Goal: Task Accomplishment & Management: Manage account settings

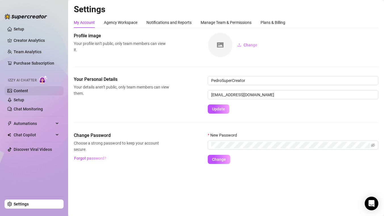
click at [22, 93] on link "Content" at bounding box center [21, 90] width 14 height 5
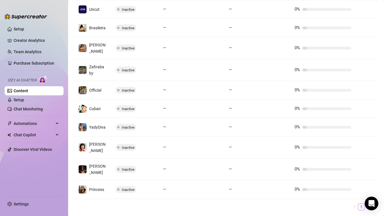
scroll to position [140, 0]
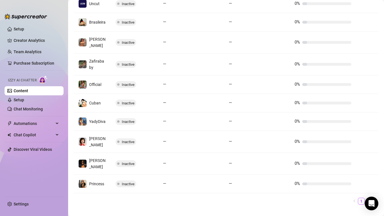
click at [369, 198] on link "2" at bounding box center [368, 201] width 6 height 6
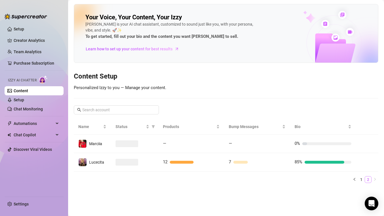
scroll to position [0, 0]
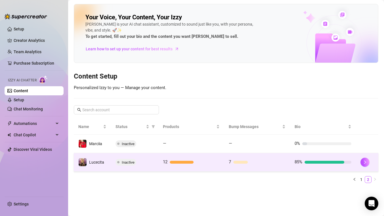
click at [110, 162] on td "Lucecita" at bounding box center [92, 162] width 37 height 18
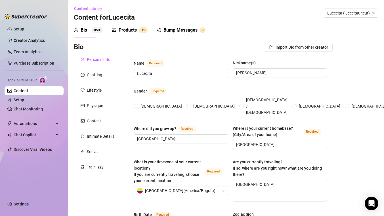
radio input "true"
type input "[DATE]"
click at [21, 101] on link "Setup" at bounding box center [19, 99] width 11 height 5
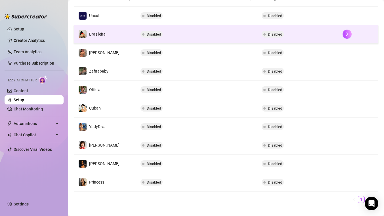
scroll to position [126, 0]
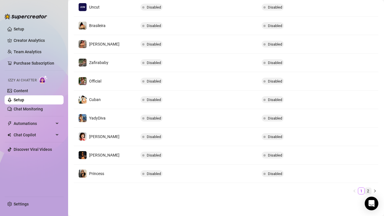
click at [369, 191] on link "2" at bounding box center [368, 191] width 6 height 6
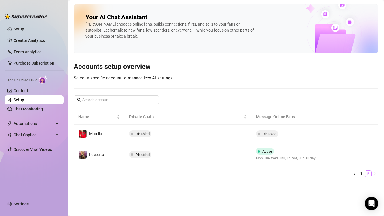
scroll to position [0, 0]
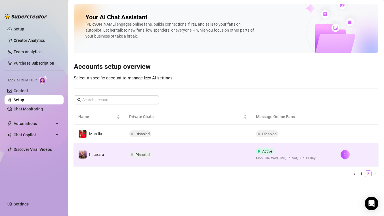
click at [174, 156] on td "Disabled" at bounding box center [188, 154] width 127 height 23
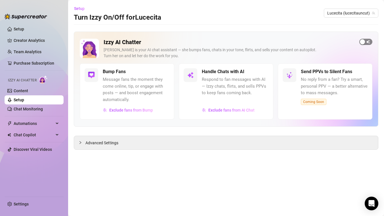
click at [366, 42] on span "button" at bounding box center [366, 42] width 13 height 6
click at [31, 109] on link "Chat Monitoring" at bounding box center [28, 109] width 29 height 5
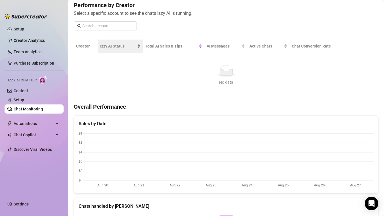
scroll to position [72, 0]
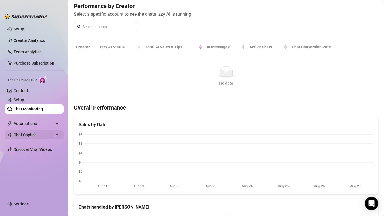
click at [43, 135] on span "Chat Copilot" at bounding box center [34, 134] width 40 height 9
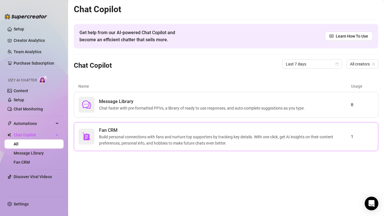
click at [160, 139] on span "Build personal connections with fans and nurture top supporters by tracking key…" at bounding box center [225, 140] width 252 height 13
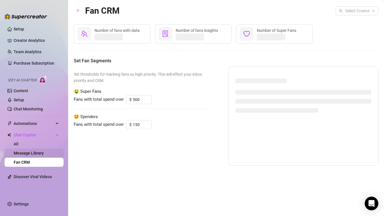
click at [31, 151] on link "Message Library" at bounding box center [29, 153] width 30 height 5
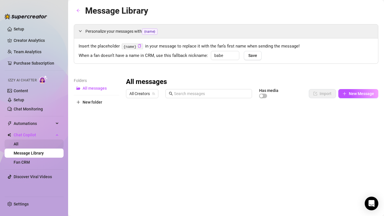
click at [18, 144] on link "All" at bounding box center [16, 143] width 5 height 5
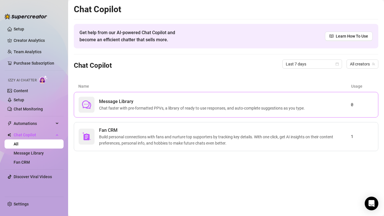
click at [128, 101] on span "Message Library" at bounding box center [203, 101] width 208 height 7
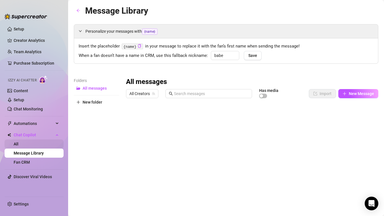
click at [18, 145] on link "All" at bounding box center [16, 143] width 5 height 5
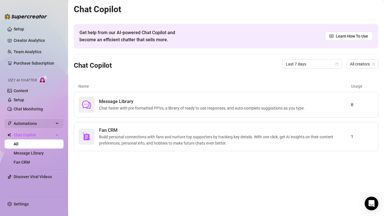
click at [33, 125] on span "Automations" at bounding box center [34, 123] width 40 height 9
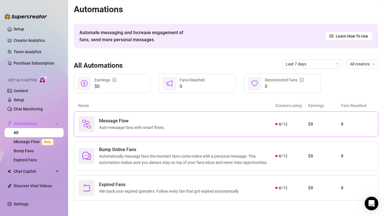
scroll to position [2, 0]
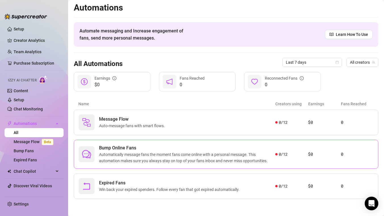
click at [141, 155] on span "Automatically message fans the moment fans come online with a personal message.…" at bounding box center [187, 157] width 176 height 13
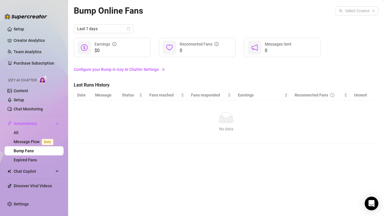
click at [24, 80] on span "Izzy AI Chatter" at bounding box center [22, 80] width 29 height 5
click at [22, 92] on link "Content" at bounding box center [21, 90] width 14 height 5
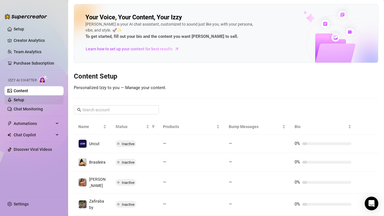
click at [24, 100] on link "Setup" at bounding box center [19, 99] width 11 height 5
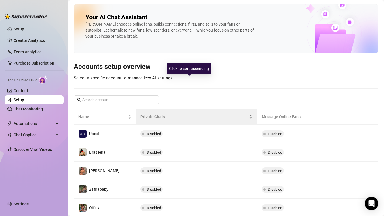
scroll to position [126, 0]
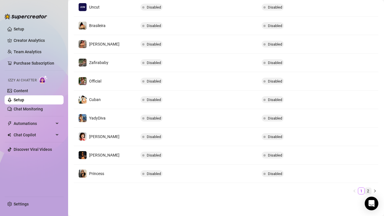
click at [369, 190] on link "2" at bounding box center [368, 191] width 6 height 6
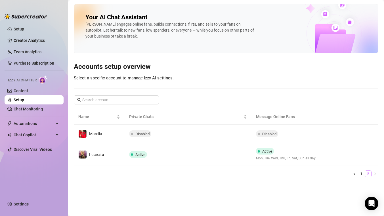
scroll to position [0, 0]
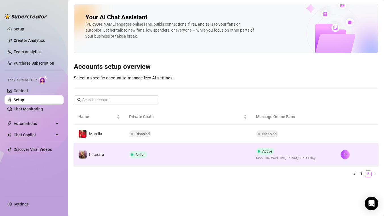
click at [222, 153] on td "Active" at bounding box center [188, 154] width 127 height 23
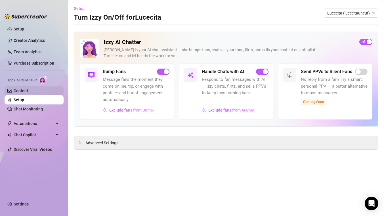
click at [24, 91] on link "Content" at bounding box center [21, 90] width 14 height 5
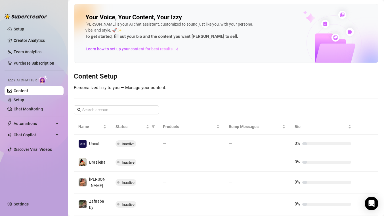
scroll to position [140, 0]
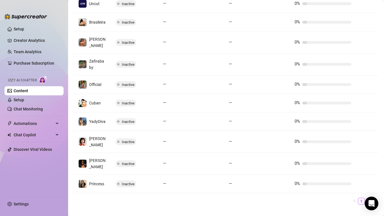
click at [368, 198] on link "2" at bounding box center [368, 201] width 6 height 6
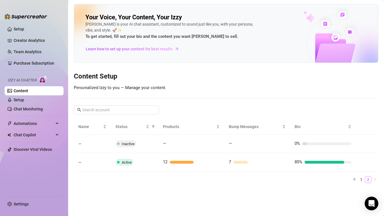
scroll to position [0, 0]
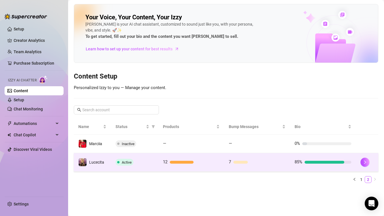
click at [155, 162] on td "Active" at bounding box center [134, 162] width 47 height 18
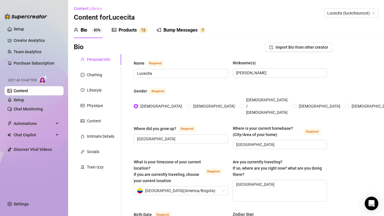
click at [191, 30] on div "Bump Messages" at bounding box center [181, 30] width 34 height 7
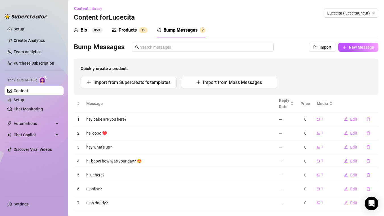
scroll to position [11, 0]
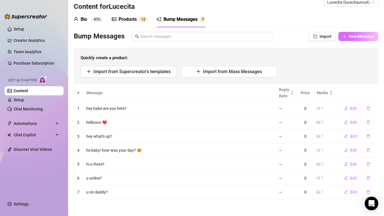
click at [360, 36] on span "New Message" at bounding box center [361, 36] width 25 height 5
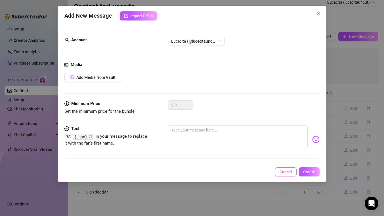
click at [288, 170] on span "Cancel" at bounding box center [286, 171] width 13 height 5
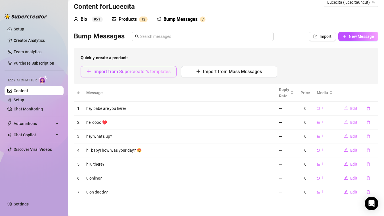
click at [153, 74] on span "Import from Supercreator's templates" at bounding box center [131, 71] width 77 height 5
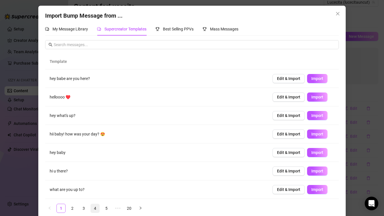
click at [95, 208] on link "4" at bounding box center [95, 208] width 9 height 9
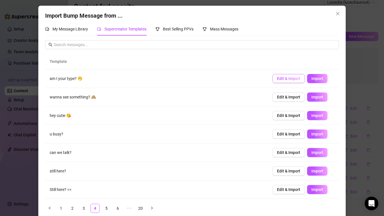
click at [282, 82] on button "Edit & Import" at bounding box center [289, 78] width 32 height 9
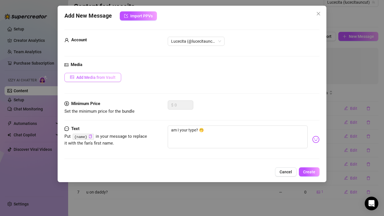
click at [100, 77] on span "Add Media from Vault" at bounding box center [95, 77] width 39 height 5
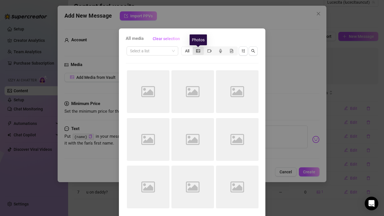
click at [198, 51] on icon "picture" at bounding box center [198, 51] width 4 height 4
click at [194, 48] on input "segmented control" at bounding box center [194, 48] width 0 height 0
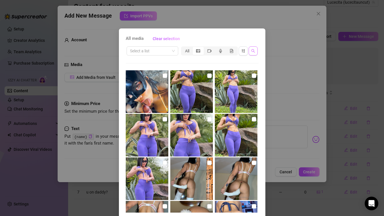
click at [254, 50] on icon "search" at bounding box center [253, 51] width 4 height 4
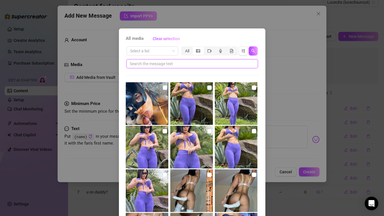
click at [216, 64] on input "text" at bounding box center [190, 64] width 120 height 6
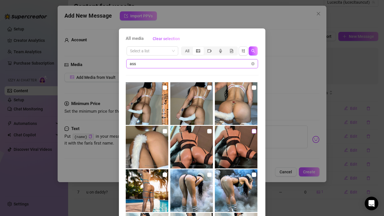
type input "ass"
click at [254, 131] on input "checkbox" at bounding box center [254, 131] width 5 height 5
checkbox input "true"
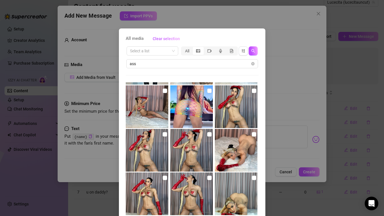
scroll to position [34, 0]
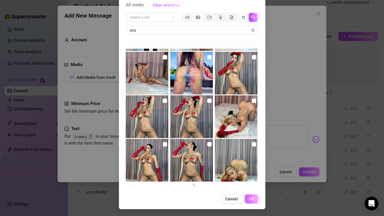
click at [251, 200] on span "OK" at bounding box center [251, 198] width 5 height 5
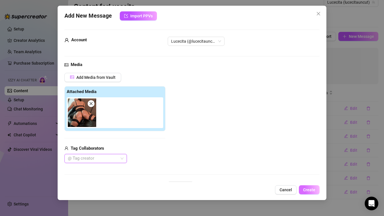
click at [314, 188] on span "Create" at bounding box center [309, 189] width 12 height 5
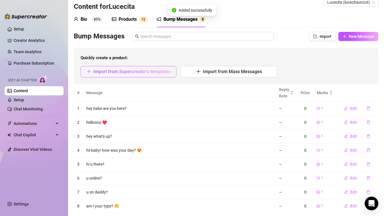
click at [141, 72] on span "Import from Supercreator's templates" at bounding box center [131, 71] width 77 height 5
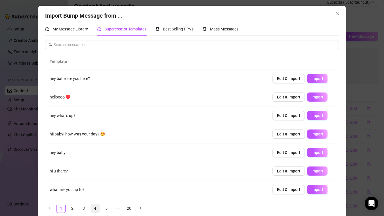
click at [94, 208] on link "4" at bounding box center [95, 208] width 9 height 9
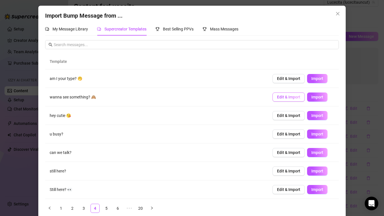
click at [290, 97] on span "Edit & Import" at bounding box center [288, 97] width 23 height 5
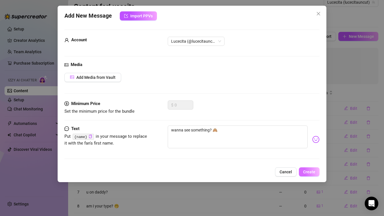
click at [311, 170] on span "Create" at bounding box center [309, 171] width 12 height 5
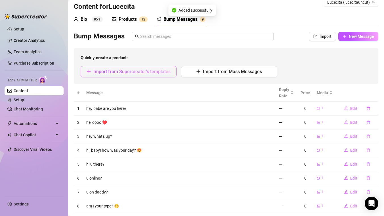
click at [133, 71] on span "Import from Supercreator's templates" at bounding box center [131, 71] width 77 height 5
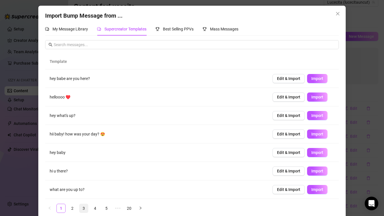
click at [84, 205] on link "3" at bounding box center [84, 208] width 9 height 9
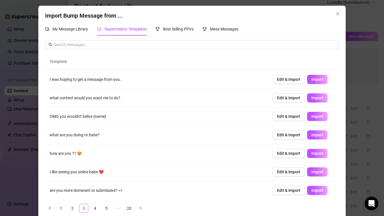
scroll to position [36, 0]
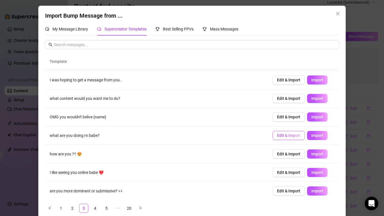
click at [295, 137] on span "Edit & Import" at bounding box center [288, 135] width 23 height 5
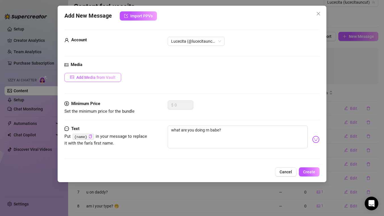
click at [94, 78] on span "Add Media from Vault" at bounding box center [95, 77] width 39 height 5
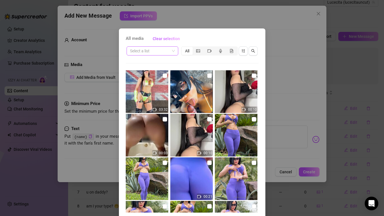
click at [149, 52] on input "search" at bounding box center [150, 51] width 40 height 9
type input "ass"
click at [199, 49] on icon "picture" at bounding box center [198, 51] width 4 height 4
click at [194, 48] on input "segmented control" at bounding box center [194, 48] width 0 height 0
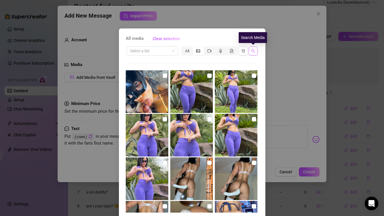
click at [252, 51] on icon "search" at bounding box center [253, 51] width 4 height 4
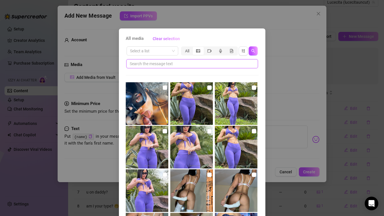
click at [221, 64] on input "text" at bounding box center [190, 64] width 120 height 6
type input "ass"
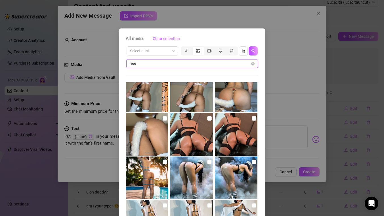
scroll to position [0, 0]
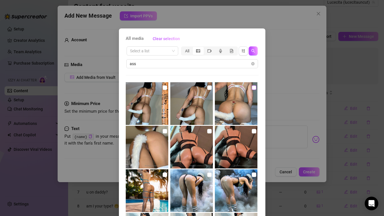
click at [253, 88] on input "checkbox" at bounding box center [254, 87] width 5 height 5
checkbox input "true"
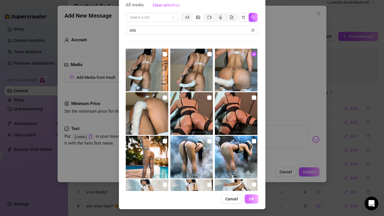
click at [253, 199] on span "OK" at bounding box center [251, 198] width 5 height 5
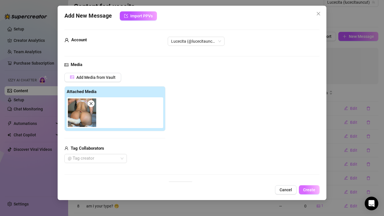
click at [308, 189] on span "Create" at bounding box center [309, 189] width 12 height 5
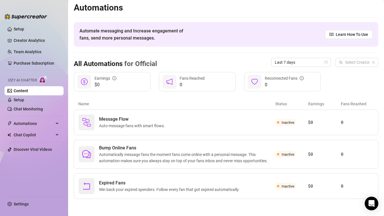
scroll to position [2, 0]
click at [20, 100] on link "Setup" at bounding box center [19, 99] width 11 height 5
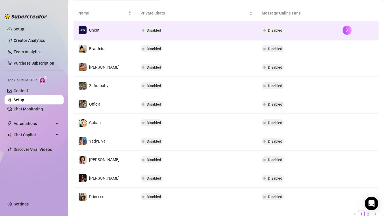
scroll to position [103, 0]
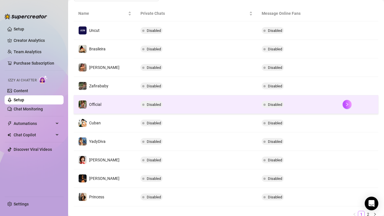
click at [211, 108] on td "Disabled" at bounding box center [196, 104] width 121 height 18
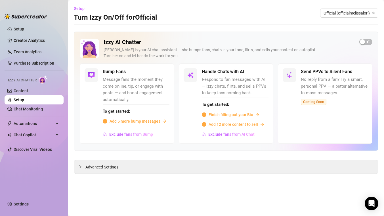
click at [151, 122] on span "Add 5 more bump messages" at bounding box center [135, 121] width 51 height 6
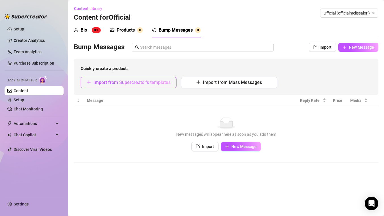
click at [137, 82] on span "Import from Supercreator's templates" at bounding box center [131, 82] width 77 height 5
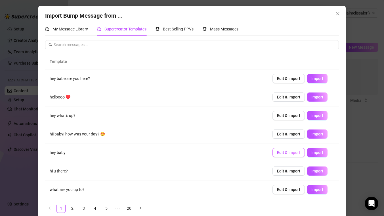
click at [288, 152] on span "Edit & Import" at bounding box center [288, 152] width 23 height 5
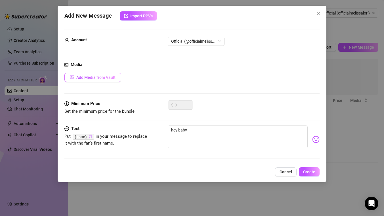
click at [100, 78] on span "Add Media from Vault" at bounding box center [95, 77] width 39 height 5
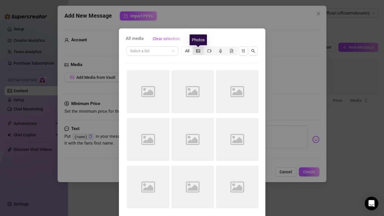
click at [197, 51] on icon "picture" at bounding box center [198, 50] width 4 height 3
click at [194, 48] on input "segmented control" at bounding box center [194, 48] width 0 height 0
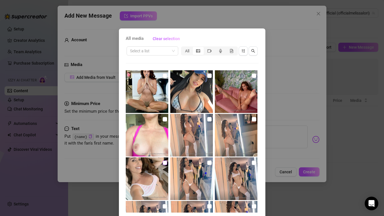
click at [166, 163] on input "checkbox" at bounding box center [165, 162] width 5 height 5
checkbox input "true"
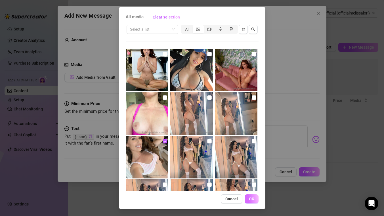
click at [253, 199] on span "OK" at bounding box center [251, 198] width 5 height 5
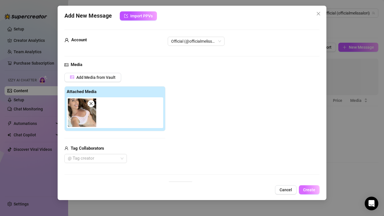
click at [309, 190] on span "Create" at bounding box center [309, 189] width 12 height 5
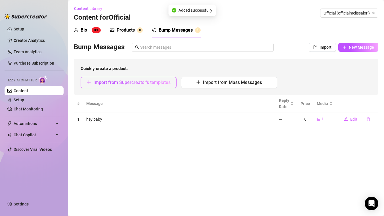
click at [145, 82] on span "Import from Supercreator's templates" at bounding box center [131, 82] width 77 height 5
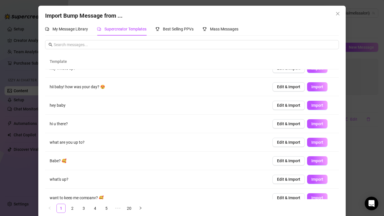
scroll to position [55, 0]
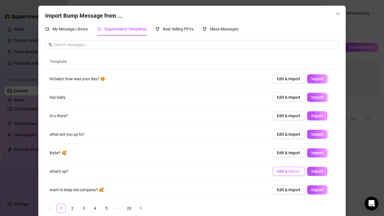
click at [290, 171] on span "Edit & Import" at bounding box center [288, 171] width 23 height 5
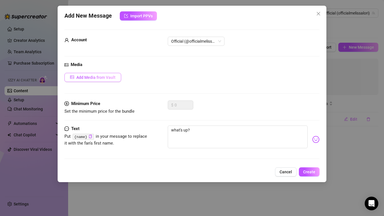
click at [110, 77] on span "Add Media from Vault" at bounding box center [95, 77] width 39 height 5
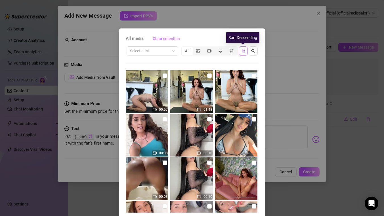
click at [242, 52] on icon "sort-descending" at bounding box center [243, 50] width 3 height 3
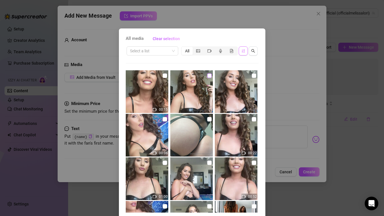
click at [209, 76] on input "checkbox" at bounding box center [209, 75] width 5 height 5
checkbox input "true"
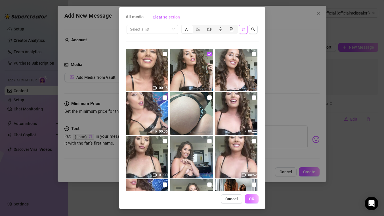
click at [253, 199] on span "OK" at bounding box center [251, 198] width 5 height 5
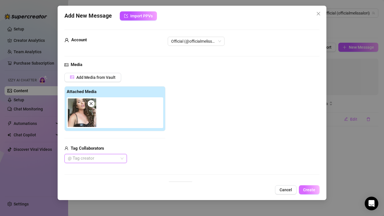
click at [313, 188] on span "Create" at bounding box center [309, 189] width 12 height 5
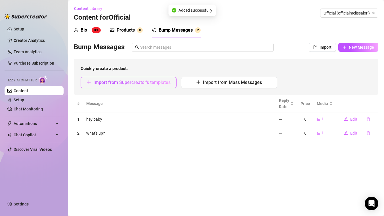
click at [132, 80] on span "Import from Supercreator's templates" at bounding box center [131, 82] width 77 height 5
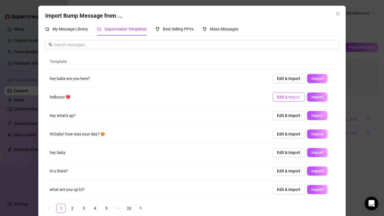
click at [287, 97] on span "Edit & Import" at bounding box center [288, 97] width 23 height 5
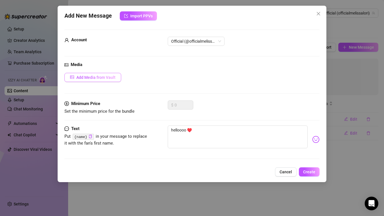
click at [105, 81] on button "Add Media from Vault" at bounding box center [92, 77] width 57 height 9
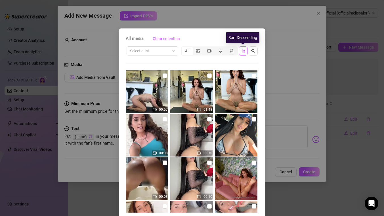
click at [242, 50] on icon "sort-descending" at bounding box center [243, 51] width 4 height 4
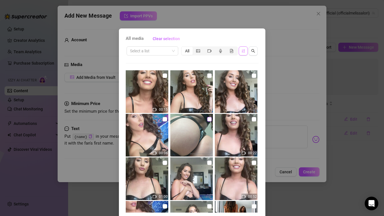
click at [209, 118] on input "checkbox" at bounding box center [209, 119] width 5 height 5
checkbox input "true"
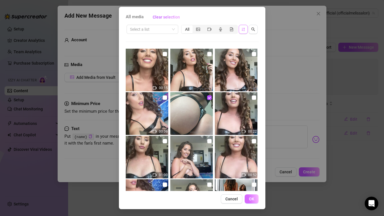
click at [252, 199] on span "OK" at bounding box center [251, 198] width 5 height 5
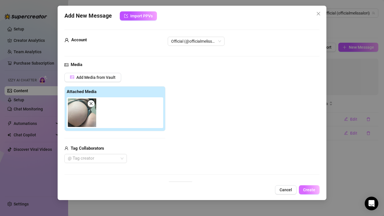
click at [309, 188] on span "Create" at bounding box center [309, 189] width 12 height 5
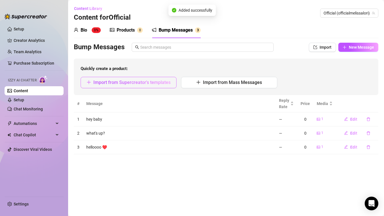
click at [156, 83] on span "Import from Supercreator's templates" at bounding box center [131, 82] width 77 height 5
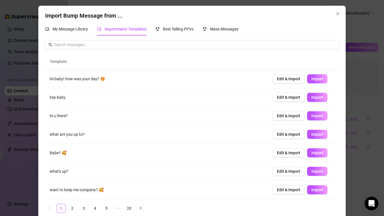
scroll to position [7, 0]
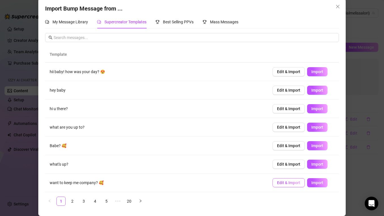
click at [291, 182] on span "Edit & Import" at bounding box center [288, 182] width 23 height 5
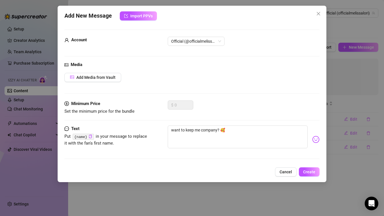
scroll to position [1, 0]
click at [108, 78] on span "Add Media from Vault" at bounding box center [95, 77] width 39 height 5
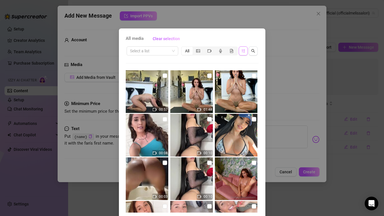
click at [243, 51] on icon "sort-descending" at bounding box center [243, 51] width 4 height 4
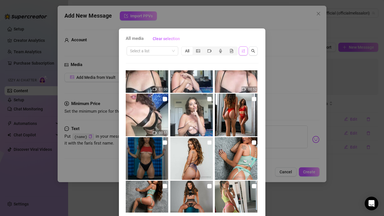
scroll to position [205, 0]
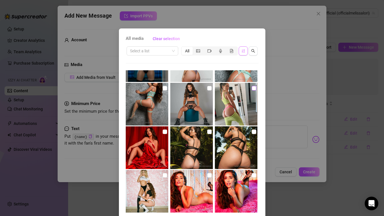
click at [253, 86] on input "checkbox" at bounding box center [254, 88] width 5 height 5
checkbox input "true"
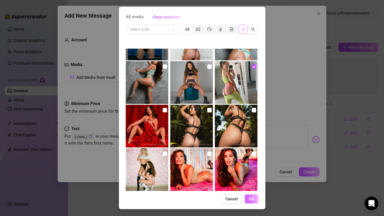
click at [251, 199] on span "OK" at bounding box center [251, 198] width 5 height 5
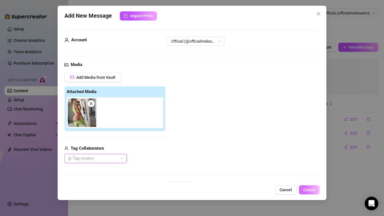
click at [315, 189] on span "Create" at bounding box center [309, 189] width 12 height 5
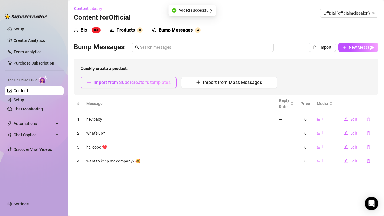
click at [143, 83] on span "Import from Supercreator's templates" at bounding box center [131, 82] width 77 height 5
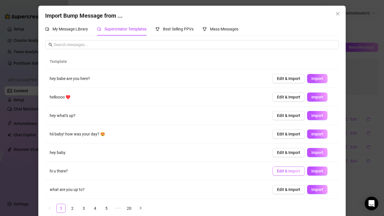
click at [296, 172] on span "Edit & Import" at bounding box center [288, 170] width 23 height 5
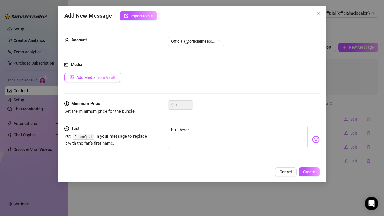
click at [90, 80] on button "Add Media from Vault" at bounding box center [92, 77] width 57 height 9
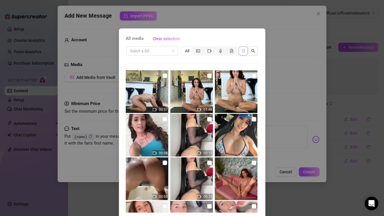
click at [242, 49] on icon "sort-descending" at bounding box center [243, 51] width 4 height 4
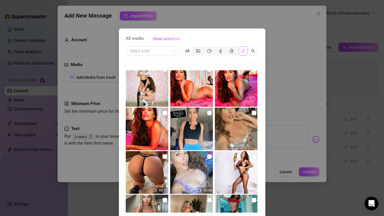
scroll to position [312, 0]
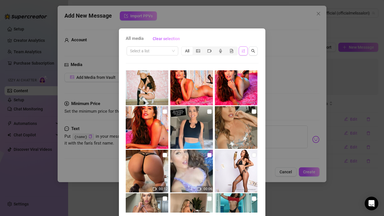
click at [209, 155] on input "checkbox" at bounding box center [209, 155] width 5 height 5
checkbox input "true"
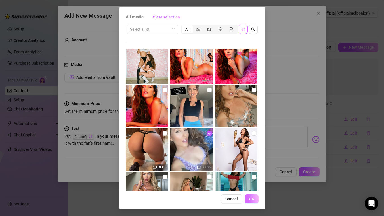
click at [251, 199] on span "OK" at bounding box center [251, 198] width 5 height 5
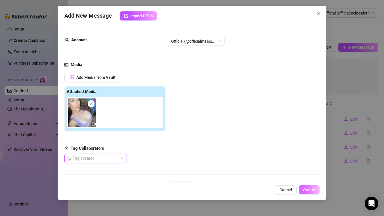
click at [309, 188] on span "Create" at bounding box center [309, 189] width 12 height 5
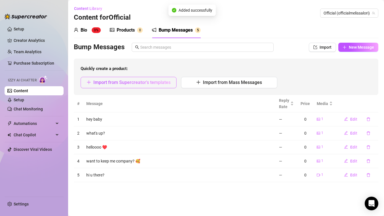
click at [147, 82] on span "Import from Supercreator's templates" at bounding box center [131, 82] width 77 height 5
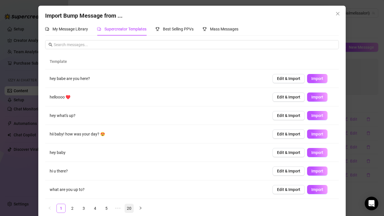
click at [127, 208] on link "20" at bounding box center [129, 208] width 9 height 9
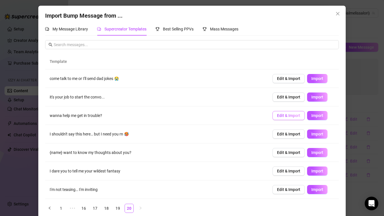
click at [293, 116] on span "Edit & Import" at bounding box center [288, 115] width 23 height 5
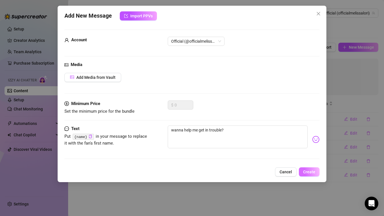
click at [309, 168] on button "Create" at bounding box center [309, 171] width 21 height 9
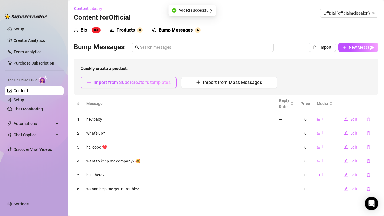
click at [151, 82] on span "Import from Supercreator's templates" at bounding box center [131, 82] width 77 height 5
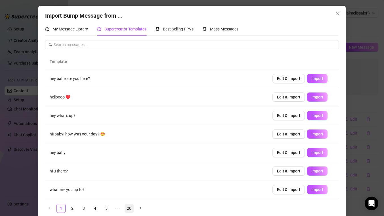
click at [129, 207] on link "20" at bounding box center [129, 208] width 9 height 9
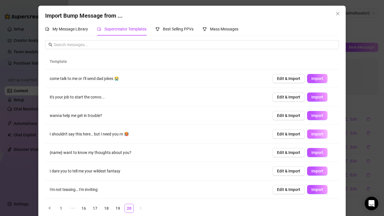
click at [317, 136] on span "Import" at bounding box center [318, 134] width 12 height 5
click at [315, 80] on span "Import" at bounding box center [318, 78] width 12 height 5
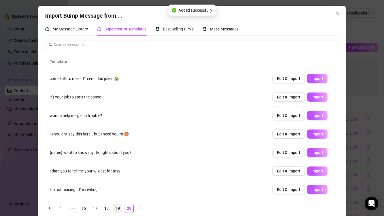
click at [120, 206] on link "19" at bounding box center [118, 208] width 9 height 9
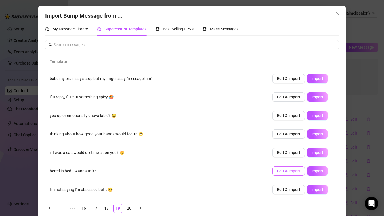
click at [294, 171] on span "Edit & Import" at bounding box center [288, 170] width 23 height 5
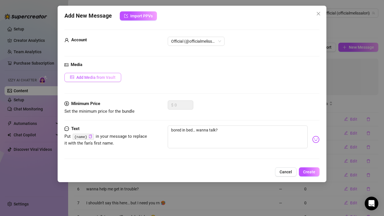
click at [103, 78] on span "Add Media from Vault" at bounding box center [95, 77] width 39 height 5
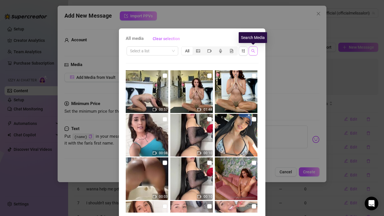
click at [253, 51] on icon "search" at bounding box center [253, 51] width 4 height 4
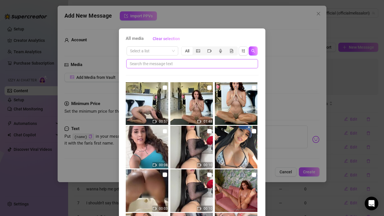
click at [240, 62] on input "text" at bounding box center [190, 64] width 120 height 6
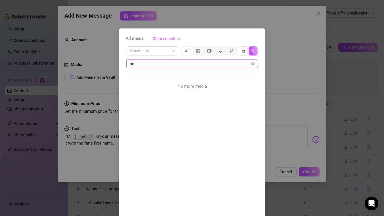
type input "b"
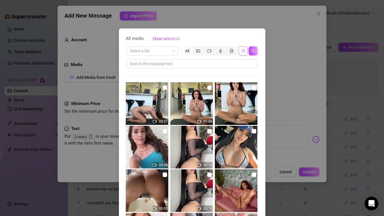
click at [243, 51] on icon "sort-descending" at bounding box center [243, 51] width 4 height 4
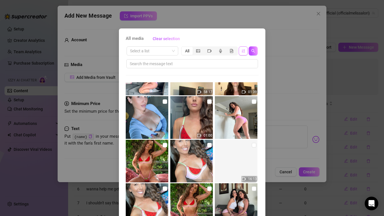
scroll to position [1986, 0]
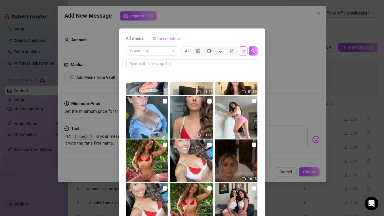
click at [255, 101] on input "checkbox" at bounding box center [254, 101] width 5 height 5
checkbox input "true"
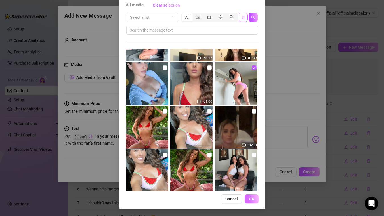
click at [253, 198] on span "OK" at bounding box center [251, 198] width 5 height 5
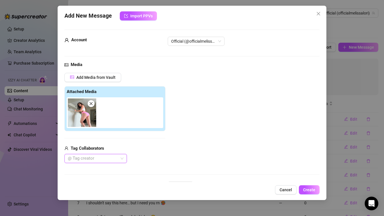
scroll to position [63, 0]
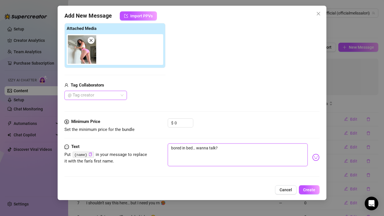
click at [189, 147] on textarea "bored in bed… wanna talk?" at bounding box center [238, 154] width 140 height 23
type textarea "bored rn… wanna talk?"
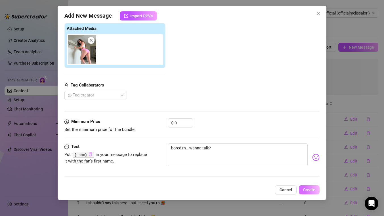
click at [313, 193] on button "Create" at bounding box center [309, 189] width 21 height 9
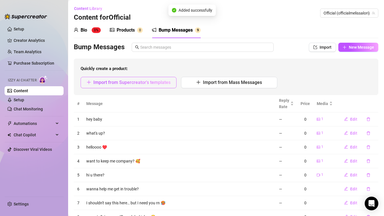
click at [142, 82] on span "Import from Supercreator's templates" at bounding box center [131, 82] width 77 height 5
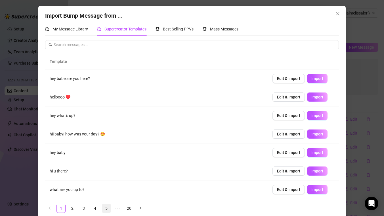
click at [107, 207] on link "5" at bounding box center [106, 208] width 9 height 9
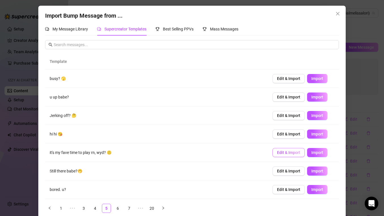
click at [293, 152] on span "Edit & Import" at bounding box center [288, 152] width 23 height 5
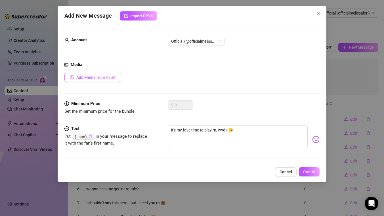
click at [97, 80] on button "Add Media from Vault" at bounding box center [92, 77] width 57 height 9
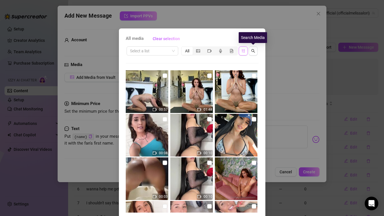
click at [241, 52] on icon "sort-descending" at bounding box center [243, 51] width 4 height 4
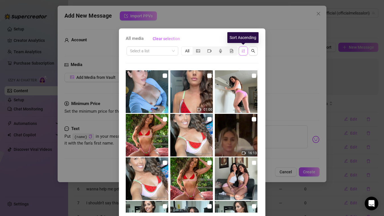
scroll to position [2000, 0]
click at [209, 118] on input "checkbox" at bounding box center [209, 118] width 5 height 5
checkbox input "true"
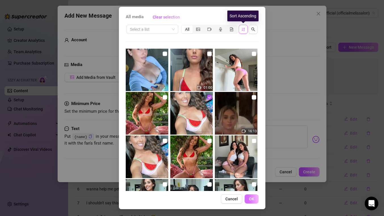
click at [252, 199] on span "OK" at bounding box center [251, 198] width 5 height 5
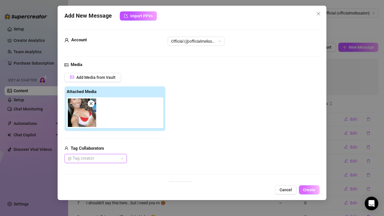
click at [314, 189] on span "Create" at bounding box center [309, 189] width 12 height 5
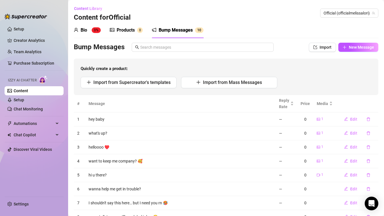
click at [124, 31] on div "Products" at bounding box center [126, 30] width 18 height 7
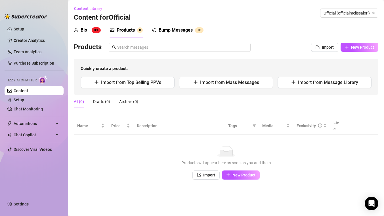
click at [84, 31] on div "Bio" at bounding box center [84, 30] width 7 height 7
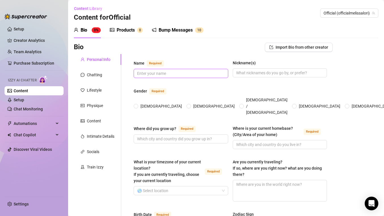
click at [171, 74] on input "Name Required" at bounding box center [180, 73] width 87 height 6
type input "[PERSON_NAME] [PERSON_NAME]"
click at [260, 70] on input "Nickname(s)" at bounding box center [279, 73] width 87 height 6
type input "[PERSON_NAME]"
click at [136, 105] on input "[DEMOGRAPHIC_DATA]" at bounding box center [136, 107] width 2 height 4
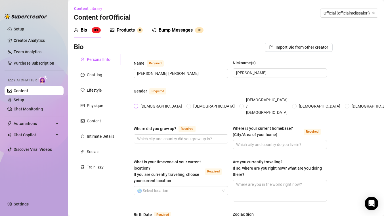
radio input "true"
click at [150, 136] on input "Where did you grow up? Required" at bounding box center [180, 139] width 87 height 6
click at [177, 136] on input "Where did you grow up? Required" at bounding box center [180, 139] width 87 height 6
type input "[GEOGRAPHIC_DATA], [US_STATE]"
click at [271, 141] on input "Where is your current homebase? (City/Area of your home) Required" at bounding box center [279, 144] width 87 height 6
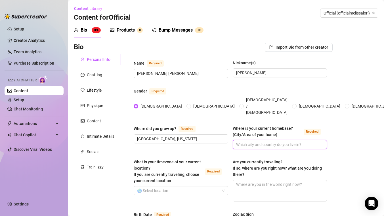
type input "F"
type input "[GEOGRAPHIC_DATA], [US_STATE]"
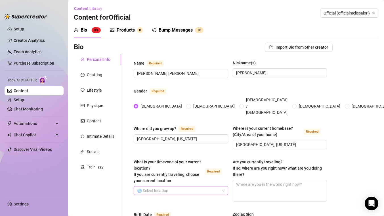
click at [191, 186] on input "What is your timezone of your current location? If you are currently traveling,…" at bounding box center [178, 190] width 83 height 9
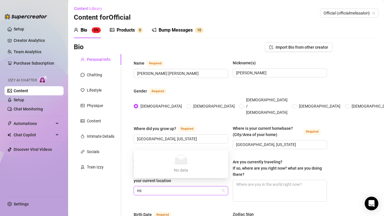
type input "m"
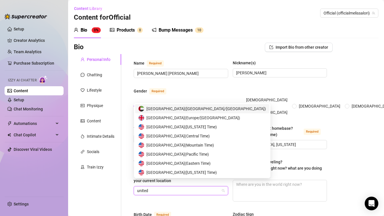
type input "united"
click at [186, 162] on span "United States of America ( Eastern Time )" at bounding box center [179, 163] width 64 height 6
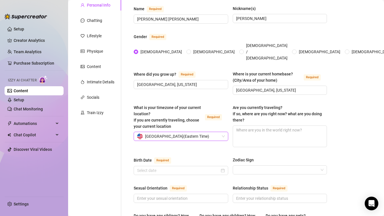
scroll to position [64, 0]
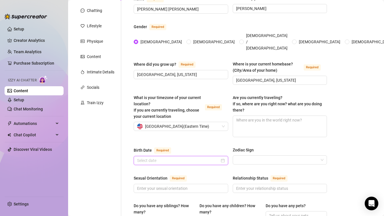
click at [183, 157] on input "Birth Date Required" at bounding box center [178, 160] width 83 height 6
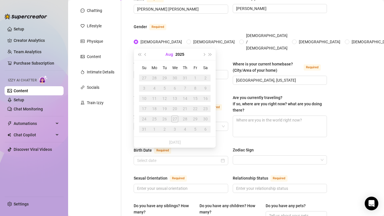
click at [169, 54] on button "Aug" at bounding box center [170, 54] width 8 height 11
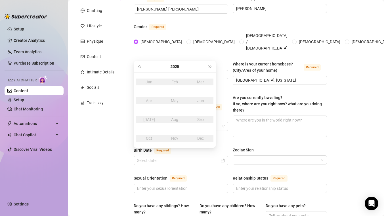
click at [199, 137] on div "Dec" at bounding box center [200, 138] width 17 height 7
click at [140, 64] on button "Last year (Control + left)" at bounding box center [139, 66] width 6 height 11
click at [174, 66] on button "2023" at bounding box center [174, 66] width 9 height 11
click at [174, 66] on button "[DATE] - [DATE]" at bounding box center [175, 66] width 19 height 11
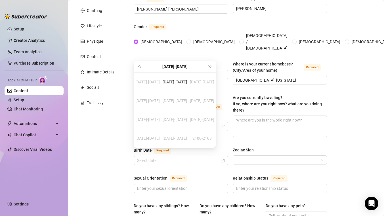
click at [174, 66] on div "[DATE]-[DATE]" at bounding box center [175, 66] width 64 height 11
click at [170, 66] on div "[DATE]-[DATE]" at bounding box center [175, 66] width 64 height 11
click at [143, 84] on div "[DATE]-[DATE]" at bounding box center [147, 81] width 27 height 7
click at [174, 83] on div "1990" at bounding box center [174, 81] width 17 height 7
click at [203, 144] on td "Dec" at bounding box center [201, 138] width 26 height 19
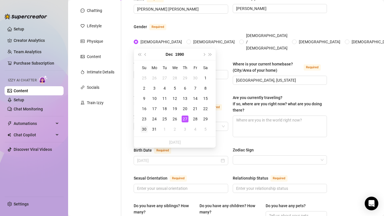
type input "[DATE]"
click at [144, 128] on div "30" at bounding box center [144, 129] width 7 height 7
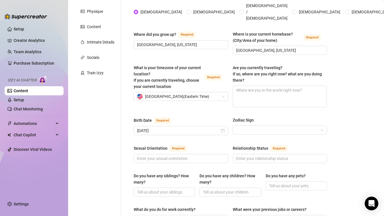
scroll to position [95, 0]
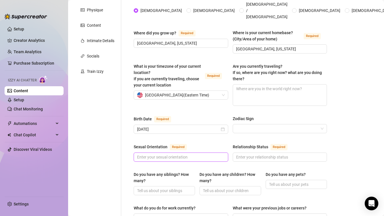
click at [198, 154] on input "Sexual Orientation Required" at bounding box center [180, 157] width 87 height 6
type input "[DEMOGRAPHIC_DATA]"
click at [299, 154] on input "Relationship Status Required" at bounding box center [279, 157] width 87 height 6
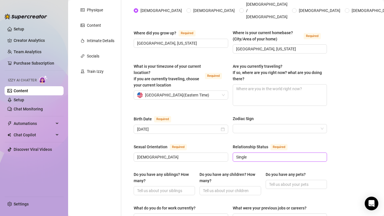
scroll to position [149, 0]
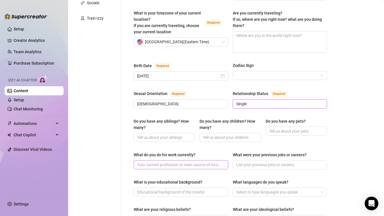
type input "Single"
click at [178, 161] on input "What do you do for work currently?" at bounding box center [180, 164] width 87 height 6
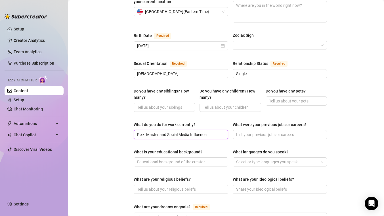
scroll to position [179, 0]
click at [247, 158] on div "Select or type languages you speak" at bounding box center [280, 161] width 95 height 9
type input "Reiki Master and Social Media Influencer"
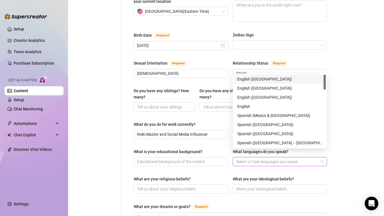
click at [249, 79] on div "English ([GEOGRAPHIC_DATA])" at bounding box center [280, 79] width 85 height 6
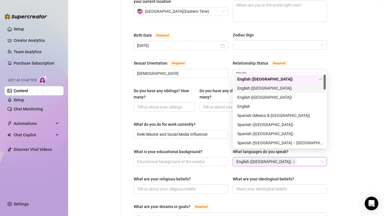
click at [111, 176] on div "Personal Info Chatting Lifestyle Physique Content Intimate Details Socials Trai…" at bounding box center [97, 119] width 47 height 489
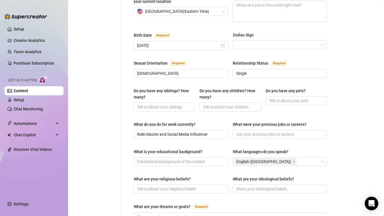
scroll to position [223, 0]
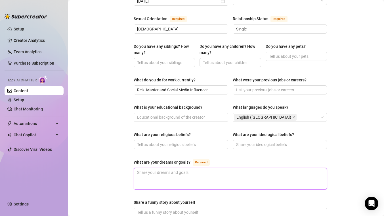
click at [142, 168] on textarea "What are your dreams or goals? Required" at bounding box center [230, 178] width 193 height 21
click at [169, 175] on textarea "What are your dreams or goals? Required" at bounding box center [230, 178] width 193 height 21
click at [189, 168] on textarea "What are your dreams or goals? Required" at bounding box center [230, 178] width 193 height 21
paste textarea "Build a massive loyal following, collaborate with top lingerie, beauty & fashio…"
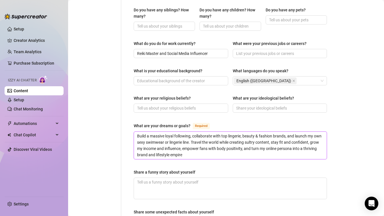
scroll to position [269, 0]
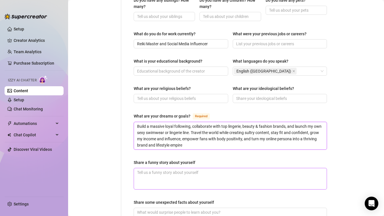
type textarea "Build a massive loyal following, collaborate with top lingerie, beauty & fashio…"
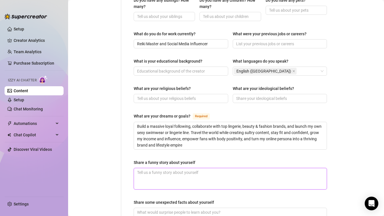
click at [162, 170] on textarea "Share a funny story about yourself" at bounding box center [230, 178] width 193 height 21
click at [179, 170] on textarea "Share a funny story about yourself" at bounding box center [230, 178] width 193 height 21
paste textarea "Once tried a ‘sexy yoga’ video for the ‘gram… ended up slipping on my own mat, …"
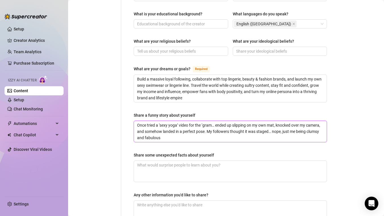
scroll to position [317, 0]
type textarea "Once tried a ‘sexy yoga’ video for the ‘gram… ended up slipping on my own mat, …"
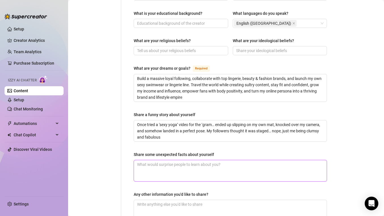
click at [155, 169] on textarea "Share some unexpected facts about yourself" at bounding box center [230, 170] width 193 height 21
click at [173, 164] on textarea "Share some unexpected facts about yourself" at bounding box center [230, 170] width 193 height 21
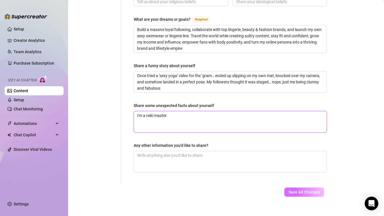
type textarea "I'm a reiki master."
click at [316, 190] on span "Save All Changes" at bounding box center [304, 192] width 31 height 5
click at [302, 190] on span "Save All Changes" at bounding box center [304, 192] width 31 height 5
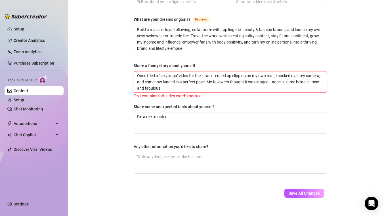
click at [282, 71] on textarea "Once tried a ‘sexy yoga’ video for the ‘gram… ended up slipping on my own mat, …" at bounding box center [230, 81] width 193 height 21
click at [306, 191] on span "Save All Changes" at bounding box center [304, 193] width 31 height 5
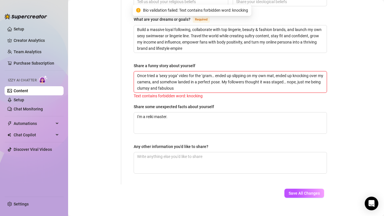
click at [298, 71] on textarea "Once tried a ‘sexy yoga’ video for the ‘gram… ended up slipping on my own mat, …" at bounding box center [230, 81] width 193 height 21
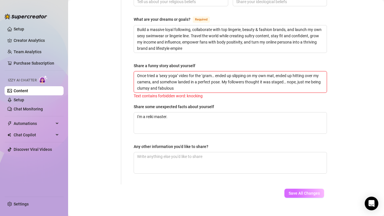
type textarea "Once tried a ‘sexy yoga’ video for the ‘gram… ended up slipping on my own mat, …"
click at [307, 191] on span "Save All Changes" at bounding box center [304, 193] width 31 height 5
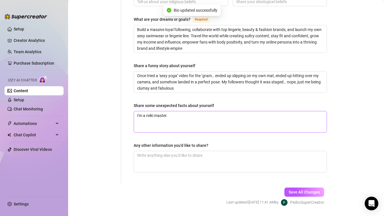
scroll to position [0, 0]
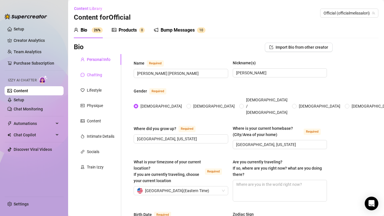
click at [95, 77] on div "Chatting" at bounding box center [94, 75] width 15 height 6
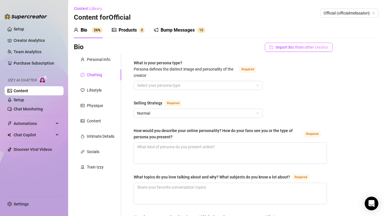
click at [304, 47] on span "Import Bio from other creator" at bounding box center [302, 47] width 53 height 5
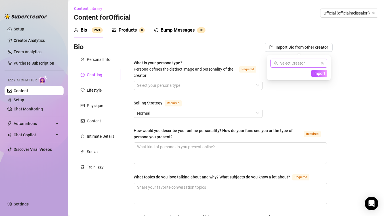
click at [304, 64] on input "search" at bounding box center [296, 63] width 45 height 9
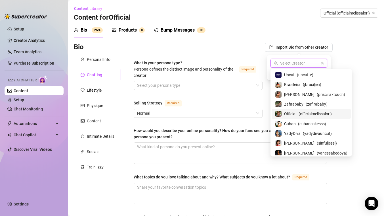
scroll to position [31, 0]
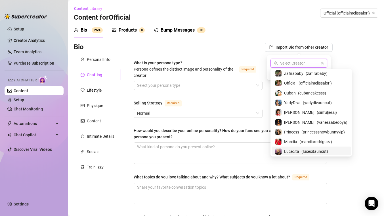
click at [295, 150] on span "Lucecita" at bounding box center [291, 151] width 15 height 6
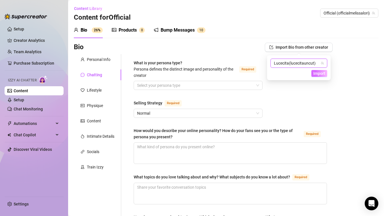
click at [319, 73] on span "Import" at bounding box center [320, 73] width 12 height 5
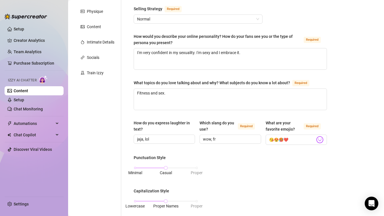
scroll to position [96, 0]
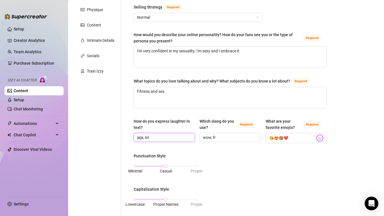
click at [140, 136] on input "jaja, lol" at bounding box center [163, 137] width 53 height 6
type input "lmao, lol"
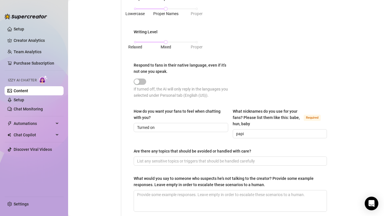
scroll to position [287, 0]
click at [240, 131] on input "papi" at bounding box center [279, 133] width 87 height 6
type input "babe"
click at [323, 63] on div "Punctuation Style Minimal Casual Proper Capitalization Style Lowercase Proper N…" at bounding box center [230, 32] width 193 height 141
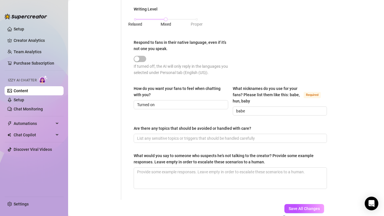
scroll to position [324, 0]
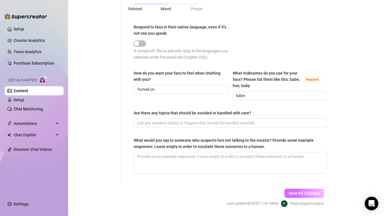
click at [309, 191] on span "Save All Changes" at bounding box center [304, 193] width 31 height 5
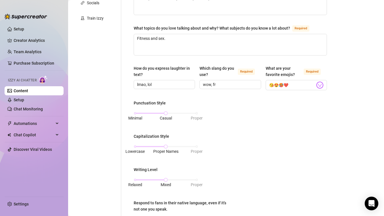
scroll to position [11, 0]
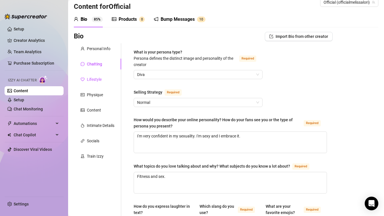
click at [97, 80] on div "Lifestyle" at bounding box center [94, 79] width 15 height 6
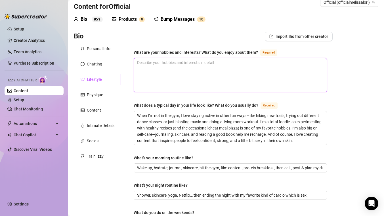
click at [152, 69] on textarea "What are your hobbies and interests? What do you enjoy about them? Required" at bounding box center [230, 75] width 193 height 34
click at [161, 76] on textarea "What are your hobbies and interests? What do you enjoy about them? Required" at bounding box center [230, 75] width 193 height 34
paste textarea "I’m passionate about exploring energy and balance through Reiki, blending mindf…"
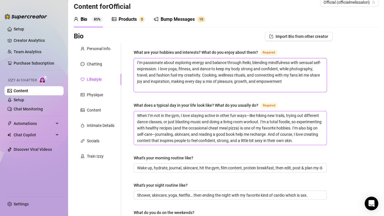
type textarea "I’m passionate about exploring energy and balance through Reiki, blending mindf…"
click at [168, 130] on textarea "When I’m not in the gym, I love staying active in other fun ways—like hiking ne…" at bounding box center [230, 128] width 193 height 34
click at [183, 126] on textarea "When I’m not in the gym, I love staying active in other fun ways—like hiking ne…" at bounding box center [230, 128] width 193 height 34
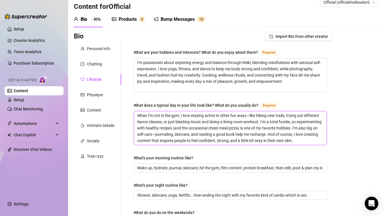
paste textarea "I wake up early, start with a sunrise yoga flow to center my mind and stretch m…"
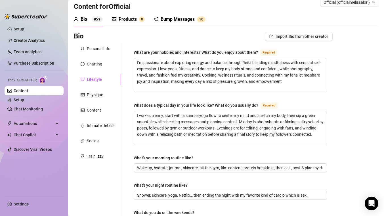
click at [163, 128] on textarea "I wake up early, start with a sunrise yoga flow to center my mind and stretch m…" at bounding box center [230, 128] width 193 height 34
paste textarea "with the sunrise, stretch with a gentle yoga flow to wake my body, then sip war…"
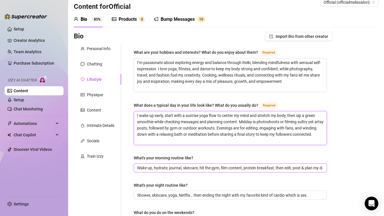
type textarea "I wake up early, start with a sunrise yoga flow to center my mind and stretch m…"
click at [180, 166] on input "Wake up, hydrate, journal, skincare, hit the gym, film content, protein breakfa…" at bounding box center [230, 168] width 186 height 6
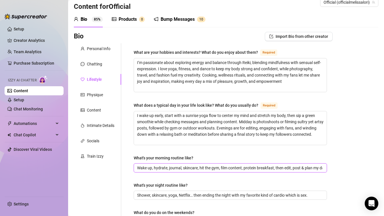
paste input "I wake with the sunrise, start with [MEDICAL_DATA] and a gentle yoga flow to aw…"
type input "I wake with the sunrise, start with [MEDICAL_DATA] and a gentle yoga flow to aw…"
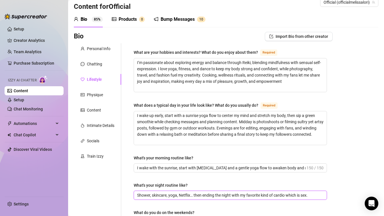
click at [165, 195] on input "Shower, skincare, yoga, Netflix… then ending the night with my favorite kind of…" at bounding box center [230, 195] width 186 height 6
paste input "After sunset, I unwind with a gentle yoga flow to release tension, followed by …"
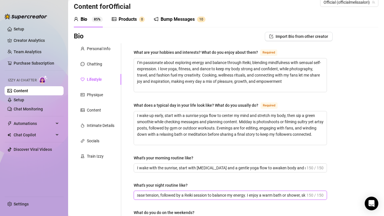
type input "After sunset, I unwind with a gentle yoga flow to release tension, followed by …"
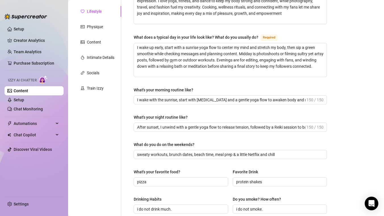
scroll to position [84, 0]
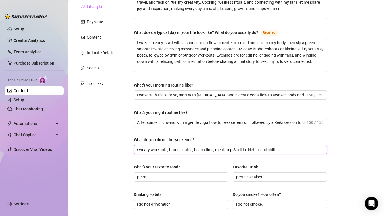
click at [170, 148] on input "sweaty workouts, brunch dates, beach time, meal prep & a little Netflix and chi…" at bounding box center [230, 149] width 186 height 6
paste input "Weekends are all about living life to the fullest! I brunch with friends, hit t…"
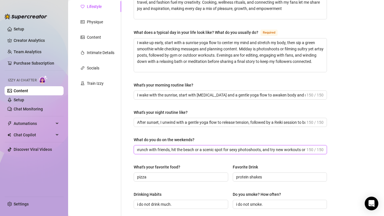
type input "Weekends are all about living life to the fullest! I brunch with friends, hit t…"
click at [122, 164] on div "What are your hobbies and interests? What do you enjoy about them? Required I’m…" at bounding box center [227, 171] width 212 height 402
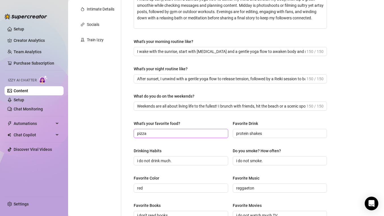
click at [146, 133] on input "pizza" at bounding box center [180, 133] width 87 height 6
paste input "That’s a tough one. I love food. Probably anything chocolate but I also love bu…"
type input "That’s a tough one. I love food. Probably anything chocolate but I also love bu…"
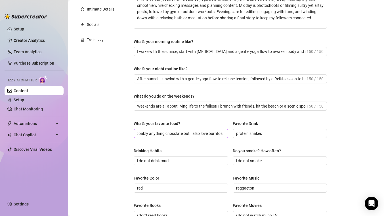
scroll to position [0, 0]
click at [248, 132] on input "protein shakes" at bounding box center [279, 133] width 87 height 6
type input "Water"
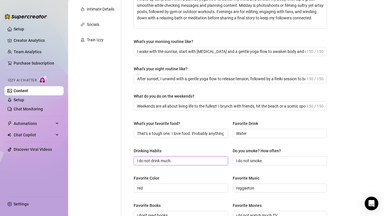
click at [188, 160] on input "i do not drink much." at bounding box center [180, 160] width 87 height 6
click at [213, 174] on div "What are your hobbies and interests? What do you enjoy about them? Required I’m…" at bounding box center [230, 128] width 193 height 390
click at [149, 186] on input "red" at bounding box center [180, 188] width 87 height 6
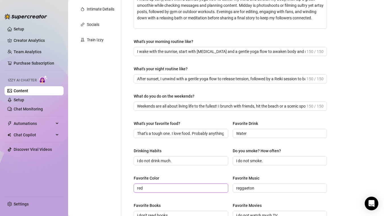
click at [149, 186] on input "red" at bounding box center [180, 188] width 87 height 6
paste input "Hot pink and black."
type input "Hot pink and black."
click at [253, 187] on input "reggaeton" at bounding box center [279, 188] width 87 height 6
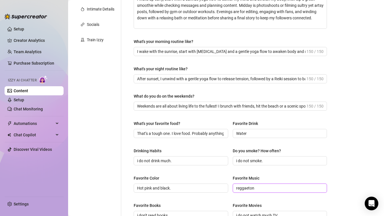
click at [253, 187] on input "reggaeton" at bounding box center [279, 188] width 87 height 6
paste input "House music all day every day"
type input "House music all day every day"
click at [353, 164] on div "Bio Import Bio from other creator Personal Info Chatting Lifestyle Physique Con…" at bounding box center [226, 139] width 305 height 446
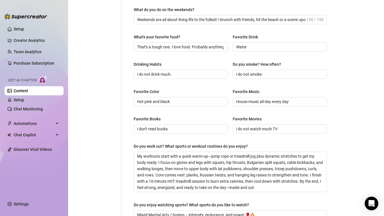
scroll to position [216, 0]
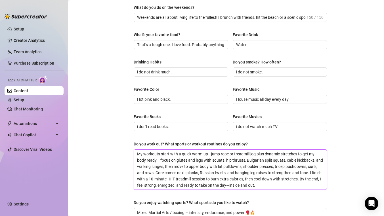
click at [162, 164] on textarea "My workouts start with a quick warm-up—jump rope or treadmill jog plus dynamic …" at bounding box center [230, 169] width 193 height 40
paste textarea "I love exercising and hiking"
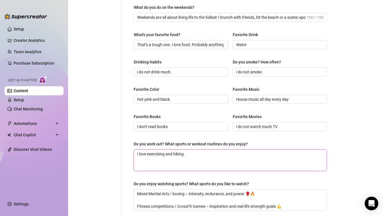
scroll to position [270, 0]
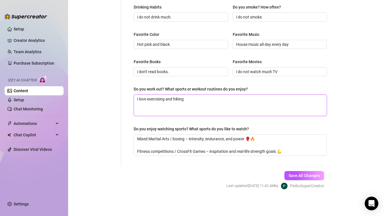
type textarea "I love exercising and hiking."
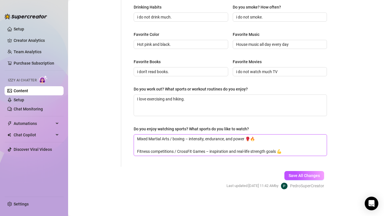
click at [159, 144] on textarea "Mixed Martial Arts / boxing – intensity, endurance, and power 🥊🔥 Fitness compet…" at bounding box center [230, 144] width 193 height 21
paste textarea "I’m actually the worst haha, I do not like sports at all nor do I watch them."
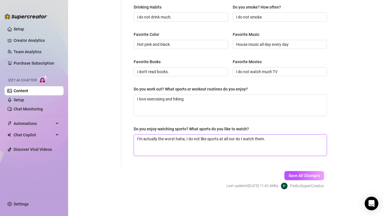
type textarea "I’m actually the worst haha, I do not like sports at all nor do I watch them."
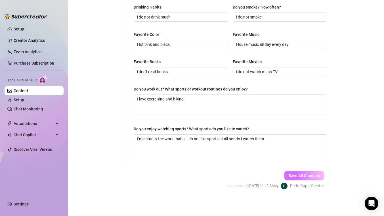
click at [292, 174] on span "Save All Changes" at bounding box center [304, 175] width 31 height 5
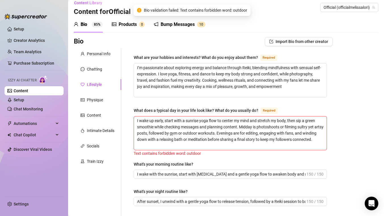
scroll to position [0, 0]
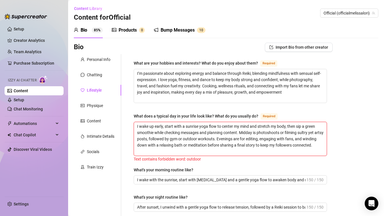
click at [195, 141] on textarea "I wake up early, start with a sunrise yoga flow to center my mind and stretch m…" at bounding box center [230, 139] width 193 height 34
click at [199, 138] on textarea "I wake up early, start with a sunrise yoga flow to center my mind and stretch m…" at bounding box center [230, 139] width 193 height 34
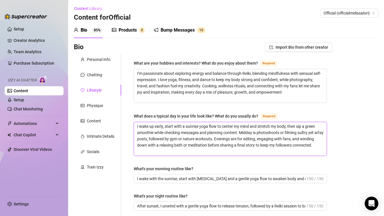
type textarea "I wake up early, start with a sunrise yoga flow to center my mind and stretch m…"
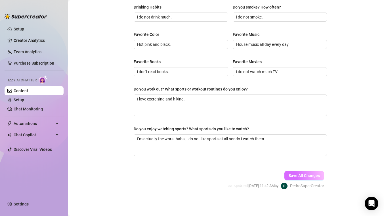
click at [302, 174] on span "Save All Changes" at bounding box center [304, 175] width 31 height 5
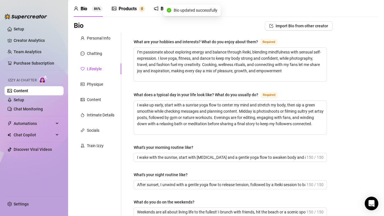
scroll to position [0, 0]
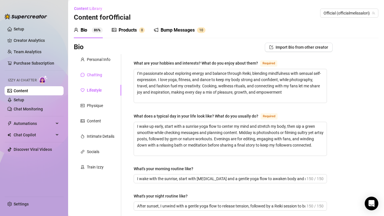
click at [95, 74] on div "Chatting" at bounding box center [94, 75] width 15 height 6
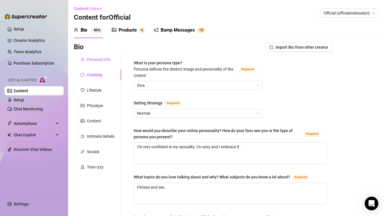
click at [100, 59] on div "Personal Info" at bounding box center [99, 59] width 24 height 6
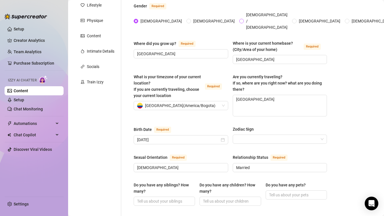
scroll to position [151, 0]
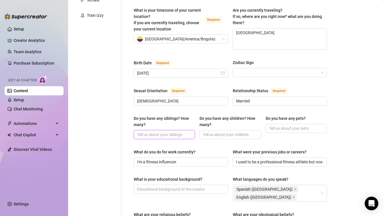
click at [161, 131] on input "Do you have any siblings? How many?" at bounding box center [163, 134] width 53 height 6
paste input "Yes I have an older sister. We are 21 months apart"
type input "Yes I have an older sister. We are 21 months apart"
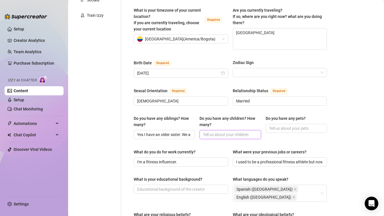
click at [215, 131] on input "Do you have any children? How many?" at bounding box center [229, 134] width 53 height 6
type input "no"
click at [287, 125] on input "Do you have any pets?" at bounding box center [295, 128] width 53 height 6
type input "no"
click at [371, 131] on div "Bio Import Bio from other creator Personal Info Chatting Lifestyle Physique Con…" at bounding box center [226, 174] width 305 height 566
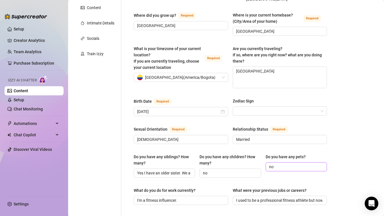
scroll to position [161, 0]
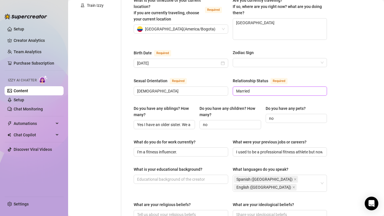
click at [250, 88] on input "Married" at bounding box center [279, 91] width 87 height 6
type input "Single"
click at [124, 63] on div "Name Required Lucecita Nickname(s) [PERSON_NAME] Gender Required [DEMOGRAPHIC_D…" at bounding box center [227, 154] width 212 height 522
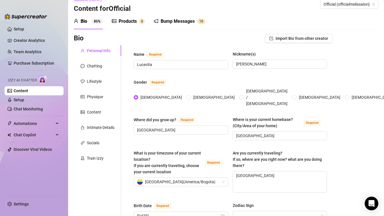
scroll to position [0, 0]
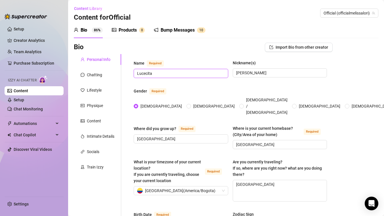
click at [157, 74] on input "Lucecita" at bounding box center [180, 73] width 87 height 6
type input "[PERSON_NAME] [PERSON_NAME]"
click at [248, 72] on input "[PERSON_NAME]" at bounding box center [279, 73] width 87 height 6
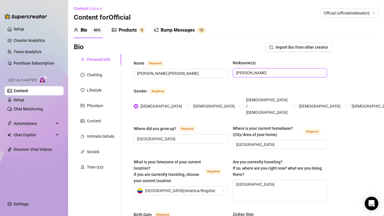
click at [248, 72] on input "[PERSON_NAME]" at bounding box center [279, 73] width 87 height 6
type input "[PERSON_NAME]"
click at [178, 136] on input "[GEOGRAPHIC_DATA]" at bounding box center [180, 139] width 87 height 6
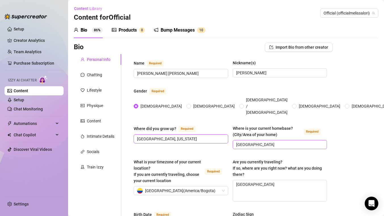
type input "[GEOGRAPHIC_DATA], [US_STATE]"
click at [252, 141] on input "[GEOGRAPHIC_DATA]" at bounding box center [279, 144] width 87 height 6
click at [251, 141] on input "[GEOGRAPHIC_DATA]" at bounding box center [279, 144] width 87 height 6
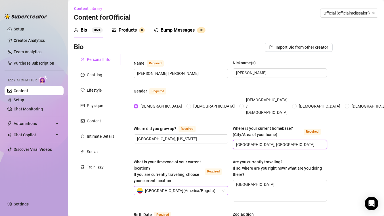
click at [178, 186] on span "[GEOGRAPHIC_DATA] ( [GEOGRAPHIC_DATA]/[GEOGRAPHIC_DATA] )" at bounding box center [180, 190] width 70 height 9
type input "[GEOGRAPHIC_DATA], [GEOGRAPHIC_DATA]"
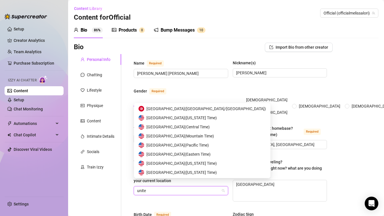
scroll to position [9, 0]
type input "united"
click at [190, 153] on span "United States of America ( Eastern Time )" at bounding box center [179, 154] width 64 height 6
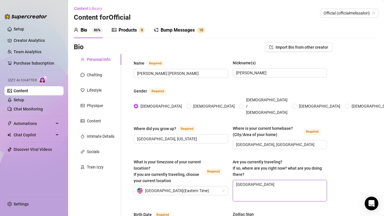
click at [250, 180] on textarea "[GEOGRAPHIC_DATA]" at bounding box center [280, 190] width 94 height 21
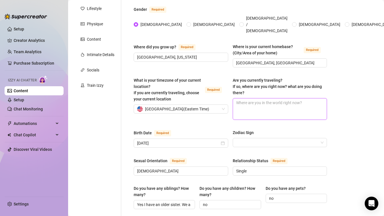
scroll to position [82, 0]
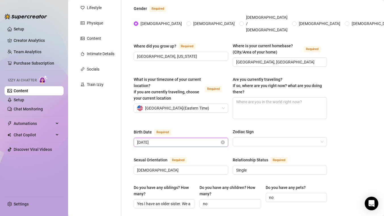
click at [168, 139] on input "[DATE]" at bounding box center [178, 142] width 83 height 6
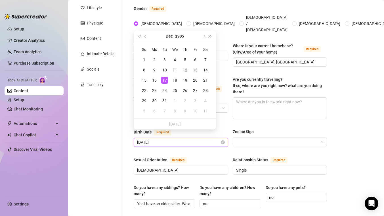
click at [168, 139] on input "[DATE]" at bounding box center [178, 142] width 83 height 6
click at [172, 36] on button "Dec" at bounding box center [169, 35] width 7 height 11
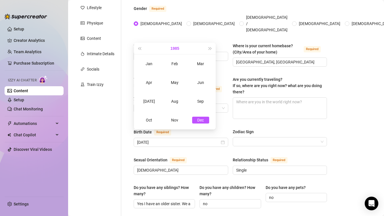
click at [178, 46] on button "1985" at bounding box center [174, 48] width 9 height 11
click at [203, 120] on div "1990" at bounding box center [200, 119] width 17 height 7
click at [203, 120] on div "Dec" at bounding box center [200, 119] width 17 height 7
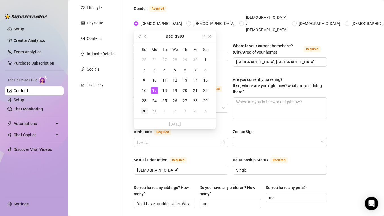
type input "[DATE]"
click at [144, 111] on div "30" at bounding box center [144, 110] width 7 height 7
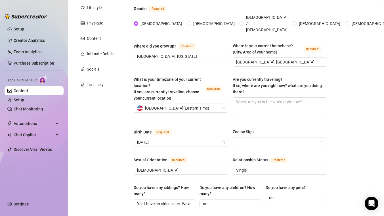
click at [199, 116] on div "What is your timezone of your current location? If you are currently traveling,…" at bounding box center [230, 100] width 193 height 48
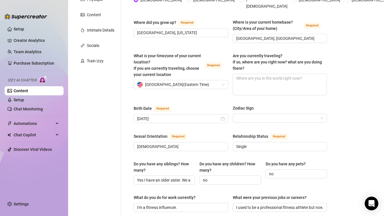
scroll to position [117, 0]
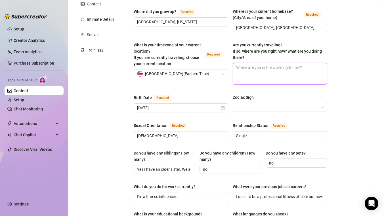
click at [247, 64] on textarea "Are you currently traveling? If so, where are you right now? what are you doing…" at bounding box center [280, 73] width 94 height 21
type textarea "[GEOGRAPHIC_DATA]"
click at [130, 116] on div "Name Required [PERSON_NAME] [PERSON_NAME] Nickname(s) [PERSON_NAME] Gender Requ…" at bounding box center [230, 198] width 205 height 522
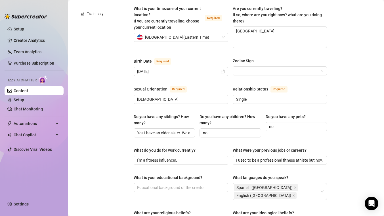
scroll to position [155, 0]
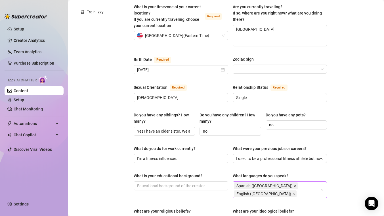
click at [294, 184] on icon "close" at bounding box center [295, 185] width 2 height 2
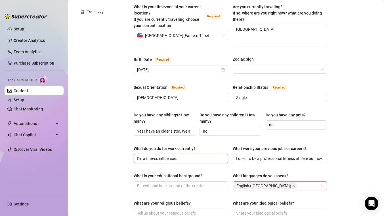
click at [191, 155] on input "I'm a fitness influencer." at bounding box center [180, 158] width 87 height 6
type input "I'ma a reiki master and social media influencer"
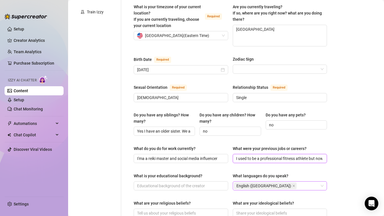
click at [269, 155] on input "I used to be a professional fitness athlete but now I'm focusing on being a fit…" at bounding box center [279, 158] width 87 height 6
click at [226, 200] on div "What are your religious beliefs?" at bounding box center [181, 204] width 95 height 9
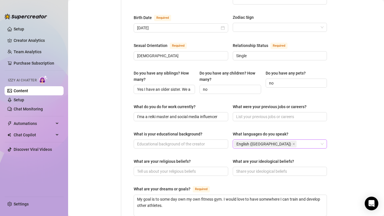
scroll to position [219, 0]
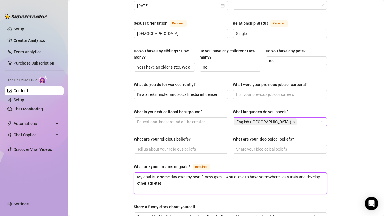
click at [163, 172] on textarea "My goal is to some day own my own fitness gym. I would love to have somewhere I…" at bounding box center [230, 182] width 193 height 21
paste textarea "Build a massive loyal following, collaborate with top lingerie, beauty & fashio…"
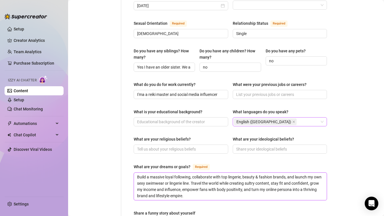
scroll to position [0, 0]
type textarea "Build a massive loyal following, collaborate with top lingerie, beauty & fashio…"
click at [120, 163] on div "Personal Info Chatting Lifestyle Physique Content Intimate Details Socials Trai…" at bounding box center [97, 95] width 47 height 520
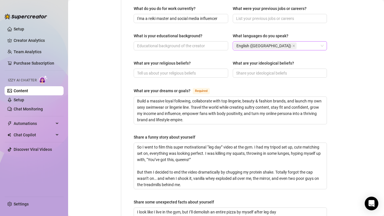
scroll to position [300, 0]
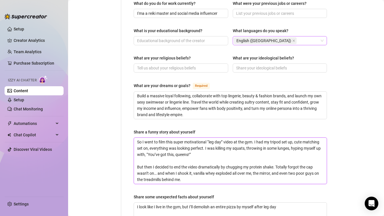
click at [159, 150] on textarea "So I went to film this super motivational “leg day” video at the gym. I had my …" at bounding box center [230, 161] width 193 height 46
paste textarea "Once tried a ‘sexy yoga’ video for the ‘gram… ended up slipping on my own mat, …"
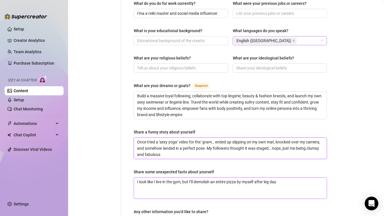
type textarea "Once tried a ‘sexy yoga’ video for the ‘gram… ended up slipping on my own mat, …"
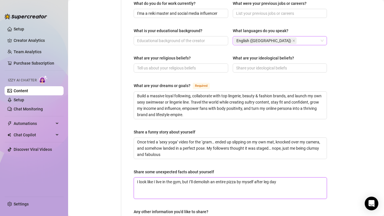
click at [164, 177] on textarea "I look like I live in the gym, but I’ll demolish an entire pizza by myself afte…" at bounding box center [230, 187] width 193 height 21
click at [203, 177] on textarea "I look like I live in the gym, but I’ll demolish an entire pizza by myself afte…" at bounding box center [230, 187] width 193 height 21
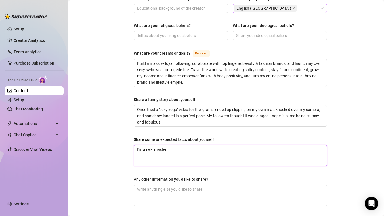
scroll to position [375, 0]
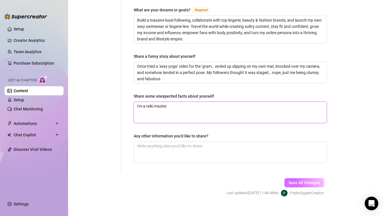
type textarea "I'm a reiki master."
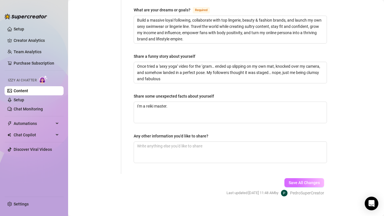
click at [311, 180] on span "Save All Changes" at bounding box center [304, 182] width 31 height 5
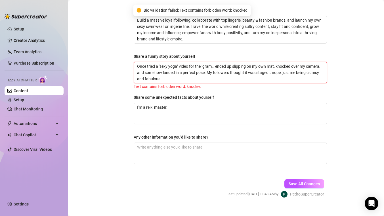
click at [283, 62] on textarea "Once tried a ‘sexy yoga’ video for the ‘gram… ended up slipping on my own mat, …" at bounding box center [230, 72] width 193 height 21
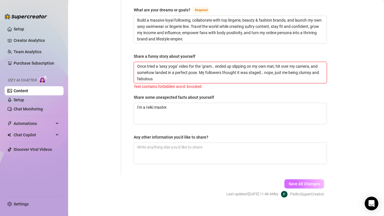
type textarea "Once tried a ‘sexy yoga’ video for the ‘gram… ended up slipping on my own mat, …"
click at [306, 181] on span "Save All Changes" at bounding box center [304, 183] width 31 height 5
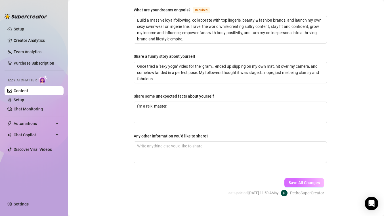
click at [307, 180] on span "Save All Changes" at bounding box center [304, 182] width 31 height 5
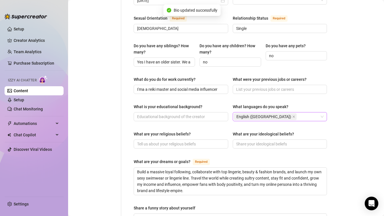
scroll to position [0, 0]
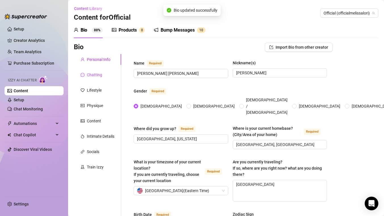
click at [94, 74] on div "Chatting" at bounding box center [94, 75] width 15 height 6
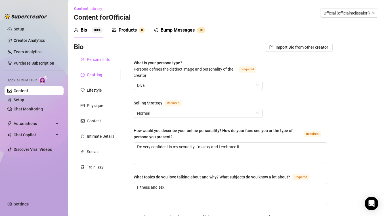
click at [91, 56] on div "Personal Info" at bounding box center [99, 59] width 24 height 6
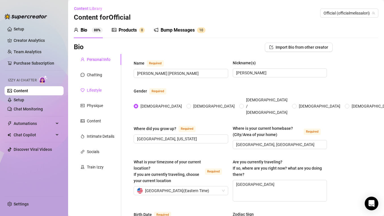
click at [95, 91] on div "Lifestyle" at bounding box center [94, 90] width 15 height 6
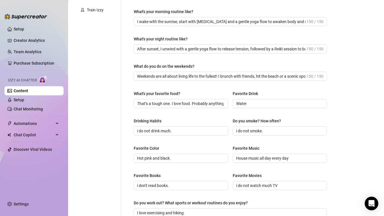
scroll to position [28, 0]
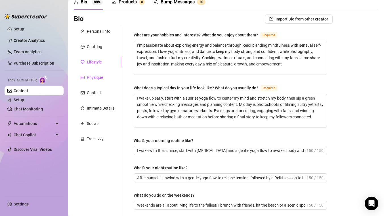
click at [100, 77] on div "Physique" at bounding box center [95, 77] width 16 height 6
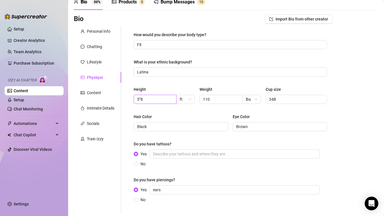
click at [154, 102] on span "5"8" at bounding box center [155, 99] width 43 height 9
type input "5"1"
click at [215, 99] on input "110" at bounding box center [220, 99] width 35 height 6
click at [216, 99] on input "110" at bounding box center [220, 99] width 35 height 6
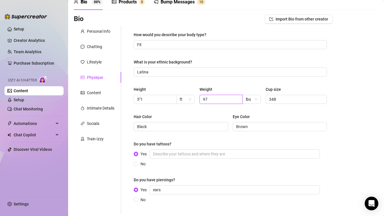
type input "97"
click at [325, 107] on div "Height 5"1 ft Weight 97 lbs Cup size 34B" at bounding box center [230, 97] width 193 height 23
click at [276, 98] on input "34B" at bounding box center [295, 99] width 53 height 6
type input "36B"
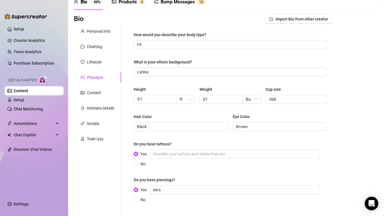
click at [203, 113] on div "Hair Color" at bounding box center [181, 117] width 95 height 9
click at [191, 124] on input "Black" at bounding box center [180, 126] width 87 height 6
type input "Brown"
click at [174, 139] on div "How would you describe your body type? Fit What is your ethnic background? Lati…" at bounding box center [230, 120] width 193 height 176
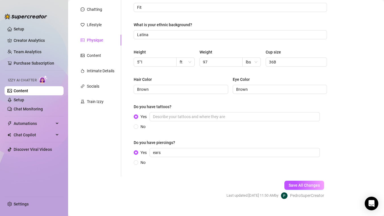
scroll to position [68, 0]
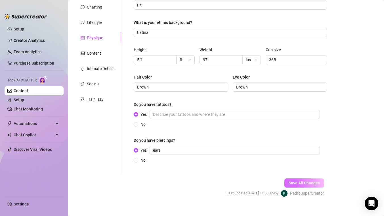
click at [298, 183] on span "Save All Changes" at bounding box center [304, 182] width 31 height 5
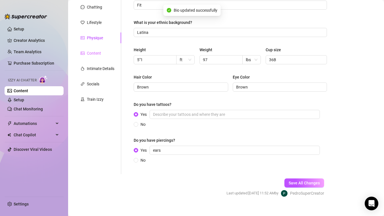
click at [91, 56] on div "Content" at bounding box center [97, 53] width 47 height 11
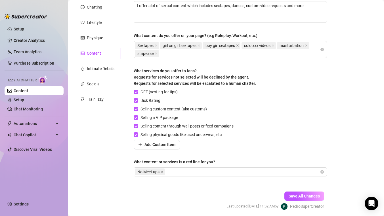
scroll to position [0, 0]
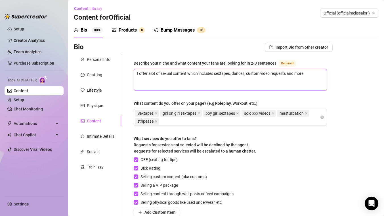
click at [149, 73] on textarea "I offer alot of sexual content which includes sextapes, dances, custom video re…" at bounding box center [230, 79] width 193 height 21
type textarea "G"
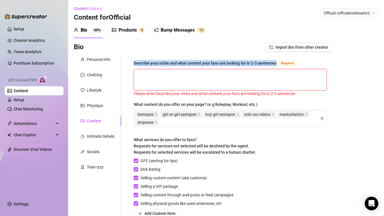
drag, startPoint x: 132, startPoint y: 63, endPoint x: 275, endPoint y: 61, distance: 143.5
click at [275, 61] on div "Describe your niche and what content your fans are looking for in 2-3 sentences…" at bounding box center [230, 155] width 205 height 202
copy div "Describe your niche and what content your fans are looking for in 2-3 sentences"
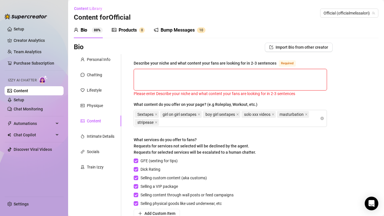
click at [160, 78] on textarea "Describe your niche and what content your fans are looking for in 2-3 sentences…" at bounding box center [230, 79] width 193 height 21
paste textarea "My niche is all about bold, sensual content for fans who love intimacy and conf…"
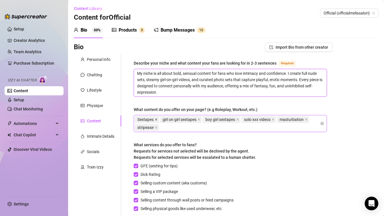
click at [156, 118] on icon "close" at bounding box center [156, 119] width 3 height 3
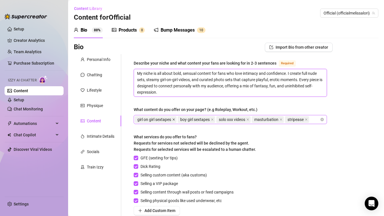
click at [174, 120] on icon "close" at bounding box center [173, 119] width 3 height 3
click at [174, 120] on span "solo xxx videos" at bounding box center [191, 119] width 34 height 7
type textarea "My niche is all about bold, sensual content for fans who love intimacy and conf…"
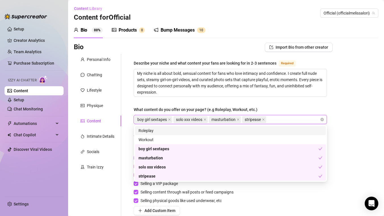
click at [174, 120] on span "solo xxx videos" at bounding box center [191, 119] width 34 height 7
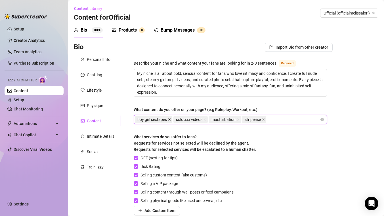
click at [170, 119] on icon "close" at bounding box center [169, 119] width 3 height 3
click at [170, 119] on div "solo xxx videos" at bounding box center [153, 119] width 36 height 8
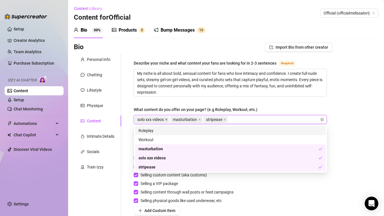
click at [167, 119] on icon "close" at bounding box center [166, 119] width 2 height 2
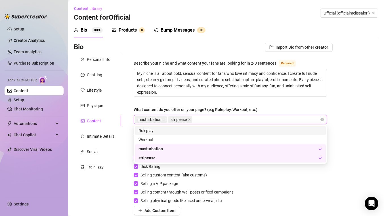
click at [167, 119] on div "masturbation" at bounding box center [151, 119] width 33 height 8
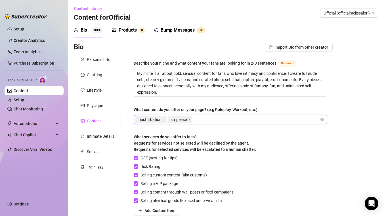
click at [165, 119] on icon "close" at bounding box center [164, 119] width 3 height 3
click at [155, 120] on span "stripease" at bounding box center [147, 119] width 24 height 7
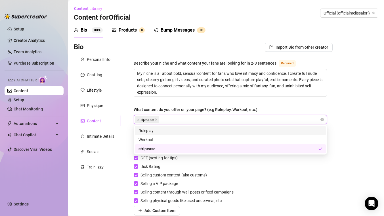
click at [157, 119] on icon "close" at bounding box center [156, 119] width 2 height 2
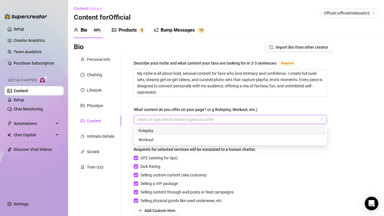
click at [155, 119] on div at bounding box center [227, 119] width 185 height 8
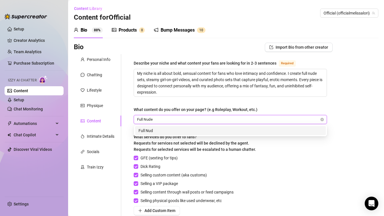
type input "Full Nudes"
type input "Nude videos"
type input "girl on girl videos"
type input "livestreams"
type input "customs"
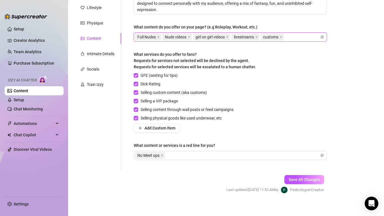
scroll to position [86, 0]
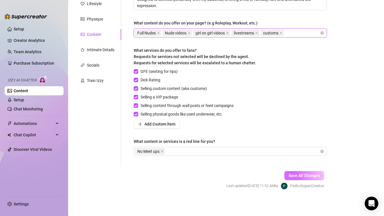
click at [303, 175] on span "Save All Changes" at bounding box center [304, 175] width 31 height 5
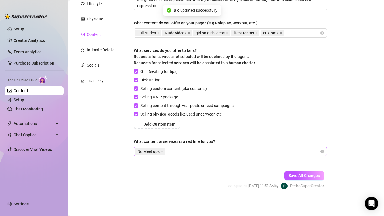
click at [203, 148] on div "No Meet ups" at bounding box center [227, 151] width 185 height 8
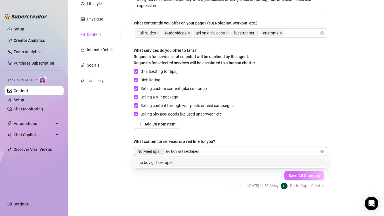
type input "no boy girl sextapes"
click at [299, 175] on span "Save All Changes" at bounding box center [304, 175] width 31 height 5
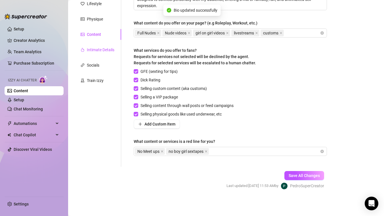
click at [95, 48] on div "Intimate Details" at bounding box center [101, 50] width 28 height 6
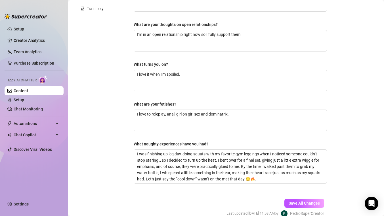
scroll to position [160, 0]
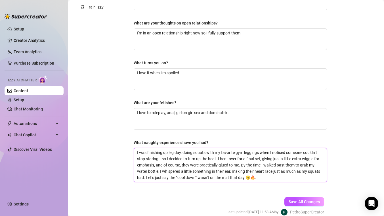
click at [182, 167] on textarea "I was finishing up leg day, doing squats with my favorite gym leggings when I n…" at bounding box center [230, 165] width 193 height 34
paste textarea "During a private yoga session in a sunlit studio, I stretch and flow in tight, …"
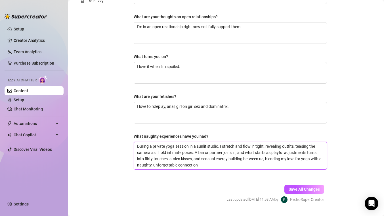
scroll to position [180, 0]
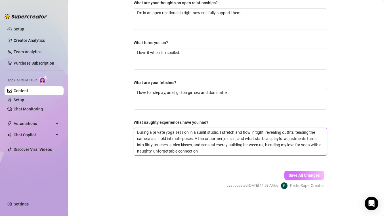
type textarea "During a private yoga session in a sunlit studio, I stretch and flow in tight, …"
click at [312, 174] on span "Save All Changes" at bounding box center [304, 175] width 31 height 5
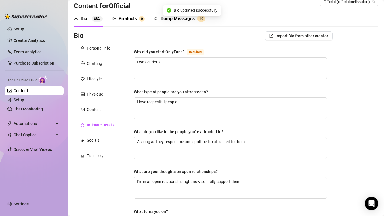
scroll to position [0, 0]
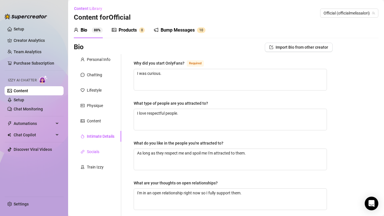
click at [94, 151] on div "Socials" at bounding box center [93, 151] width 13 height 6
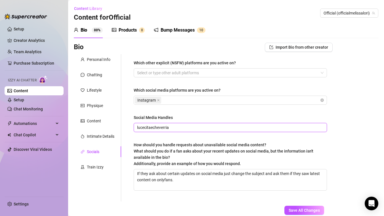
click at [147, 128] on input "lucecitaecheverria" at bounding box center [230, 127] width 186 height 6
click at [167, 126] on input "lucecitaecheverria" at bounding box center [230, 127] width 186 height 6
type input "melissalori"
click at [337, 146] on div "Bio Import Bio from other creator Personal Info Chatting Lifestyle Physique Con…" at bounding box center [226, 138] width 305 height 191
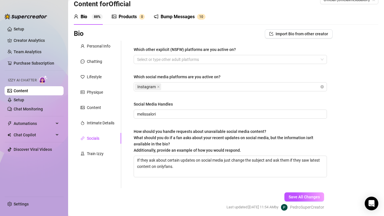
scroll to position [16, 0]
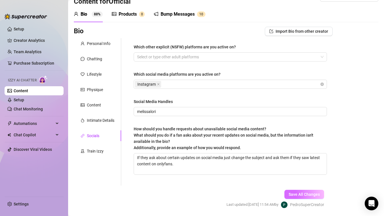
click at [300, 196] on button "Save All Changes" at bounding box center [305, 194] width 40 height 9
click at [92, 149] on div "Train Izzy" at bounding box center [95, 151] width 17 height 6
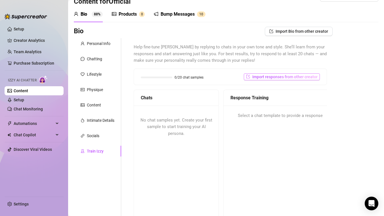
click at [278, 76] on span "Import responses from other creator" at bounding box center [285, 76] width 65 height 5
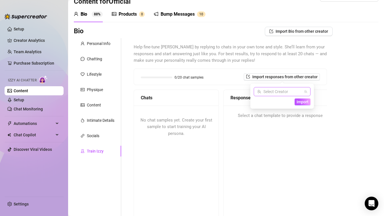
click at [304, 90] on icon "team" at bounding box center [305, 91] width 3 height 3
click at [280, 93] on input "search" at bounding box center [279, 91] width 45 height 9
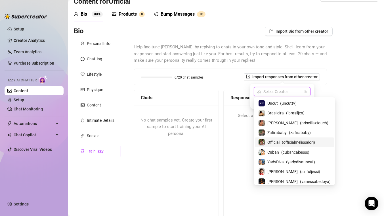
scroll to position [31, 0]
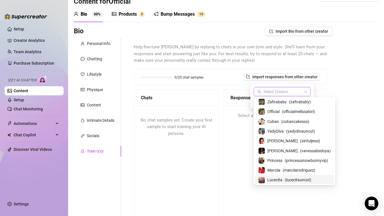
click at [274, 178] on span "Lucecita" at bounding box center [275, 179] width 15 height 6
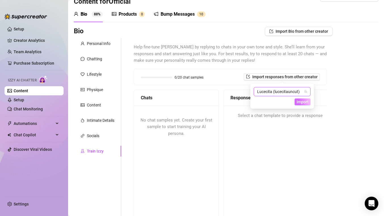
click at [305, 102] on span "Import" at bounding box center [303, 101] width 12 height 5
click at [305, 101] on span "Import" at bounding box center [303, 101] width 12 height 5
click at [302, 102] on span "Import" at bounding box center [303, 101] width 12 height 5
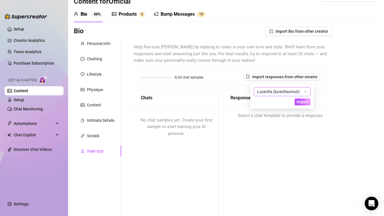
click at [305, 92] on icon "team" at bounding box center [305, 91] width 3 height 3
click at [333, 92] on div "Bio Import Bio from other creator Personal Info Chatting Lifestyle Physique Con…" at bounding box center [226, 148] width 305 height 243
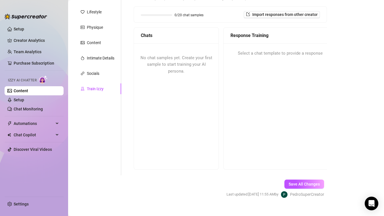
scroll to position [76, 0]
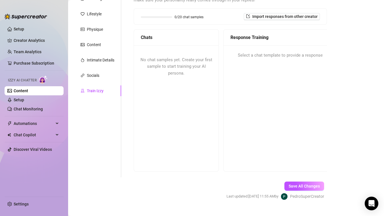
click at [170, 68] on span "No chat samples yet. Create your first sample to start training your AI persona." at bounding box center [177, 66] width 72 height 18
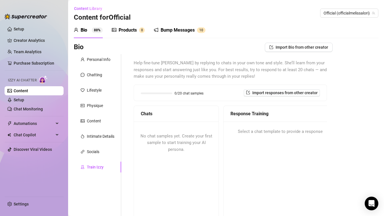
click at [129, 32] on div "Products" at bounding box center [128, 30] width 18 height 7
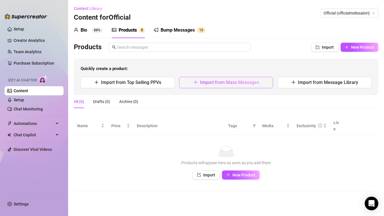
click at [226, 87] on button "Import from Mass Messages" at bounding box center [226, 82] width 94 height 11
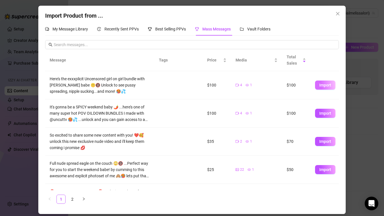
click at [327, 84] on span "Import" at bounding box center [326, 85] width 12 height 5
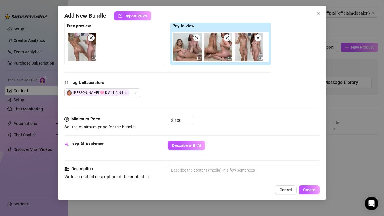
scroll to position [99, 0]
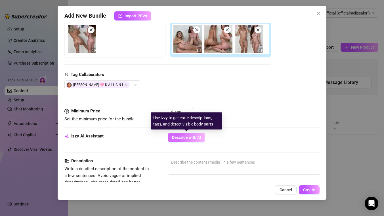
click at [184, 136] on span "Describe with AI" at bounding box center [186, 137] width 29 height 5
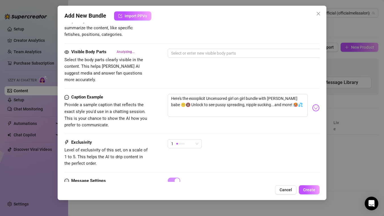
scroll to position [318, 0]
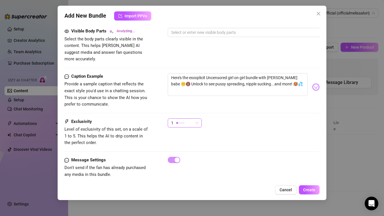
click at [199, 118] on div "1" at bounding box center [185, 122] width 34 height 9
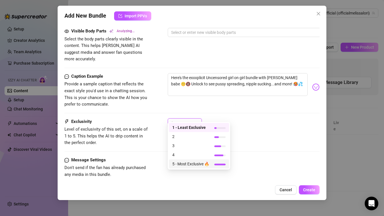
click at [197, 164] on span "5 - Most Exclusive 🔥" at bounding box center [190, 164] width 37 height 6
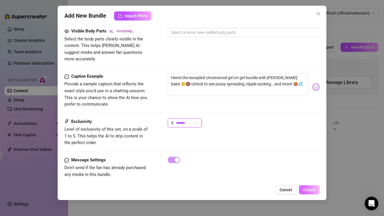
click at [311, 188] on span "Create" at bounding box center [309, 189] width 12 height 5
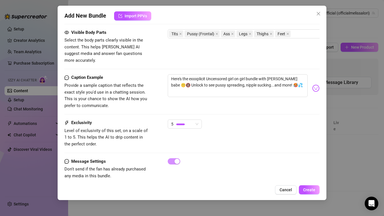
scroll to position [327, 0]
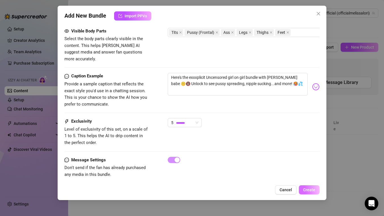
click at [312, 190] on span "Create" at bounding box center [309, 189] width 12 height 5
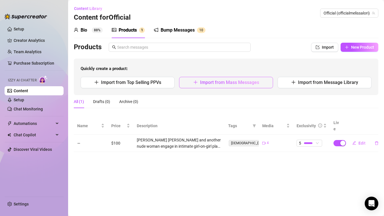
click at [199, 84] on button "Import from Mass Messages" at bounding box center [226, 82] width 94 height 11
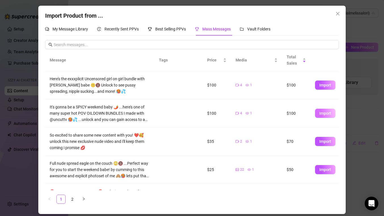
click at [324, 117] on button "Import" at bounding box center [325, 113] width 20 height 9
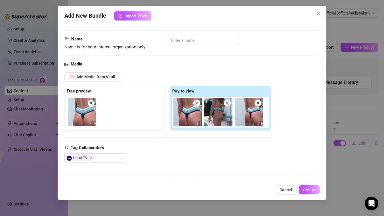
scroll to position [24, 0]
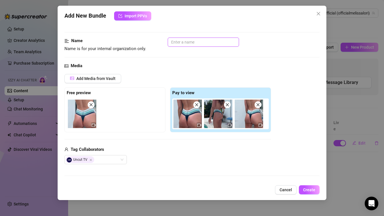
click at [182, 42] on input "text" at bounding box center [203, 42] width 71 height 9
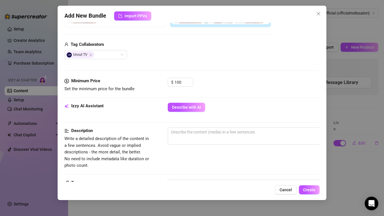
scroll to position [132, 0]
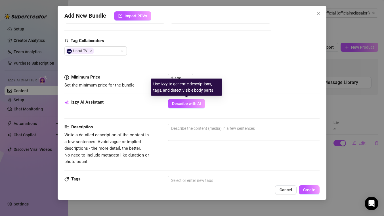
type input "pov oildown bundle"
click at [194, 107] on button "Describe with AI" at bounding box center [187, 103] width 38 height 9
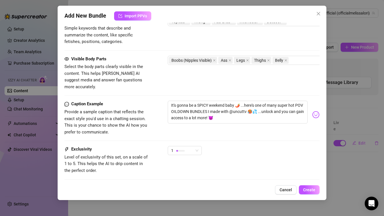
scroll to position [301, 0]
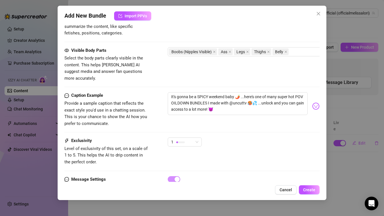
drag, startPoint x: 309, startPoint y: 189, endPoint x: 287, endPoint y: 148, distance: 46.3
click at [287, 148] on div "Add New Bundle Import PPVs Account Official (@officialmelissalori) Name Name is…" at bounding box center [192, 103] width 269 height 194
click at [192, 138] on div "1" at bounding box center [182, 142] width 22 height 9
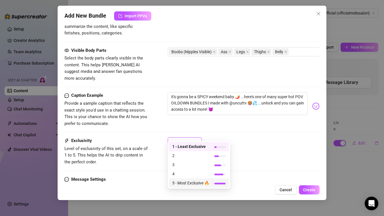
click at [203, 181] on span "5 - Most Exclusive 🔥" at bounding box center [190, 183] width 37 height 6
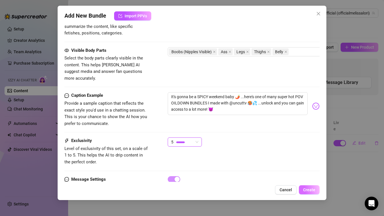
click at [312, 189] on span "Create" at bounding box center [309, 189] width 12 height 5
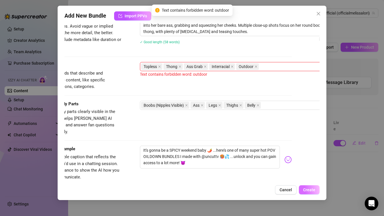
scroll to position [212, 47]
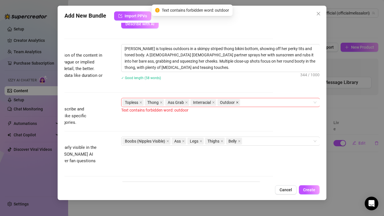
click at [236, 102] on icon "close" at bounding box center [237, 102] width 3 height 3
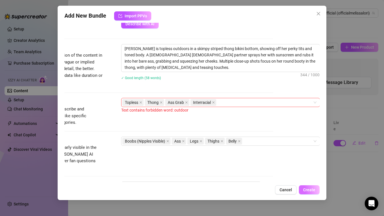
click at [305, 188] on span "Create" at bounding box center [309, 189] width 12 height 5
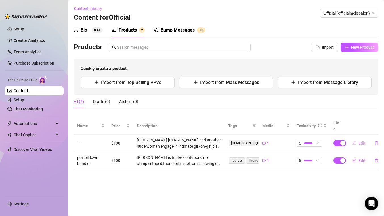
click at [361, 141] on span "Edit" at bounding box center [362, 143] width 7 height 5
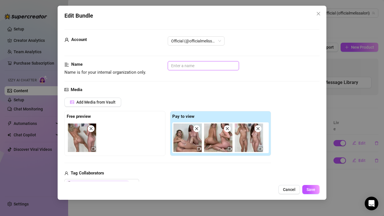
click at [199, 66] on input "text" at bounding box center [203, 65] width 71 height 9
type input "uncensored girl on girl bundle"
click at [314, 190] on span "Save" at bounding box center [311, 189] width 9 height 5
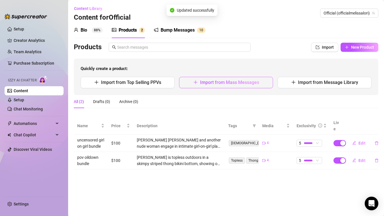
click at [224, 82] on span "Import from Mass Messages" at bounding box center [229, 82] width 59 height 5
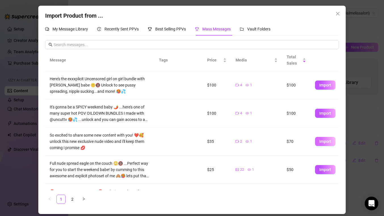
click at [327, 141] on span "Import" at bounding box center [326, 141] width 12 height 5
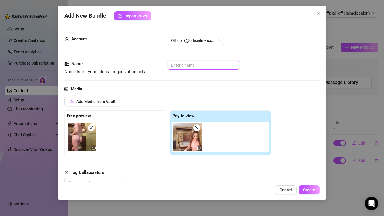
click at [184, 66] on input "text" at bounding box center [203, 65] width 71 height 9
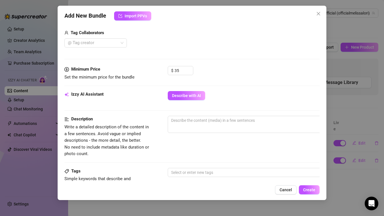
scroll to position [145, 0]
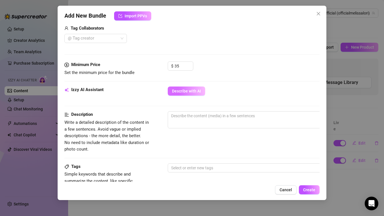
type input "brand new strip"
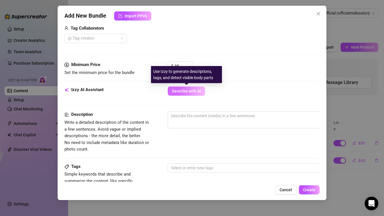
click at [187, 88] on button "Describe with AI" at bounding box center [187, 90] width 38 height 9
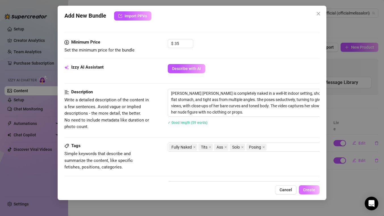
scroll to position [188, 0]
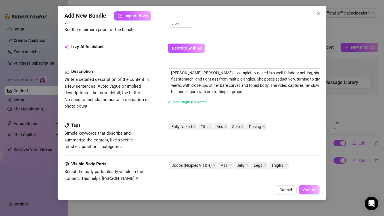
click at [309, 189] on span "Create" at bounding box center [309, 189] width 12 height 5
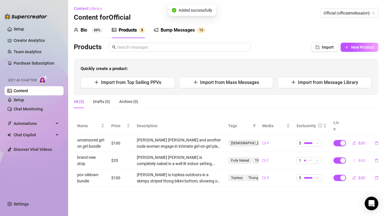
click at [363, 158] on span "Edit" at bounding box center [362, 160] width 7 height 5
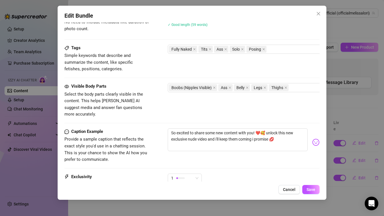
scroll to position [320, 0]
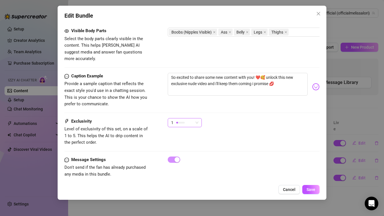
click at [198, 118] on span "1" at bounding box center [184, 122] width 27 height 9
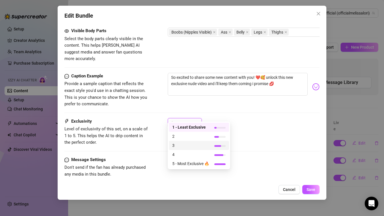
click at [185, 146] on span "3" at bounding box center [190, 145] width 37 height 6
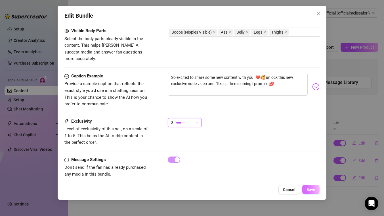
click at [310, 188] on span "Save" at bounding box center [311, 189] width 9 height 5
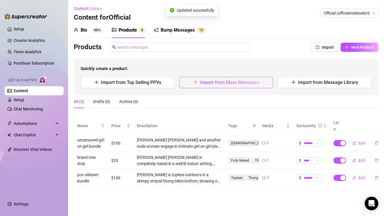
click at [226, 80] on span "Import from Mass Messages" at bounding box center [229, 82] width 59 height 5
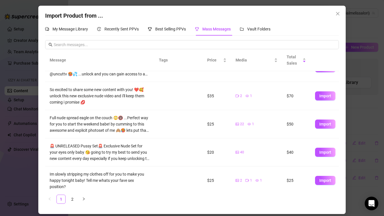
scroll to position [44, 0]
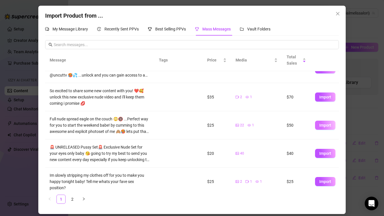
click at [324, 124] on span "Import" at bounding box center [326, 125] width 12 height 5
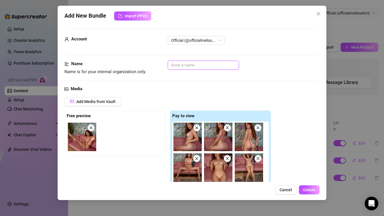
click at [186, 63] on input "text" at bounding box center [203, 65] width 71 height 9
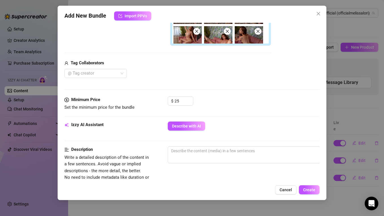
scroll to position [190, 0]
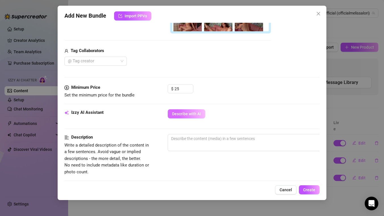
type input "lets get naked"
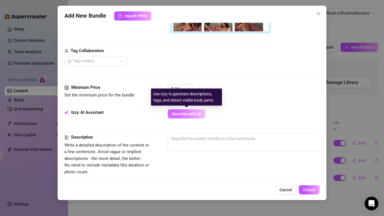
click at [187, 114] on span "Describe with AI" at bounding box center [186, 113] width 29 height 5
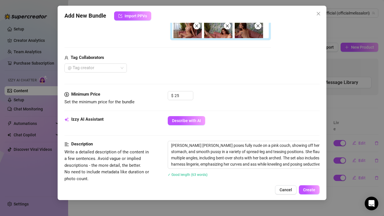
scroll to position [388, 0]
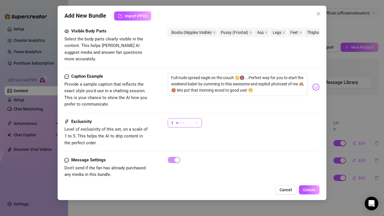
click at [188, 118] on div "1" at bounding box center [182, 122] width 22 height 9
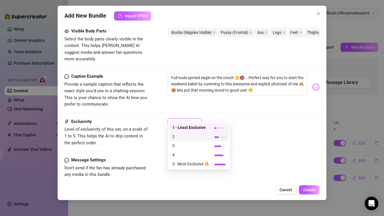
click at [189, 138] on span "2" at bounding box center [190, 136] width 37 height 6
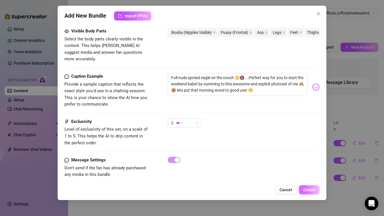
click at [312, 191] on span "Create" at bounding box center [309, 189] width 12 height 5
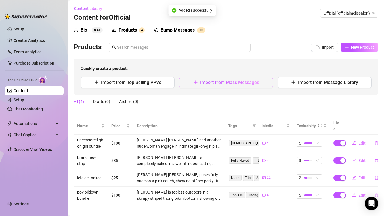
click at [212, 82] on span "Import from Mass Messages" at bounding box center [229, 82] width 59 height 5
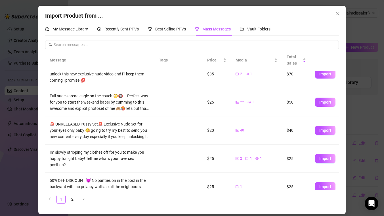
scroll to position [68, 0]
click at [324, 129] on span "Import" at bounding box center [326, 130] width 12 height 5
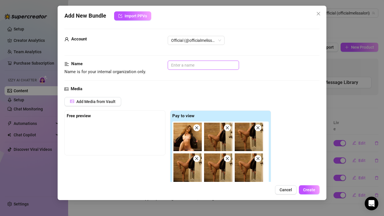
click at [189, 67] on input "text" at bounding box center [203, 65] width 71 height 9
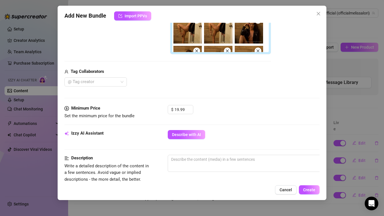
scroll to position [172, 0]
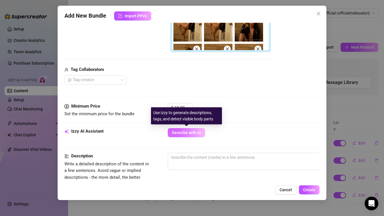
type input "exclusive nude set"
click at [186, 132] on span "Describe with AI" at bounding box center [186, 132] width 29 height 5
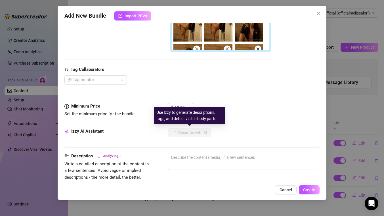
scroll to position [387, 0]
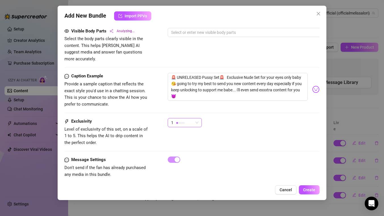
click at [182, 120] on div at bounding box center [180, 122] width 9 height 5
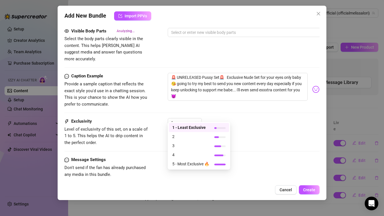
click at [259, 121] on div "1" at bounding box center [244, 125] width 152 height 14
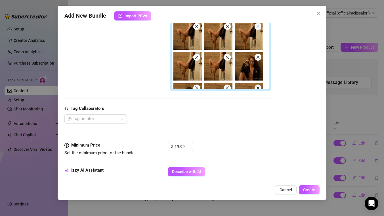
scroll to position [175, 0]
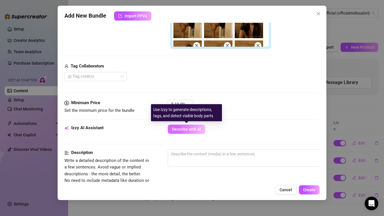
click at [178, 129] on span "Describe with AI" at bounding box center [186, 129] width 29 height 5
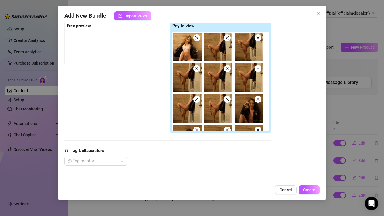
scroll to position [0, 0]
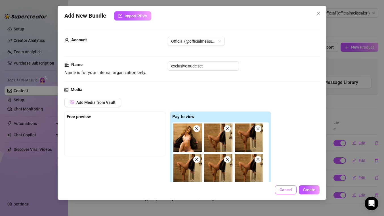
click at [283, 188] on span "Cancel" at bounding box center [286, 189] width 13 height 5
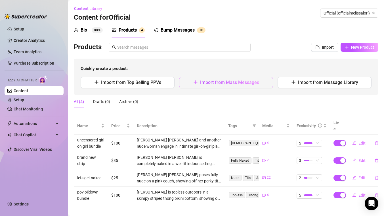
click at [231, 83] on span "Import from Mass Messages" at bounding box center [229, 82] width 59 height 5
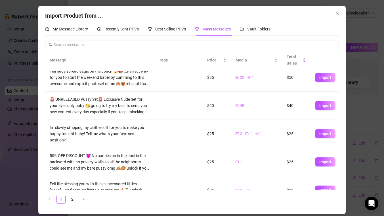
scroll to position [92, 0]
click at [332, 133] on button "Import" at bounding box center [325, 133] width 20 height 9
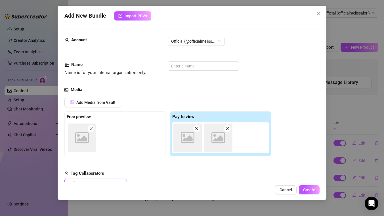
scroll to position [1, 0]
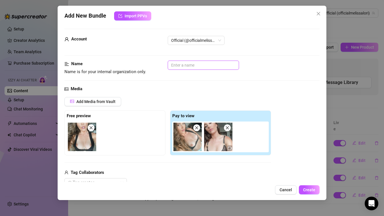
click at [192, 65] on input "text" at bounding box center [203, 65] width 71 height 9
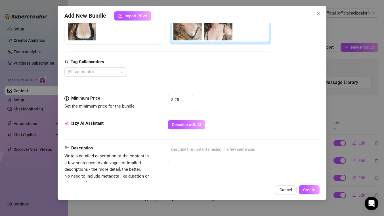
scroll to position [116, 0]
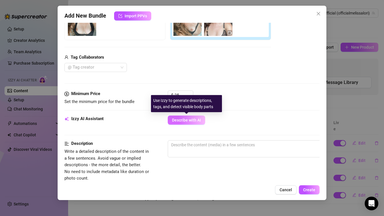
type input "strip"
click at [193, 119] on span "Describe with AI" at bounding box center [186, 120] width 29 height 5
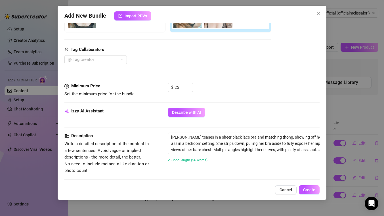
scroll to position [318, 0]
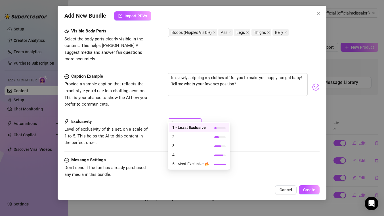
click at [195, 118] on span "1" at bounding box center [184, 122] width 27 height 9
click at [182, 138] on span "2" at bounding box center [190, 136] width 37 height 6
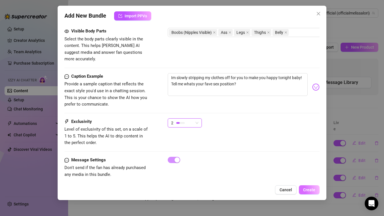
click at [311, 190] on span "Create" at bounding box center [309, 189] width 12 height 5
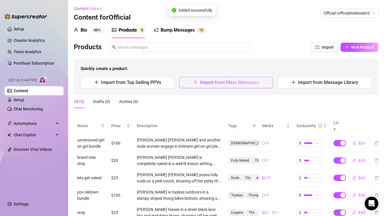
click at [234, 83] on span "Import from Mass Messages" at bounding box center [229, 82] width 59 height 5
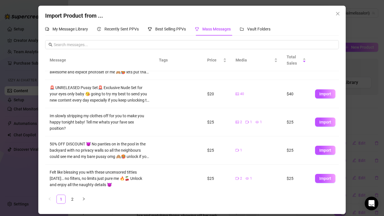
scroll to position [105, 0]
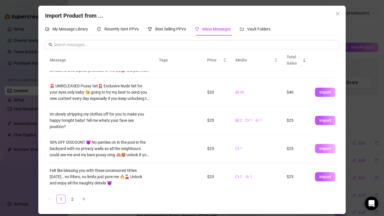
click at [324, 146] on span "Import" at bounding box center [326, 148] width 12 height 5
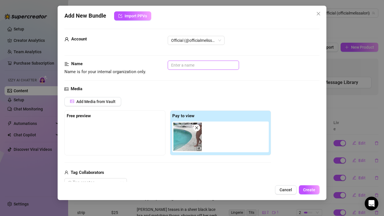
click at [190, 67] on input "text" at bounding box center [203, 65] width 71 height 9
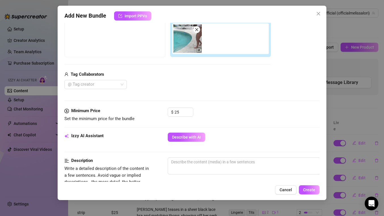
scroll to position [102, 0]
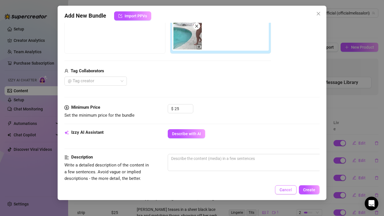
type input "no panties in the pool"
click at [287, 190] on span "Cancel" at bounding box center [286, 189] width 13 height 5
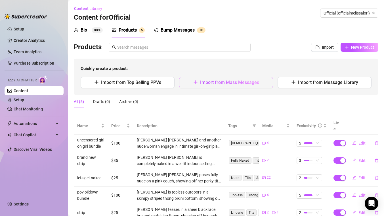
click at [205, 80] on span "Import from Mass Messages" at bounding box center [229, 82] width 59 height 5
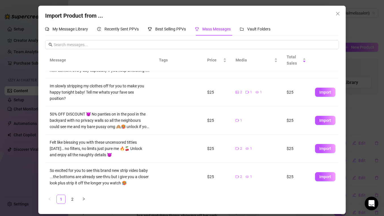
scroll to position [136, 0]
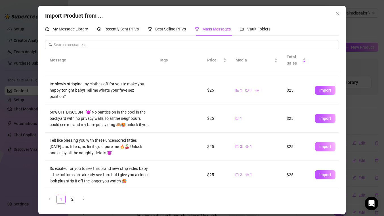
click at [327, 146] on span "Import" at bounding box center [326, 146] width 12 height 5
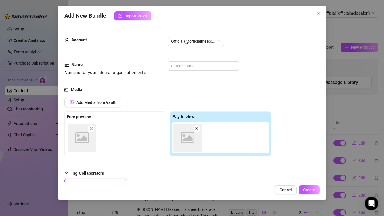
scroll to position [1, 0]
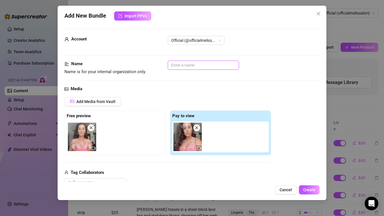
click at [205, 64] on input "text" at bounding box center [203, 65] width 71 height 9
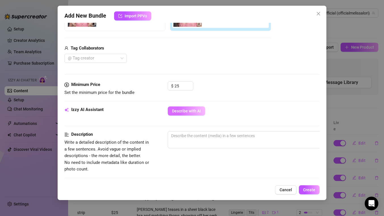
scroll to position [125, 0]
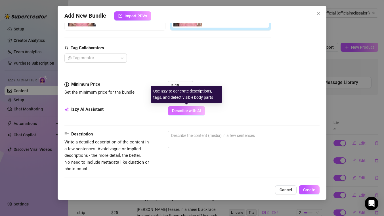
type input "topless strip"
click at [190, 111] on span "Describe with AI" at bounding box center [186, 110] width 29 height 5
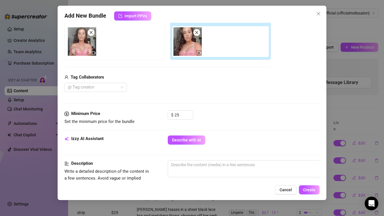
scroll to position [95, 0]
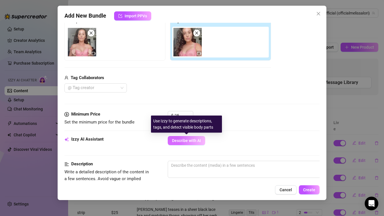
click at [194, 140] on span "Describe with AI" at bounding box center [186, 140] width 29 height 5
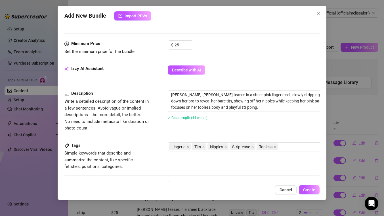
scroll to position [166, 0]
click at [309, 188] on span "Create" at bounding box center [309, 189] width 12 height 5
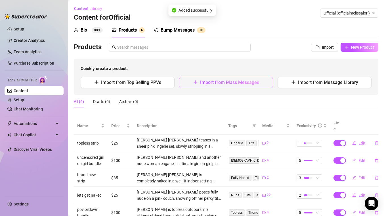
click at [218, 81] on span "Import from Mass Messages" at bounding box center [229, 82] width 59 height 5
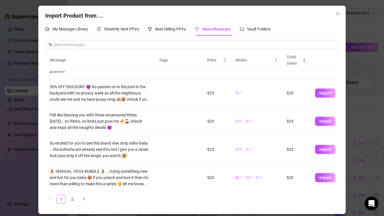
scroll to position [163, 0]
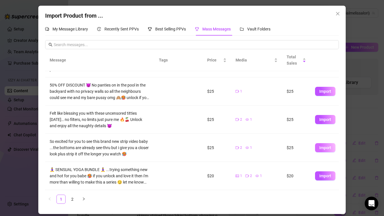
click at [326, 147] on span "Import" at bounding box center [326, 147] width 12 height 5
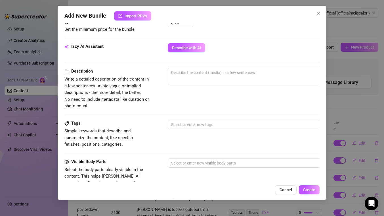
scroll to position [184, 0]
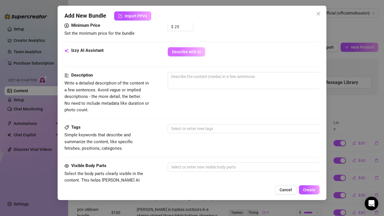
click at [178, 51] on span "Describe with AI" at bounding box center [186, 51] width 29 height 5
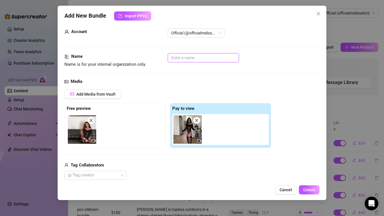
click at [184, 57] on input "text" at bounding box center [203, 57] width 71 height 9
type input "new exclusive nude"
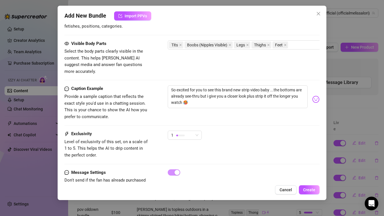
scroll to position [320, 0]
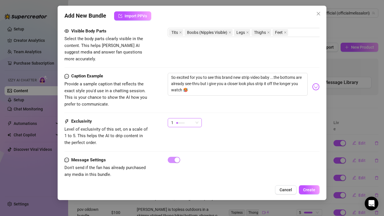
click at [196, 118] on span "1" at bounding box center [184, 122] width 27 height 9
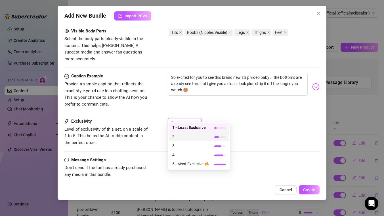
click at [186, 135] on span "2" at bounding box center [190, 136] width 37 height 6
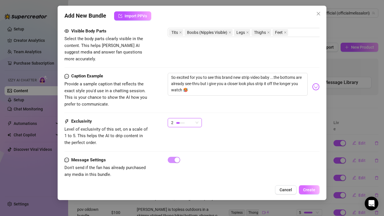
click at [311, 188] on span "Create" at bounding box center [309, 189] width 12 height 5
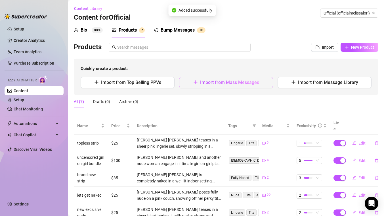
click at [200, 84] on span "Import from Mass Messages" at bounding box center [229, 82] width 59 height 5
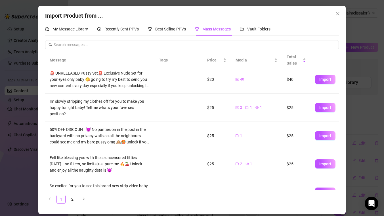
scroll to position [163, 0]
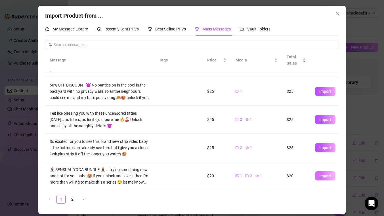
click at [327, 176] on span "Import" at bounding box center [326, 175] width 12 height 5
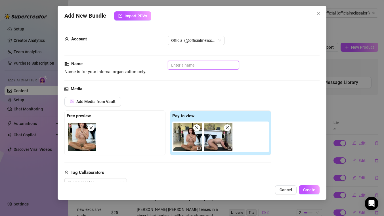
click at [196, 65] on input "text" at bounding box center [203, 65] width 71 height 9
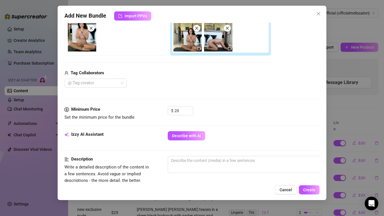
scroll to position [108, 0]
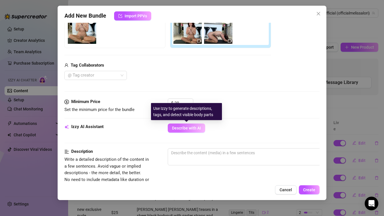
type input "sensual yoga bundle"
click at [191, 131] on button "Describe with AI" at bounding box center [187, 127] width 38 height 9
click at [183, 128] on span "Describe with AI" at bounding box center [186, 128] width 29 height 5
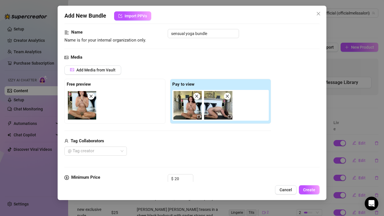
scroll to position [0, 0]
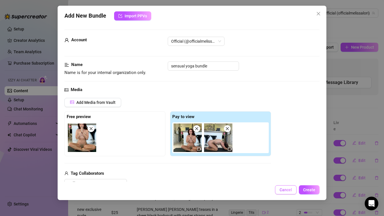
click at [287, 190] on span "Cancel" at bounding box center [286, 189] width 13 height 5
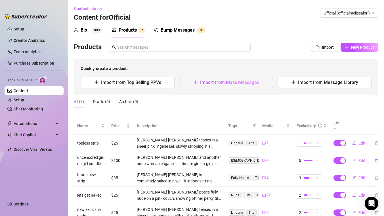
click at [219, 82] on span "Import from Mass Messages" at bounding box center [229, 82] width 59 height 5
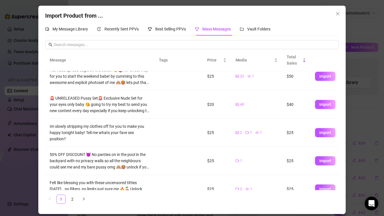
scroll to position [163, 0]
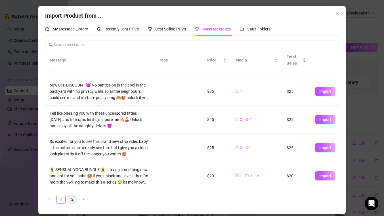
click at [73, 198] on link "2" at bounding box center [72, 199] width 9 height 9
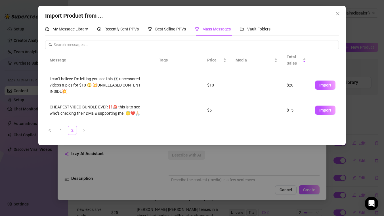
scroll to position [0, 0]
click at [322, 86] on span "Import" at bounding box center [326, 85] width 12 height 5
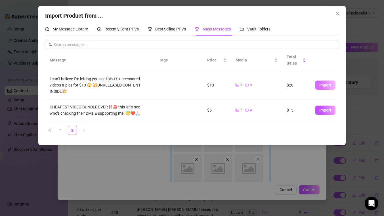
type textarea "I can’t believe I’m letting you see this 👀 uncensored videos & pics for $10 😳 💥…"
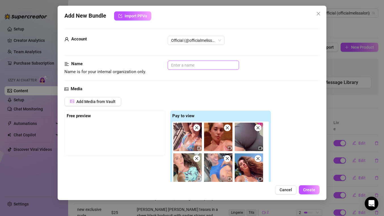
click at [210, 67] on input "text" at bounding box center [203, 65] width 71 height 9
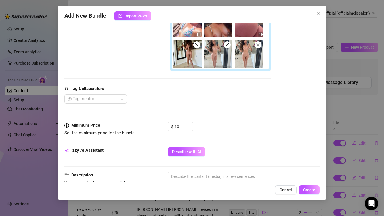
scroll to position [165, 0]
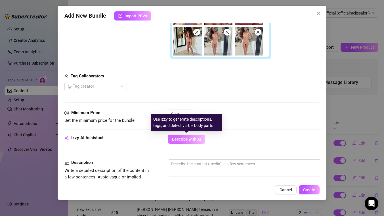
type input "cant believe bundle"
click at [197, 139] on span "Describe with AI" at bounding box center [186, 139] width 29 height 5
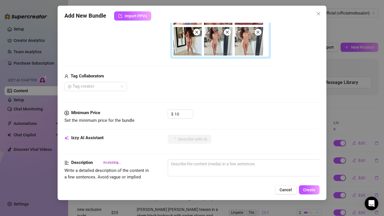
type textarea "[PERSON_NAME]"
type textarea "[PERSON_NAME] [PERSON_NAME]"
type textarea "[PERSON_NAME] [PERSON_NAME] teases"
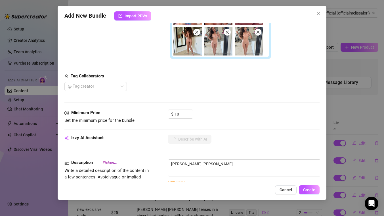
type textarea "[PERSON_NAME] [PERSON_NAME] teases"
type textarea "[PERSON_NAME] [PERSON_NAME] teases in"
type textarea "[PERSON_NAME] [PERSON_NAME] teases in a"
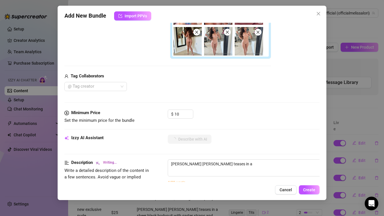
type textarea "Melissa Lori teases in a mix"
type textarea "Melissa Lori teases in a mix of"
type textarea "Melissa Lori teases in a mix of fully"
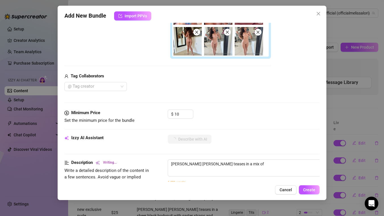
type textarea "Melissa Lori teases in a mix of fully"
type textarea "Melissa Lori teases in a mix of fully nude"
type textarea "Melissa Lori teases in a mix of fully nude and"
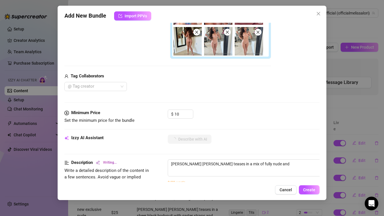
type textarea "Melissa Lori teases in a mix of fully nude and bikini-clad"
type textarea "Melissa Lori teases in a mix of fully nude and bikini-clad shots."
type textarea "Melissa Lori teases in a mix of fully nude and bikini-clad shots. She"
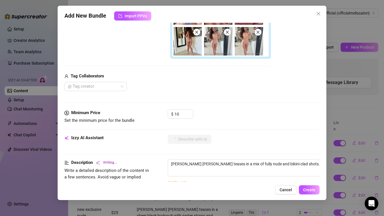
type textarea "Melissa Lori teases in a mix of fully nude and bikini-clad shots. She"
type textarea "Melissa Lori teases in a mix of fully nude and bikini-clad shots. She shows"
type textarea "Melissa Lori teases in a mix of fully nude and bikini-clad shots. She shows off"
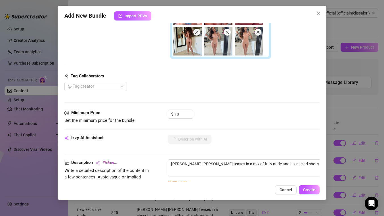
type textarea "Melissa Lori teases in a mix of fully nude and bikini-clad shots. She shows off…"
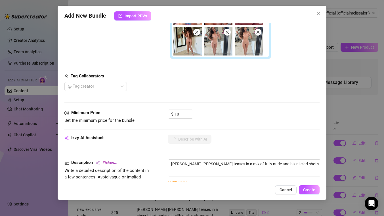
type textarea "Melissa Lori teases in a mix of fully nude and bikini-clad shots. She shows off…"
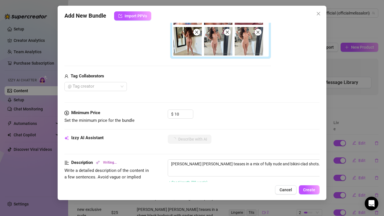
type textarea "Melissa Lori teases in a mix of fully nude and bikini-clad shots. She shows off…"
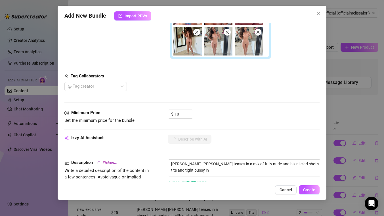
type textarea "Melissa Lori teases in a mix of fully nude and bikini-clad shots. She shows off…"
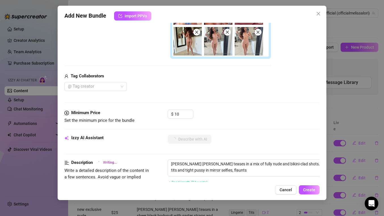
type textarea "Melissa Lori teases in a mix of fully nude and bikini-clad shots. She shows off…"
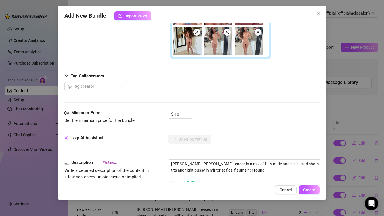
type textarea "Melissa Lori teases in a mix of fully nude and bikini-clad shots. She shows off…"
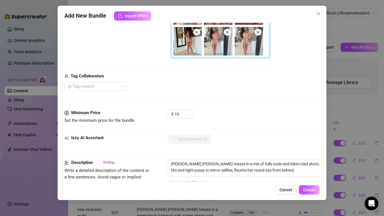
type textarea "Melissa Lori teases in a mix of fully nude and bikini-clad shots. She shows off…"
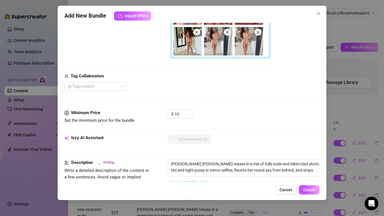
type textarea "Melissa Lori teases in a mix of fully nude and bikini-clad shots. She shows off…"
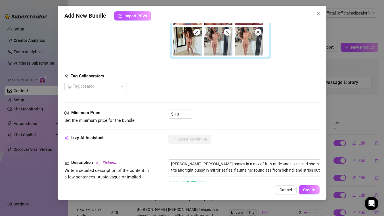
type textarea "Melissa Lori teases in a mix of fully nude and bikini-clad shots. She shows off…"
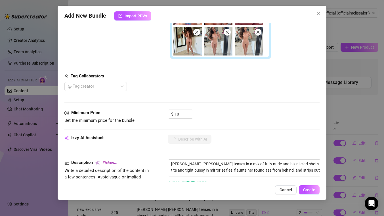
type textarea "Melissa Lori teases in a mix of fully nude and bikini-clad shots. She shows off…"
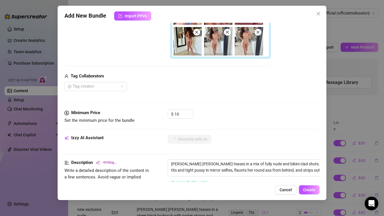
type textarea "Melissa Lori teases in a mix of fully nude and bikini-clad shots. She shows off…"
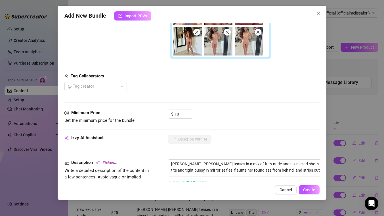
type textarea "Melissa Lori teases in a mix of fully nude and bikini-clad shots. She shows off…"
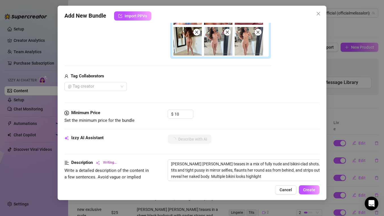
type textarea "Melissa Lori teases in a mix of fully nude and bikini-clad shots. She shows off…"
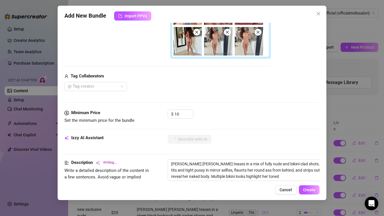
type textarea "Melissa Lori teases in a mix of fully nude and bikini-clad shots. She shows off…"
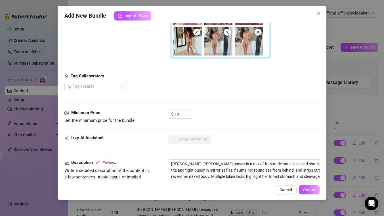
type textarea "Melissa Lori teases in a mix of fully nude and bikini-clad shots. She shows off…"
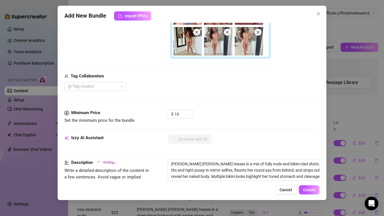
type textarea "Melissa Lori teases in a mix of fully nude and bikini-clad shots. She shows off…"
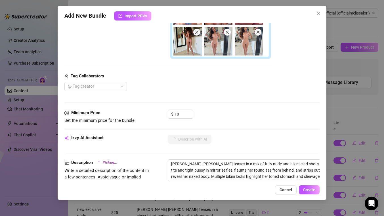
type textarea "Melissa Lori teases in a mix of fully nude and bikini-clad shots. She shows off…"
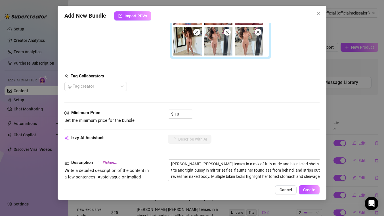
type textarea "Melissa Lori teases in a mix of fully nude and bikini-clad shots. She shows off…"
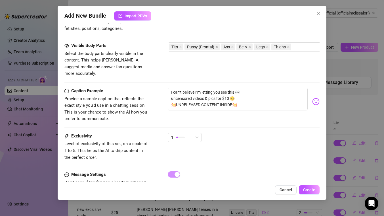
scroll to position [375, 0]
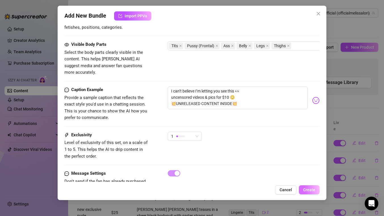
click at [312, 191] on span "Create" at bounding box center [309, 189] width 12 height 5
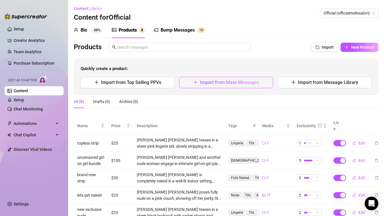
click at [230, 85] on span "Import from Mass Messages" at bounding box center [229, 82] width 59 height 5
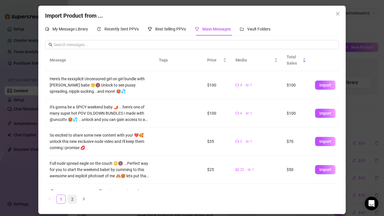
click at [74, 199] on link "2" at bounding box center [72, 199] width 9 height 9
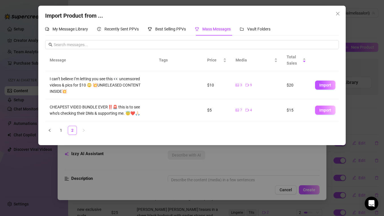
click at [322, 110] on span "Import" at bounding box center [326, 110] width 12 height 5
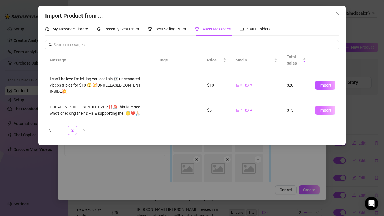
type textarea "CHEAPEST VIDEO BUNDLE EVER‼️🚨 this is to see who’s checking their DMs & support…"
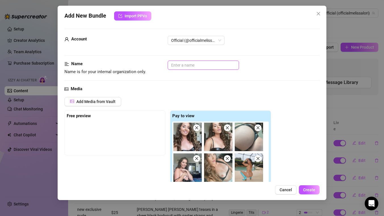
click at [205, 65] on input "text" at bounding box center [203, 65] width 71 height 9
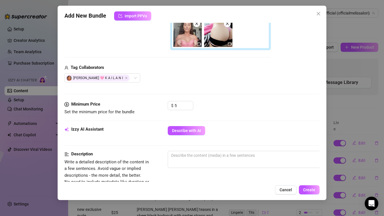
scroll to position [173, 0]
type input "cheap video bundle"
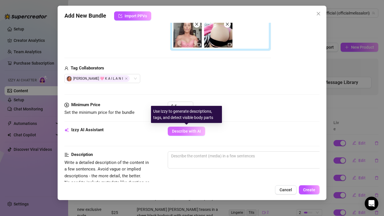
click at [197, 130] on span "Describe with AI" at bounding box center [186, 131] width 29 height 5
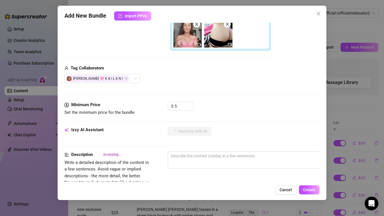
type textarea "[PERSON_NAME]"
type textarea "[PERSON_NAME] teases"
type textarea "Melissa teases in"
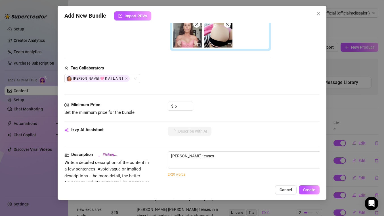
type textarea "Melissa teases in"
type textarea "[PERSON_NAME] teases in a"
type textarea "Melissa teases in a shiny"
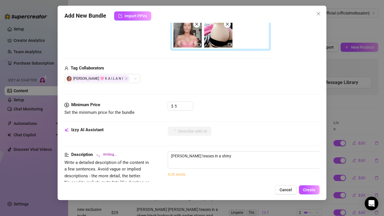
type textarea "Melissa teases in a shiny black"
type textarea "Melissa teases in a shiny black latex"
type textarea "Melissa teases in a shiny black latex bikini,"
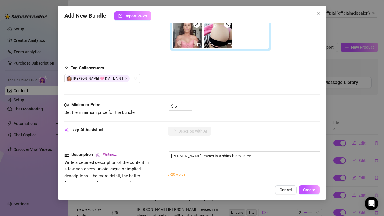
type textarea "Melissa teases in a shiny black latex bikini,"
type textarea "Melissa teases in a shiny black latex bikini, showing"
type textarea "Melissa teases in a shiny black latex bikini, showing off"
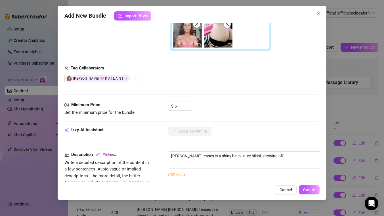
type textarea "Melissa teases in a shiny black latex bikini, showing off her"
type textarea "Melissa teases in a shiny black latex bikini, showing off her cleavage"
type textarea "Melissa teases in a shiny black latex bikini, showing off her cleavage and"
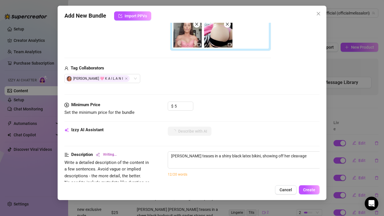
type textarea "Melissa teases in a shiny black latex bikini, showing off her cleavage and"
type textarea "Melissa teases in a shiny black latex bikini, showing off her cleavage and round"
type textarea "Melissa teases in a shiny black latex bikini, showing off her cleavage and roun…"
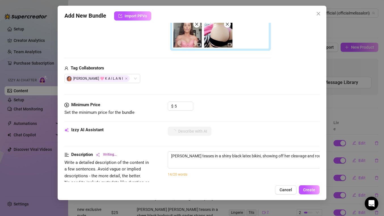
type textarea "Melissa teases in a shiny black latex bikini, showing off her cleavage and roun…"
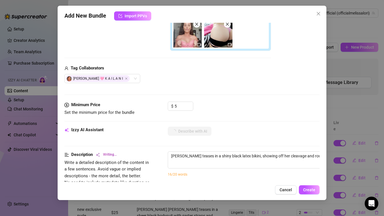
type textarea "Melissa teases in a shiny black latex bikini, showing off her cleavage and roun…"
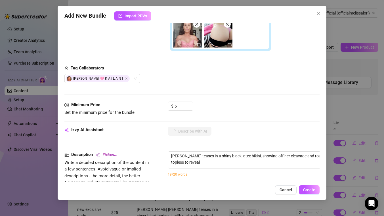
type textarea "Melissa teases in a shiny black latex bikini, showing off her cleavage and roun…"
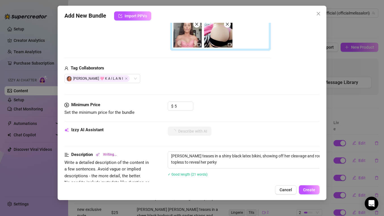
type textarea "Melissa teases in a shiny black latex bikini, showing off her cleavage and roun…"
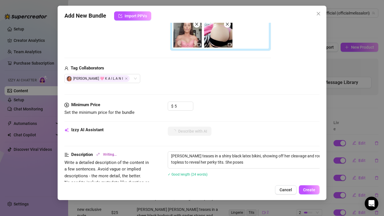
type textarea "Melissa teases in a shiny black latex bikini, showing off her cleavage and roun…"
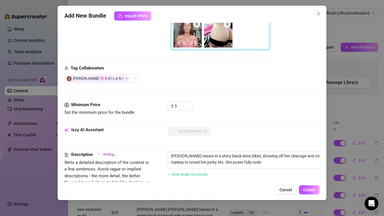
type textarea "Melissa teases in a shiny black latex bikini, showing off her cleavage and roun…"
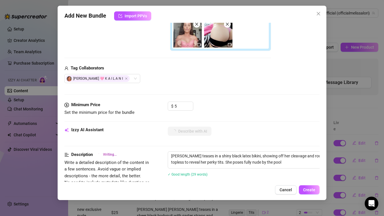
type textarea "Melissa teases in a shiny black latex bikini, showing off her cleavage and roun…"
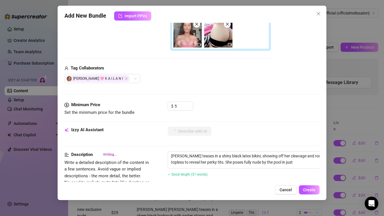
type textarea "Melissa teases in a shiny black latex bikini, showing off her cleavage and roun…"
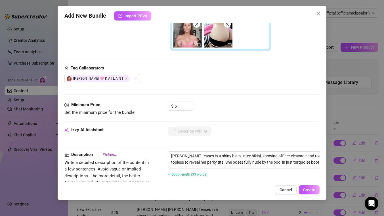
type textarea "Melissa teases in a shiny black latex bikini, showing off her cleavage and roun…"
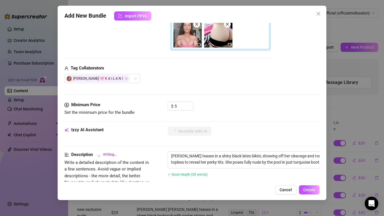
type textarea "Melissa teases in a shiny black latex bikini, showing off her cleavage and roun…"
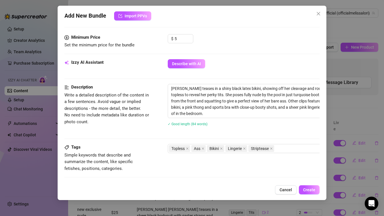
scroll to position [395, 0]
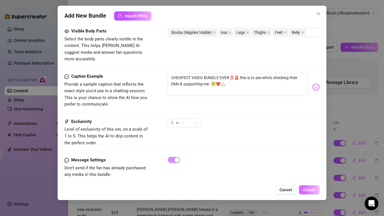
click at [309, 189] on span "Create" at bounding box center [309, 189] width 12 height 5
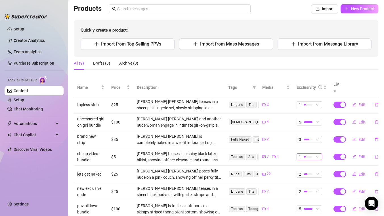
scroll to position [0, 0]
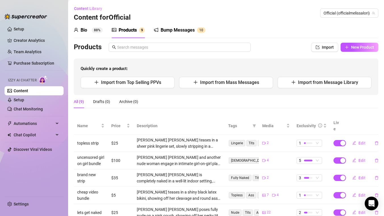
click at [91, 33] on div "Bio 88%" at bounding box center [88, 30] width 29 height 7
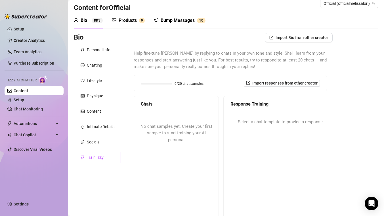
scroll to position [5, 0]
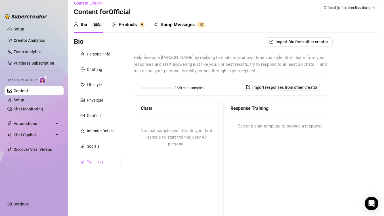
click at [188, 134] on div "No chat samples yet. Create your first sample to start training your AI persona." at bounding box center [176, 137] width 85 height 43
click at [182, 139] on span "No chat samples yet. Create your first sample to start training your AI persona." at bounding box center [177, 137] width 72 height 18
click at [29, 79] on span "Izzy AI Chatter" at bounding box center [22, 80] width 29 height 5
click at [21, 111] on link "Chat Monitoring" at bounding box center [28, 109] width 29 height 5
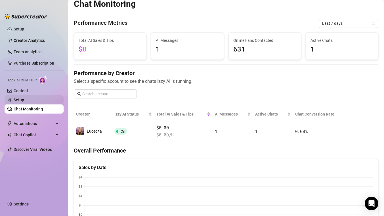
click at [24, 99] on link "Setup" at bounding box center [19, 99] width 11 height 5
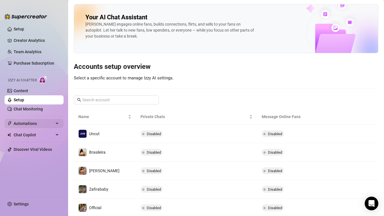
click at [47, 124] on span "Automations" at bounding box center [34, 123] width 40 height 9
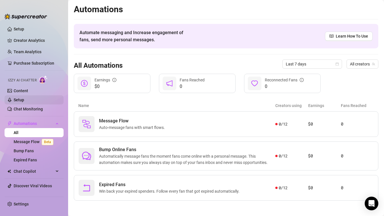
click at [22, 99] on link "Setup" at bounding box center [19, 99] width 11 height 5
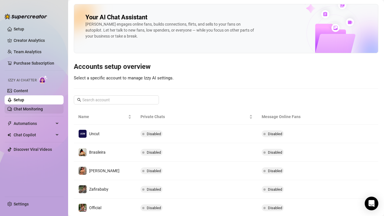
click at [25, 109] on link "Chat Monitoring" at bounding box center [28, 109] width 29 height 5
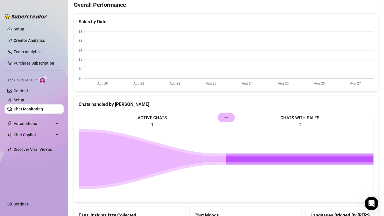
scroll to position [189, 0]
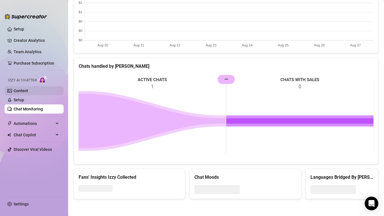
click at [20, 93] on link "Content" at bounding box center [21, 90] width 14 height 5
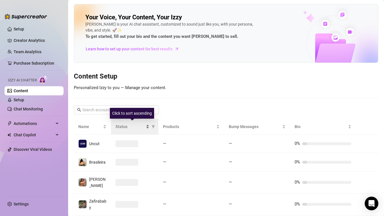
scroll to position [140, 0]
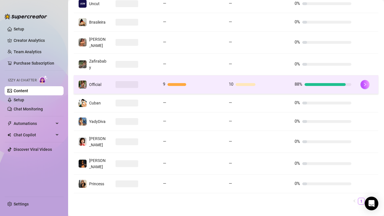
click at [154, 84] on td at bounding box center [134, 84] width 47 height 18
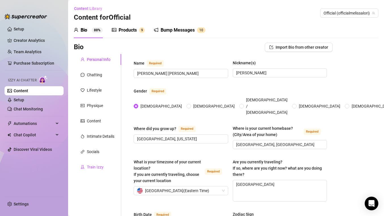
click at [97, 166] on div "Train Izzy" at bounding box center [95, 167] width 17 height 6
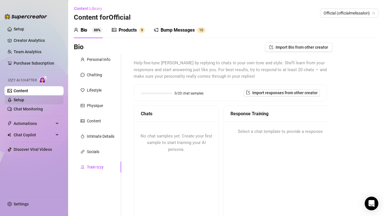
click at [24, 100] on link "Setup" at bounding box center [19, 99] width 11 height 5
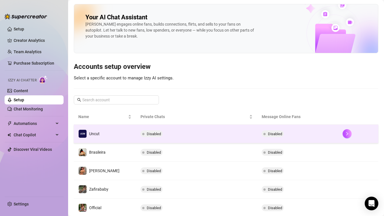
scroll to position [126, 0]
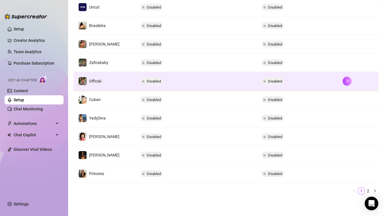
click at [168, 81] on td "Disabled" at bounding box center [196, 81] width 121 height 18
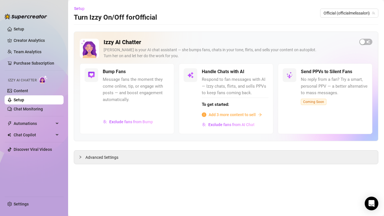
click at [226, 114] on span "Add 3 more content to sell" at bounding box center [232, 114] width 47 height 6
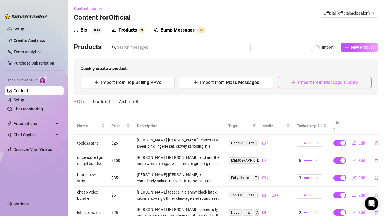
click at [314, 84] on span "Import from Message Library" at bounding box center [328, 82] width 60 height 5
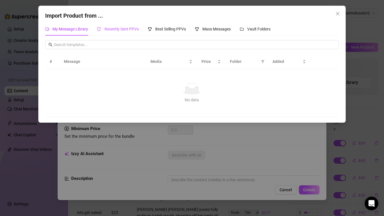
click at [121, 27] on span "Recently Sent PPVs" at bounding box center [122, 29] width 34 height 5
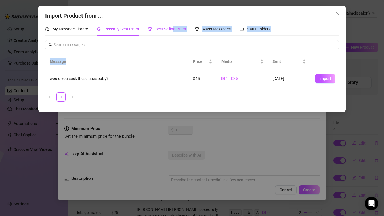
drag, startPoint x: 175, startPoint y: 30, endPoint x: 168, endPoint y: 62, distance: 32.1
click at [168, 62] on div "My Message Library Recently Sent PPVs Best Selling PPVs Mass Messages Vault Fol…" at bounding box center [192, 64] width 294 height 84
click at [324, 81] on span "Import" at bounding box center [326, 78] width 12 height 5
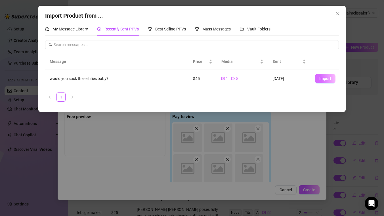
scroll to position [1, 0]
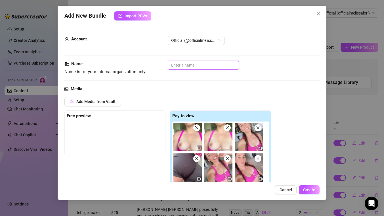
click at [200, 66] on input "text" at bounding box center [203, 65] width 71 height 9
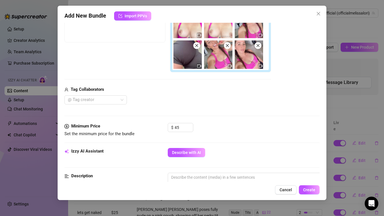
scroll to position [119, 0]
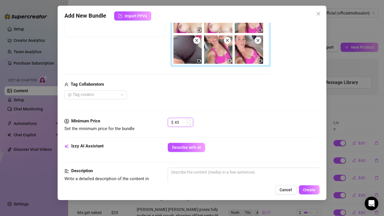
click at [178, 121] on input "45" at bounding box center [184, 122] width 18 height 9
click at [263, 151] on div "Describe with AI" at bounding box center [244, 147] width 152 height 9
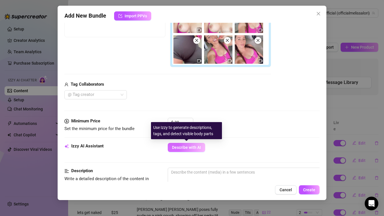
click at [195, 147] on span "Describe with AI" at bounding box center [186, 147] width 29 height 5
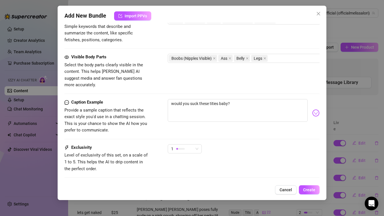
scroll to position [350, 0]
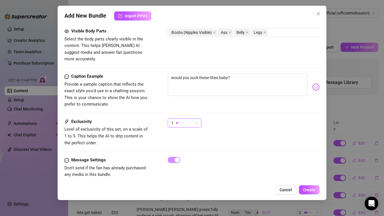
click at [197, 118] on span "1" at bounding box center [184, 122] width 27 height 9
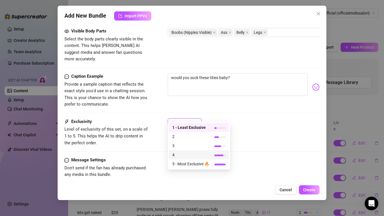
click at [179, 153] on span "4" at bounding box center [190, 154] width 37 height 6
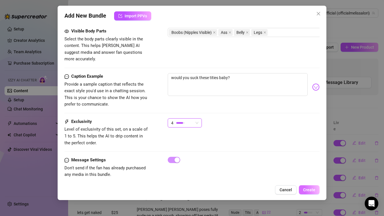
click at [311, 189] on span "Create" at bounding box center [309, 189] width 12 height 5
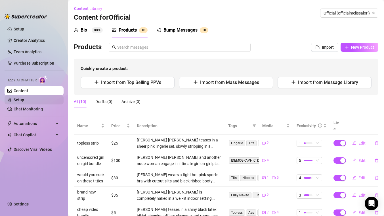
click at [22, 101] on link "Setup" at bounding box center [19, 99] width 11 height 5
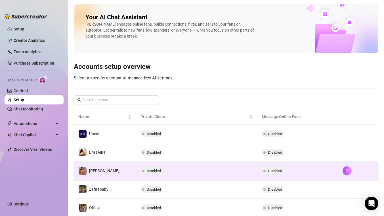
scroll to position [126, 0]
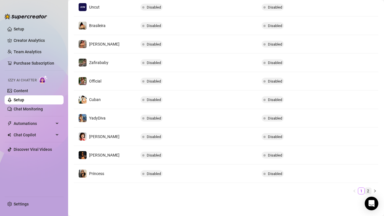
click at [368, 190] on link "2" at bounding box center [368, 191] width 6 height 6
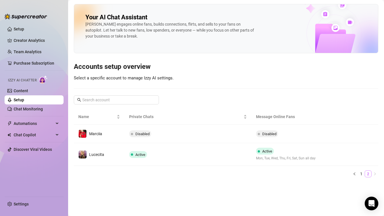
scroll to position [0, 0]
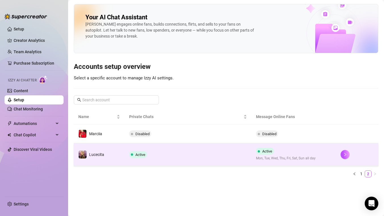
click at [100, 153] on span "Lucecita" at bounding box center [96, 154] width 15 height 5
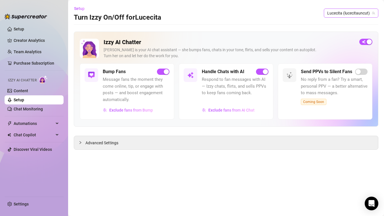
click at [346, 12] on span "Lucecita (lucecitauncut)" at bounding box center [352, 13] width 48 height 9
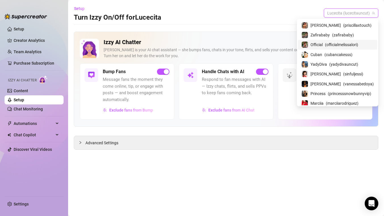
scroll to position [19, 0]
click at [323, 45] on span "Official" at bounding box center [317, 45] width 12 height 6
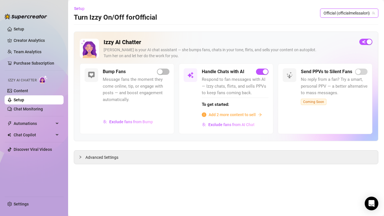
click at [252, 113] on span "Add 2 more content to sell" at bounding box center [232, 114] width 47 height 6
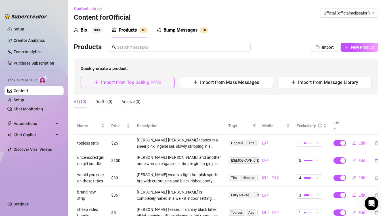
click at [143, 86] on button "Import from Top Selling PPVs" at bounding box center [128, 82] width 94 height 11
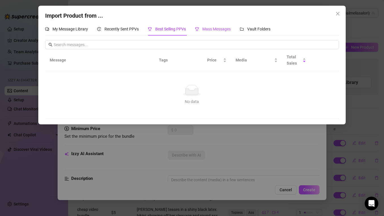
click at [219, 32] on div "Mass Messages" at bounding box center [213, 29] width 36 height 6
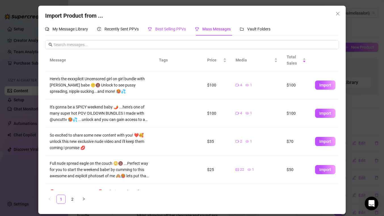
click at [174, 29] on span "Best Selling PPVs" at bounding box center [170, 29] width 31 height 5
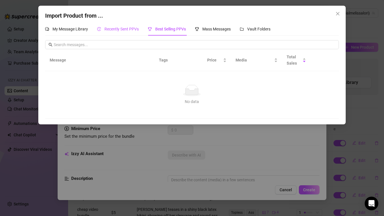
click at [112, 31] on span "Recently Sent PPVs" at bounding box center [122, 29] width 34 height 5
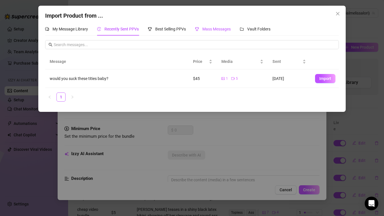
click at [206, 31] on div "Mass Messages" at bounding box center [213, 29] width 36 height 6
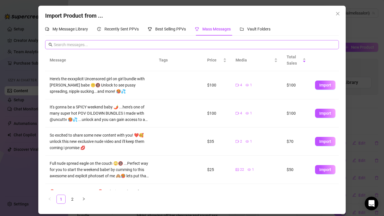
scroll to position [163, 0]
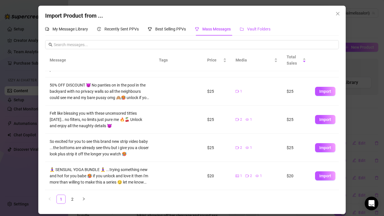
click at [259, 29] on span "Vault Folders" at bounding box center [258, 29] width 23 height 5
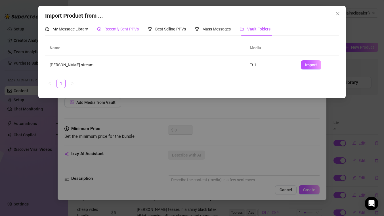
click at [128, 31] on div "Recently Sent PPVs" at bounding box center [118, 29] width 42 height 6
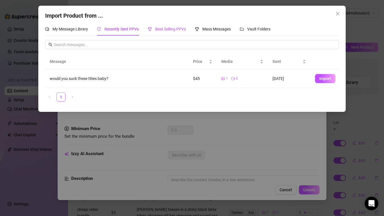
click at [167, 32] on div "Best Selling PPVs" at bounding box center [167, 29] width 38 height 6
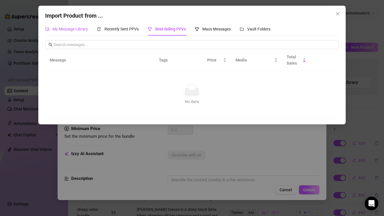
click at [66, 31] on span "My Message Library" at bounding box center [71, 29] width 36 height 5
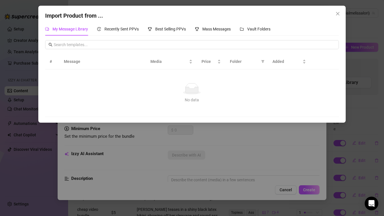
click at [166, 190] on div "Import Product from ... My Message Library Recently Sent PPVs Best Selling PPVs…" at bounding box center [192, 108] width 384 height 216
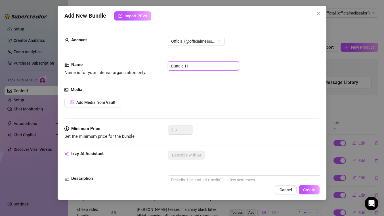
click at [191, 67] on input "Bundle 11" at bounding box center [203, 65] width 71 height 9
click at [95, 103] on span "Add Media from Vault" at bounding box center [95, 102] width 39 height 5
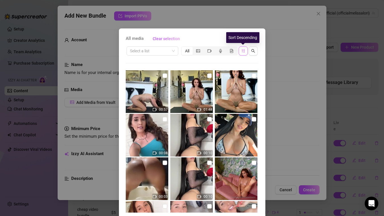
click at [242, 53] on icon "sort-descending" at bounding box center [243, 51] width 4 height 4
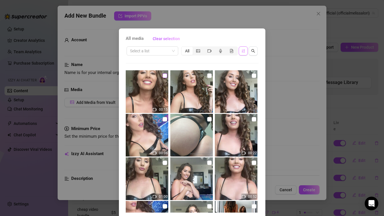
click at [164, 76] on input "checkbox" at bounding box center [165, 75] width 5 height 5
click at [164, 118] on input "checkbox" at bounding box center [165, 119] width 5 height 5
click at [209, 75] on input "checkbox" at bounding box center [209, 75] width 5 height 5
click at [209, 118] on input "checkbox" at bounding box center [209, 119] width 5 height 5
click at [255, 119] on input "checkbox" at bounding box center [254, 119] width 5 height 5
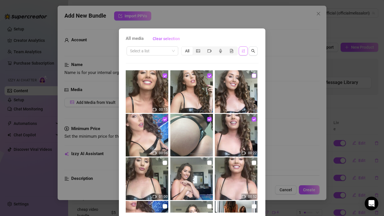
click at [255, 74] on input "checkbox" at bounding box center [254, 75] width 5 height 5
click at [164, 162] on input "checkbox" at bounding box center [165, 162] width 5 height 5
click at [211, 163] on input "checkbox" at bounding box center [209, 162] width 5 height 5
click at [255, 163] on input "checkbox" at bounding box center [254, 162] width 5 height 5
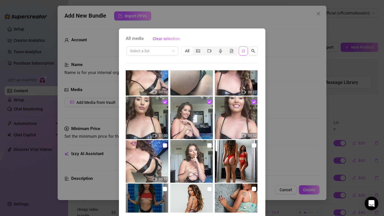
click at [165, 146] on input "checkbox" at bounding box center [165, 145] width 5 height 5
click at [210, 144] on input "checkbox" at bounding box center [209, 145] width 5 height 5
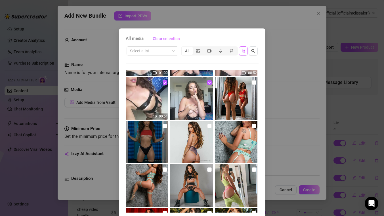
scroll to position [22, 0]
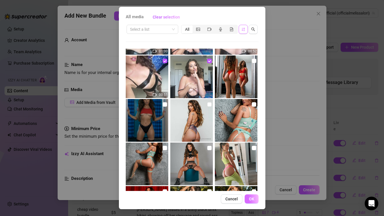
click at [254, 200] on span "OK" at bounding box center [251, 198] width 5 height 5
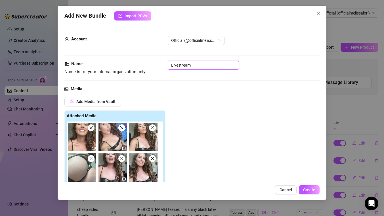
click at [180, 63] on input "Livestream" at bounding box center [203, 65] width 71 height 9
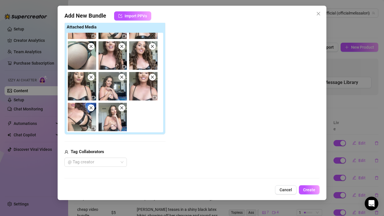
scroll to position [23, 0]
click at [114, 125] on img at bounding box center [113, 117] width 28 height 28
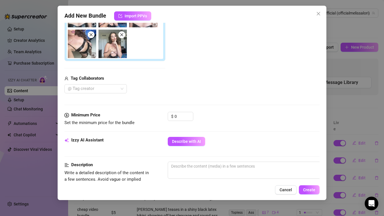
scroll to position [171, 0]
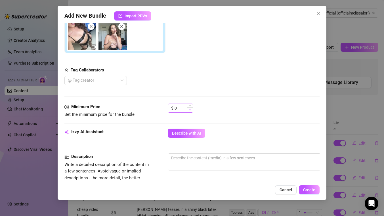
click at [189, 109] on icon "down" at bounding box center [190, 110] width 2 height 2
click at [180, 108] on input "0" at bounding box center [184, 108] width 18 height 9
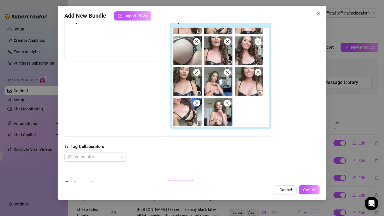
scroll to position [82, 0]
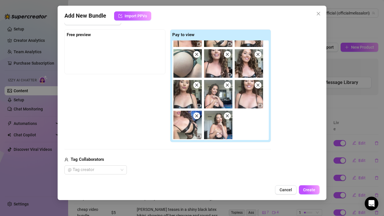
click at [115, 54] on div at bounding box center [115, 54] width 97 height 28
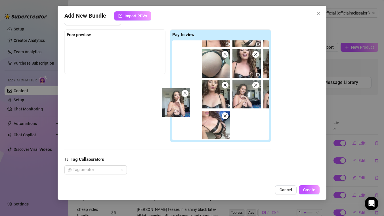
scroll to position [23, 0]
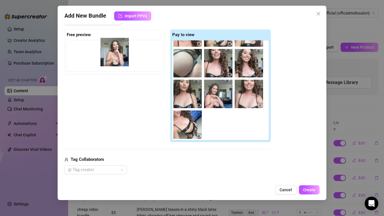
drag, startPoint x: 222, startPoint y: 133, endPoint x: 116, endPoint y: 60, distance: 128.1
click at [116, 60] on div "Free preview Pay to view" at bounding box center [167, 85] width 207 height 113
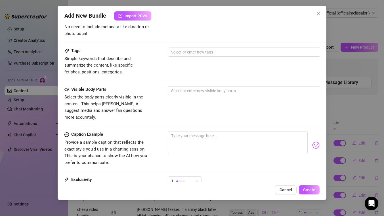
scroll to position [329, 0]
click at [211, 141] on textarea at bounding box center [238, 142] width 140 height 23
paste textarea "💥 MASSIVE NEW BUNDLE ALERT 💥 More ass, more titties, more of everything you’ve …"
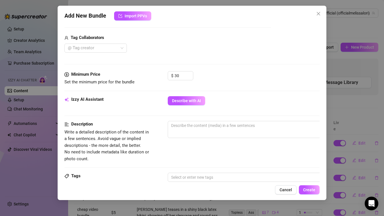
scroll to position [199, 0]
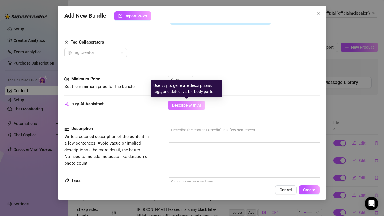
click at [191, 107] on span "Describe with AI" at bounding box center [186, 105] width 29 height 5
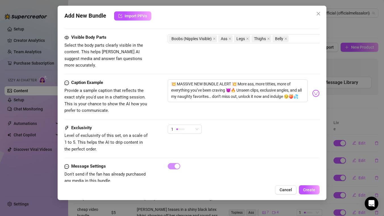
scroll to position [388, 0]
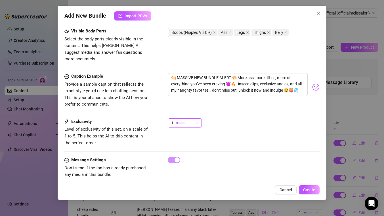
click at [195, 118] on span "1" at bounding box center [184, 122] width 27 height 9
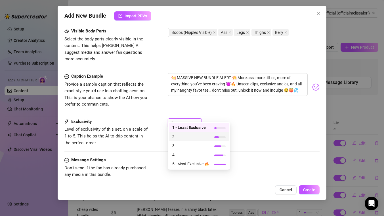
click at [183, 137] on span "2" at bounding box center [190, 136] width 37 height 6
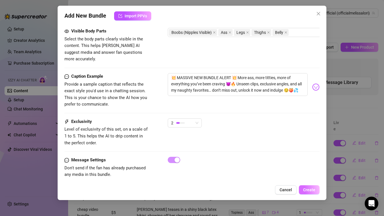
click at [313, 190] on span "Create" at bounding box center [309, 189] width 12 height 5
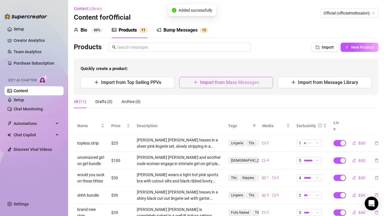
click at [228, 81] on span "Import from Mass Messages" at bounding box center [229, 82] width 59 height 5
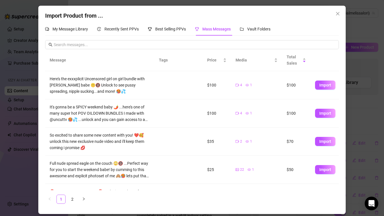
click at [374, 56] on div "Import Product from ... My Message Library Recently Sent PPVs Best Selling PPVs…" at bounding box center [192, 108] width 384 height 216
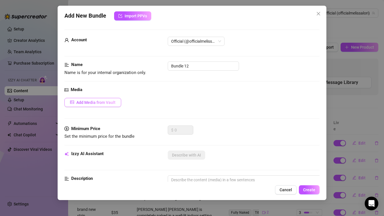
click at [81, 103] on span "Add Media from Vault" at bounding box center [95, 102] width 39 height 5
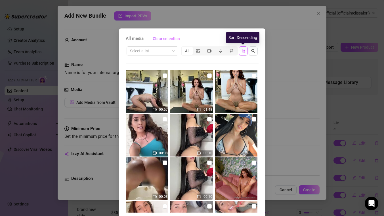
click at [242, 50] on icon "sort-descending" at bounding box center [243, 50] width 3 height 3
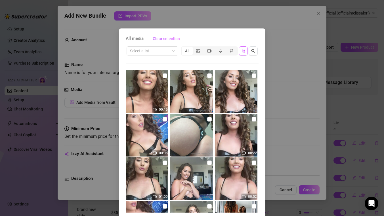
click at [242, 50] on icon "sort-ascending" at bounding box center [243, 50] width 3 height 3
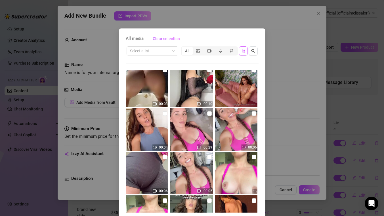
scroll to position [0, 0]
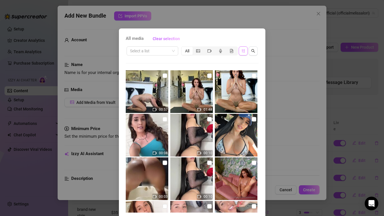
click at [243, 51] on icon "sort-descending" at bounding box center [243, 51] width 4 height 4
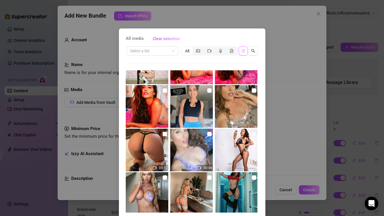
scroll to position [439, 0]
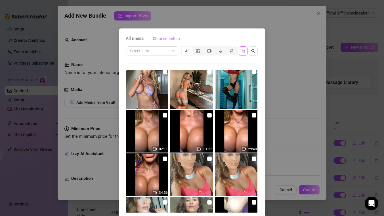
click at [155, 135] on img at bounding box center [147, 131] width 43 height 43
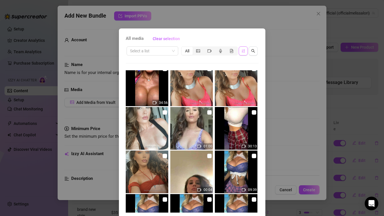
scroll to position [530, 0]
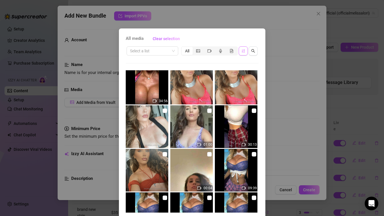
click at [241, 136] on img at bounding box center [236, 126] width 43 height 43
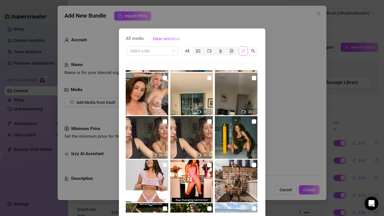
scroll to position [1522, 0]
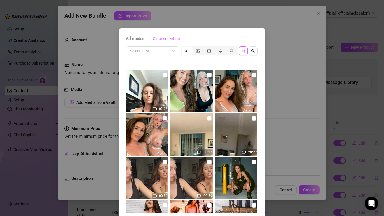
click at [165, 118] on input "checkbox" at bounding box center [165, 118] width 5 height 5
click at [254, 75] on input "checkbox" at bounding box center [254, 74] width 5 height 5
click at [165, 161] on input "checkbox" at bounding box center [165, 161] width 5 height 5
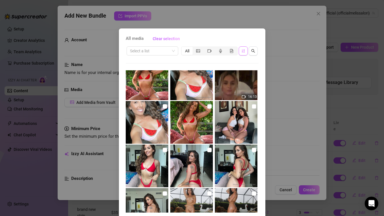
scroll to position [22, 0]
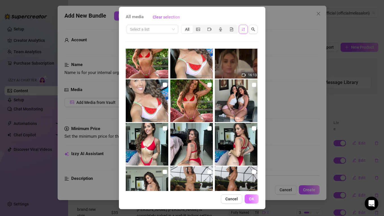
click at [253, 199] on span "OK" at bounding box center [251, 198] width 5 height 5
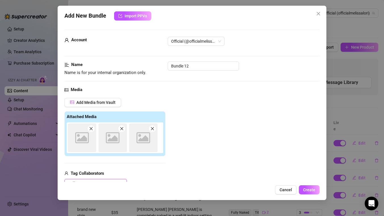
scroll to position [1, 0]
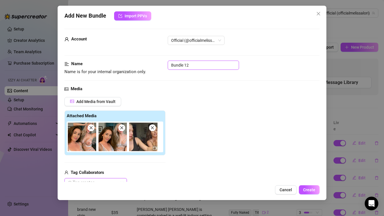
click at [181, 64] on input "Bundle 12" at bounding box center [203, 65] width 71 height 9
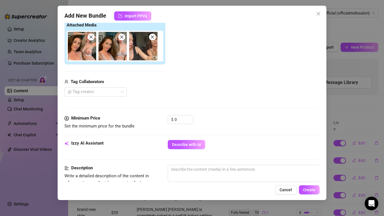
scroll to position [93, 0]
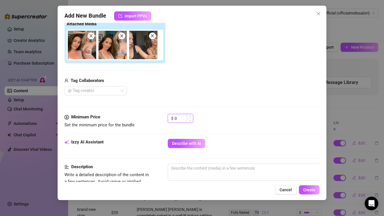
click at [183, 116] on input "0" at bounding box center [184, 118] width 18 height 9
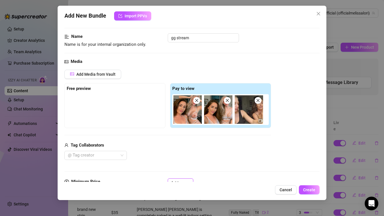
scroll to position [23, 0]
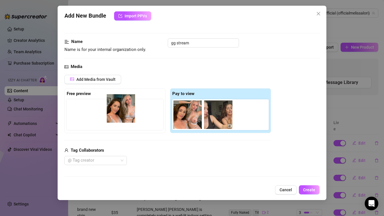
drag, startPoint x: 213, startPoint y: 122, endPoint x: 114, endPoint y: 115, distance: 99.9
click at [114, 115] on div "Free preview Pay to view" at bounding box center [167, 110] width 207 height 45
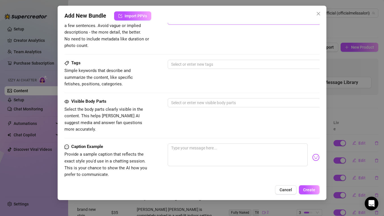
scroll to position [249, 0]
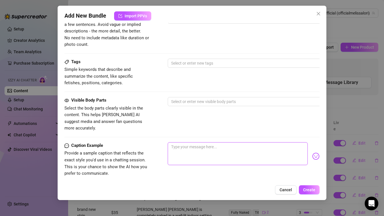
click at [195, 145] on textarea at bounding box center [238, 153] width 140 height 23
paste textarea "🔥 YUMMY GIRL-GIRL STREAM 🔥 So much nasty, naughty fun—topless titties, teasing,…"
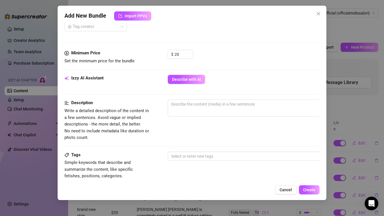
scroll to position [146, 0]
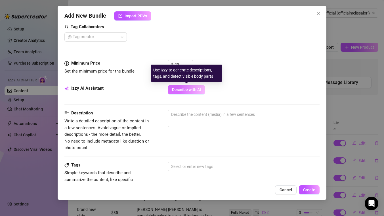
click at [192, 89] on span "Describe with AI" at bounding box center [186, 89] width 29 height 5
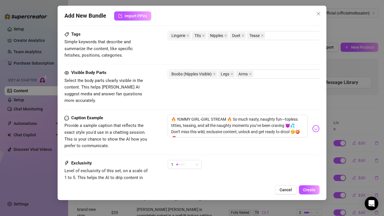
scroll to position [318, 0]
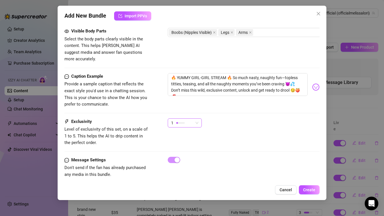
click at [193, 118] on div "1" at bounding box center [182, 122] width 22 height 9
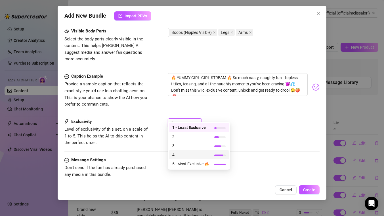
click at [177, 154] on span "4" at bounding box center [190, 154] width 37 height 6
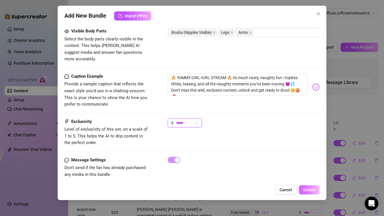
click at [313, 191] on span "Create" at bounding box center [309, 189] width 12 height 5
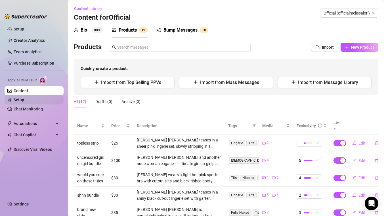
click at [20, 98] on link "Setup" at bounding box center [19, 99] width 11 height 5
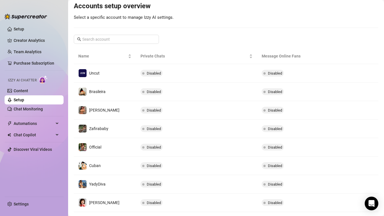
scroll to position [126, 0]
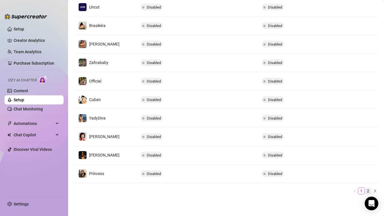
click at [368, 190] on link "2" at bounding box center [368, 191] width 6 height 6
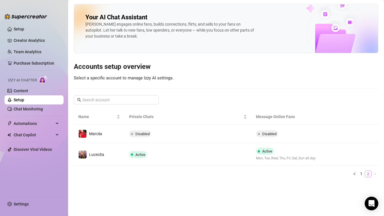
scroll to position [0, 0]
click at [361, 173] on link "1" at bounding box center [362, 173] width 6 height 6
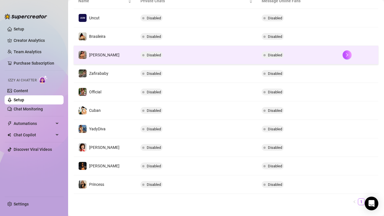
scroll to position [104, 0]
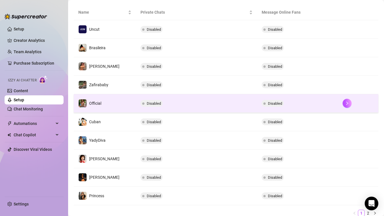
click at [176, 102] on td "Disabled" at bounding box center [196, 103] width 121 height 18
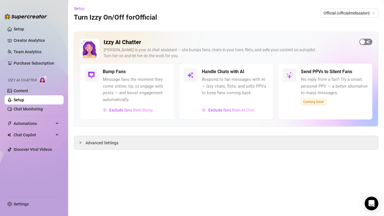
click at [367, 41] on span "button" at bounding box center [366, 42] width 13 height 6
click at [24, 92] on link "Content" at bounding box center [21, 90] width 14 height 5
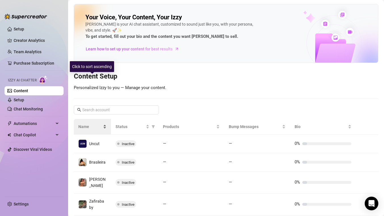
scroll to position [140, 0]
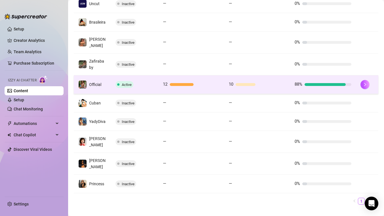
click at [151, 81] on div "Active" at bounding box center [135, 84] width 38 height 7
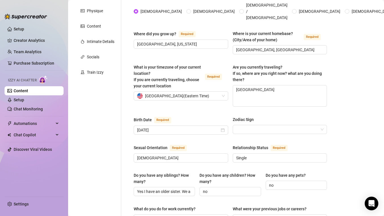
scroll to position [93, 0]
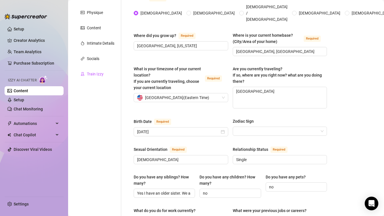
click at [99, 74] on div "Train Izzy" at bounding box center [95, 74] width 17 height 6
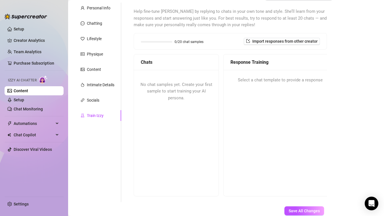
scroll to position [49, 0]
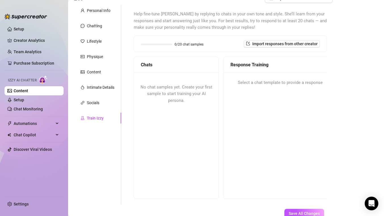
click at [186, 94] on span "No chat samples yet. Create your first sample to start training your AI persona." at bounding box center [177, 93] width 72 height 18
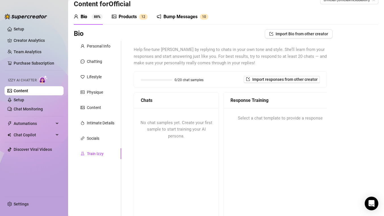
scroll to position [6, 0]
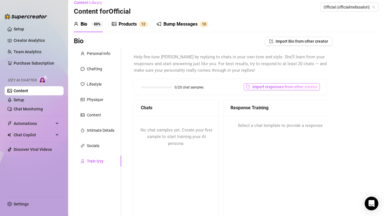
click at [275, 88] on span "Import responses from other creator" at bounding box center [285, 86] width 65 height 5
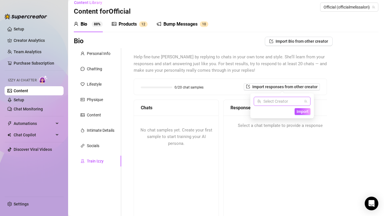
click at [278, 102] on input "search" at bounding box center [279, 101] width 45 height 9
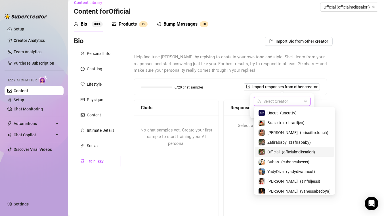
click at [283, 152] on span "( officialmelissalori )" at bounding box center [298, 152] width 33 height 6
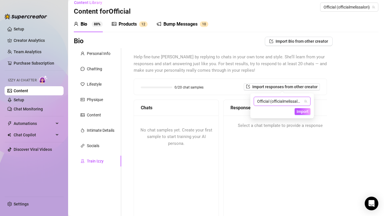
click at [301, 98] on span "Official (officialmelissalori)" at bounding box center [282, 101] width 50 height 9
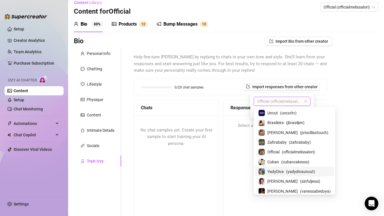
scroll to position [31, 0]
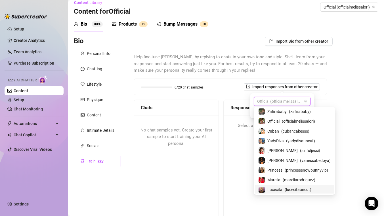
click at [276, 188] on span "Lucecita" at bounding box center [275, 189] width 15 height 6
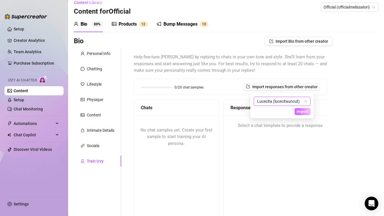
click at [301, 112] on span "Import" at bounding box center [303, 111] width 12 height 5
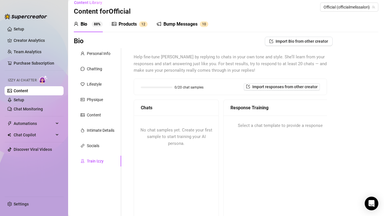
click at [239, 154] on div "Response Training Select a chat template to provide a response" at bounding box center [281, 170] width 114 height 142
click at [98, 54] on div "Personal Info" at bounding box center [99, 53] width 24 height 6
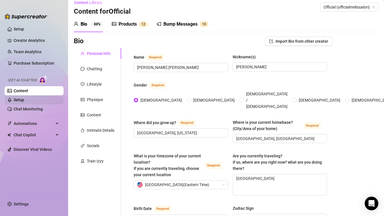
click at [21, 101] on link "Setup" at bounding box center [19, 99] width 11 height 5
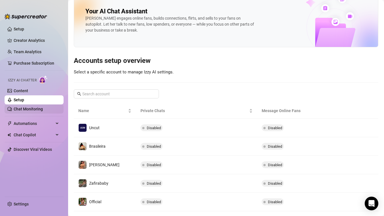
click at [24, 107] on link "Chat Monitoring" at bounding box center [28, 109] width 29 height 5
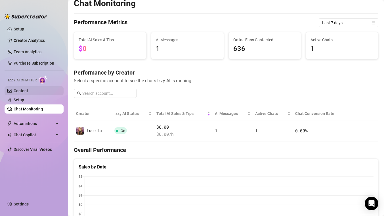
click at [22, 91] on link "Content" at bounding box center [21, 90] width 14 height 5
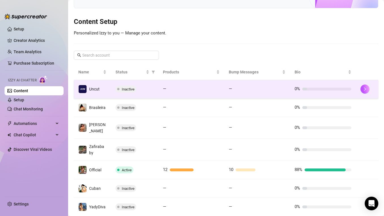
scroll to position [140, 0]
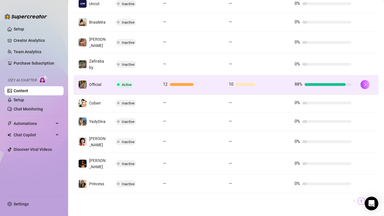
click at [154, 81] on div "Active" at bounding box center [135, 84] width 38 height 7
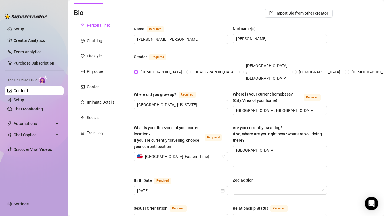
scroll to position [34, 0]
click at [24, 102] on link "Setup" at bounding box center [19, 99] width 11 height 5
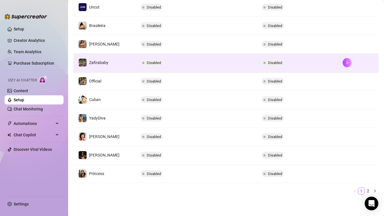
scroll to position [131, 0]
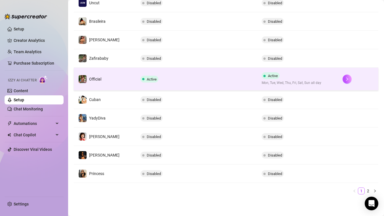
click at [183, 76] on td "Active" at bounding box center [196, 79] width 121 height 23
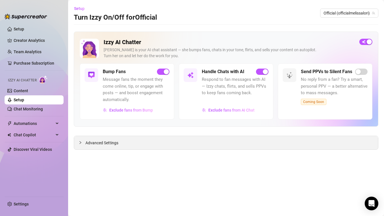
click at [95, 141] on span "Advanced Settings" at bounding box center [102, 142] width 33 height 6
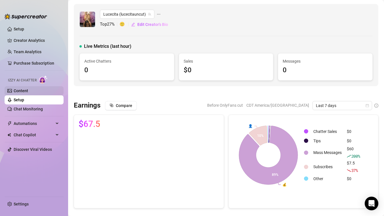
click at [19, 92] on link "Content" at bounding box center [21, 90] width 14 height 5
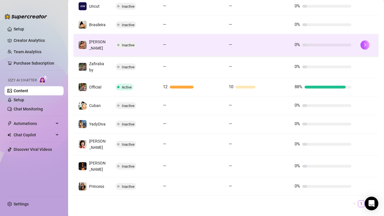
scroll to position [140, 0]
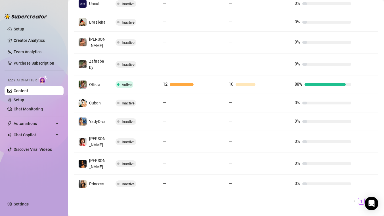
click at [370, 198] on link "2" at bounding box center [368, 201] width 6 height 6
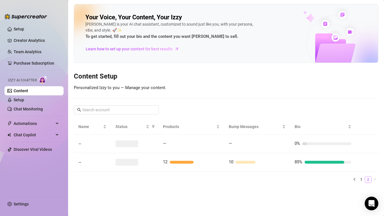
scroll to position [0, 0]
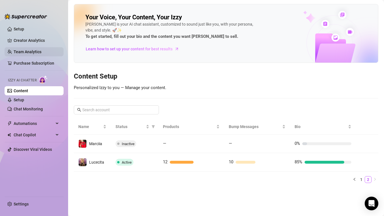
click at [39, 51] on link "Team Analytics" at bounding box center [28, 51] width 28 height 5
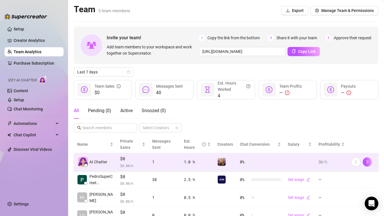
click at [169, 165] on td "1" at bounding box center [165, 162] width 32 height 18
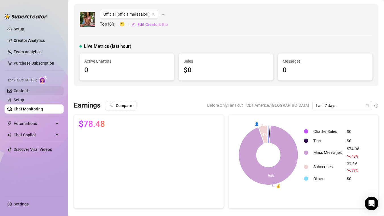
click at [21, 91] on link "Content" at bounding box center [21, 90] width 14 height 5
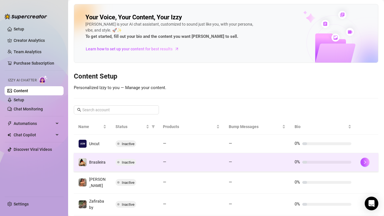
scroll to position [115, 0]
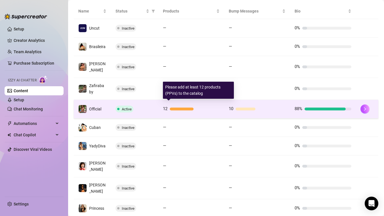
click at [203, 107] on div "12" at bounding box center [191, 108] width 57 height 7
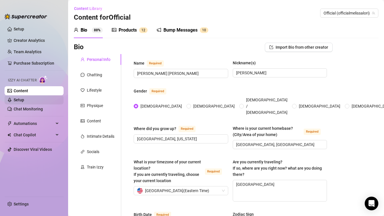
click at [24, 101] on link "Setup" at bounding box center [19, 99] width 11 height 5
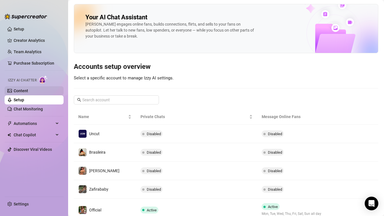
click at [28, 93] on link "Content" at bounding box center [21, 90] width 14 height 5
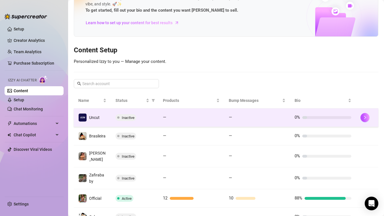
scroll to position [140, 0]
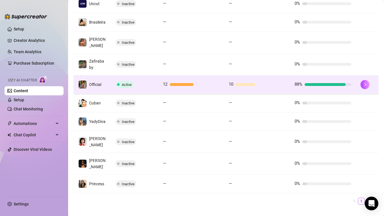
click at [102, 80] on td "Official" at bounding box center [92, 84] width 37 height 18
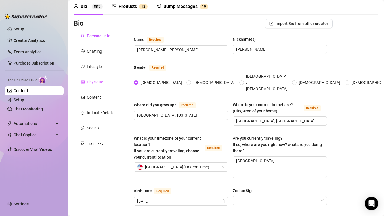
scroll to position [23, 0]
click at [101, 52] on div "Chatting" at bounding box center [94, 51] width 15 height 6
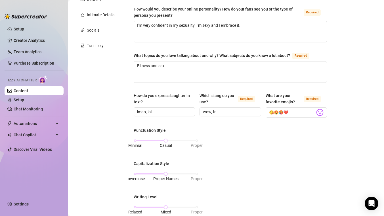
scroll to position [0, 0]
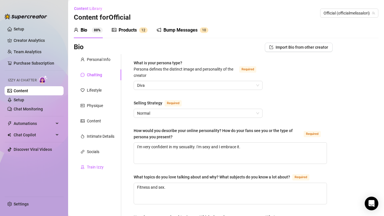
click at [91, 166] on div "Train Izzy" at bounding box center [95, 167] width 17 height 6
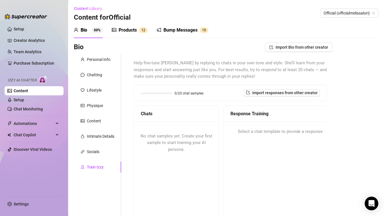
click at [186, 72] on span "Help fine-tune [PERSON_NAME] by replying to chats in your own tone and style. S…" at bounding box center [230, 70] width 193 height 20
click at [32, 50] on link "Team Analytics" at bounding box center [28, 51] width 28 height 5
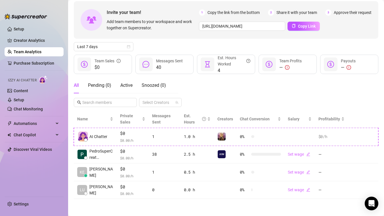
scroll to position [25, 0]
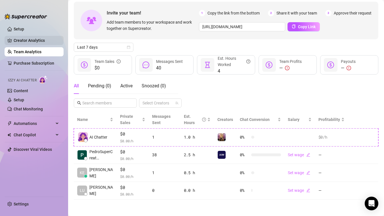
click at [33, 40] on link "Creator Analytics" at bounding box center [36, 40] width 45 height 9
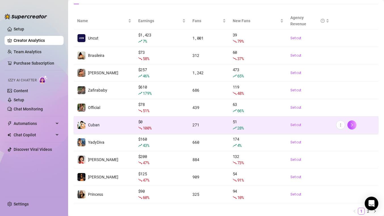
scroll to position [68, 0]
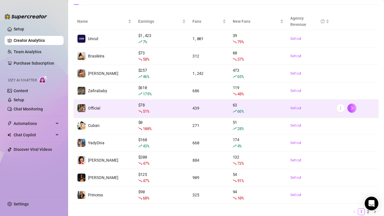
click at [181, 107] on div "$ 78 51 %" at bounding box center [161, 108] width 47 height 13
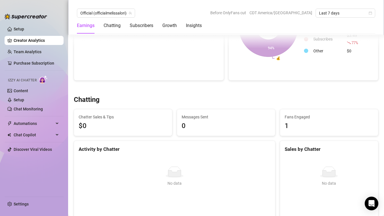
scroll to position [128, 0]
click at [119, 27] on div "Chatting" at bounding box center [112, 25] width 17 height 7
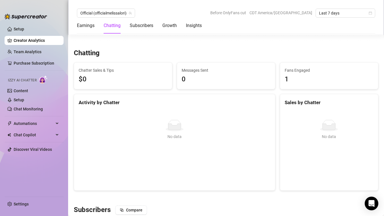
scroll to position [185, 0]
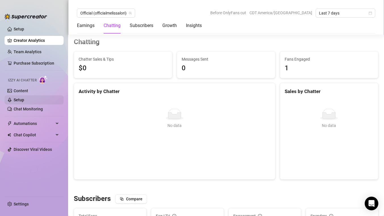
click at [24, 100] on link "Setup" at bounding box center [19, 99] width 11 height 5
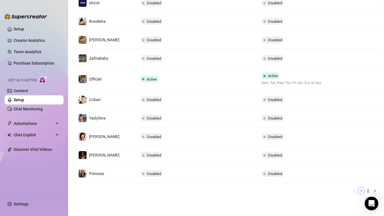
scroll to position [131, 0]
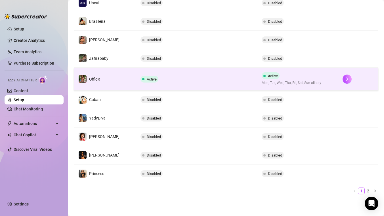
click at [193, 75] on td "Active" at bounding box center [196, 79] width 121 height 23
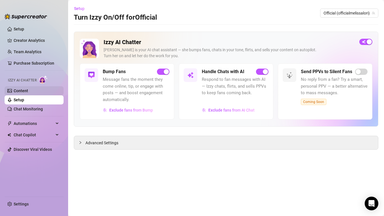
click at [28, 89] on link "Content" at bounding box center [21, 90] width 14 height 5
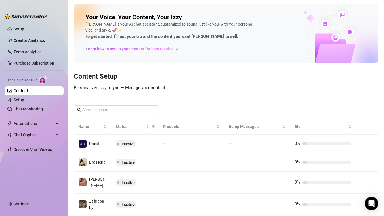
click at [158, 74] on h3 "Content Setup" at bounding box center [226, 76] width 305 height 9
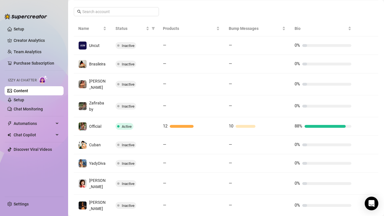
scroll to position [140, 0]
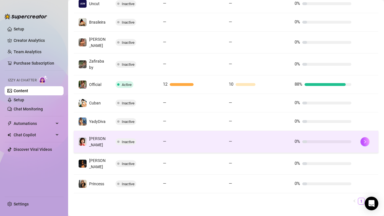
click at [105, 136] on td "[PERSON_NAME]" at bounding box center [92, 142] width 37 height 22
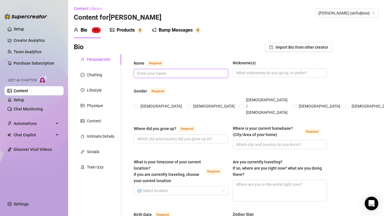
click at [156, 71] on input "Name Required" at bounding box center [180, 73] width 87 height 6
click at [273, 72] on input "Nickname(s)" at bounding box center [279, 73] width 87 height 6
click at [137, 105] on input "[DEMOGRAPHIC_DATA]" at bounding box center [136, 107] width 2 height 4
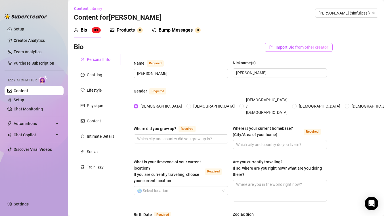
click at [286, 48] on span "Import Bio from other creator" at bounding box center [302, 47] width 53 height 5
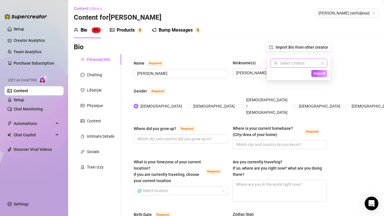
click at [288, 64] on input "search" at bounding box center [296, 63] width 45 height 9
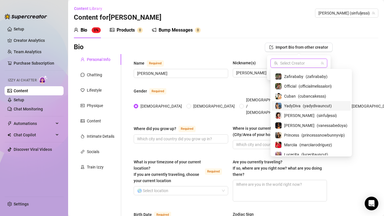
scroll to position [31, 0]
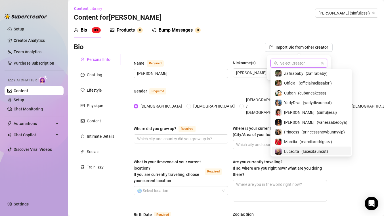
click at [293, 152] on span "Lucecita" at bounding box center [291, 151] width 15 height 6
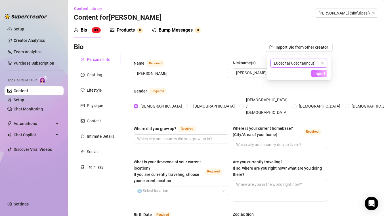
click at [321, 74] on span "Import" at bounding box center [320, 73] width 12 height 5
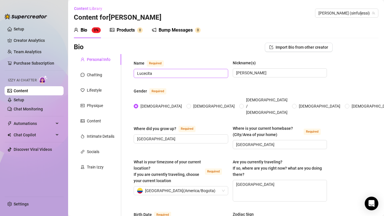
click at [162, 69] on span "Lucecita" at bounding box center [181, 73] width 95 height 9
click at [153, 73] on input "Lucecita" at bounding box center [180, 73] width 87 height 6
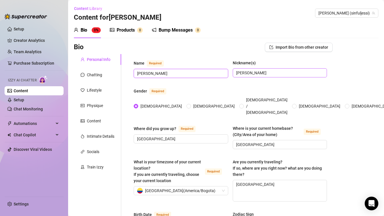
type input "Jessika"
click at [241, 71] on input "[PERSON_NAME]" at bounding box center [279, 73] width 87 height 6
type input "Jessi"
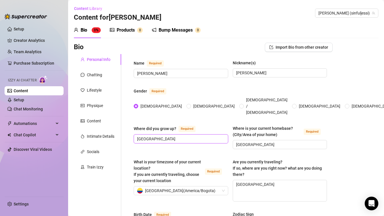
click at [173, 136] on input "[GEOGRAPHIC_DATA]" at bounding box center [180, 139] width 87 height 6
type input "Orlando"
click at [253, 141] on input "[GEOGRAPHIC_DATA]" at bounding box center [279, 144] width 87 height 6
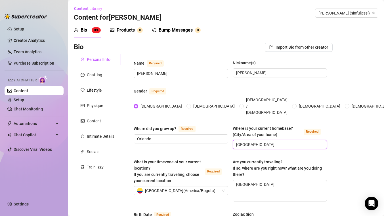
click at [253, 141] on input "[GEOGRAPHIC_DATA]" at bounding box center [279, 144] width 87 height 6
type input "M"
type input "[GEOGRAPHIC_DATA]"
click at [244, 182] on textarea "[GEOGRAPHIC_DATA]" at bounding box center [280, 190] width 94 height 21
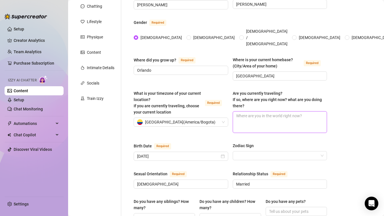
scroll to position [70, 0]
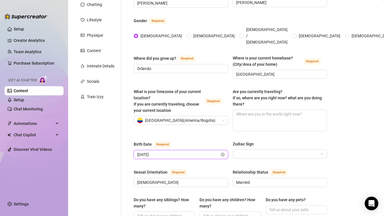
click at [184, 151] on input "[DATE]" at bounding box center [178, 154] width 83 height 6
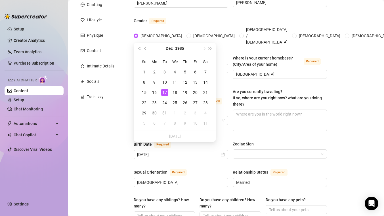
click at [174, 50] on div "Dec 1985" at bounding box center [175, 48] width 52 height 11
click at [178, 47] on button "1985" at bounding box center [179, 48] width 9 height 11
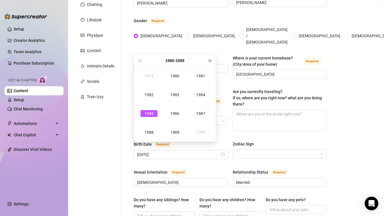
click at [209, 61] on span "Next year (Control + right)" at bounding box center [210, 60] width 3 height 3
click at [201, 77] on div "2001" at bounding box center [200, 75] width 17 height 7
click at [149, 95] on div "Apr" at bounding box center [149, 94] width 17 height 7
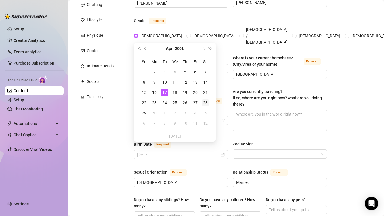
type input "April 28th, 2001"
click at [205, 102] on div "28" at bounding box center [205, 102] width 7 height 7
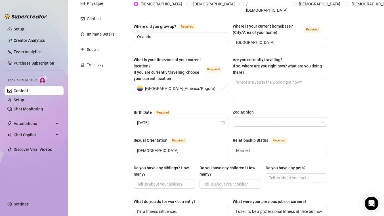
scroll to position [111, 0]
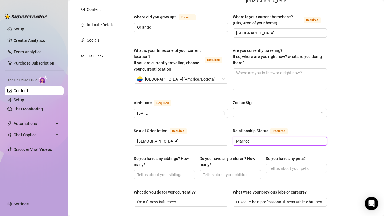
click at [245, 138] on input "Married" at bounding box center [279, 141] width 87 height 6
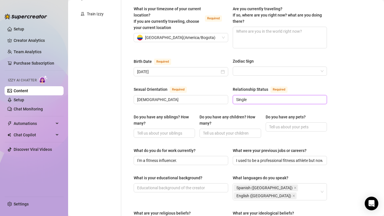
scroll to position [153, 0]
type input "Single"
click at [211, 134] on div "Do you have any siblings? How many? Do you have any children? How many? Do you …" at bounding box center [230, 127] width 193 height 29
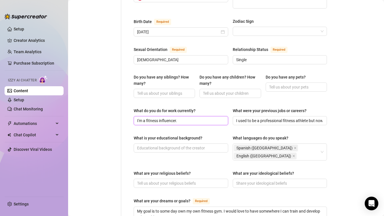
click at [163, 117] on input "I'm a fitness influencer." at bounding box center [180, 120] width 87 height 6
type input "I'm a social media influencer"
click at [267, 117] on input "I used to be a professional fitness athlete but now I'm focusing on being a fit…" at bounding box center [279, 120] width 87 height 6
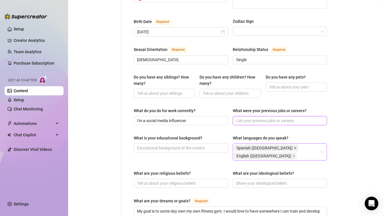
click at [294, 146] on icon "close" at bounding box center [295, 147] width 3 height 3
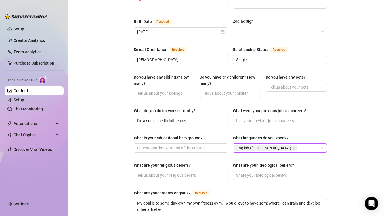
click at [208, 149] on div "What is your educational background? What languages do you speak? English (US)" at bounding box center [230, 146] width 193 height 23
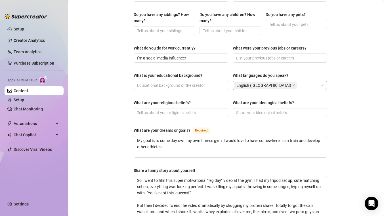
scroll to position [256, 0]
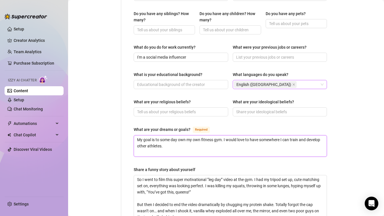
click at [161, 138] on textarea "My goal is to some day own my own fitness gym. I would love to have somewhere I…" at bounding box center [230, 145] width 193 height 21
paste textarea "As a sexy social media influencer, my goals are to grow a loyal following, crea…"
type textarea "As a sexy social media influencer, my goals are to grow a loyal following, crea…"
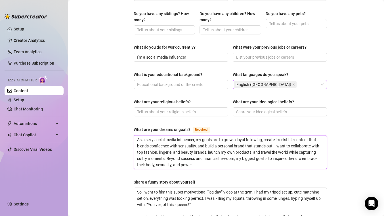
scroll to position [0, 0]
type textarea "As a sexy social media influencer, my goals are to grow a loyal following, crea…"
click at [153, 195] on textarea "So I went to film this super motivational “leg day” video at the gym. I had my …" at bounding box center [230, 211] width 193 height 46
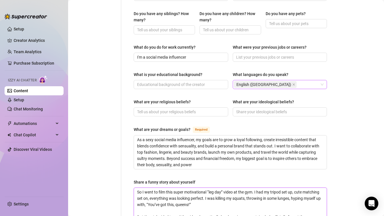
scroll to position [301, 0]
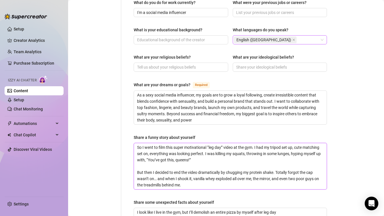
paste textarea "Went to a rave in the cutest outfit ever… but halfway through dancing, my glow …"
type textarea "Went to a rave in the cutest outfit ever… but halfway through dancing, my glow …"
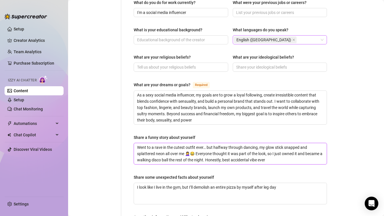
type textarea "Went to a rave in the cutest outfit ever… but halfway through dancing, my glow …"
click at [125, 169] on div "Name Required Jessika Nickname(s) Jessi Gender Required Female Male Non-Binary …" at bounding box center [227, 3] width 212 height 501
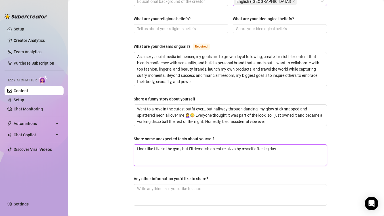
click at [146, 144] on textarea "I look like I live in the gym, but I’ll demolish an entire pizza by myself afte…" at bounding box center [230, 154] width 193 height 21
type textarea "I"
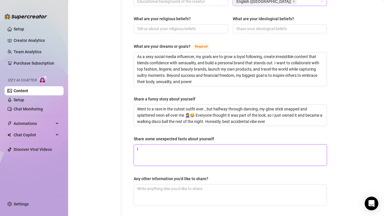
type textarea "I l"
type textarea "I lo"
type textarea "I lov"
type textarea "I love"
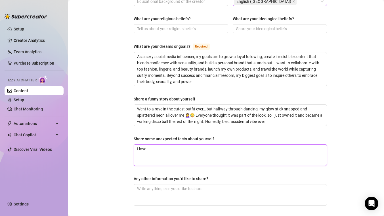
type textarea "I love w"
type textarea "I love we"
type textarea "I love wee"
type textarea "I love we"
type textarea "I love w"
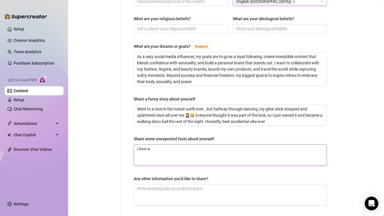
type textarea "I love"
type textarea "I love s"
type textarea "I love sm"
type textarea "I love smo"
type textarea "I love smok"
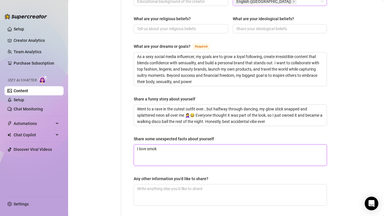
type textarea "I love smoki"
type textarea "I love smoking"
type textarea "I love smoking w"
type textarea "I love smoking we"
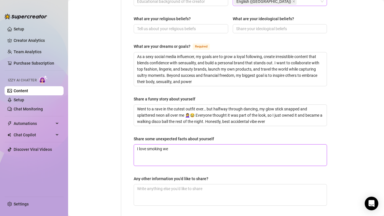
type textarea "I love smoking wee"
type textarea "I love smoking weed"
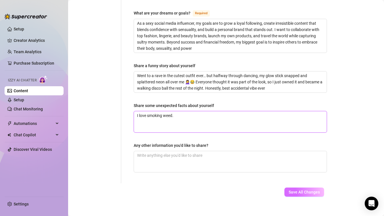
type textarea "I love smoking weed."
click at [291, 187] on button "Save All Changes" at bounding box center [305, 191] width 40 height 9
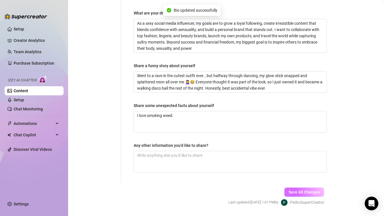
click at [291, 187] on button "Save All Changes" at bounding box center [305, 191] width 40 height 9
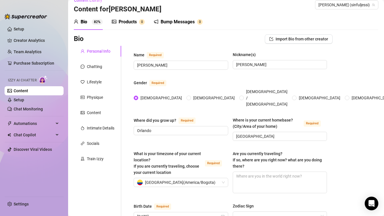
scroll to position [3, 0]
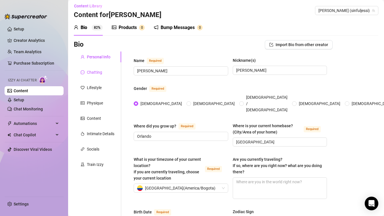
click at [99, 72] on div "Chatting" at bounding box center [94, 72] width 15 height 6
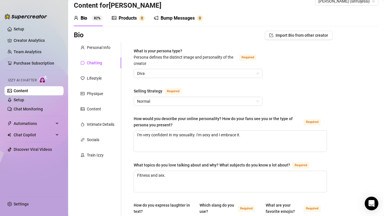
scroll to position [13, 0]
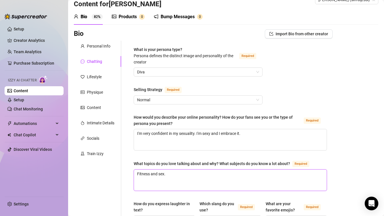
click at [148, 174] on textarea "Fitness and sex." at bounding box center [230, 179] width 193 height 21
type textarea "W"
type textarea "We"
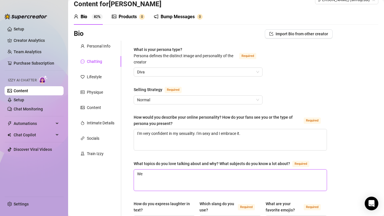
type textarea "Wee"
type textarea "Weed"
type textarea "Weed a"
type textarea "Weed an"
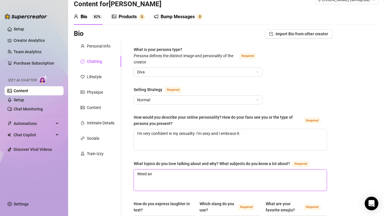
type textarea "Weed and"
type textarea "Weed and s"
type textarea "Weed and se"
type textarea "Weed and sex"
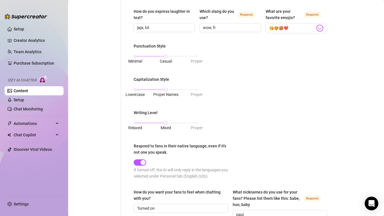
scroll to position [309, 0]
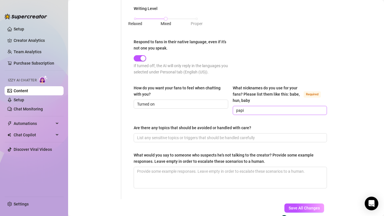
type textarea "Weed and sex."
click at [242, 111] on input "papi" at bounding box center [279, 110] width 87 height 6
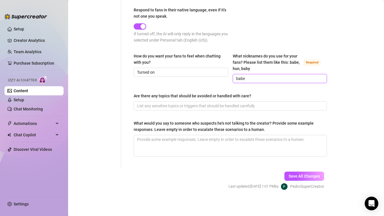
scroll to position [342, 0]
type input "babe"
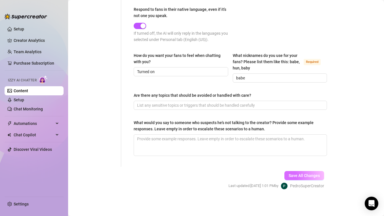
click at [298, 174] on span "Save All Changes" at bounding box center [304, 175] width 31 height 5
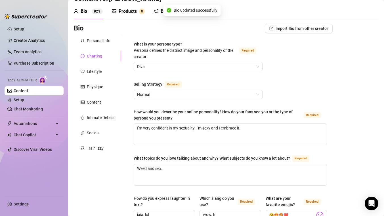
scroll to position [7, 0]
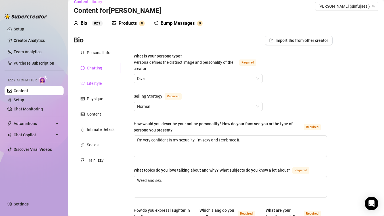
click at [95, 80] on div "Lifestyle" at bounding box center [94, 83] width 15 height 6
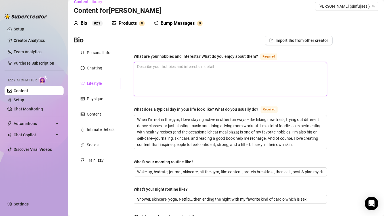
click at [159, 78] on textarea "What are your hobbies and interests? What do you enjoy about them? Required" at bounding box center [230, 79] width 193 height 34
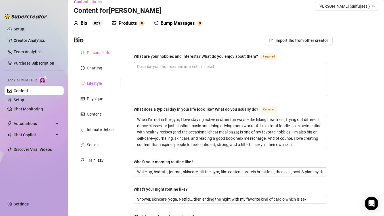
click at [100, 51] on div "Personal Info" at bounding box center [99, 52] width 24 height 6
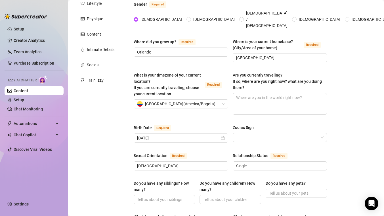
scroll to position [0, 0]
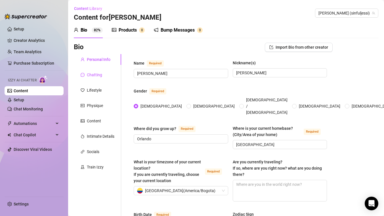
click at [95, 75] on div "Chatting" at bounding box center [94, 75] width 15 height 6
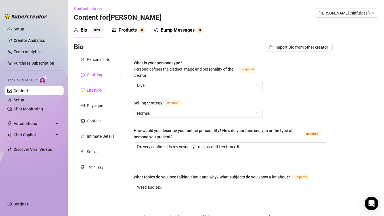
click at [92, 90] on div "Lifestyle" at bounding box center [94, 90] width 15 height 6
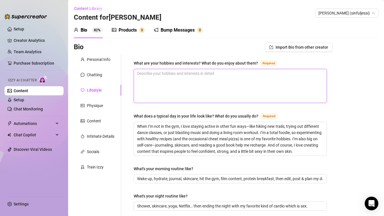
click at [144, 82] on textarea "What are your hobbies and interests? What do you enjoy about them? Required" at bounding box center [230, 86] width 193 height 34
type textarea "I"
type textarea "I l"
type textarea "I lo"
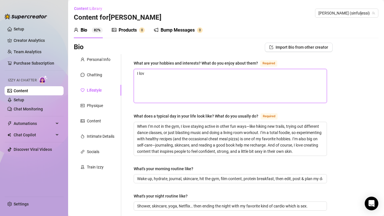
type textarea "I love"
type textarea "I love sm"
type textarea "I love smo"
type textarea "I love smok"
type textarea "I love smoki"
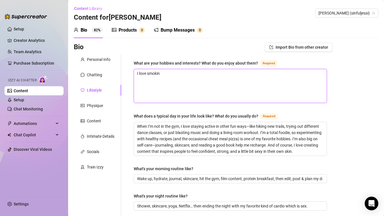
type textarea "I love smoking"
type textarea "I love smoking w"
type textarea "I love smoking we"
type textarea "I love smoking wee"
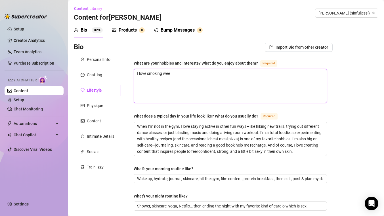
type textarea "I love smoking weed"
type textarea "I love smoking weed,"
type textarea "I love smoking weed, f"
type textarea "I love smoking weed, fu"
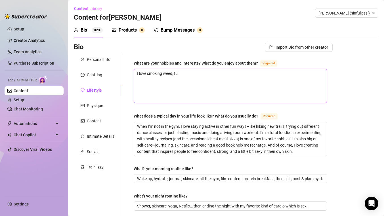
type textarea "I love smoking weed, fuc"
type textarea "I love smoking weed, fuck"
type textarea "I love smoking weed, fucki"
type textarea "I love smoking weed, fuckin"
type textarea "I love smoking weed, fucking"
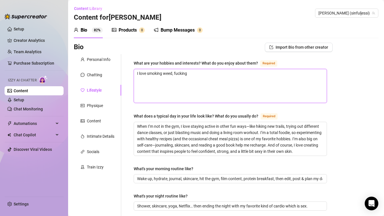
type textarea "I love smoking weed, fucking"
type textarea "I love smoking weed, fucking a"
type textarea "I love smoking weed, fucking an"
type textarea "I love smoking weed, fucking and"
type textarea "I love smoking weed, fucking and p"
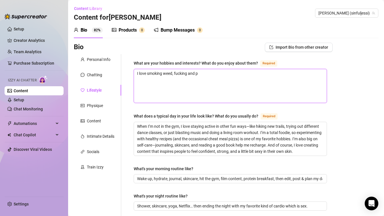
type textarea "I love smoking weed, fucking and pa"
type textarea "I love smoking weed, fucking and par"
type textarea "I love smoking weed, fucking and party"
type textarea "I love smoking weed, fucking and partyi"
type textarea "I love smoking weed, fucking and partyin"
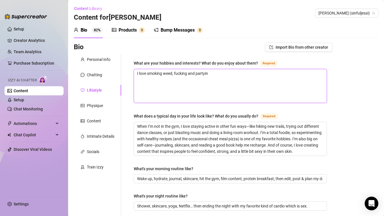
type textarea "I love smoking weed, fucking and partying"
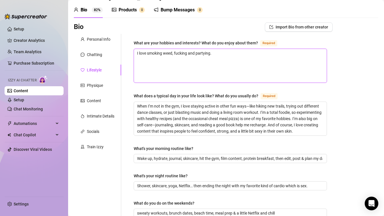
scroll to position [20, 0]
type textarea "I love smoking weed, fucking and partying."
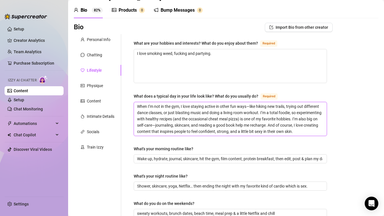
click at [166, 114] on textarea "When I’m not in the gym, I love staying active in other fun ways—like hiking ne…" at bounding box center [230, 119] width 193 height 34
paste textarea "A typical day in my life is all about pleasure, creativity, and connection. I s…"
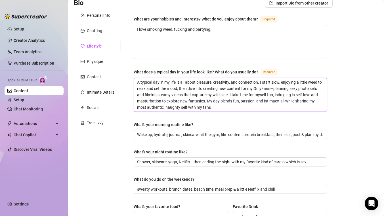
scroll to position [49, 0]
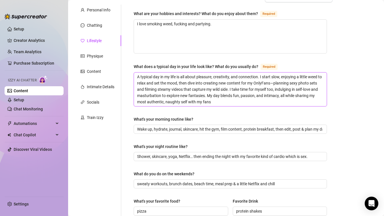
type textarea "A typical day in my life is all about pleasure, creativity, and connection. I s…"
click at [177, 88] on textarea "A typical day in my life is all about pleasure, creativity, and connection. I s…" at bounding box center [230, 89] width 193 height 34
paste textarea "My mornings are slow, sensual, and all about setting the vibe. I wake up, stret…"
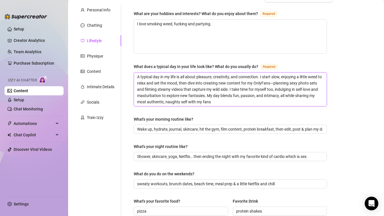
type textarea "My mornings are slow, sensual, and all about setting the vibe. I wake up, stret…"
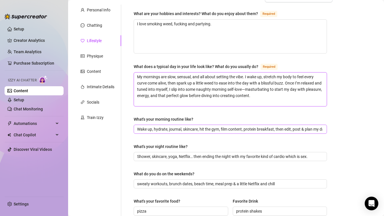
type textarea "A typical day in my life is all about pleasure, creativity, and connection. I s…"
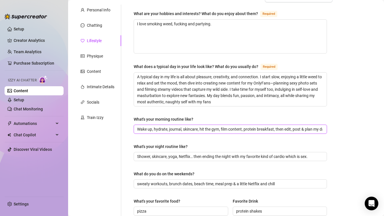
click at [163, 128] on input "Wake up, hydrate, journal, skincare, hit the gym, film content, protein breakfa…" at bounding box center [230, 129] width 186 height 6
paste input "My mornings are slow, sensual, and all about setting the vibe. I wake up, stret…"
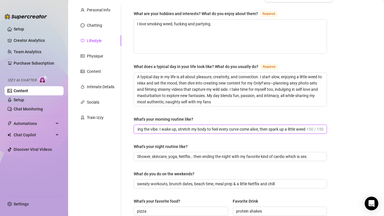
type input "My mornings are slow, sensual, and all about setting the vibe. I wake up, stret…"
click at [159, 153] on input "Shower, skincare, yoga, Netflix… then ending the night with my favorite kind of…" at bounding box center [230, 156] width 186 height 6
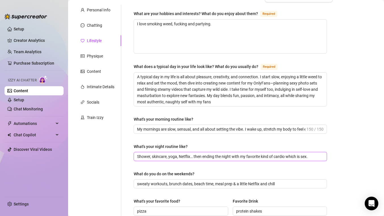
paste input "My nights are all about winding down with pleasure. After a long day, I slip in…"
type input "My nights are all about winding down with pleasure. After a long day, I slip in…"
click at [129, 186] on div "What are your hobbies and interests? What do you enjoy about them? Required I l…" at bounding box center [230, 206] width 205 height 402
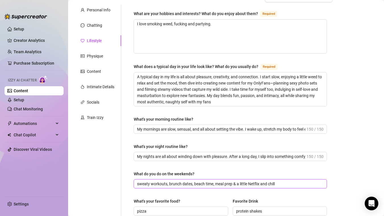
click at [165, 181] on input "sweaty workouts, brunch dates, beach time, meal prep & a little Netflix and chi…" at bounding box center [230, 183] width 186 height 6
paste input "“Weekends are my time to let loose and live it up. I love getting dressed up, g…"
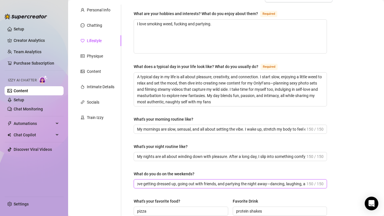
type input "“Weekends are my time to let loose and live it up. I love getting dressed up, g…"
click at [119, 188] on div "Personal Info Chatting Lifestyle Physique Content Intimate Details Socials Trai…" at bounding box center [97, 206] width 47 height 402
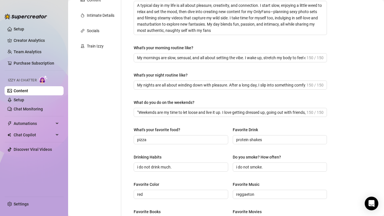
scroll to position [121, 0]
click at [256, 139] on input "protein shakes" at bounding box center [279, 139] width 87 height 6
type input "tequila"
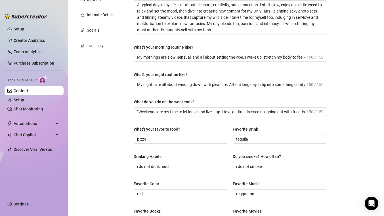
click at [193, 149] on div "What are your hobbies and interests? What do you enjoy about them? Required I l…" at bounding box center [230, 133] width 193 height 390
click at [175, 165] on input "i do not drink much." at bounding box center [180, 166] width 87 height 6
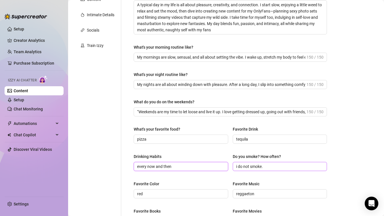
type input "every now and then"
click at [265, 165] on input "i do not smoke." at bounding box center [279, 166] width 87 height 6
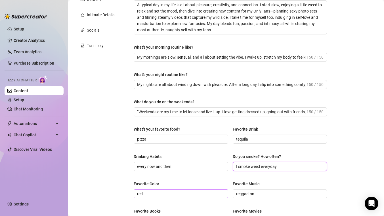
type input "I smoke weed everyday."
click at [184, 195] on input "red" at bounding box center [180, 193] width 87 height 6
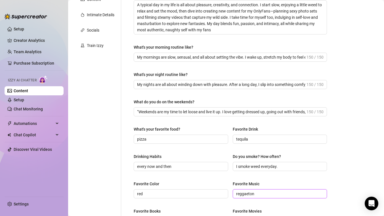
click at [247, 191] on input "reggaeton" at bounding box center [279, 193] width 87 height 6
type input "rave"
click at [220, 176] on div "What are your hobbies and interests? What do you enjoy about them? Required I l…" at bounding box center [230, 133] width 193 height 390
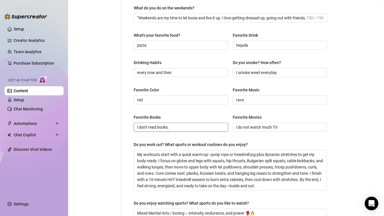
scroll to position [217, 0]
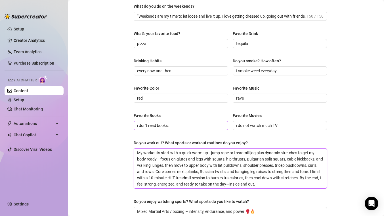
click at [200, 160] on textarea "My workouts start with a quick warm-up—jump rope or treadmill jog plus dynamic …" at bounding box center [230, 168] width 193 height 40
type textarea "I"
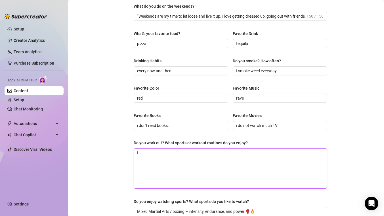
type textarea "I"
type textarea "I d"
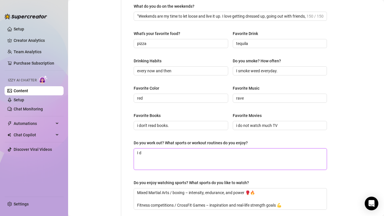
type textarea "I do"
type textarea "I don"
type textarea "I don't"
type textarea "I don't r"
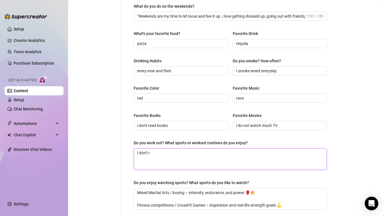
type textarea "I don't re"
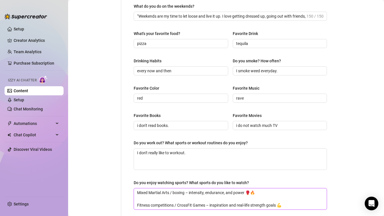
click at [181, 204] on textarea "Mixed Martial Arts / boxing – intensity, endurance, and power 🥊🔥 Fitness compet…" at bounding box center [230, 198] width 193 height 21
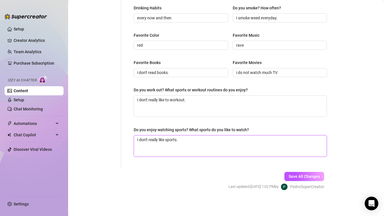
scroll to position [270, 0]
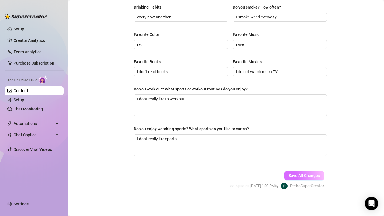
click at [299, 173] on span "Save All Changes" at bounding box center [304, 175] width 31 height 5
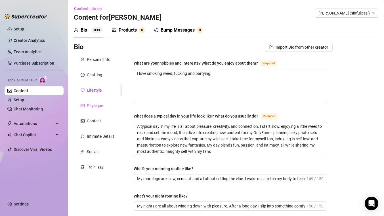
click at [89, 105] on div "Physique" at bounding box center [95, 105] width 16 height 6
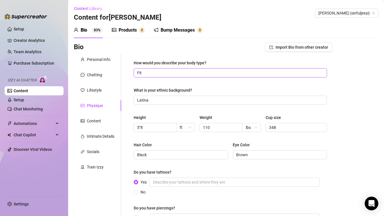
click at [146, 73] on input "Fit" at bounding box center [230, 73] width 186 height 6
click at [149, 101] on input "Latina" at bounding box center [230, 100] width 186 height 6
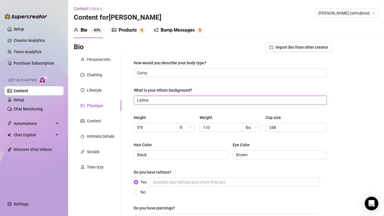
click at [149, 101] on input "Latina" at bounding box center [230, 100] width 186 height 6
click at [150, 126] on input "5"8" at bounding box center [154, 127] width 35 height 6
click at [215, 129] on input "110" at bounding box center [220, 127] width 35 height 6
click at [278, 128] on input "34B" at bounding box center [295, 127] width 53 height 6
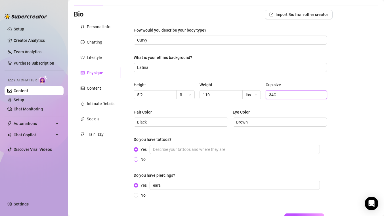
scroll to position [76, 0]
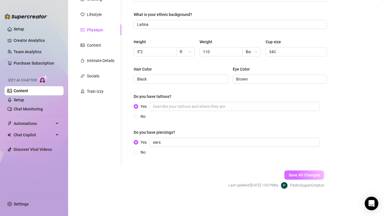
click at [311, 174] on span "Save All Changes" at bounding box center [304, 174] width 31 height 5
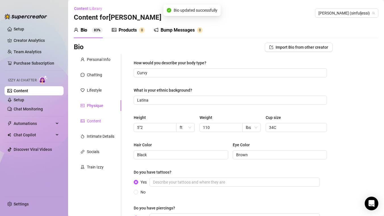
click at [89, 120] on div "Content" at bounding box center [94, 121] width 14 height 6
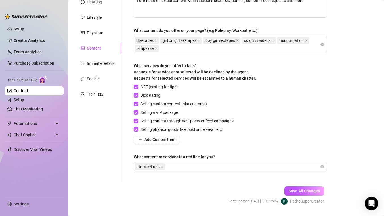
scroll to position [88, 0]
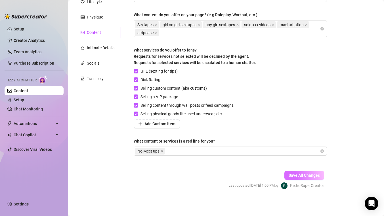
click at [306, 175] on span "Save All Changes" at bounding box center [304, 175] width 31 height 5
click at [103, 48] on div "Intimate Details" at bounding box center [101, 48] width 28 height 6
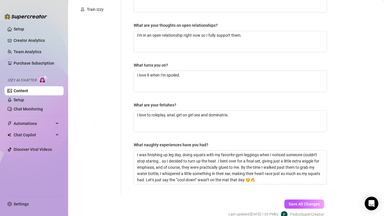
scroll to position [186, 0]
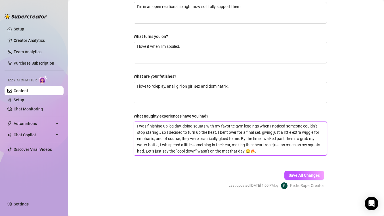
click at [161, 133] on textarea "I was finishing up leg day, doing squats with my favorite gym leggings when I n…" at bounding box center [230, 139] width 193 height 34
paste textarea "At a rave, the bass was thumping, lights flashing, and I was in the tiniest out…"
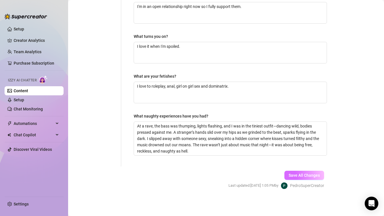
click at [313, 173] on span "Save All Changes" at bounding box center [304, 175] width 31 height 5
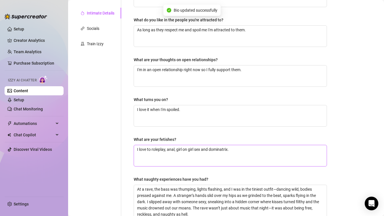
scroll to position [0, 0]
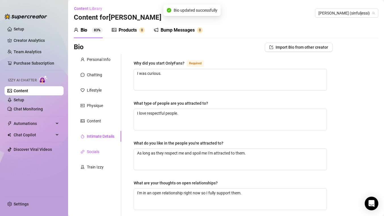
click at [93, 151] on div "Socials" at bounding box center [93, 151] width 13 height 6
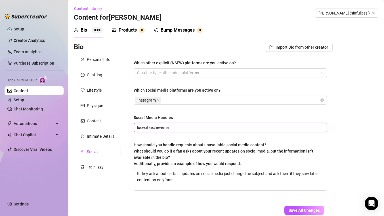
click at [166, 127] on input "lucecitaecheverria" at bounding box center [230, 127] width 186 height 6
paste input "diviinedestiinyy"
click at [121, 168] on div "Which other explicit (NSFW) platforms are you active on? Select or type other a…" at bounding box center [227, 127] width 212 height 147
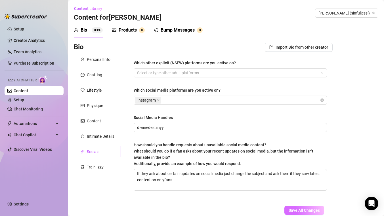
click at [315, 207] on button "Save All Changes" at bounding box center [305, 209] width 40 height 9
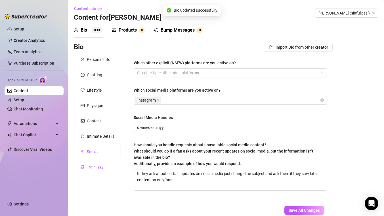
click at [94, 167] on div "Train Izzy" at bounding box center [95, 167] width 17 height 6
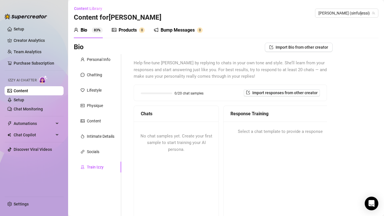
click at [132, 31] on div "Products" at bounding box center [128, 30] width 18 height 7
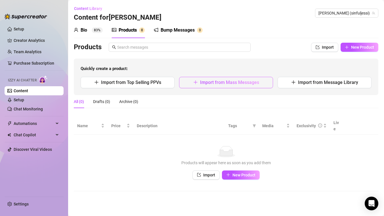
click at [208, 84] on span "Import from Mass Messages" at bounding box center [229, 82] width 59 height 5
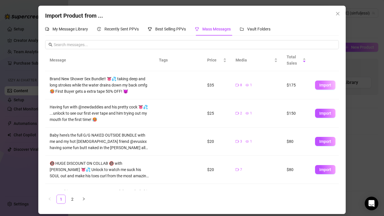
click at [330, 87] on span "Import" at bounding box center [326, 85] width 12 height 5
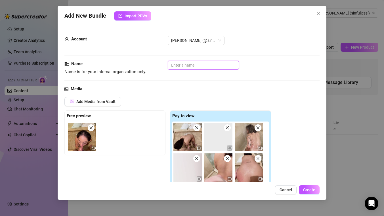
click at [180, 65] on input "text" at bounding box center [203, 65] width 71 height 9
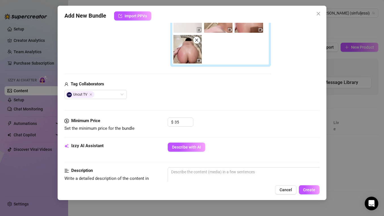
scroll to position [164, 0]
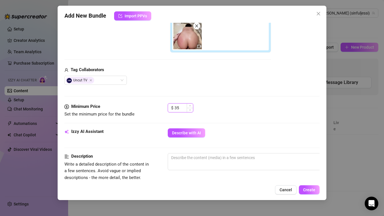
click at [180, 107] on input "35" at bounding box center [184, 107] width 18 height 9
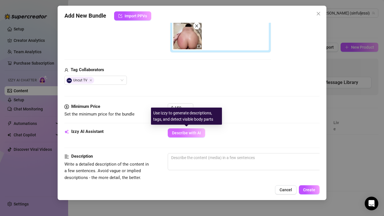
click at [184, 134] on span "Describe with AI" at bounding box center [186, 132] width 29 height 5
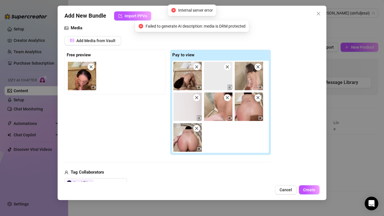
scroll to position [58, 0]
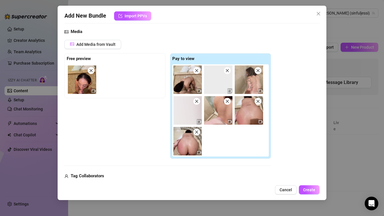
click at [196, 102] on icon "close" at bounding box center [196, 101] width 3 height 3
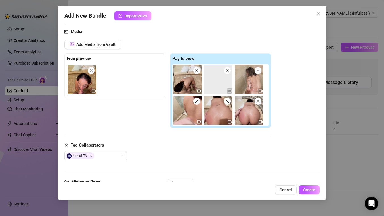
click at [228, 71] on icon "close" at bounding box center [228, 70] width 4 height 4
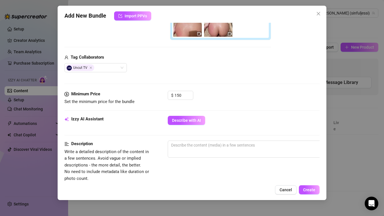
scroll to position [151, 0]
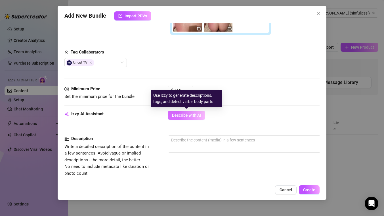
click at [193, 117] on span "Describe with AI" at bounding box center [186, 115] width 29 height 5
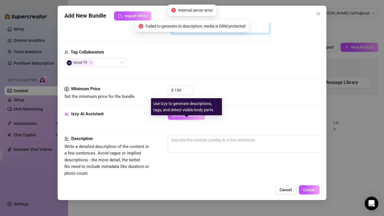
scroll to position [0, 0]
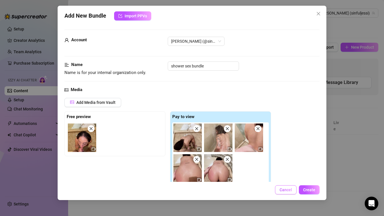
click at [286, 188] on span "Cancel" at bounding box center [286, 189] width 13 height 5
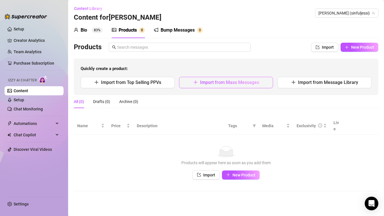
click at [216, 85] on span "Import from Mass Messages" at bounding box center [229, 82] width 59 height 5
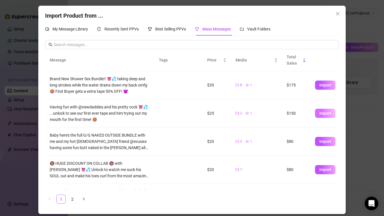
click at [332, 112] on button "Import" at bounding box center [325, 113] width 20 height 9
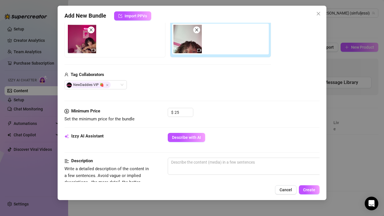
scroll to position [91, 0]
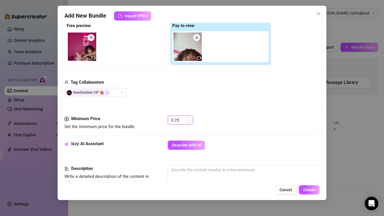
click at [182, 123] on input "25" at bounding box center [184, 120] width 18 height 9
click at [196, 86] on div "Tag Collaborators NewDaddies VIP 🍓" at bounding box center [167, 88] width 207 height 18
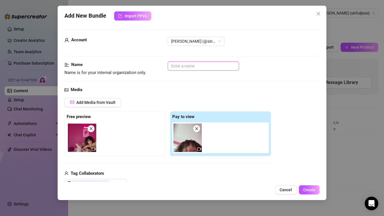
click at [186, 68] on input "text" at bounding box center [203, 65] width 71 height 9
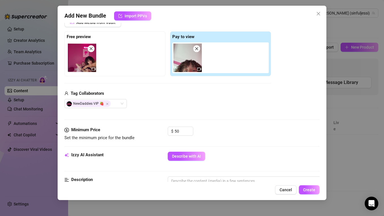
scroll to position [94, 0]
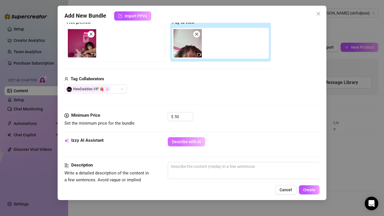
click at [183, 142] on span "Describe with AI" at bounding box center [186, 141] width 29 height 5
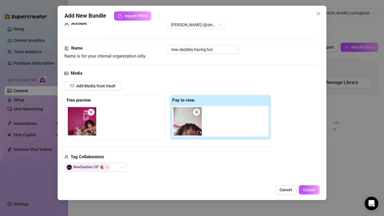
scroll to position [0, 0]
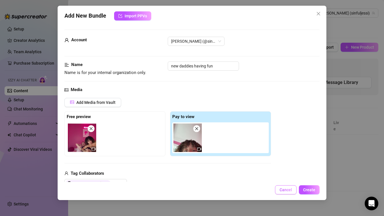
click at [288, 190] on span "Cancel" at bounding box center [286, 189] width 13 height 5
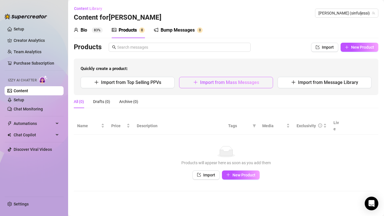
click at [204, 81] on span "Import from Mass Messages" at bounding box center [229, 82] width 59 height 5
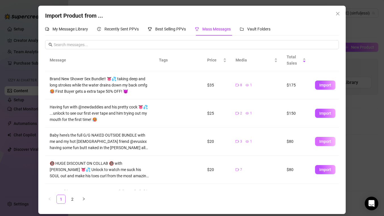
click at [324, 141] on span "Import" at bounding box center [326, 141] width 12 height 5
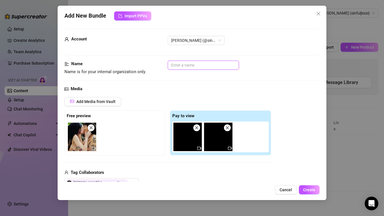
click at [187, 68] on input "text" at bounding box center [203, 65] width 71 height 9
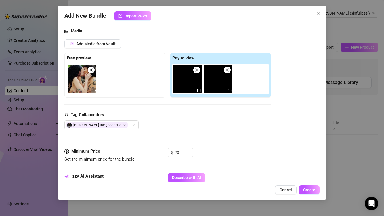
scroll to position [65, 0]
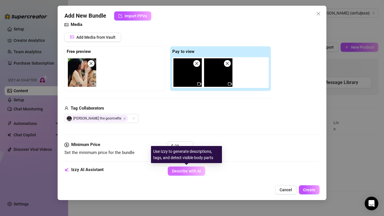
click at [185, 166] on button "Describe with AI" at bounding box center [187, 170] width 38 height 9
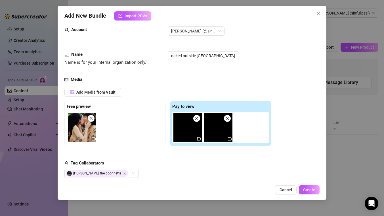
scroll to position [0, 0]
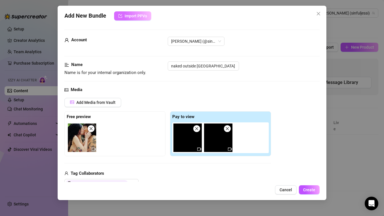
click at [142, 17] on span "Import PPVs" at bounding box center [136, 16] width 22 height 5
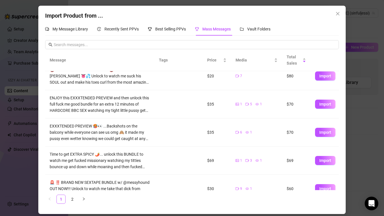
scroll to position [156, 0]
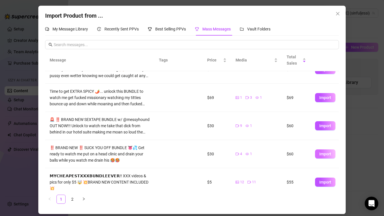
click at [326, 155] on span "Import" at bounding box center [326, 153] width 12 height 5
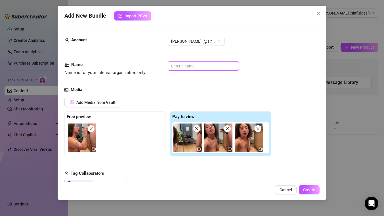
click at [189, 65] on input "text" at bounding box center [203, 65] width 71 height 9
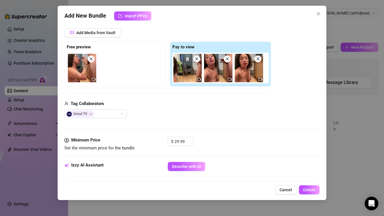
scroll to position [82, 0]
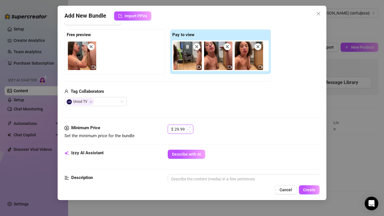
click at [184, 130] on input "29.99" at bounding box center [184, 129] width 18 height 9
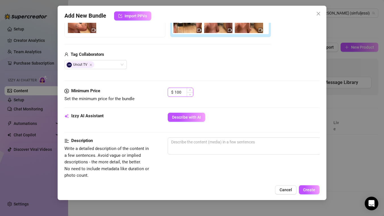
scroll to position [127, 0]
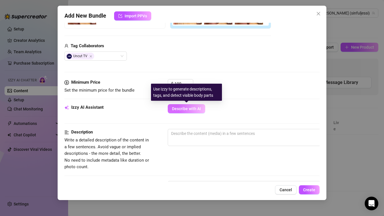
click at [190, 108] on span "Describe with AI" at bounding box center [186, 108] width 29 height 5
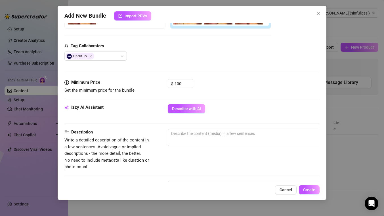
scroll to position [0, 0]
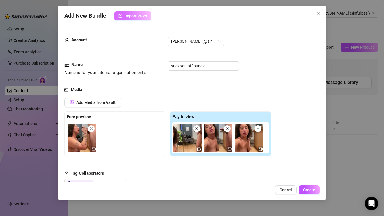
click at [139, 15] on span "Import PPVs" at bounding box center [136, 16] width 22 height 5
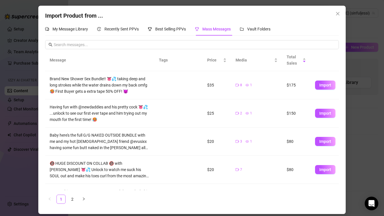
click at [327, 86] on span "Import" at bounding box center [326, 85] width 12 height 5
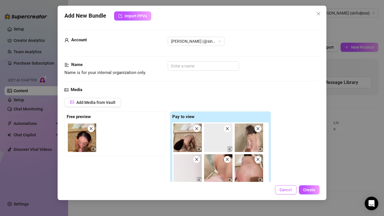
click at [286, 191] on span "Cancel" at bounding box center [286, 189] width 13 height 5
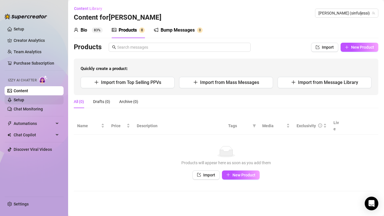
click at [17, 99] on link "Setup" at bounding box center [19, 99] width 11 height 5
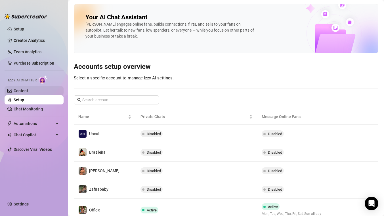
click at [22, 90] on link "Content" at bounding box center [21, 90] width 14 height 5
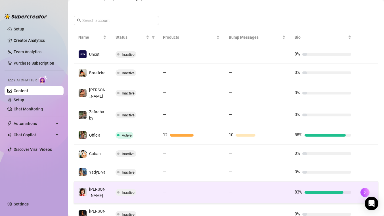
scroll to position [140, 0]
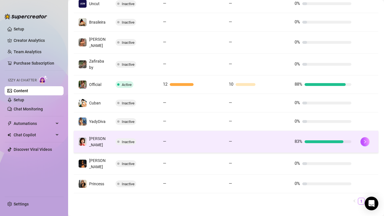
click at [178, 138] on div "—" at bounding box center [191, 141] width 57 height 7
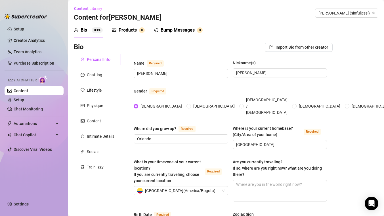
click at [127, 29] on div "Products" at bounding box center [128, 30] width 18 height 7
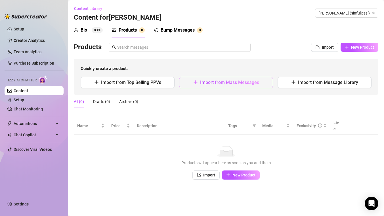
click at [218, 83] on span "Import from Mass Messages" at bounding box center [229, 82] width 59 height 5
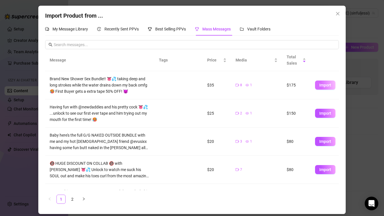
click at [322, 84] on span "Import" at bounding box center [326, 85] width 12 height 5
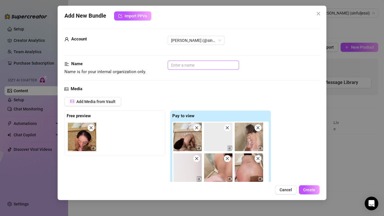
click at [216, 66] on input "text" at bounding box center [203, 65] width 71 height 9
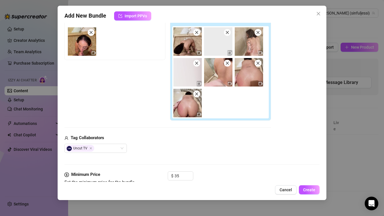
scroll to position [134, 0]
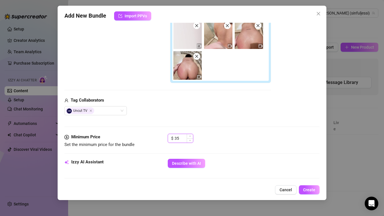
click at [182, 137] on input "35" at bounding box center [184, 138] width 18 height 9
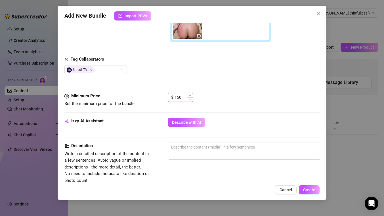
scroll to position [190, 0]
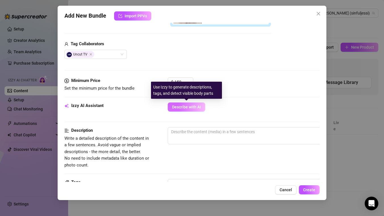
click at [179, 108] on span "Describe with AI" at bounding box center [186, 107] width 29 height 5
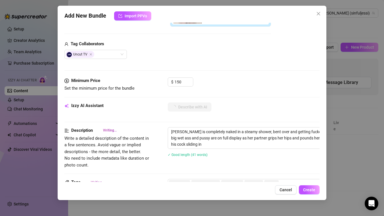
scroll to position [290, 0]
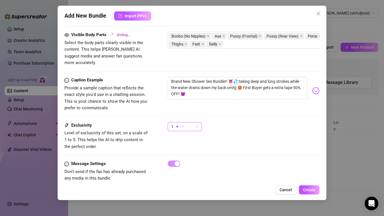
click at [197, 122] on span "1" at bounding box center [184, 126] width 27 height 9
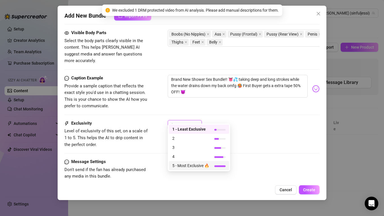
click at [185, 166] on span "5 - Most Exclusive 🔥" at bounding box center [190, 165] width 37 height 6
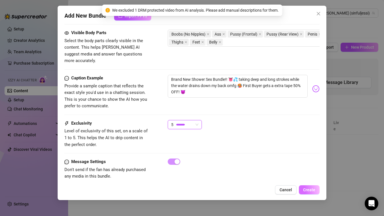
click at [310, 191] on span "Create" at bounding box center [309, 189] width 12 height 5
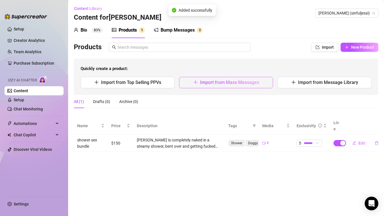
click at [226, 84] on span "Import from Mass Messages" at bounding box center [229, 82] width 59 height 5
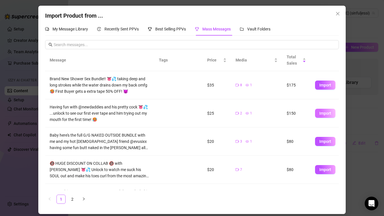
click at [326, 114] on span "Import" at bounding box center [326, 113] width 12 height 5
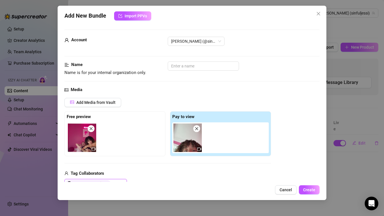
scroll to position [1, 0]
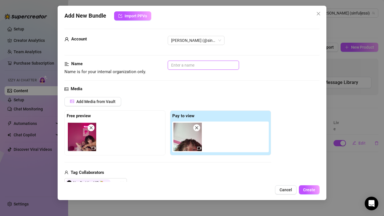
click at [201, 64] on input "text" at bounding box center [203, 65] width 71 height 9
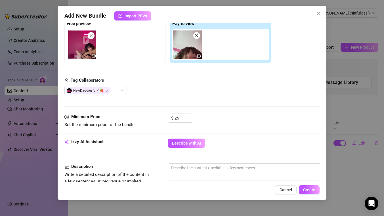
scroll to position [93, 0]
click at [188, 119] on span "Decrease Value" at bounding box center [190, 119] width 6 height 5
click at [180, 118] on input "23" at bounding box center [184, 117] width 18 height 9
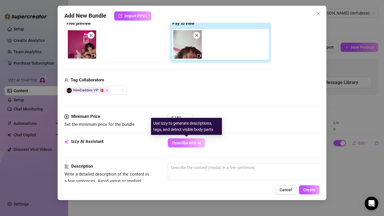
click at [190, 142] on span "Describe with AI" at bounding box center [186, 142] width 29 height 5
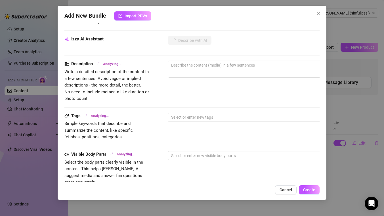
scroll to position [278, 0]
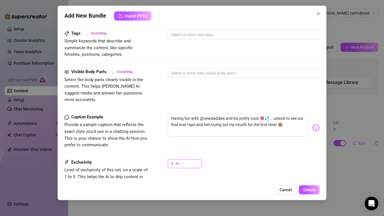
click at [195, 159] on span "1" at bounding box center [184, 163] width 27 height 9
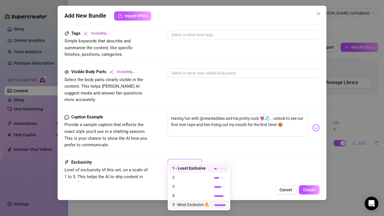
click at [182, 205] on span "5 - Most Exclusive 🔥" at bounding box center [190, 204] width 37 height 6
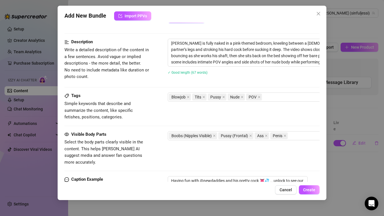
scroll to position [274, 0]
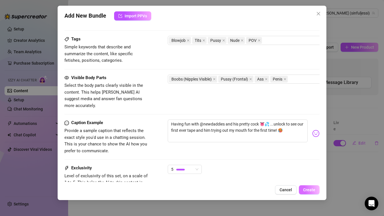
click at [314, 191] on span "Create" at bounding box center [309, 189] width 12 height 5
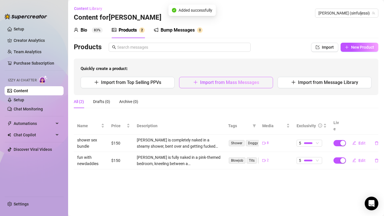
click at [214, 81] on span "Import from Mass Messages" at bounding box center [229, 82] width 59 height 5
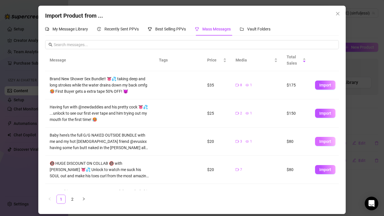
click at [322, 144] on button "Import" at bounding box center [325, 141] width 20 height 9
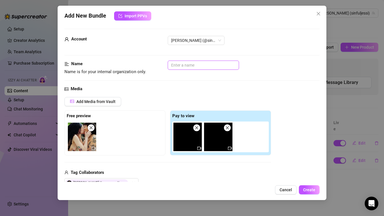
click at [187, 67] on input "text" at bounding box center [203, 65] width 71 height 9
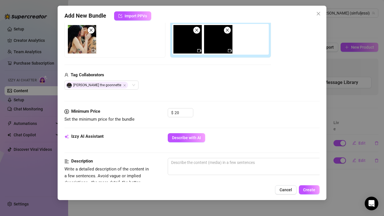
scroll to position [99, 0]
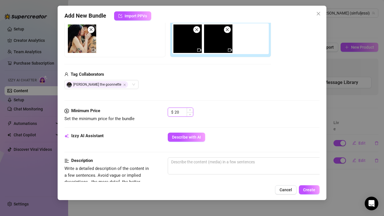
click at [179, 112] on input "20" at bounding box center [184, 112] width 18 height 9
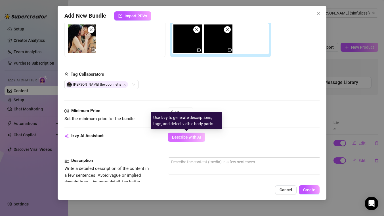
click at [195, 134] on button "Describe with AI" at bounding box center [187, 136] width 38 height 9
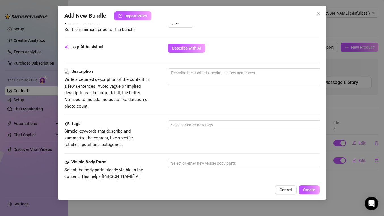
scroll to position [163, 0]
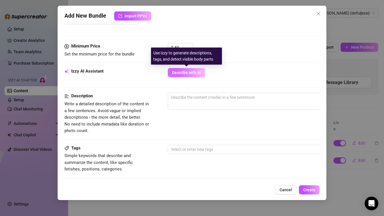
click at [188, 72] on span "Describe with AI" at bounding box center [186, 72] width 29 height 5
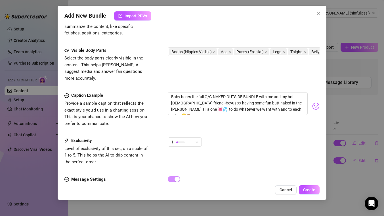
scroll to position [302, 0]
click at [191, 137] on div "1" at bounding box center [182, 141] width 22 height 9
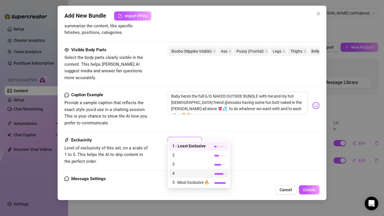
click at [188, 173] on span "4" at bounding box center [190, 173] width 37 height 6
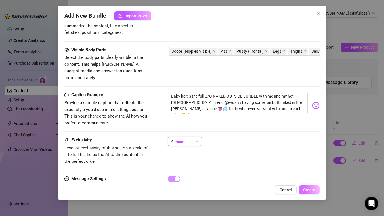
click at [310, 190] on span "Create" at bounding box center [309, 189] width 12 height 5
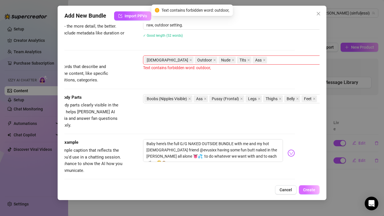
scroll to position [212, 47]
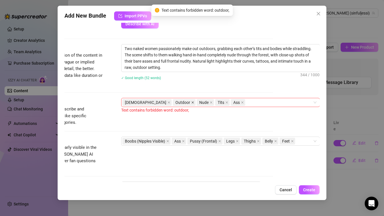
click at [191, 100] on span at bounding box center [192, 102] width 3 height 6
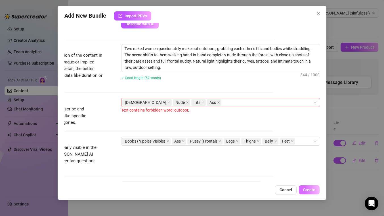
click at [309, 187] on span "Create" at bounding box center [309, 189] width 12 height 5
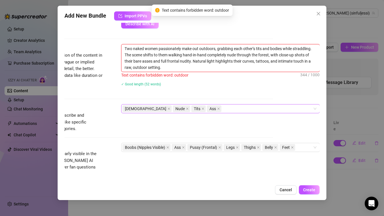
click at [207, 48] on textarea "Two naked women passionately make out outdoors, grabbing each other’s tits and …" at bounding box center [221, 57] width 198 height 27
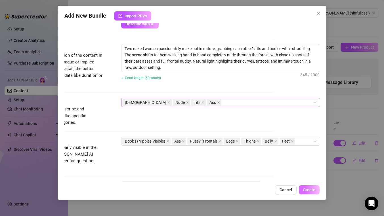
click at [308, 185] on button "Create" at bounding box center [309, 189] width 21 height 9
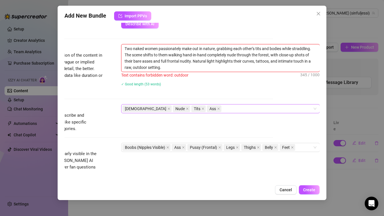
click at [139, 68] on textarea "Two naked women passionately make out in nature, grabbing each other’s tits and…" at bounding box center [221, 57] width 198 height 27
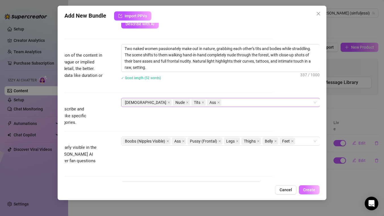
click at [311, 189] on span "Create" at bounding box center [309, 189] width 12 height 5
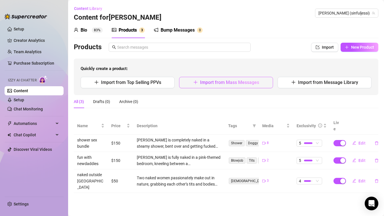
click at [225, 83] on span "Import from Mass Messages" at bounding box center [229, 82] width 59 height 5
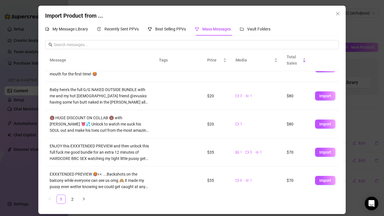
scroll to position [46, 0]
click at [326, 152] on span "Import" at bounding box center [326, 151] width 12 height 5
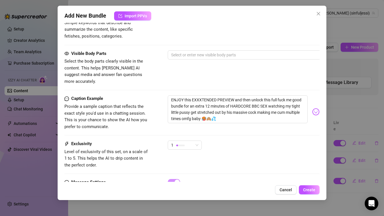
scroll to position [349, 0]
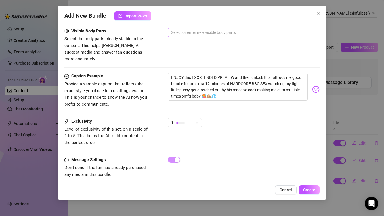
click at [185, 31] on div at bounding box center [264, 32] width 191 height 8
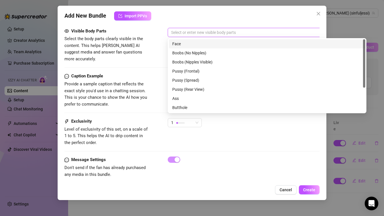
click at [159, 38] on div "Visible Body Parts Select the body parts clearly visible in the content. This h…" at bounding box center [191, 45] width 255 height 35
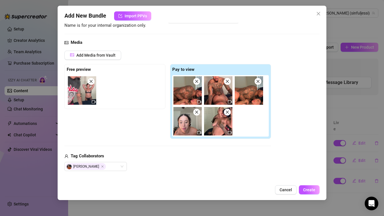
scroll to position [0, 0]
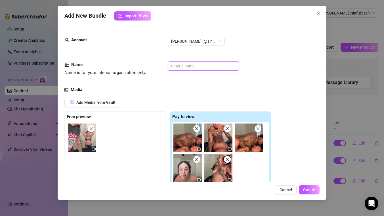
click at [180, 66] on input "text" at bounding box center [203, 65] width 71 height 9
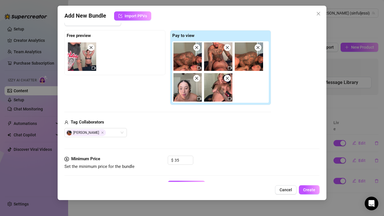
scroll to position [104, 0]
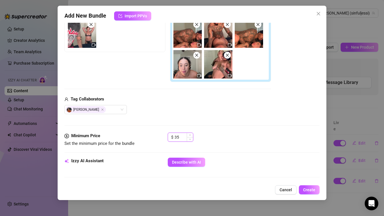
click at [181, 138] on input "35" at bounding box center [184, 137] width 18 height 9
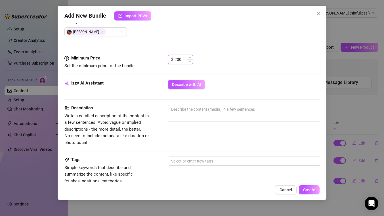
scroll to position [211, 0]
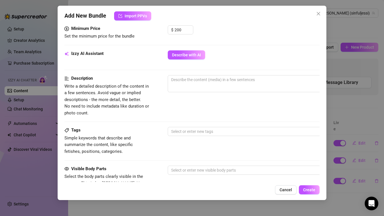
click at [216, 107] on div "0 / 1000" at bounding box center [267, 91] width 199 height 32
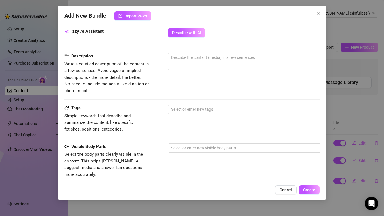
scroll to position [194, 0]
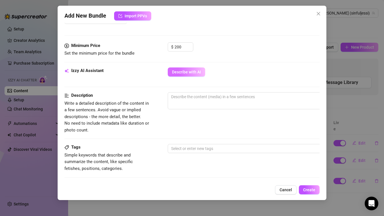
click at [183, 72] on span "Describe with AI" at bounding box center [186, 72] width 29 height 5
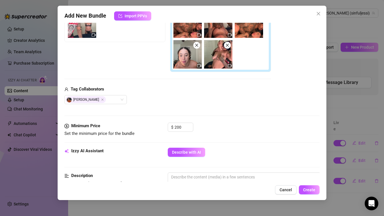
scroll to position [100, 0]
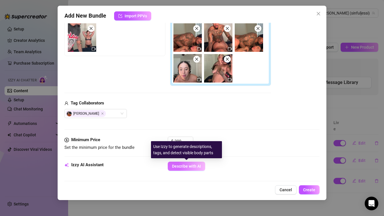
click at [186, 167] on span "Describe with AI" at bounding box center [186, 166] width 29 height 5
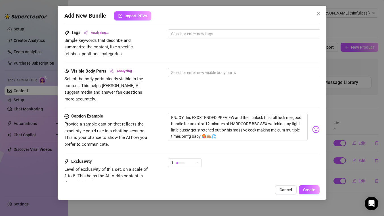
scroll to position [335, 0]
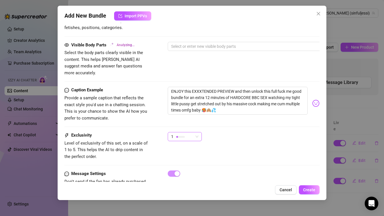
click at [196, 132] on span "1" at bounding box center [184, 136] width 27 height 9
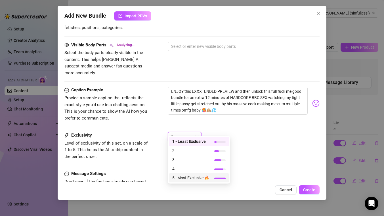
click at [191, 177] on span "5 - Most Exclusive 🔥" at bounding box center [190, 177] width 37 height 6
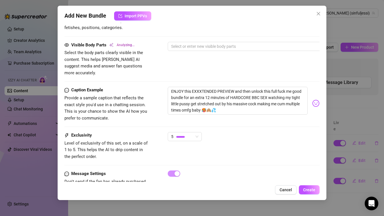
click at [256, 142] on div "Exclusivity Level of exclusivity of this set, on a scale of 1 to 5. This helps …" at bounding box center [191, 146] width 255 height 28
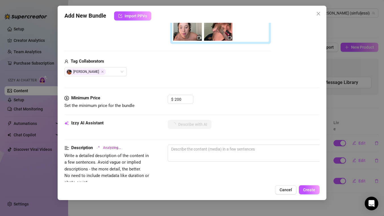
scroll to position [167, 0]
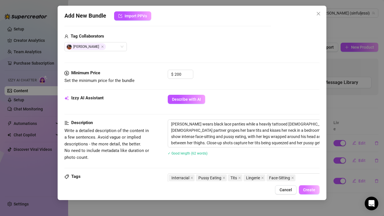
click at [311, 191] on span "Create" at bounding box center [309, 189] width 12 height 5
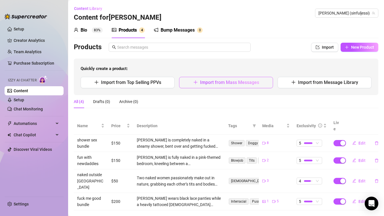
click at [203, 82] on span "Import from Mass Messages" at bounding box center [229, 82] width 59 height 5
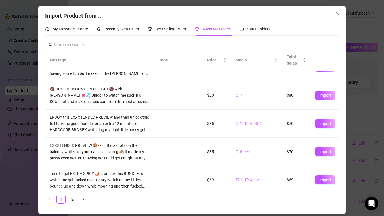
scroll to position [82, 0]
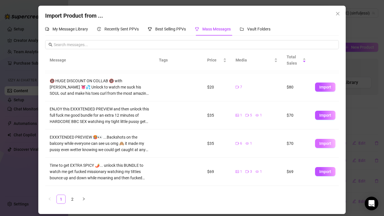
click at [324, 143] on span "Import" at bounding box center [326, 143] width 12 height 5
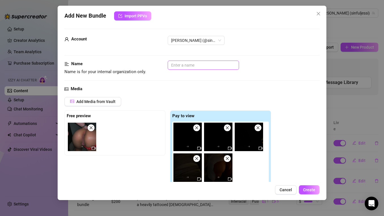
click at [196, 64] on input "text" at bounding box center [203, 65] width 71 height 9
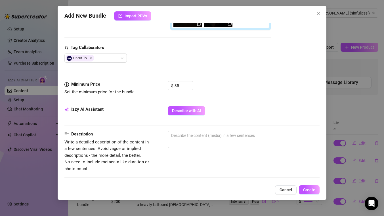
scroll to position [156, 0]
click at [180, 84] on input "35" at bounding box center [184, 85] width 18 height 9
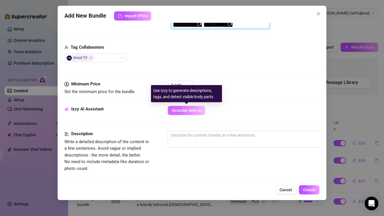
click at [194, 110] on span "Describe with AI" at bounding box center [186, 110] width 29 height 5
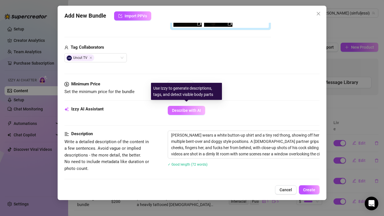
scroll to position [350, 0]
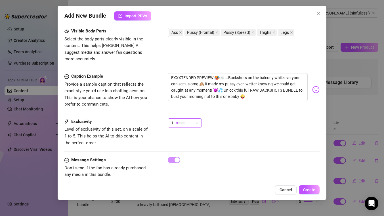
click at [195, 118] on span "1" at bounding box center [184, 122] width 27 height 9
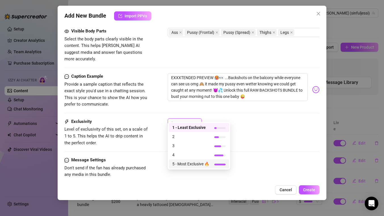
click at [188, 161] on span "5 - Most Exclusive 🔥" at bounding box center [190, 164] width 37 height 6
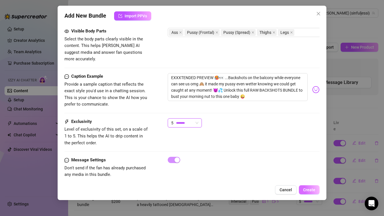
click at [311, 191] on span "Create" at bounding box center [309, 189] width 12 height 5
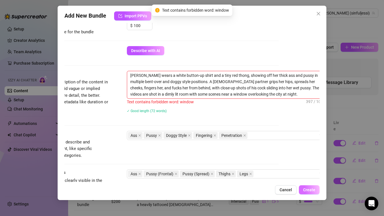
scroll to position [198, 46]
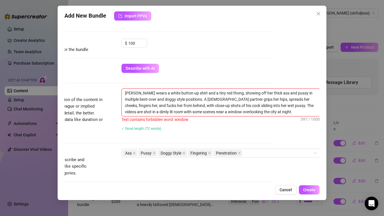
click at [185, 111] on textarea "Jessika wears a white button-up shirt and a tiny red thong, showing off her thi…" at bounding box center [221, 102] width 198 height 27
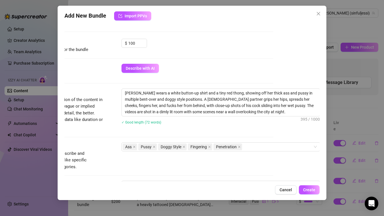
click at [227, 126] on div "✓ Good length (72 words)" at bounding box center [221, 121] width 199 height 9
click at [308, 187] on span "Create" at bounding box center [309, 189] width 12 height 5
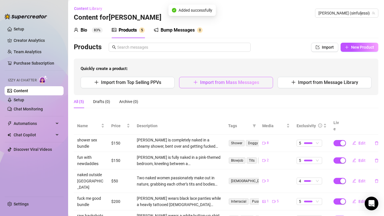
click at [215, 82] on span "Import from Mass Messages" at bounding box center [229, 82] width 59 height 5
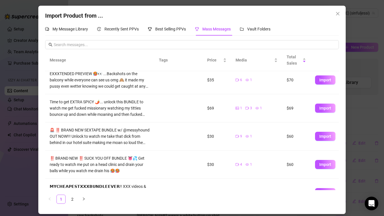
scroll to position [156, 0]
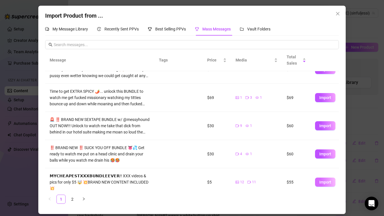
click at [329, 180] on span "Import" at bounding box center [326, 182] width 12 height 5
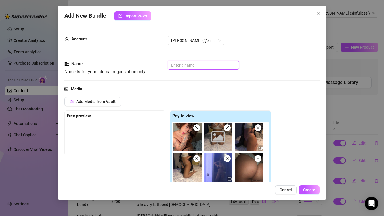
click at [217, 66] on input "text" at bounding box center [203, 65] width 71 height 9
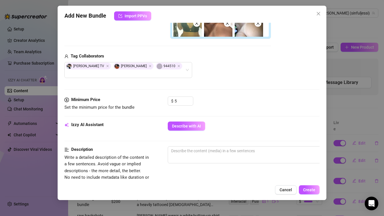
scroll to position [184, 0]
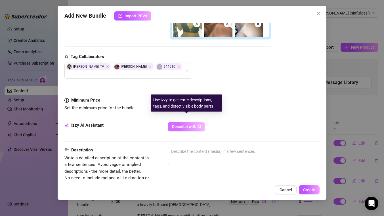
click at [192, 124] on span "Describe with AI" at bounding box center [186, 126] width 29 height 5
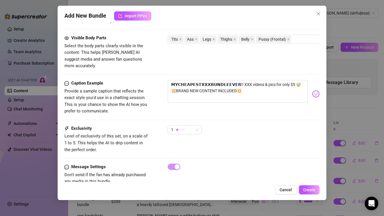
scroll to position [388, 0]
click at [307, 189] on span "Create" at bounding box center [309, 189] width 12 height 5
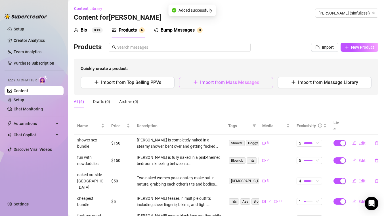
click at [222, 82] on span "Import from Mass Messages" at bounding box center [229, 82] width 59 height 5
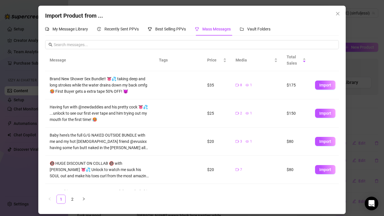
scroll to position [156, 0]
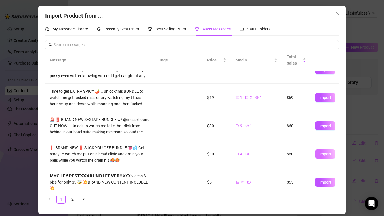
click at [324, 152] on span "Import" at bounding box center [326, 153] width 12 height 5
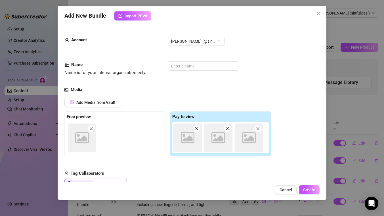
scroll to position [1, 0]
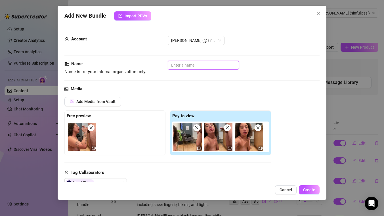
click at [187, 68] on input "text" at bounding box center [203, 65] width 71 height 9
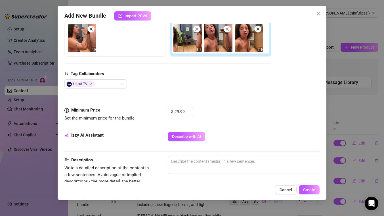
scroll to position [100, 0]
click at [176, 111] on input "29.99" at bounding box center [184, 111] width 18 height 9
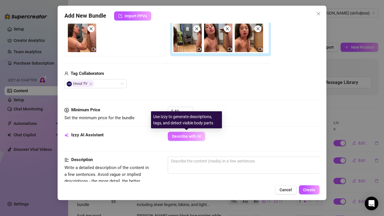
click at [195, 135] on span "Describe with AI" at bounding box center [186, 136] width 29 height 5
click at [188, 137] on span "Describe with AI" at bounding box center [186, 136] width 29 height 5
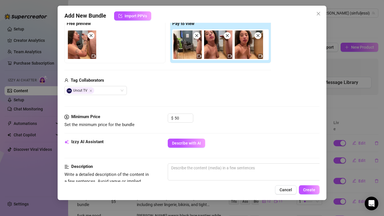
scroll to position [0, 0]
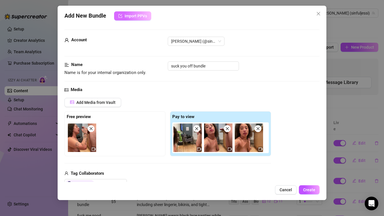
click at [128, 16] on span "Import PPVs" at bounding box center [136, 16] width 22 height 5
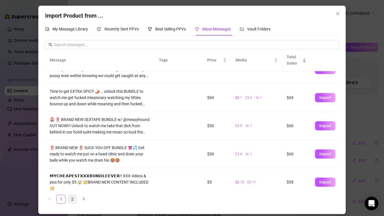
click at [72, 200] on link "2" at bounding box center [72, 199] width 9 height 9
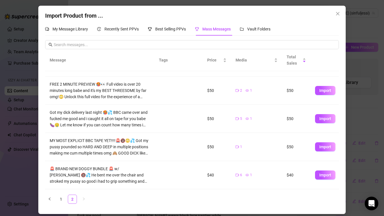
scroll to position [106, 0]
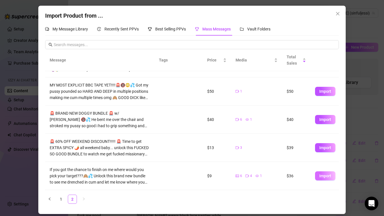
click at [328, 176] on span "Import" at bounding box center [326, 175] width 12 height 5
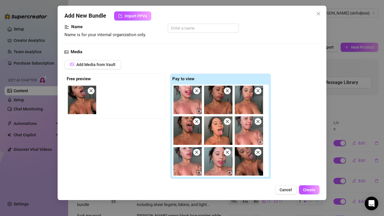
scroll to position [0, 0]
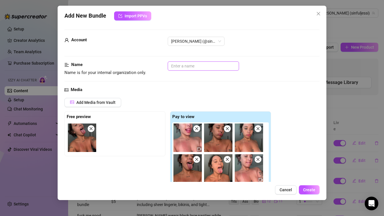
click at [178, 64] on input "text" at bounding box center [203, 65] width 71 height 9
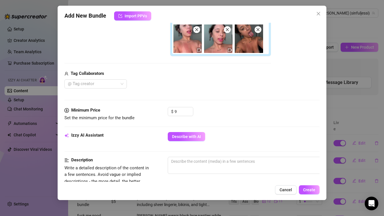
scroll to position [165, 0]
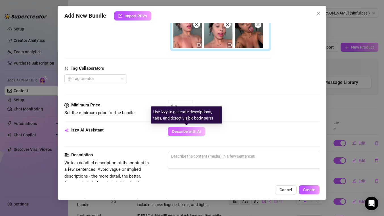
click at [185, 131] on span "Describe with AI" at bounding box center [186, 131] width 29 height 5
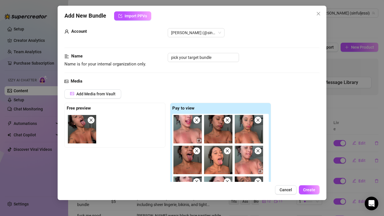
scroll to position [0, 0]
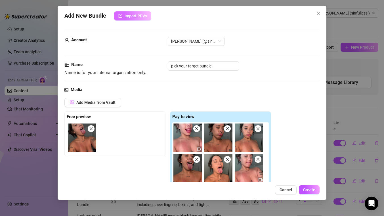
click at [138, 16] on span "Import PPVs" at bounding box center [136, 16] width 22 height 5
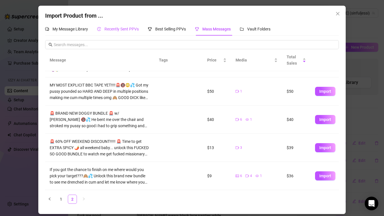
click at [120, 30] on span "Recently Sent PPVs" at bounding box center [122, 29] width 34 height 5
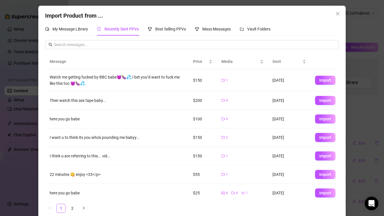
scroll to position [59, 0]
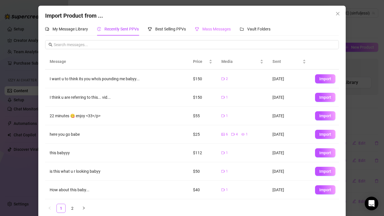
click at [224, 32] on div "Mass Messages" at bounding box center [213, 28] width 36 height 13
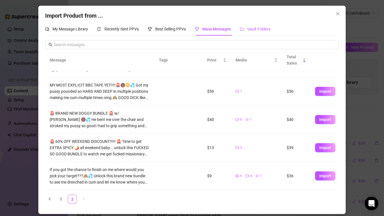
click at [258, 32] on div "Vault Folders" at bounding box center [255, 29] width 31 height 6
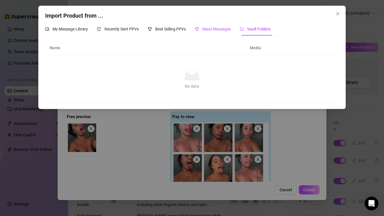
click at [210, 27] on span "Mass Messages" at bounding box center [217, 29] width 28 height 5
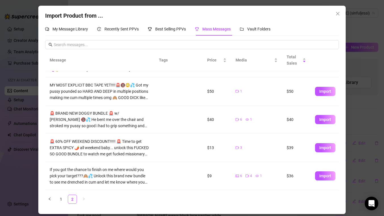
click at [153, 150] on td "🚨 60% OFF WEEKEND DISCOUNT!!!!! 🚨 Time to get EXTRA SPICY 🌶️ all weekend baby..…" at bounding box center [99, 148] width 109 height 28
click at [322, 145] on span "Import" at bounding box center [326, 147] width 12 height 5
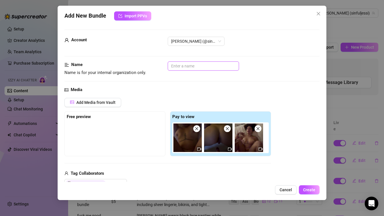
click at [193, 67] on input "text" at bounding box center [203, 65] width 71 height 9
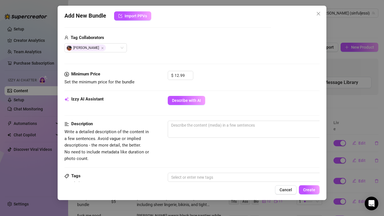
scroll to position [136, 0]
click at [181, 74] on input "12.99" at bounding box center [184, 75] width 18 height 9
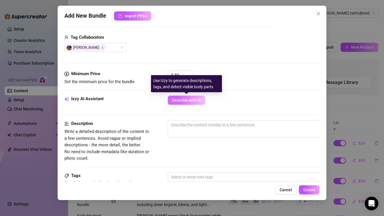
click at [183, 101] on span "Describe with AI" at bounding box center [186, 100] width 29 height 5
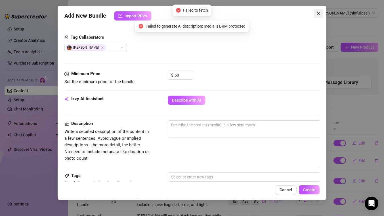
click at [319, 13] on icon "close" at bounding box center [318, 13] width 5 height 5
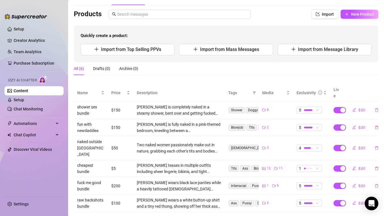
scroll to position [33, 0]
click at [354, 14] on span "New Product" at bounding box center [362, 14] width 23 height 5
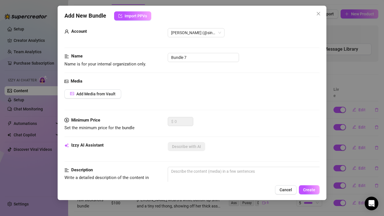
scroll to position [0, 0]
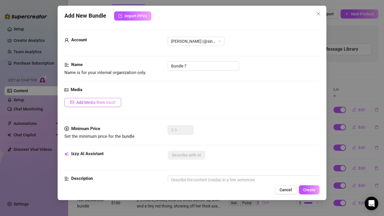
click at [110, 103] on span "Add Media from Vault" at bounding box center [95, 102] width 39 height 5
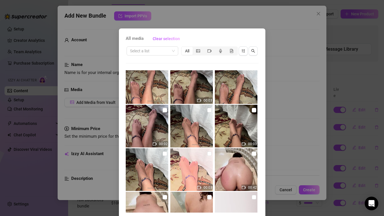
scroll to position [701, 0]
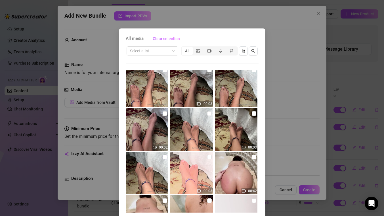
click at [165, 157] on input "checkbox" at bounding box center [165, 157] width 5 height 5
click at [209, 158] on input "checkbox" at bounding box center [209, 157] width 5 height 5
click at [255, 113] on input "checkbox" at bounding box center [254, 113] width 5 height 5
click at [208, 113] on input "checkbox" at bounding box center [209, 113] width 5 height 5
click at [165, 113] on input "checkbox" at bounding box center [165, 113] width 5 height 5
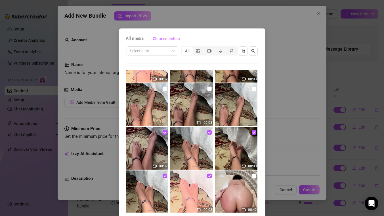
scroll to position [666, 0]
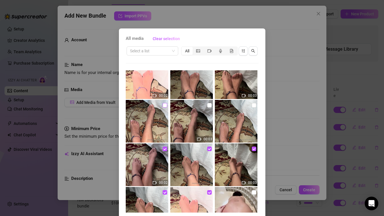
click at [164, 105] on input "checkbox" at bounding box center [165, 105] width 5 height 5
click at [209, 104] on input "checkbox" at bounding box center [209, 105] width 5 height 5
click at [253, 105] on input "checkbox" at bounding box center [254, 105] width 5 height 5
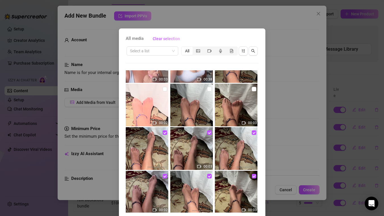
scroll to position [514, 0]
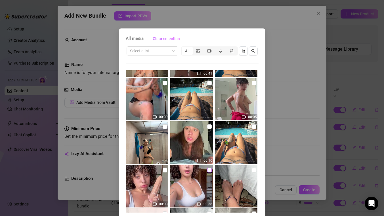
click at [209, 169] on input "checkbox" at bounding box center [209, 170] width 5 height 5
click at [209, 170] on input "checkbox" at bounding box center [209, 170] width 5 height 5
click at [253, 170] on input "checkbox" at bounding box center [254, 170] width 5 height 5
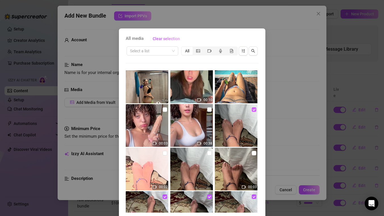
scroll to position [583, 0]
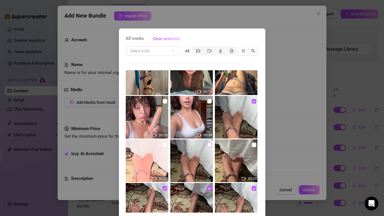
click at [209, 145] on input "checkbox" at bounding box center [209, 144] width 5 height 5
click at [165, 144] on input "checkbox" at bounding box center [165, 144] width 5 height 5
click at [253, 145] on input "checkbox" at bounding box center [254, 144] width 5 height 5
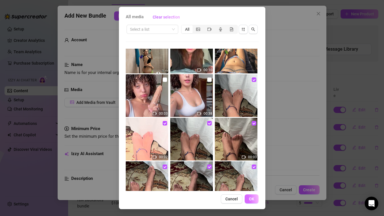
click at [251, 198] on span "OK" at bounding box center [251, 198] width 5 height 5
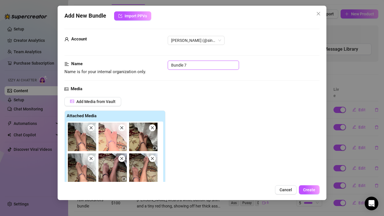
click at [192, 66] on input "Bundle 7" at bounding box center [203, 65] width 71 height 9
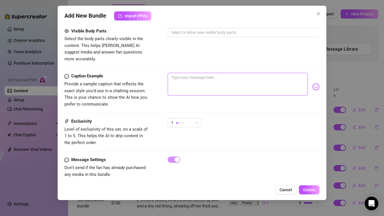
click at [192, 76] on textarea at bounding box center [238, 84] width 140 height 23
paste textarea "👣 NEW FEET BUNDLE 👣 Close-ups, soles, toes, arches… every sexy angle you’ve bee…"
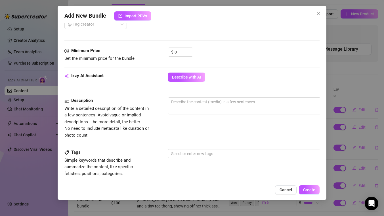
scroll to position [221, 0]
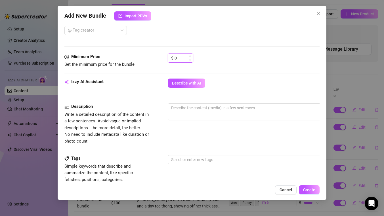
click at [181, 59] on input "0" at bounding box center [184, 58] width 18 height 9
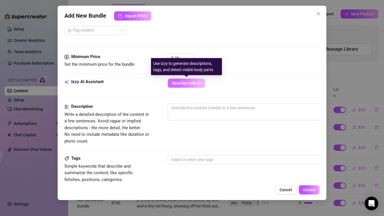
click at [192, 85] on span "Describe with AI" at bounding box center [186, 83] width 29 height 5
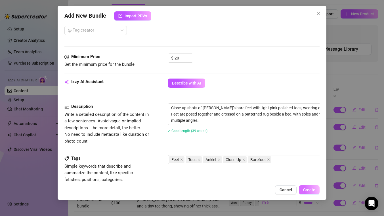
click at [310, 190] on span "Create" at bounding box center [309, 189] width 12 height 5
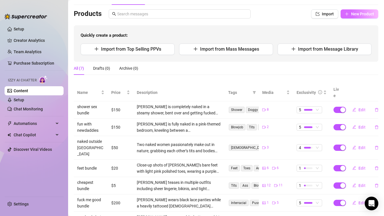
click at [365, 13] on span "New Product" at bounding box center [362, 14] width 23 height 5
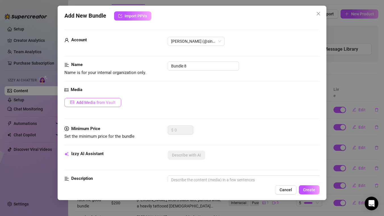
click at [103, 101] on span "Add Media from Vault" at bounding box center [95, 102] width 39 height 5
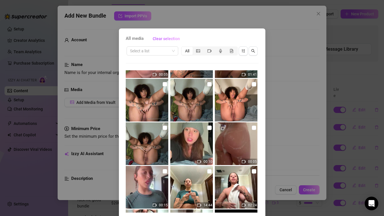
scroll to position [1146, 0]
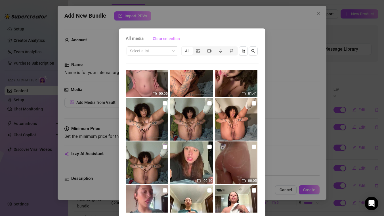
click at [165, 146] on input "checkbox" at bounding box center [165, 146] width 5 height 5
click at [255, 103] on input "checkbox" at bounding box center [254, 103] width 5 height 5
click at [165, 102] on input "checkbox" at bounding box center [165, 103] width 5 height 5
click at [210, 103] on input "checkbox" at bounding box center [209, 103] width 5 height 5
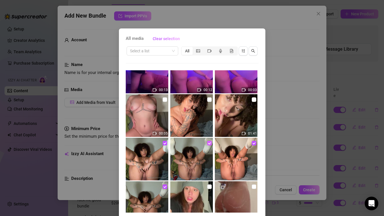
scroll to position [1106, 0]
click at [165, 100] on input "checkbox" at bounding box center [165, 99] width 5 height 5
click at [209, 100] on input "checkbox" at bounding box center [209, 99] width 5 height 5
click at [254, 99] on input "checkbox" at bounding box center [254, 99] width 5 height 5
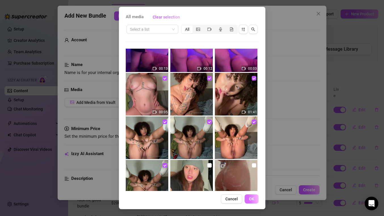
click at [252, 198] on span "OK" at bounding box center [251, 198] width 5 height 5
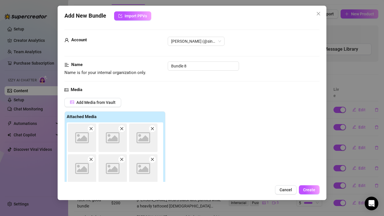
scroll to position [1, 0]
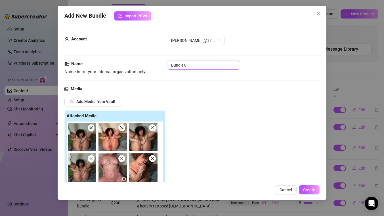
click at [184, 65] on input "Bundle 8" at bounding box center [203, 65] width 71 height 9
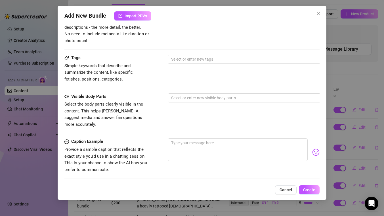
scroll to position [314, 0]
click at [192, 141] on textarea at bounding box center [238, 149] width 140 height 23
paste textarea "🔥 LEGS UP & WIDE OPEN 🔥 This pussy-spreading bundle is raw, nasty, and ready to…"
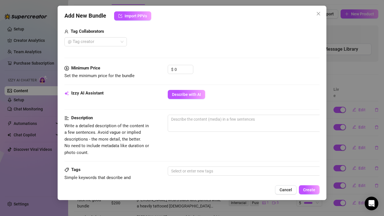
scroll to position [192, 0]
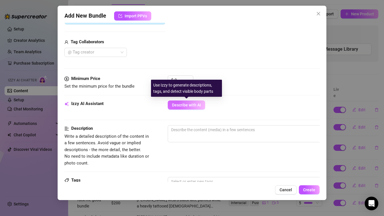
click at [191, 103] on span "Describe with AI" at bounding box center [186, 105] width 29 height 5
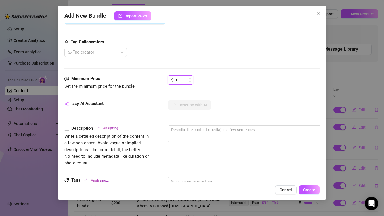
click at [180, 81] on input "0" at bounding box center [184, 80] width 18 height 9
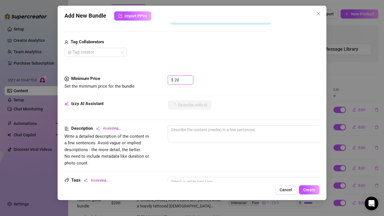
scroll to position [92, 0]
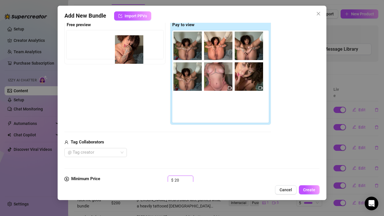
drag, startPoint x: 250, startPoint y: 83, endPoint x: 128, endPoint y: 56, distance: 125.1
click at [128, 56] on div "Free preview Pay to view" at bounding box center [167, 72] width 207 height 106
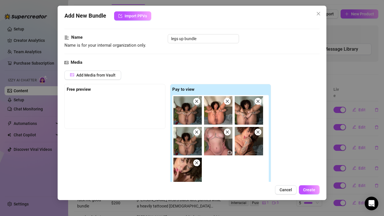
scroll to position [25, 0]
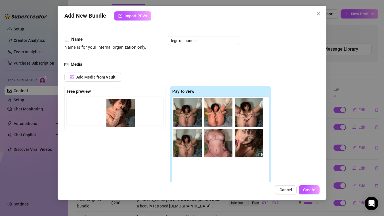
drag, startPoint x: 249, startPoint y: 144, endPoint x: 116, endPoint y: 114, distance: 135.8
click at [116, 114] on div "Free preview Pay to view" at bounding box center [167, 139] width 207 height 106
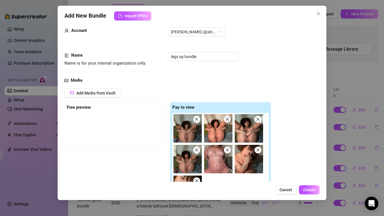
scroll to position [0, 0]
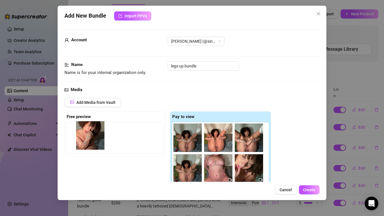
drag, startPoint x: 244, startPoint y: 170, endPoint x: 84, endPoint y: 137, distance: 163.9
click at [84, 137] on div "Free preview Pay to view" at bounding box center [167, 164] width 207 height 106
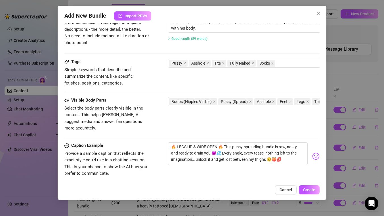
scroll to position [350, 0]
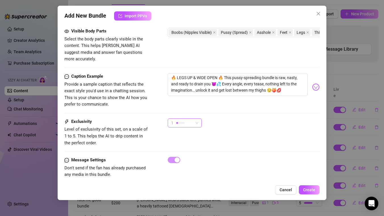
click at [195, 118] on span "1" at bounding box center [184, 122] width 27 height 9
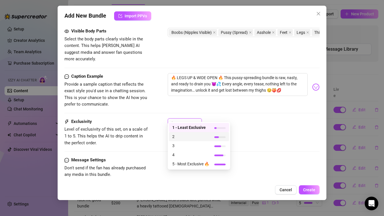
click at [184, 136] on span "2" at bounding box center [190, 136] width 37 height 6
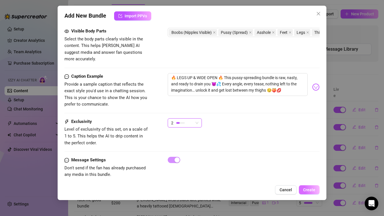
click at [309, 191] on span "Create" at bounding box center [309, 189] width 12 height 5
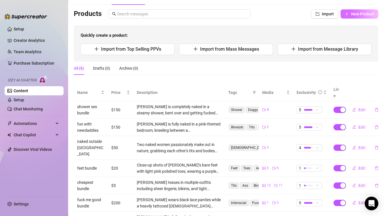
click at [362, 14] on span "New Product" at bounding box center [362, 14] width 23 height 5
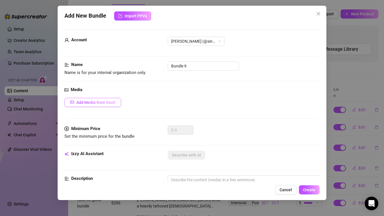
click at [86, 103] on span "Add Media from Vault" at bounding box center [95, 102] width 39 height 5
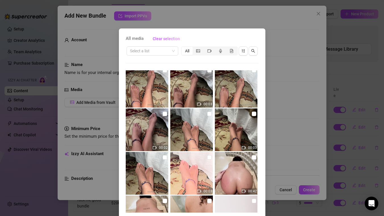
scroll to position [913, 0]
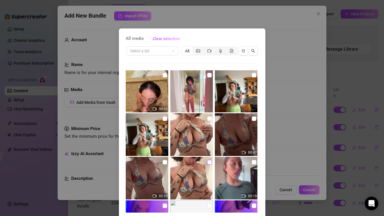
click at [210, 163] on input "checkbox" at bounding box center [209, 162] width 5 height 5
click at [162, 161] on img at bounding box center [147, 178] width 43 height 43
click at [164, 162] on input "checkbox" at bounding box center [165, 162] width 5 height 5
click at [209, 119] on input "checkbox" at bounding box center [209, 118] width 5 height 5
click at [254, 118] on input "checkbox" at bounding box center [254, 118] width 5 height 5
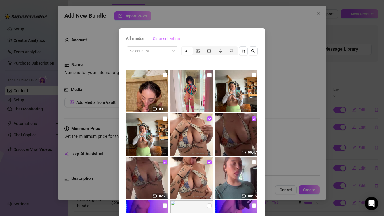
scroll to position [22, 0]
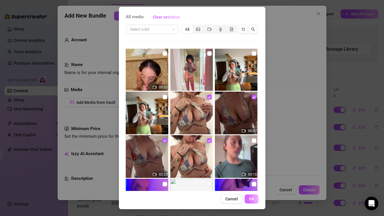
click at [254, 198] on span "OK" at bounding box center [251, 198] width 5 height 5
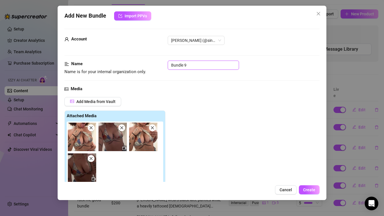
click at [191, 63] on input "Bundle 9" at bounding box center [203, 65] width 71 height 9
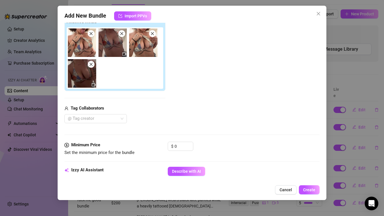
scroll to position [117, 0]
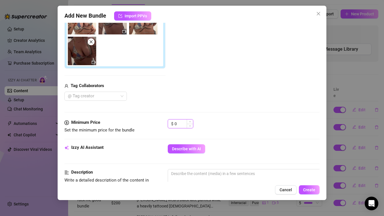
click at [180, 122] on input "0" at bounding box center [184, 123] width 18 height 9
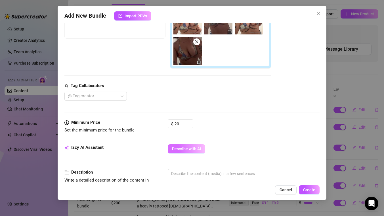
click at [198, 148] on span "Describe with AI" at bounding box center [186, 148] width 29 height 5
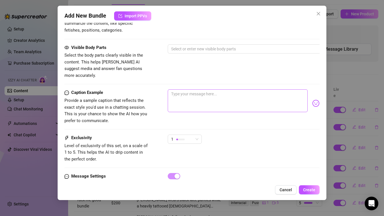
scroll to position [332, 0]
click at [186, 97] on textarea at bounding box center [238, 100] width 140 height 23
paste textarea "💥 TITTIES & NASTY BUNDLE 💥 All your favorite angles, teasing, and raw, naughty …"
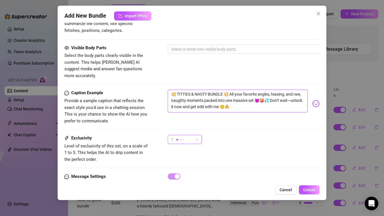
click at [196, 135] on span "1" at bounding box center [184, 139] width 27 height 9
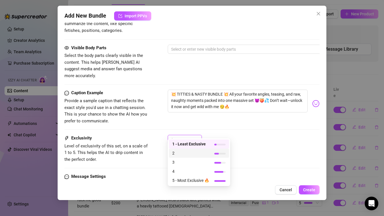
click at [183, 154] on span "2" at bounding box center [190, 153] width 37 height 6
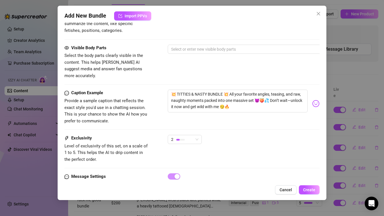
click at [168, 76] on div "Visible Body Parts Select the body parts clearly visible in the content. This h…" at bounding box center [191, 67] width 255 height 45
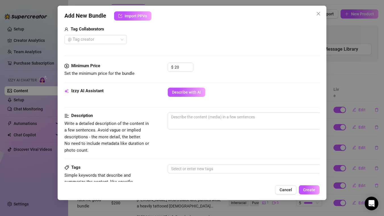
scroll to position [167, 0]
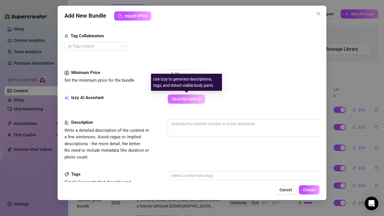
click at [174, 97] on span "Describe with AI" at bounding box center [186, 99] width 29 height 5
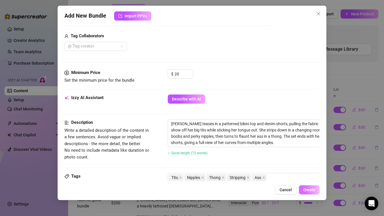
click at [309, 189] on span "Create" at bounding box center [309, 189] width 12 height 5
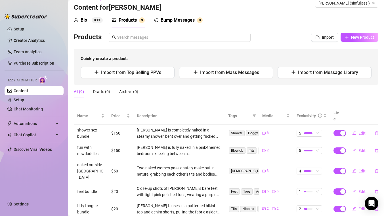
scroll to position [0, 0]
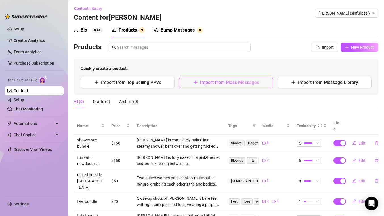
click at [234, 81] on span "Import from Mass Messages" at bounding box center [229, 82] width 59 height 5
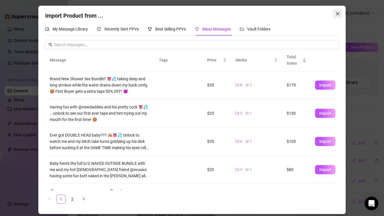
click at [336, 13] on icon "close" at bounding box center [338, 13] width 5 height 5
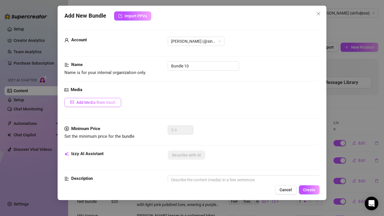
click at [85, 101] on span "Add Media from Vault" at bounding box center [95, 102] width 39 height 5
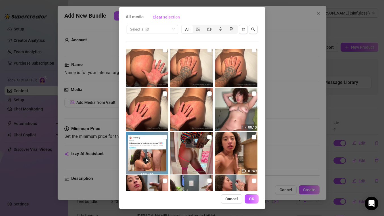
scroll to position [1992, 0]
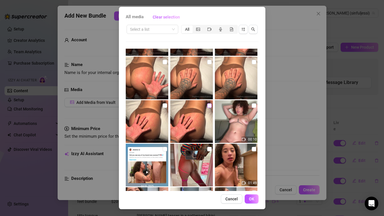
click at [209, 106] on input "checkbox" at bounding box center [209, 105] width 5 height 5
click at [165, 104] on input "checkbox" at bounding box center [165, 105] width 5 height 5
click at [165, 61] on input "checkbox" at bounding box center [165, 62] width 5 height 5
click at [211, 63] on input "checkbox" at bounding box center [209, 62] width 5 height 5
click at [255, 62] on input "checkbox" at bounding box center [254, 62] width 5 height 5
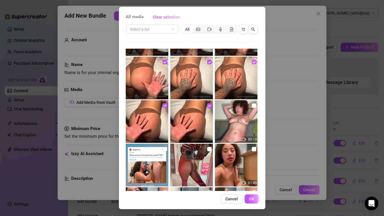
scroll to position [1915, 0]
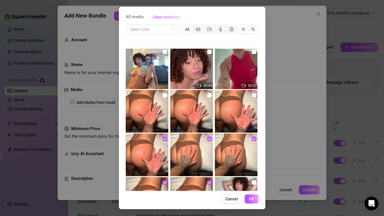
click at [253, 94] on input "checkbox" at bounding box center [254, 95] width 5 height 5
click at [209, 96] on input "checkbox" at bounding box center [209, 95] width 5 height 5
click at [164, 96] on input "checkbox" at bounding box center [165, 95] width 5 height 5
click at [250, 199] on span "OK" at bounding box center [251, 198] width 5 height 5
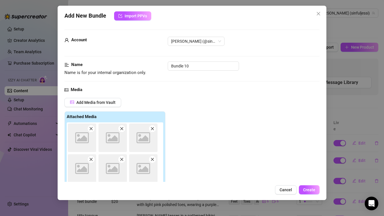
scroll to position [1, 0]
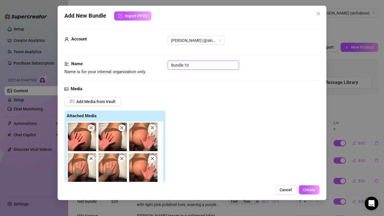
click at [184, 66] on input "Bundle 10" at bounding box center [203, 65] width 71 height 9
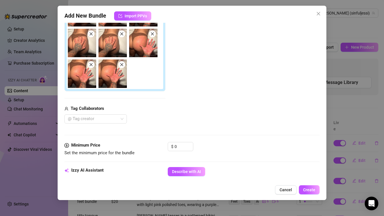
scroll to position [131, 0]
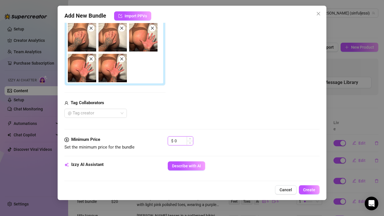
click at [180, 142] on input "0" at bounding box center [184, 140] width 18 height 9
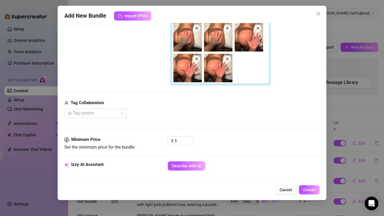
click at [246, 137] on div "$ 5" at bounding box center [244, 143] width 152 height 14
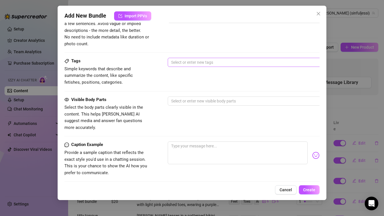
scroll to position [311, 0]
click at [234, 151] on textarea at bounding box center [238, 152] width 140 height 23
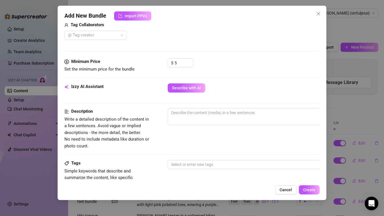
scroll to position [187, 0]
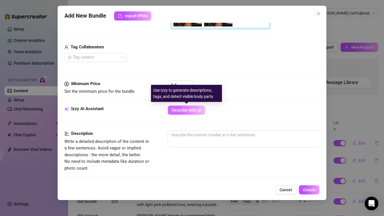
click at [192, 107] on button "Describe with AI" at bounding box center [187, 109] width 38 height 9
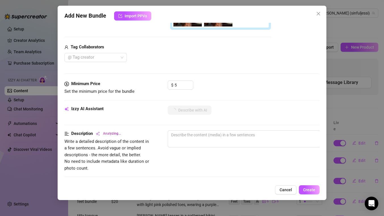
scroll to position [85, 0]
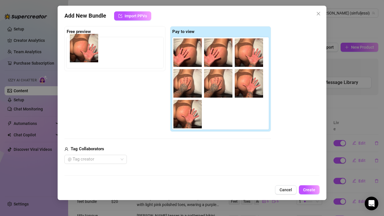
drag, startPoint x: 247, startPoint y: 87, endPoint x: 80, endPoint y: 51, distance: 170.5
click at [80, 51] on div "Free preview Pay to view" at bounding box center [167, 79] width 207 height 106
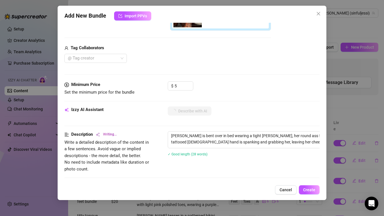
scroll to position [215, 0]
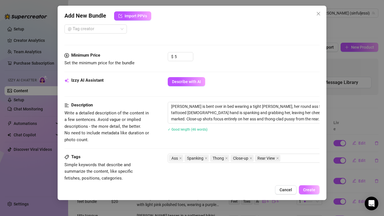
click at [308, 190] on span "Create" at bounding box center [309, 189] width 12 height 5
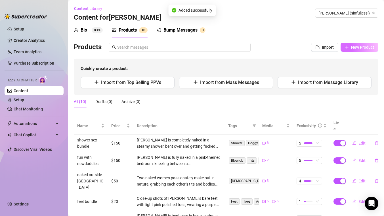
click at [353, 46] on span "New Product" at bounding box center [362, 47] width 23 height 5
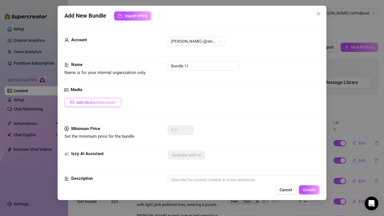
click at [99, 101] on span "Add Media from Vault" at bounding box center [95, 102] width 39 height 5
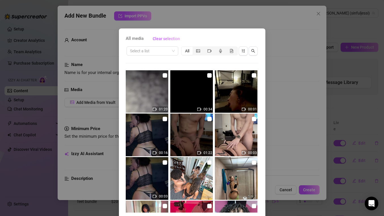
scroll to position [2564, 0]
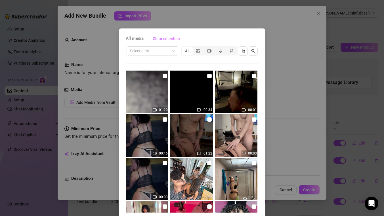
click at [165, 164] on input "checkbox" at bounding box center [165, 163] width 5 height 5
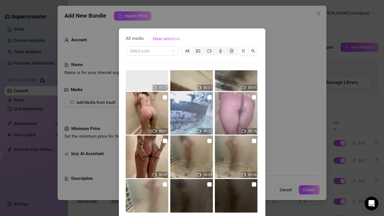
scroll to position [2890, 0]
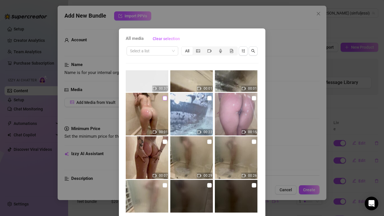
click at [165, 98] on input "checkbox" at bounding box center [165, 98] width 5 height 5
click at [210, 99] on input "checkbox" at bounding box center [209, 98] width 5 height 5
click at [253, 98] on input "checkbox" at bounding box center [254, 98] width 5 height 5
click at [165, 142] on input "checkbox" at bounding box center [165, 141] width 5 height 5
click at [209, 141] on input "checkbox" at bounding box center [209, 141] width 5 height 5
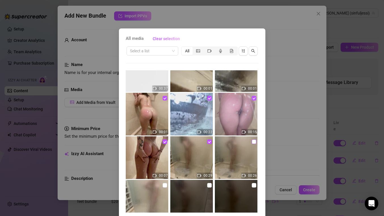
click at [254, 141] on input "checkbox" at bounding box center [254, 141] width 5 height 5
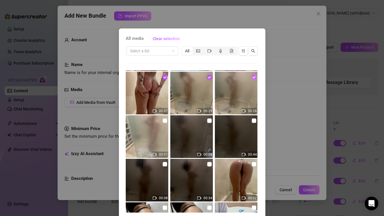
scroll to position [2954, 0]
click at [165, 120] on input "checkbox" at bounding box center [165, 120] width 5 height 5
click at [165, 164] on input "checkbox" at bounding box center [165, 164] width 5 height 5
click at [210, 165] on input "checkbox" at bounding box center [209, 164] width 5 height 5
click at [209, 120] on input "checkbox" at bounding box center [209, 120] width 5 height 5
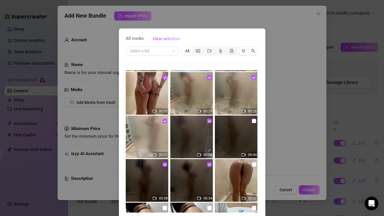
click at [253, 121] on input "checkbox" at bounding box center [254, 120] width 5 height 5
click at [254, 165] on input "checkbox" at bounding box center [254, 164] width 5 height 5
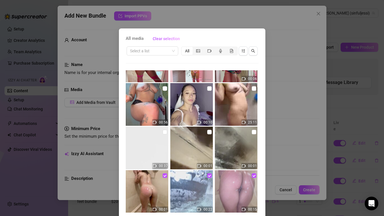
scroll to position [2810, 0]
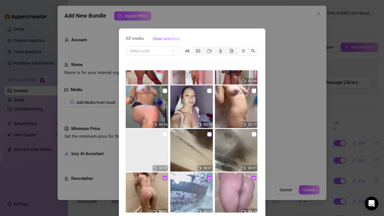
click at [209, 135] on input "checkbox" at bounding box center [209, 134] width 5 height 5
click at [254, 134] on input "checkbox" at bounding box center [254, 134] width 5 height 5
click at [165, 134] on input "checkbox" at bounding box center [165, 134] width 5 height 5
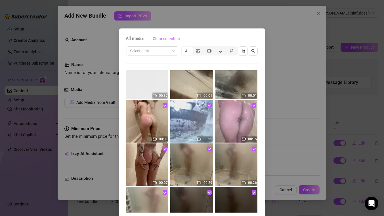
scroll to position [22, 0]
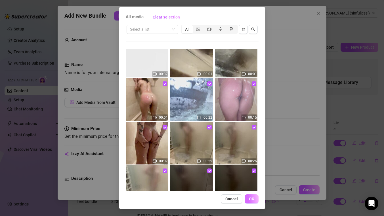
click at [251, 200] on span "OK" at bounding box center [251, 198] width 5 height 5
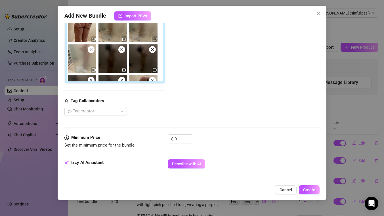
scroll to position [140, 0]
click at [179, 139] on input "0" at bounding box center [184, 139] width 18 height 9
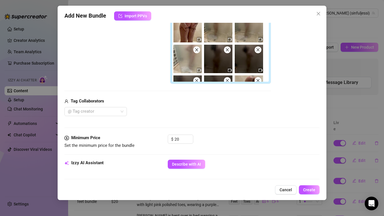
click at [219, 105] on div "Tag Collaborators @ Tag creator" at bounding box center [167, 107] width 207 height 18
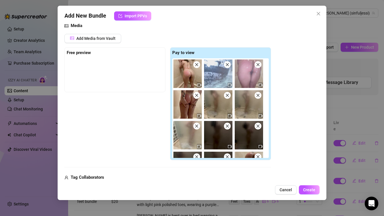
scroll to position [64, 0]
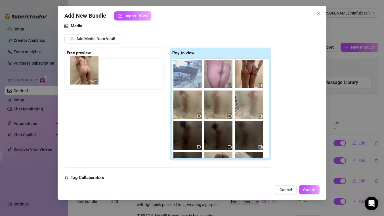
drag, startPoint x: 188, startPoint y: 82, endPoint x: 80, endPoint y: 79, distance: 108.6
click at [80, 79] on div "Free preview Pay to view" at bounding box center [167, 103] width 207 height 113
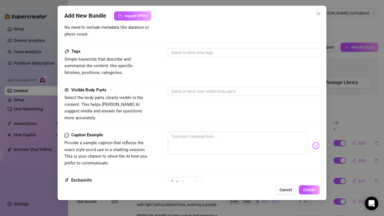
scroll to position [332, 0]
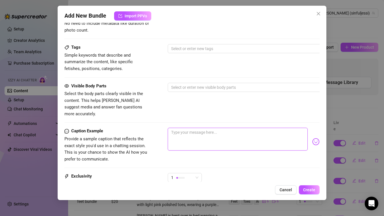
click at [200, 128] on textarea at bounding box center [238, 139] width 140 height 23
paste textarea "Wake up and let's get FILTHY in the shower babe 😜💦 My wet fat ass is bent over …"
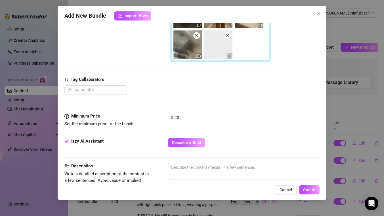
scroll to position [130, 0]
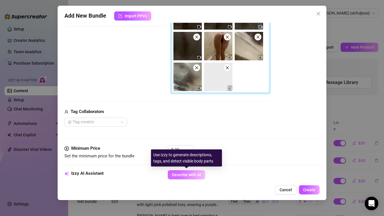
click at [189, 174] on span "Describe with AI" at bounding box center [186, 174] width 29 height 5
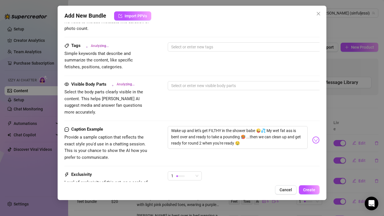
scroll to position [336, 0]
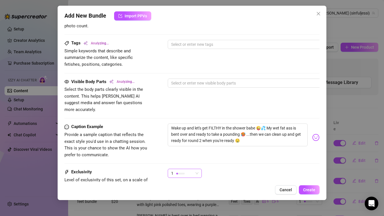
click at [196, 169] on span "1" at bounding box center [184, 173] width 27 height 9
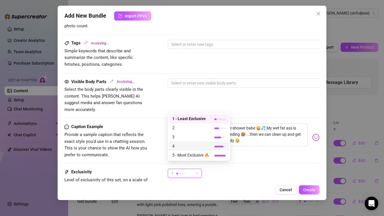
click at [187, 146] on span "4" at bounding box center [190, 146] width 37 height 6
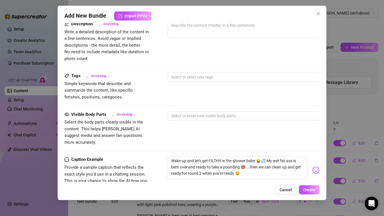
scroll to position [224, 0]
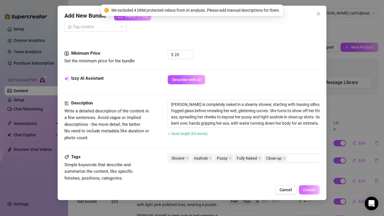
click at [312, 190] on span "Create" at bounding box center [309, 189] width 12 height 5
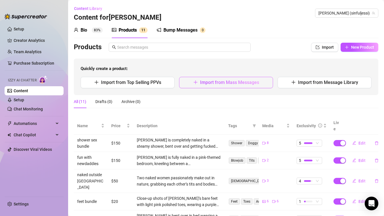
click at [232, 81] on span "Import from Mass Messages" at bounding box center [229, 82] width 59 height 5
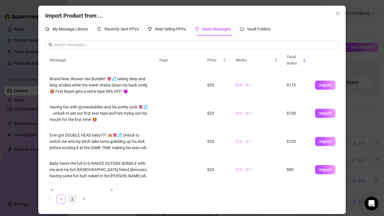
click at [72, 197] on link "2" at bounding box center [72, 199] width 9 height 9
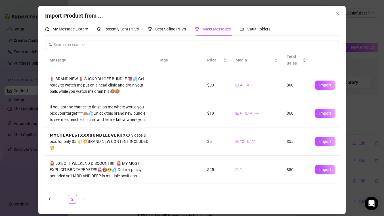
scroll to position [72, 0]
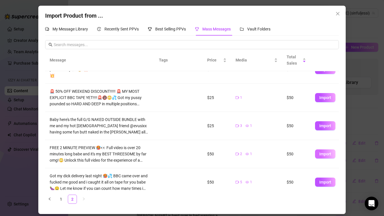
click at [327, 151] on span "Import" at bounding box center [326, 153] width 12 height 5
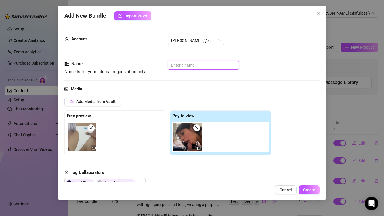
click at [179, 66] on input "text" at bounding box center [203, 65] width 71 height 9
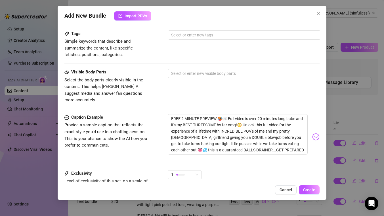
scroll to position [329, 0]
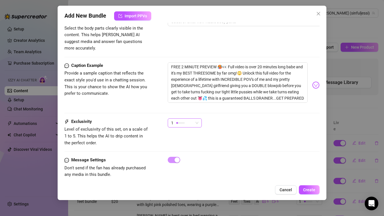
click at [182, 122] on div at bounding box center [180, 123] width 9 height 2
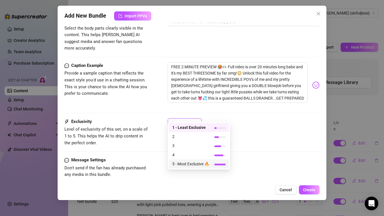
click at [184, 166] on span "5 - Most Exclusive 🔥" at bounding box center [190, 164] width 37 height 6
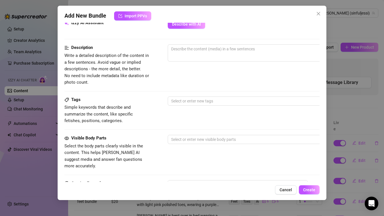
scroll to position [195, 0]
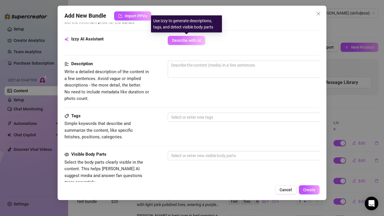
click at [181, 42] on span "Describe with AI" at bounding box center [186, 40] width 29 height 5
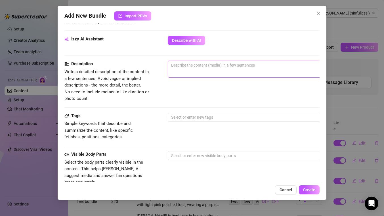
click at [189, 70] on span "0 / 1000" at bounding box center [267, 69] width 199 height 17
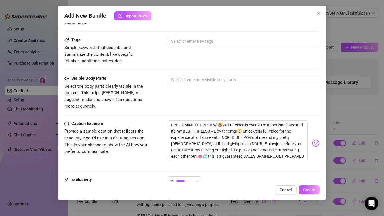
scroll to position [282, 0]
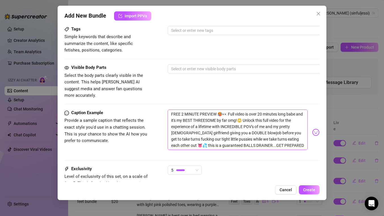
click at [205, 123] on textarea "FREE 2 MINUTE PREVIEW 🥵👀 Full video is over 20 minutes long babe and it's my BE…" at bounding box center [238, 129] width 140 height 40
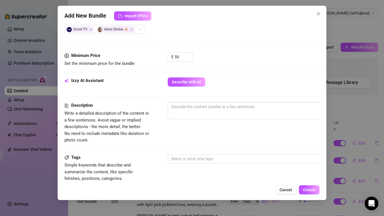
scroll to position [153, 0]
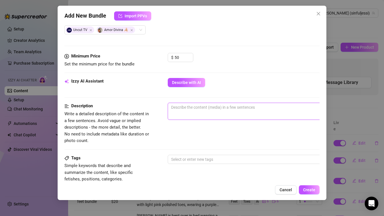
click at [196, 110] on textarea at bounding box center [267, 107] width 198 height 9
paste textarea "FREE 2 MINUTE PREVIEW 🥵👀 Full video is over 20 minutes long babe and it's my BE…"
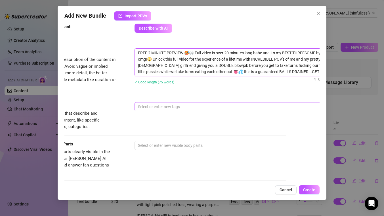
scroll to position [213, 33]
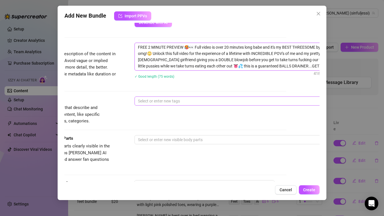
click at [175, 102] on div at bounding box center [231, 101] width 191 height 8
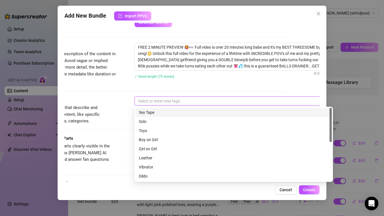
click at [156, 113] on div "Sex Tape" at bounding box center [234, 112] width 190 height 6
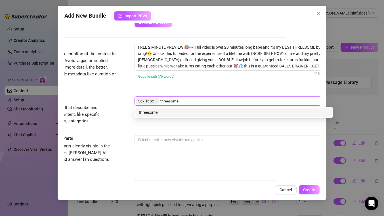
click at [163, 113] on div "threesome" at bounding box center [234, 112] width 190 height 6
click at [162, 113] on div "pussy" at bounding box center [234, 112] width 190 height 6
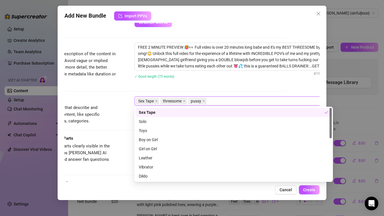
click at [128, 84] on div "Description Write a detailed description of the content in a few sentences. Avo…" at bounding box center [158, 64] width 255 height 43
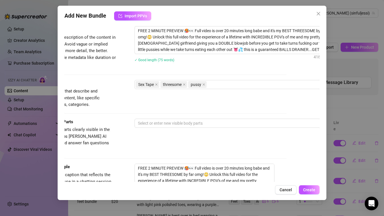
scroll to position [232, 33]
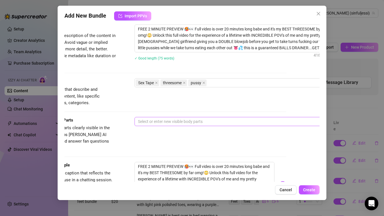
click at [151, 120] on div at bounding box center [231, 121] width 191 height 8
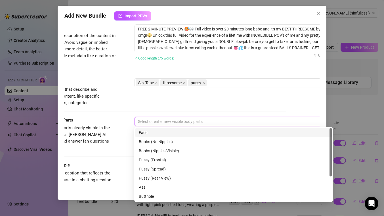
click at [152, 135] on div "Face" at bounding box center [234, 132] width 190 height 6
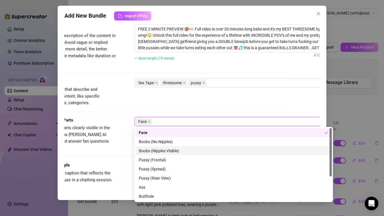
click at [147, 151] on div "Boobs (Nipples Visible)" at bounding box center [234, 150] width 190 height 6
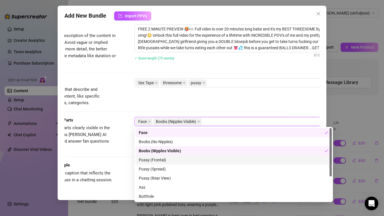
click at [146, 161] on div "Pussy (Frontal)" at bounding box center [234, 160] width 190 height 6
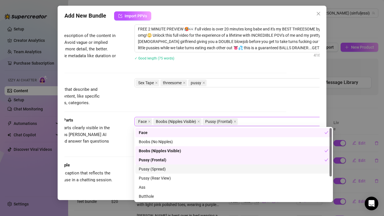
click at [145, 170] on div "Pussy (Spread)" at bounding box center [234, 169] width 190 height 6
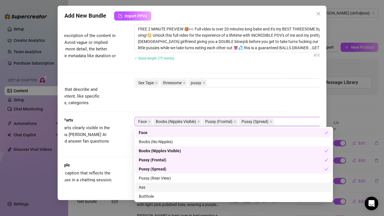
click at [144, 188] on div "Ass" at bounding box center [234, 187] width 190 height 6
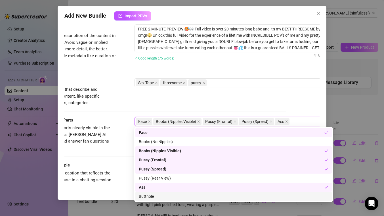
click at [144, 196] on div "Butthole" at bounding box center [234, 196] width 190 height 6
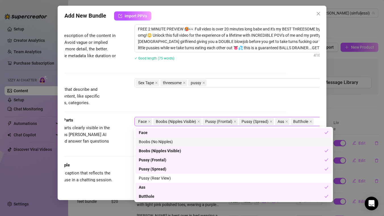
click at [129, 111] on div "Tags Simple keywords that describe and summarize the content, like specific fet…" at bounding box center [158, 97] width 255 height 38
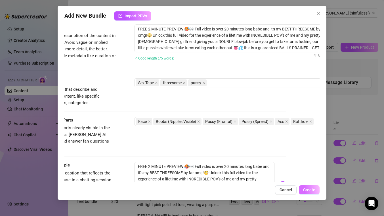
click at [308, 190] on span "Create" at bounding box center [309, 189] width 12 height 5
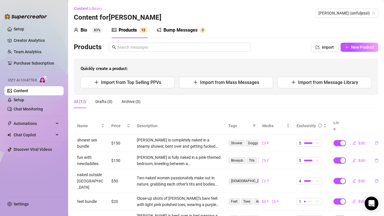
click at [181, 30] on div "Bump Messages" at bounding box center [181, 30] width 34 height 7
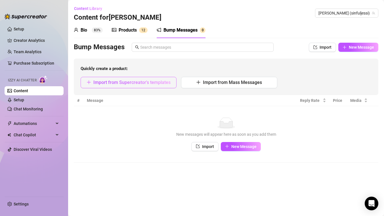
click at [142, 83] on span "Import from Supercreator's templates" at bounding box center [131, 82] width 77 height 5
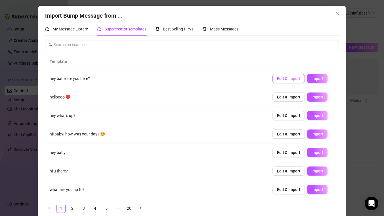
click at [290, 79] on span "Edit & Import" at bounding box center [288, 78] width 23 height 5
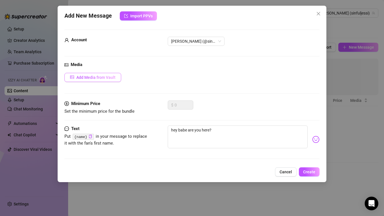
click at [93, 76] on span "Add Media from Vault" at bounding box center [95, 77] width 39 height 5
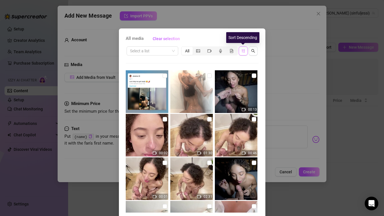
click at [245, 51] on icon "sort-descending" at bounding box center [243, 51] width 4 height 4
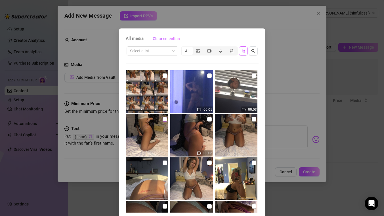
click at [164, 118] on input "checkbox" at bounding box center [165, 119] width 5 height 5
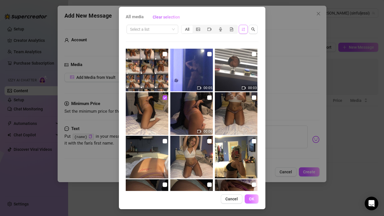
click at [252, 198] on span "OK" at bounding box center [251, 198] width 5 height 5
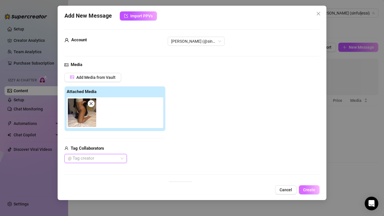
click at [311, 190] on span "Create" at bounding box center [309, 189] width 12 height 5
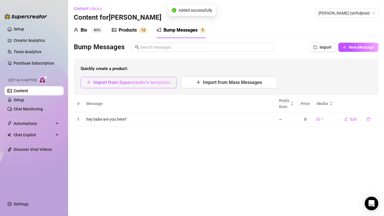
click at [145, 82] on span "Import from Supercreator's templates" at bounding box center [131, 82] width 77 height 5
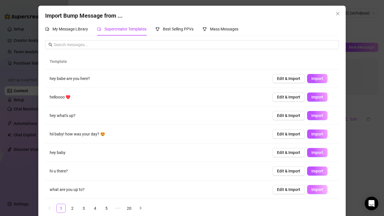
click at [319, 192] on button "Import" at bounding box center [317, 189] width 20 height 9
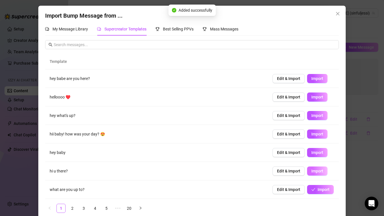
click at [317, 171] on span "Import" at bounding box center [318, 170] width 12 height 5
click at [319, 151] on span "Import" at bounding box center [318, 152] width 12 height 5
click at [83, 207] on link "3" at bounding box center [84, 208] width 9 height 9
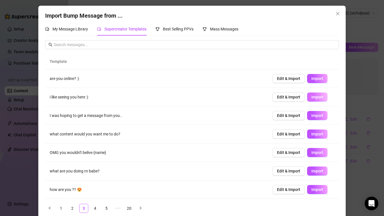
click at [317, 95] on span "Import" at bounding box center [318, 97] width 12 height 5
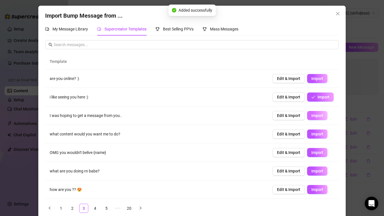
click at [320, 114] on span "Import" at bounding box center [318, 115] width 12 height 5
click at [316, 78] on span "Import" at bounding box center [318, 78] width 12 height 5
click at [316, 191] on button "Import" at bounding box center [317, 189] width 20 height 9
click at [92, 209] on link "4" at bounding box center [95, 208] width 9 height 9
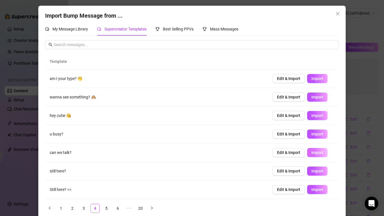
click at [318, 153] on span "Import" at bounding box center [318, 152] width 12 height 5
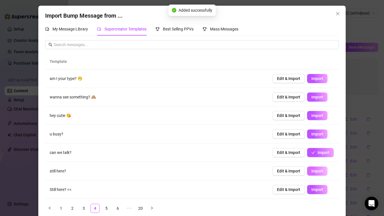
click at [317, 172] on span "Import" at bounding box center [318, 170] width 12 height 5
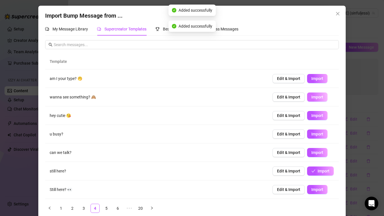
click at [318, 96] on span "Import" at bounding box center [318, 97] width 12 height 5
click at [322, 78] on span "Import" at bounding box center [318, 78] width 12 height 5
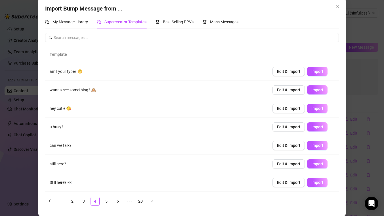
click at [367, 95] on div "Import Bump Message from ... My Message Library Supercreator Templates Best Sel…" at bounding box center [192, 108] width 384 height 216
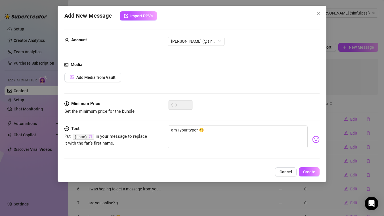
scroll to position [0, 0]
click at [107, 76] on span "Add Media from Vault" at bounding box center [95, 77] width 39 height 5
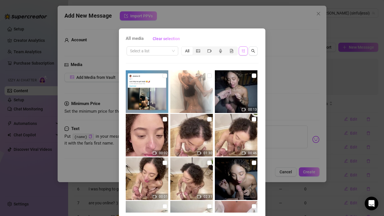
click at [243, 49] on icon "sort-descending" at bounding box center [243, 50] width 3 height 3
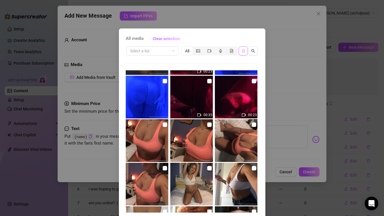
scroll to position [343, 0]
click at [253, 123] on input "checkbox" at bounding box center [254, 124] width 5 height 5
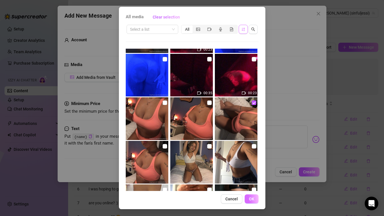
click at [251, 200] on span "OK" at bounding box center [251, 198] width 5 height 5
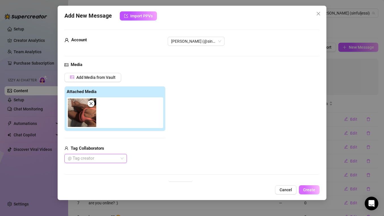
click at [309, 188] on span "Create" at bounding box center [309, 189] width 12 height 5
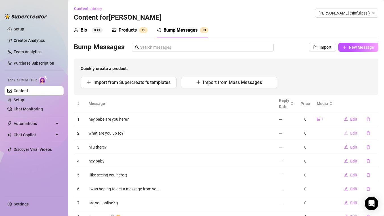
click at [352, 132] on span "Edit" at bounding box center [354, 133] width 7 height 5
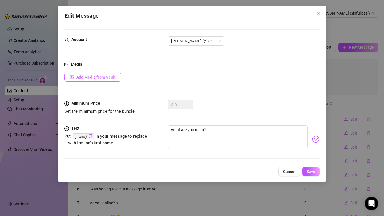
click at [105, 75] on span "Add Media from Vault" at bounding box center [95, 77] width 39 height 5
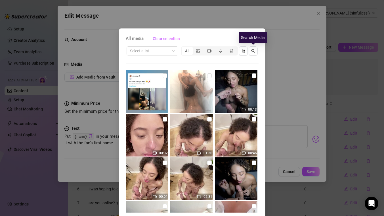
click at [254, 52] on icon "search" at bounding box center [253, 51] width 4 height 4
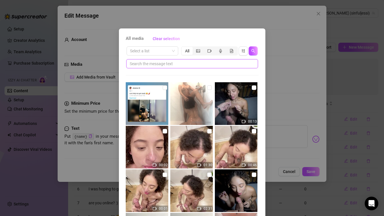
click at [172, 64] on input "text" at bounding box center [190, 64] width 120 height 6
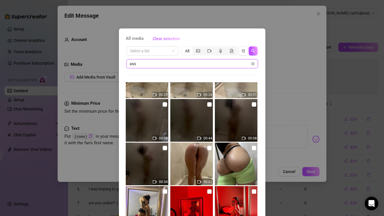
scroll to position [214, 0]
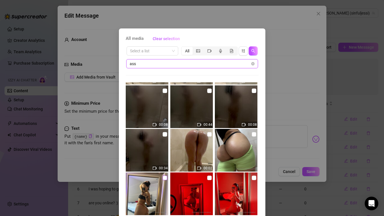
type input "ass"
click at [165, 178] on input "checkbox" at bounding box center [165, 177] width 5 height 5
checkbox input "true"
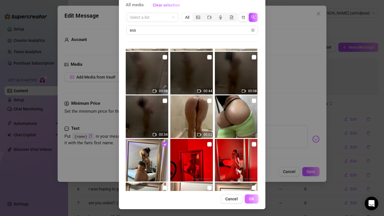
click at [253, 198] on span "OK" at bounding box center [251, 198] width 5 height 5
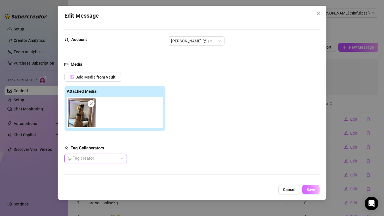
click at [316, 191] on button "Save" at bounding box center [311, 189] width 17 height 9
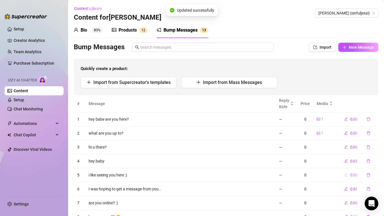
click at [354, 174] on span "Edit" at bounding box center [354, 174] width 7 height 5
type textarea "i like seeing you here :)"
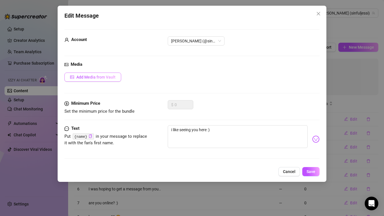
click at [99, 76] on span "Add Media from Vault" at bounding box center [95, 77] width 39 height 5
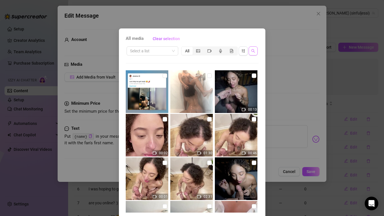
click at [254, 48] on button "button" at bounding box center [253, 50] width 9 height 9
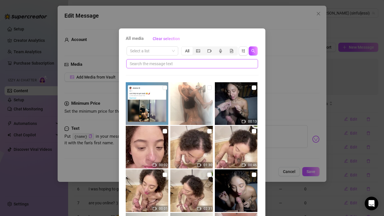
click at [195, 66] on input "text" at bounding box center [190, 64] width 120 height 6
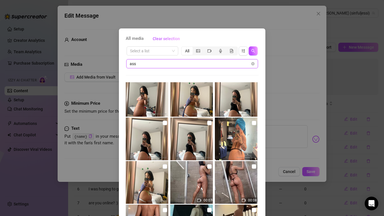
scroll to position [371, 0]
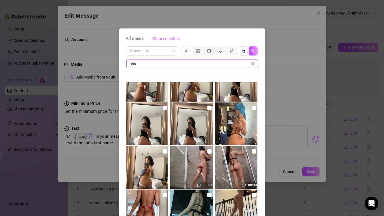
type input "ass"
click at [165, 109] on input "checkbox" at bounding box center [165, 107] width 5 height 5
checkbox input "true"
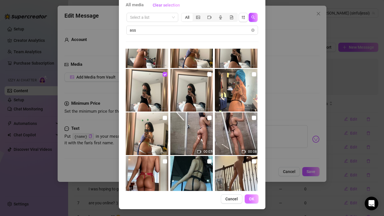
click at [252, 197] on span "OK" at bounding box center [251, 198] width 5 height 5
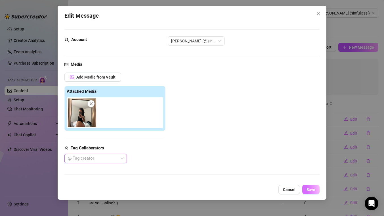
click at [312, 188] on span "Save" at bounding box center [311, 189] width 9 height 5
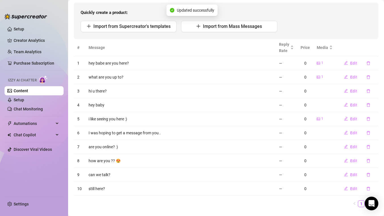
scroll to position [68, 0]
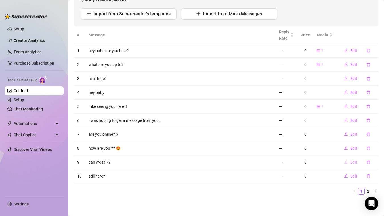
click at [354, 162] on span "Edit" at bounding box center [354, 162] width 7 height 5
type textarea "can we talk?"
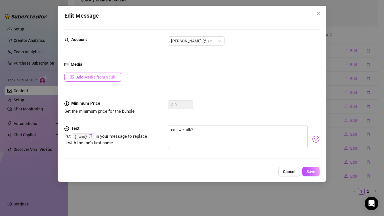
click at [96, 72] on button "Add Media from Vault" at bounding box center [92, 76] width 57 height 9
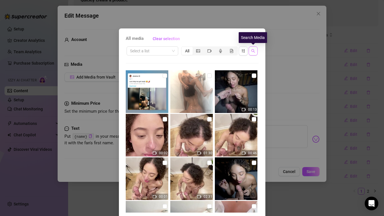
click at [254, 52] on icon "search" at bounding box center [253, 51] width 4 height 4
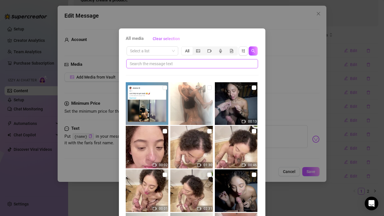
click at [198, 65] on input "text" at bounding box center [190, 64] width 120 height 6
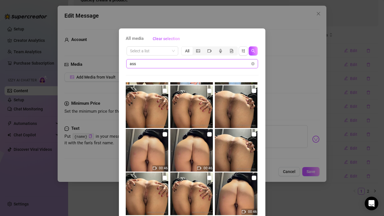
scroll to position [909, 0]
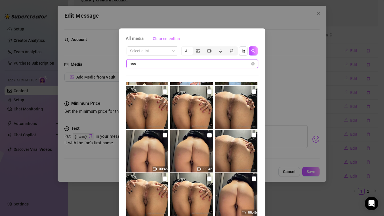
type input "ass"
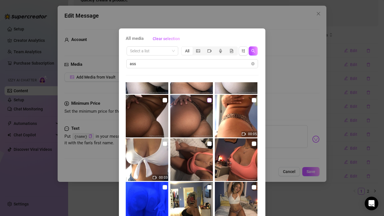
click at [209, 100] on input "checkbox" at bounding box center [209, 100] width 5 height 5
checkbox input "true"
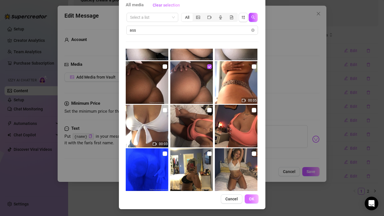
click at [253, 198] on span "OK" at bounding box center [251, 198] width 5 height 5
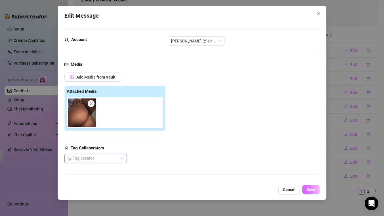
click at [315, 190] on span "Save" at bounding box center [311, 189] width 9 height 5
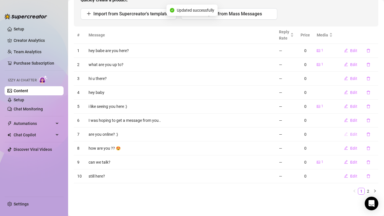
click at [353, 134] on span "Edit" at bounding box center [354, 134] width 7 height 5
type textarea "are you online? :)"
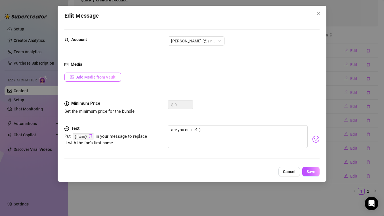
click at [105, 78] on span "Add Media from Vault" at bounding box center [95, 77] width 39 height 5
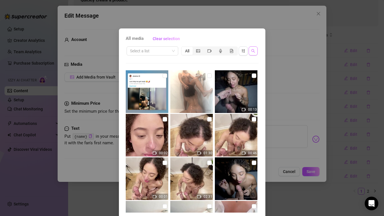
click at [252, 53] on span "button" at bounding box center [253, 51] width 4 height 5
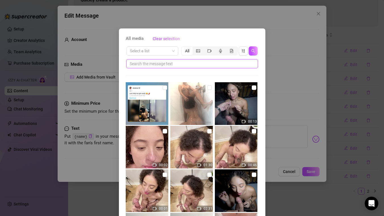
click at [222, 66] on input "text" at bounding box center [190, 64] width 120 height 6
type input "selfie"
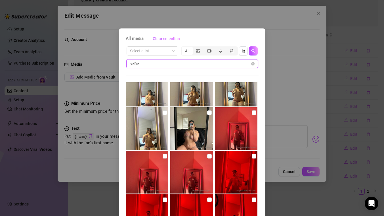
scroll to position [115, 0]
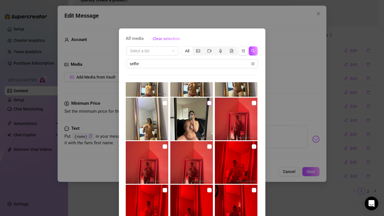
click at [208, 102] on input "checkbox" at bounding box center [209, 103] width 5 height 5
checkbox input "true"
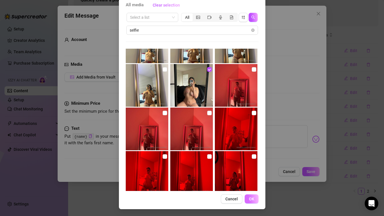
click at [251, 198] on span "OK" at bounding box center [251, 198] width 5 height 5
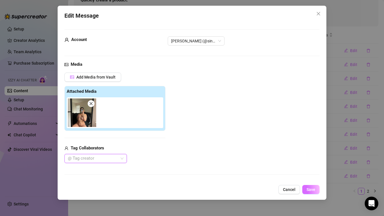
click at [315, 190] on span "Save" at bounding box center [311, 189] width 9 height 5
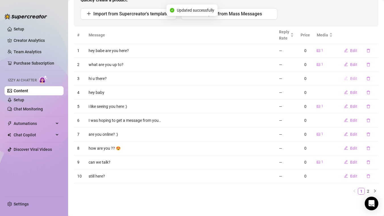
click at [351, 78] on span "Edit" at bounding box center [354, 78] width 7 height 5
type textarea "hi u there?"
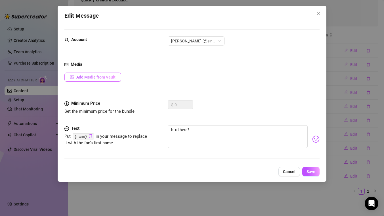
click at [101, 79] on span "Add Media from Vault" at bounding box center [95, 77] width 39 height 5
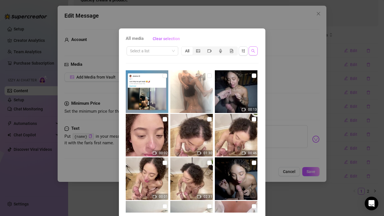
click at [254, 51] on icon "search" at bounding box center [253, 51] width 4 height 4
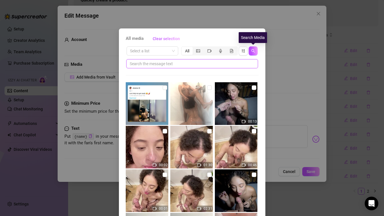
click at [234, 63] on input "text" at bounding box center [190, 64] width 120 height 6
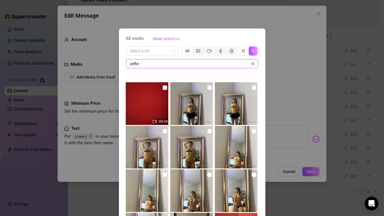
scroll to position [214, 0]
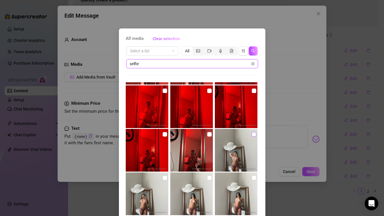
type input "selfie"
click at [253, 135] on input "checkbox" at bounding box center [254, 134] width 5 height 5
checkbox input "true"
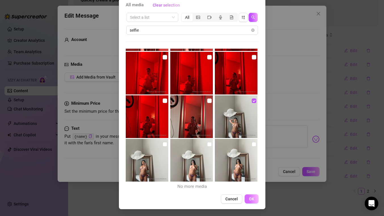
click at [252, 197] on span "OK" at bounding box center [251, 198] width 5 height 5
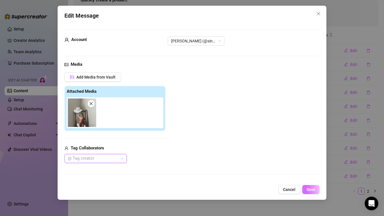
click at [313, 190] on span "Save" at bounding box center [311, 189] width 9 height 5
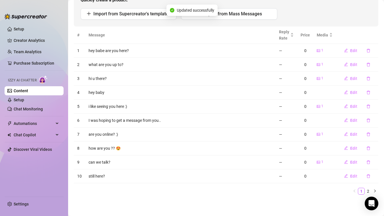
scroll to position [0, 0]
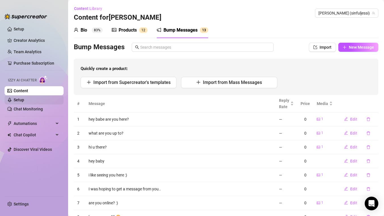
click at [19, 99] on link "Setup" at bounding box center [19, 99] width 11 height 5
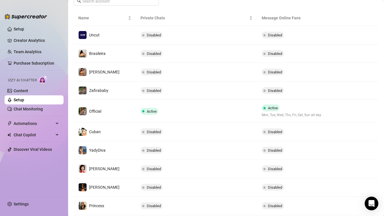
scroll to position [101, 0]
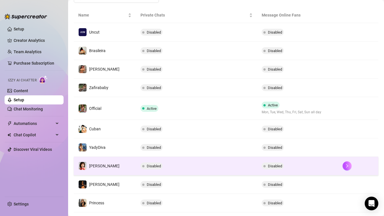
click at [179, 165] on td "Disabled" at bounding box center [196, 166] width 121 height 18
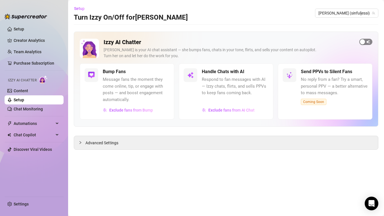
click at [369, 41] on span "button" at bounding box center [366, 42] width 13 height 6
click at [28, 89] on link "Content" at bounding box center [21, 90] width 14 height 5
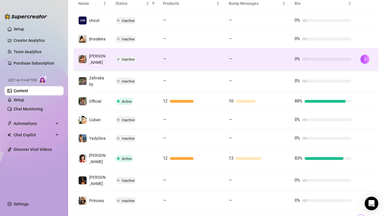
scroll to position [140, 0]
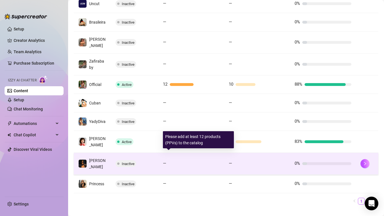
click at [174, 160] on div "—" at bounding box center [191, 163] width 57 height 7
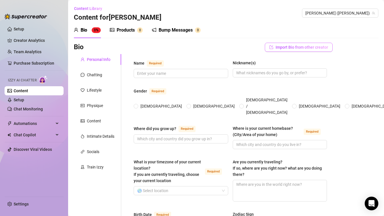
click at [312, 47] on span "Import Bio from other creator" at bounding box center [302, 47] width 53 height 5
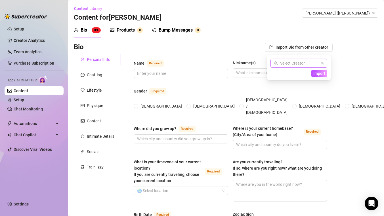
click at [323, 62] on icon "team" at bounding box center [322, 62] width 3 height 3
click at [311, 62] on input "search" at bounding box center [296, 63] width 45 height 9
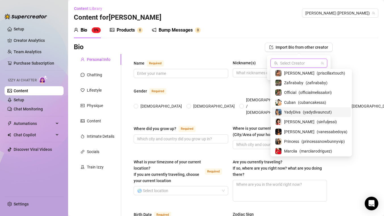
scroll to position [31, 0]
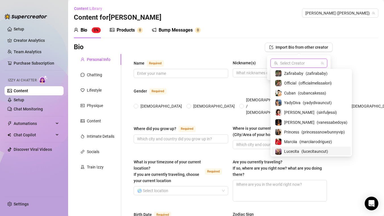
click at [292, 149] on span "Lucecita" at bounding box center [291, 151] width 15 height 6
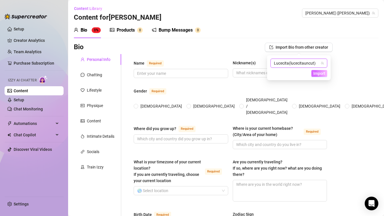
click at [323, 72] on span "Import" at bounding box center [320, 73] width 12 height 5
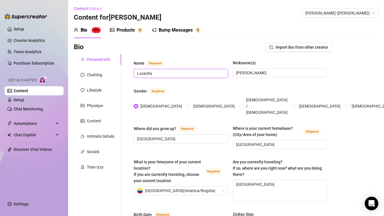
click at [164, 74] on input "Lucecita" at bounding box center [180, 73] width 87 height 6
type input "Vanessa Bedoya"
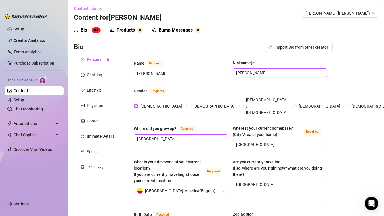
type input "[PERSON_NAME]"
click at [170, 136] on input "[GEOGRAPHIC_DATA]" at bounding box center [180, 139] width 87 height 6
type input "[GEOGRAPHIC_DATA]"
click at [255, 141] on input "[GEOGRAPHIC_DATA]" at bounding box center [279, 144] width 87 height 6
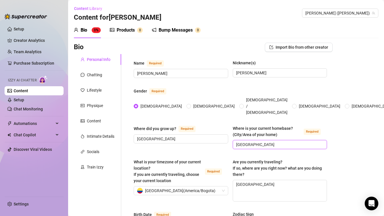
click at [255, 141] on input "[GEOGRAPHIC_DATA]" at bounding box center [279, 144] width 87 height 6
click at [202, 186] on div "[GEOGRAPHIC_DATA] ( [GEOGRAPHIC_DATA]/[GEOGRAPHIC_DATA] )" at bounding box center [178, 190] width 83 height 9
type input "[GEOGRAPHIC_DATA]"
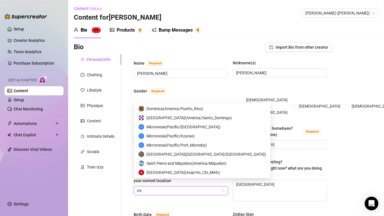
scroll to position [18, 0]
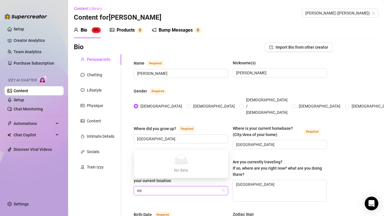
type input "m"
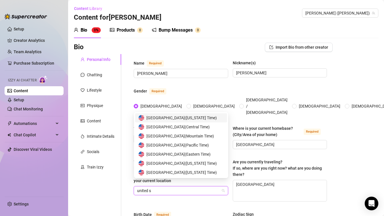
scroll to position [0, 0]
type input "united states"
click at [205, 154] on span "United States of America ( Eastern Time )" at bounding box center [179, 154] width 64 height 6
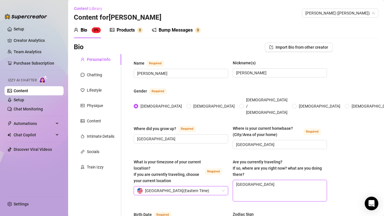
click at [251, 180] on textarea "[GEOGRAPHIC_DATA]" at bounding box center [280, 190] width 94 height 21
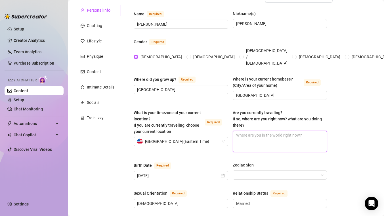
scroll to position [54, 0]
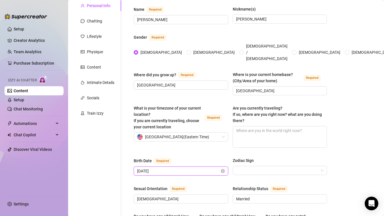
click at [155, 168] on input "[DATE]" at bounding box center [178, 171] width 83 height 6
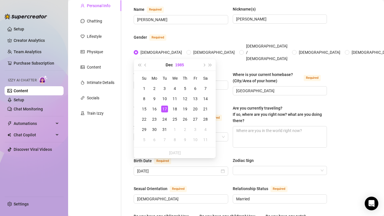
click at [181, 65] on button "1985" at bounding box center [179, 64] width 9 height 11
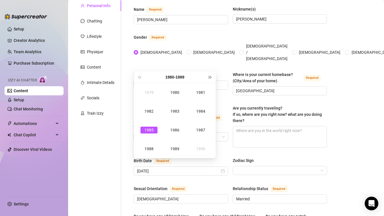
click at [209, 76] on span "Next year (Control + right)" at bounding box center [210, 77] width 3 height 3
click at [200, 131] on div "1997" at bounding box center [200, 129] width 17 height 7
click at [155, 131] on div "[DATE]" at bounding box center [149, 129] width 17 height 7
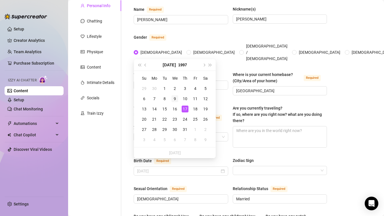
type input "July 9th, 1997"
click at [172, 97] on div "9" at bounding box center [175, 98] width 7 height 7
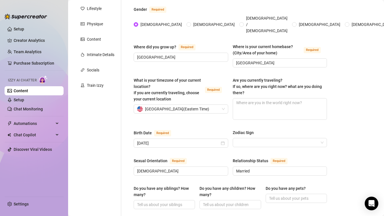
scroll to position [84, 0]
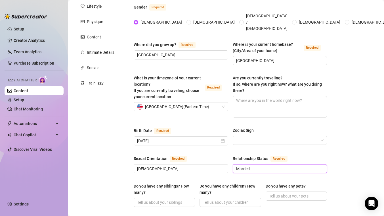
click at [243, 165] on input "Married" at bounding box center [279, 168] width 87 height 6
type input "Single"
click at [318, 127] on div "Zodiac Sign" at bounding box center [280, 131] width 95 height 9
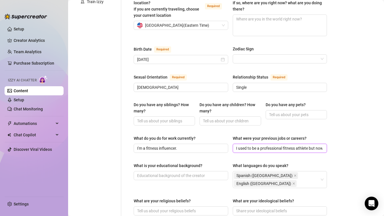
click at [295, 145] on input "I used to be a professional fitness athlete but now I'm focusing on being a fit…" at bounding box center [279, 148] width 87 height 6
click at [354, 150] on div "Bio Import Bio from other creator Personal Info Chatting Lifestyle Physique Con…" at bounding box center [226, 156] width 305 height 556
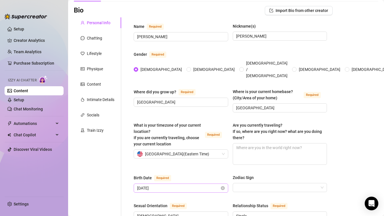
scroll to position [36, 0]
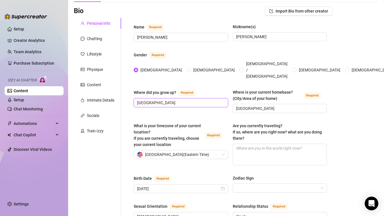
click at [156, 99] on input "[GEOGRAPHIC_DATA]" at bounding box center [180, 102] width 87 height 6
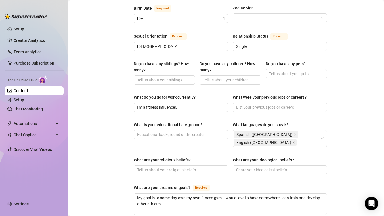
scroll to position [240, 0]
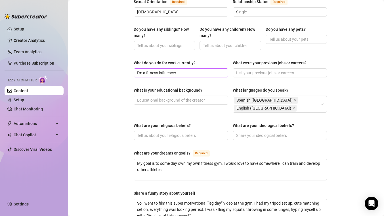
type input "[GEOGRAPHIC_DATA]"
click at [150, 70] on input "I'm a fitness influencer." at bounding box center [180, 73] width 87 height 6
type input "I'm a social media influencer."
click at [197, 159] on textarea "My goal is to some day own my own fitness gym. I would love to have somewhere I…" at bounding box center [230, 169] width 193 height 21
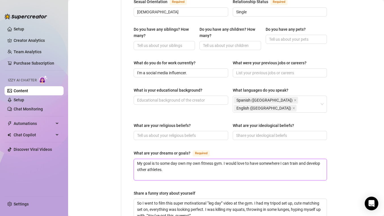
click at [159, 159] on textarea "My goal is to some day own my own fitness gym. I would love to have somewhere I…" at bounding box center [230, 169] width 193 height 21
paste textarea "grow my influence and personal brand so I can launch my own sexy bikini line, c…"
type textarea "My goal is to grow my influence and personal brand so I can launch my own sexy …"
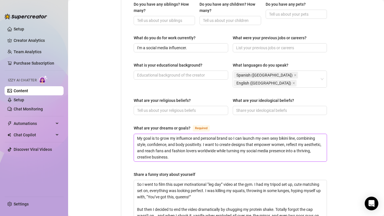
scroll to position [267, 0]
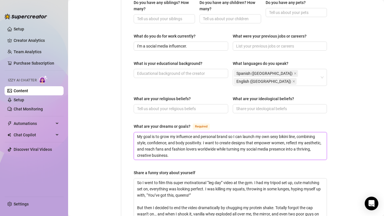
type textarea "My goal is to grow my influence and personal brand so I can launch my own sexy …"
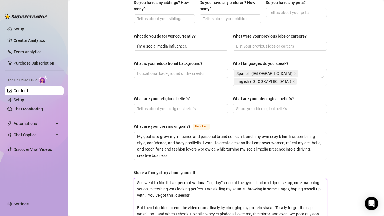
click at [156, 184] on textarea "So I went to film this super motivational “leg day” video at the gym. I had my …" at bounding box center [230, 201] width 193 height 46
paste textarea "During a bikini shoot, I tried to pose perfectly on the rocks… and a rogue wave…"
type textarea "During a bikini shoot, I tried to pose perfectly on the rocks… and a rogue wave…"
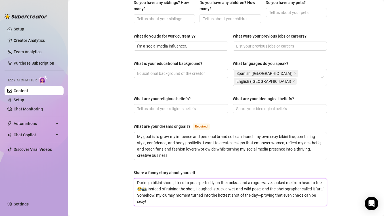
type textarea "During a bikini shoot, I tried to pose perfectly on the rocks… and a rogue wave…"
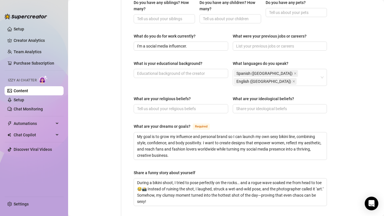
click at [105, 149] on div "Personal Info Chatting Lifestyle Physique Content Intimate Details Socials Trai…" at bounding box center [97, 41] width 47 height 509
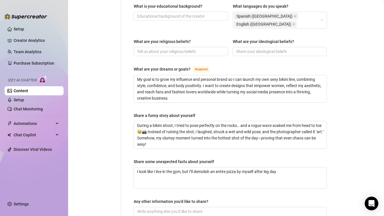
scroll to position [324, 0]
click at [158, 167] on textarea "I look like I live in the gym, but I’ll demolish an entire pizza by myself afte…" at bounding box center [230, 177] width 193 height 21
type textarea "I"
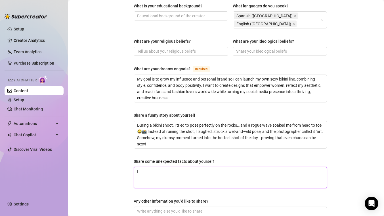
type textarea "I"
type textarea "I l"
type textarea "I lo"
type textarea "I lov"
type textarea "I love"
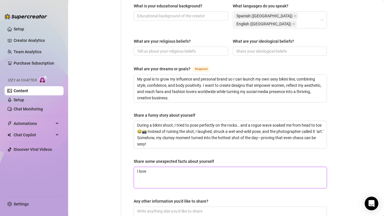
type textarea "I love"
type textarea "I love h"
type textarea "I love ho"
type textarea "I love h"
type textarea "I love"
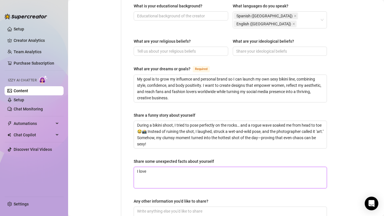
type textarea "I love h"
type textarea "I love ho"
type textarea "I love hou"
type textarea "I love hous"
type textarea "I love house"
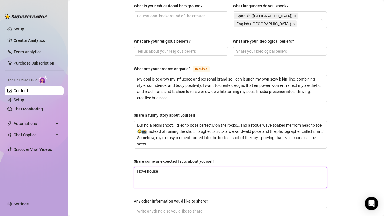
type textarea "I love house"
type textarea "I love house m"
type textarea "I love house"
type textarea "I love house a"
type textarea "I love house an"
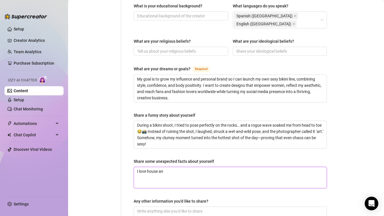
type textarea "I love house and"
type textarea "I love house and r"
type textarea "I love house and ra"
type textarea "I love house and rav"
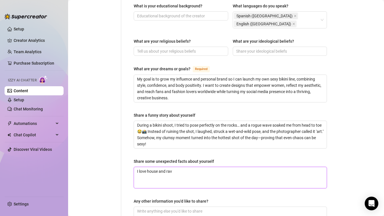
type textarea "I love house and rave"
type textarea "I love house and rave mus"
type textarea "I love house and rave music"
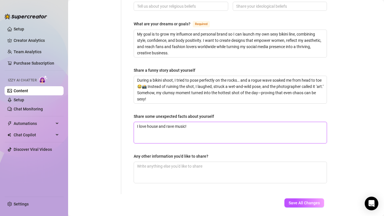
scroll to position [372, 0]
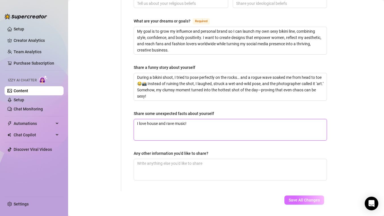
type textarea "I love house and rave music!"
click at [309, 197] on span "Save All Changes" at bounding box center [304, 199] width 31 height 5
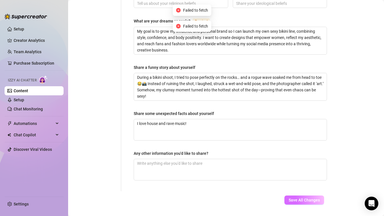
click at [309, 197] on span "Save All Changes" at bounding box center [304, 199] width 31 height 5
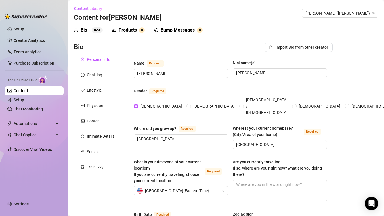
scroll to position [382, 0]
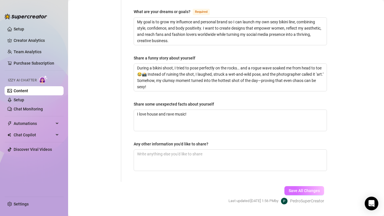
click at [313, 186] on button "Save All Changes" at bounding box center [305, 190] width 40 height 9
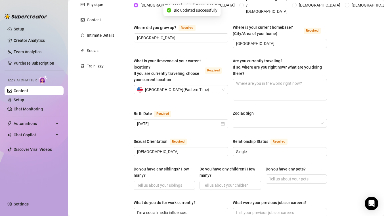
scroll to position [0, 0]
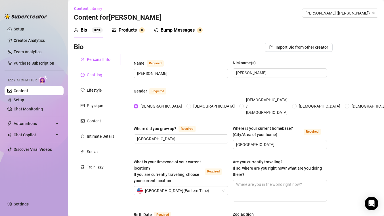
click at [98, 74] on div "Chatting" at bounding box center [94, 75] width 15 height 6
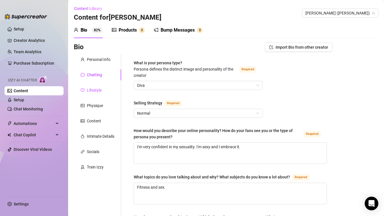
click at [95, 89] on div "Lifestyle" at bounding box center [94, 90] width 15 height 6
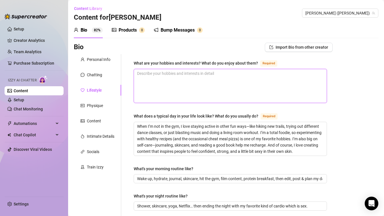
click at [147, 91] on textarea "What are your hobbies and interests? What do you enjoy about them? Required" at bounding box center [230, 86] width 193 height 34
click at [164, 87] on textarea "What are your hobbies and interests? What do you enjoy about them? Required" at bounding box center [230, 86] width 193 height 34
paste textarea "I live for the rush of rave parties—lights flashing, bass thumping, and dancing…"
type textarea "I live for the rush of rave parties—lights flashing, bass thumping, and dancing…"
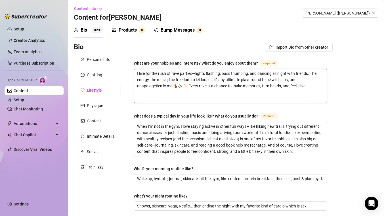
type textarea "I live for the rush of rave parties—lights flashing, bass thumping, and dancing…"
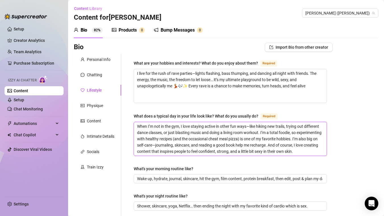
click at [164, 144] on textarea "When I’m not in the gym, I love staying active in other fun ways—like hiking ne…" at bounding box center [230, 139] width 193 height 34
paste textarea "“My day starts with sunrise yoga or a quick workout to stay toned, followed by …"
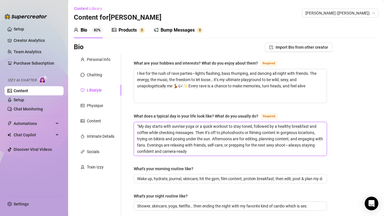
type textarea "“My day starts with sunrise yoga or a quick workout to stay toned, followed by …"
click at [175, 139] on textarea "“My day starts with sunrise yoga or a quick workout to stay toned, followed by …" at bounding box center [230, 139] width 193 height 34
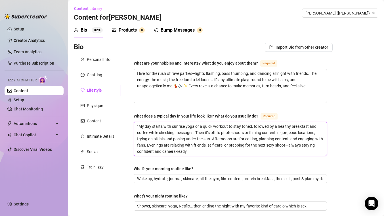
paste textarea "I wake up, stretch, and hit a quick workout to get my body energized and camera…"
type textarea "I wake up, stretch, and hit a quick workout to get my body energized and camera…"
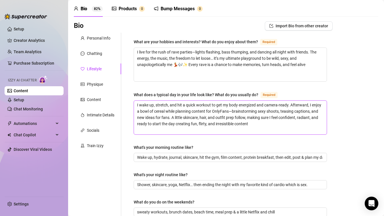
scroll to position [26, 0]
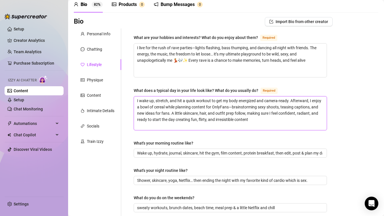
type textarea "“My day starts with sunrise yoga or a quick workout to stay toned, followed by …"
click at [139, 100] on textarea "“My day starts with sunrise yoga or a quick workout to stay toned, followed by …" at bounding box center [230, 113] width 193 height 34
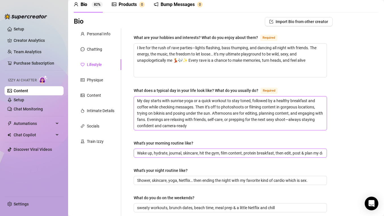
type textarea "My day starts with sunrise yoga or a quick workout to stay toned, followed by a…"
click at [164, 150] on input "Wake up, hydrate, journal, skincare, hit the gym, film content, protein breakfa…" at bounding box center [230, 153] width 186 height 6
paste input "I wake up, stretch, and hit a quick workout to get my body energized and camera…"
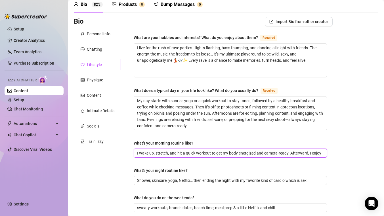
scroll to position [0, 92]
type input "I wake up, stretch, and hit a quick workout to get my body energized and camera…"
click at [161, 182] on input "Shower, skincare, yoga, Netflix… then ending the night with my favorite kind of…" at bounding box center [230, 180] width 186 height 6
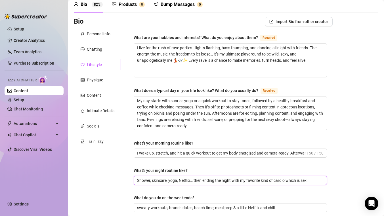
click at [161, 182] on input "Shower, skincare, yoga, Netflix… then ending the night with my favorite kind of…" at bounding box center [230, 180] width 186 height 6
paste input "“My nights are all about winding down and indulging in pleasure. After a long d…"
type input "“My nights are all about winding down and indulging in pleasure. After a long d…"
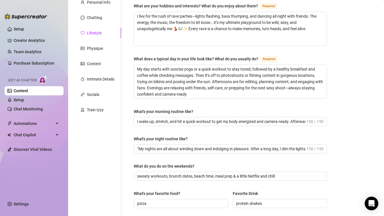
scroll to position [58, 0]
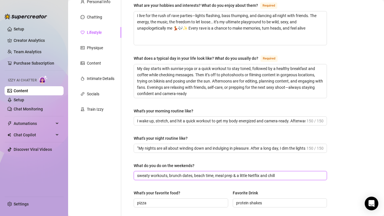
click at [151, 174] on input "sweaty workouts, brunch dates, beach time, meal prep & a little Netflix and chi…" at bounding box center [230, 175] width 186 height 6
paste input "“Weekends are a mix of fun and business. I spend the day creating steamy conten…"
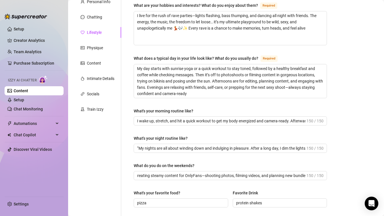
click at [110, 188] on div "Personal Info Chatting Lifestyle Physique Content Intimate Details Socials Trai…" at bounding box center [97, 197] width 47 height 402
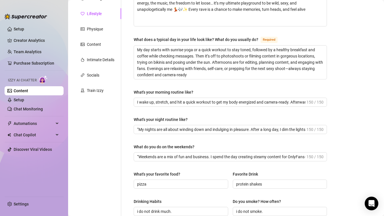
scroll to position [81, 0]
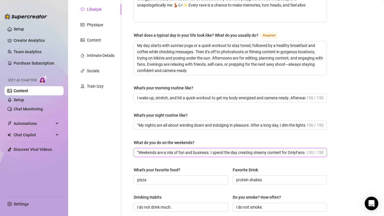
click at [139, 150] on input "“Weekends are a mix of fun and business. I spend the day creating steamy conten…" at bounding box center [221, 152] width 168 height 6
type input "Weekends are a mix of fun and business. I spend the day creating steamy content…"
click at [130, 170] on div "What are your hobbies and interests? What do you enjoy about them? Required I l…" at bounding box center [230, 174] width 205 height 402
click at [263, 181] on input "protein shakes" at bounding box center [279, 179] width 87 height 6
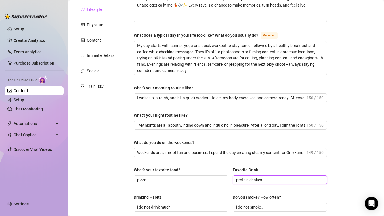
click at [263, 181] on input "protein shakes" at bounding box center [279, 179] width 87 height 6
type input "monster energy drinks"
click at [215, 199] on div "Drinking Habits" at bounding box center [181, 198] width 95 height 9
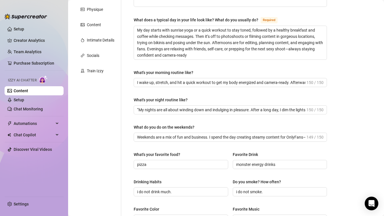
scroll to position [97, 0]
click at [178, 188] on input "i do not drink much." at bounding box center [180, 191] width 87 height 6
type input "i drink occasionally mainly at parties"
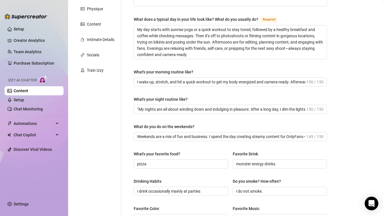
click at [222, 169] on div "What's your favorite food? pizza Favorite Drink monster energy drinks" at bounding box center [230, 162] width 193 height 23
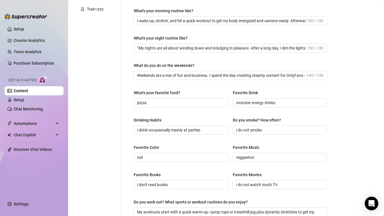
scroll to position [159, 0]
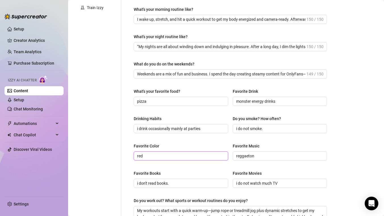
click at [198, 154] on input "red" at bounding box center [180, 156] width 87 height 6
type input "blue"
click at [224, 164] on div "Favorite Color blue Favorite Music reggaeton" at bounding box center [230, 154] width 193 height 23
click at [244, 156] on input "reggaeton" at bounding box center [279, 156] width 87 height 6
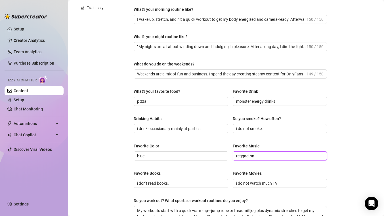
click at [244, 156] on input "reggaeton" at bounding box center [279, 156] width 87 height 6
type input "house music"
click at [201, 163] on div "Favorite Color blue Favorite Music house music" at bounding box center [230, 154] width 193 height 23
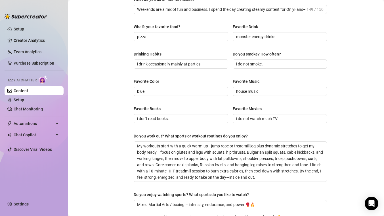
scroll to position [224, 0]
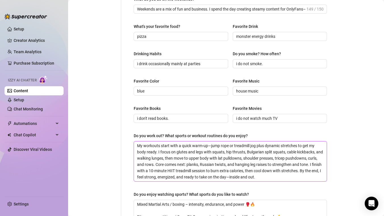
click at [195, 161] on textarea "My workouts start with a quick warm-up—jump rope or treadmill jog plus dynamic …" at bounding box center [230, 161] width 193 height 40
paste textarea "routine focuses on toning and curves. Mornings start with 20–30 min cardio—runn…"
type textarea "My routine focuses on toning and curves. Mornings start with 20–30 min cardio—r…"
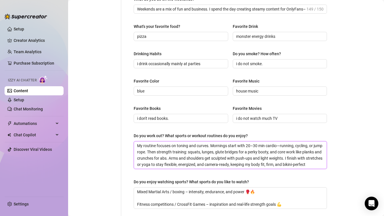
type textarea "My routine focuses on toning and curves. Mornings start with 20–30 min cardio—r…"
click at [113, 161] on div "Personal Info Chatting Lifestyle Physique Content Intimate Details Socials Trai…" at bounding box center [97, 24] width 47 height 389
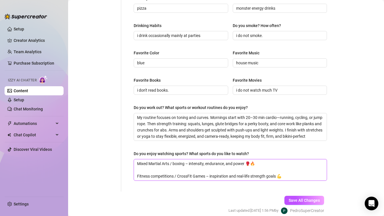
click at [180, 169] on textarea "Mixed Martial Arts / boxing – intensity, endurance, and power 🥊🔥 Fitness compet…" at bounding box center [230, 169] width 193 height 21
paste textarea "y favorite sport is soccer ⚽—I love the fast pace, teamwork, and energy on the …"
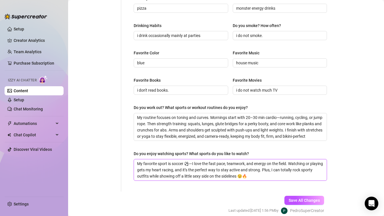
type textarea "My favorite sport is soccer ⚽—I love the fast pace, teamwork, and energy on the…"
click at [334, 178] on div "Bio Import Bio from other creator Personal Info Chatting Lifestyle Physique Con…" at bounding box center [226, 7] width 305 height 433
click at [303, 200] on span "Save All Changes" at bounding box center [304, 200] width 31 height 5
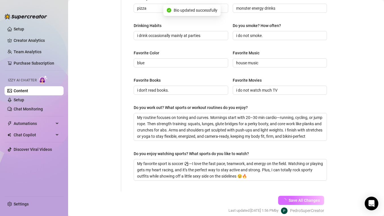
type input "I wake up, stretch, and hit a quick workout to get my body energized and camera…"
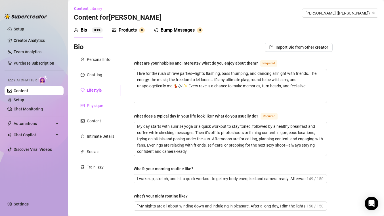
click at [95, 107] on div "Physique" at bounding box center [95, 105] width 16 height 6
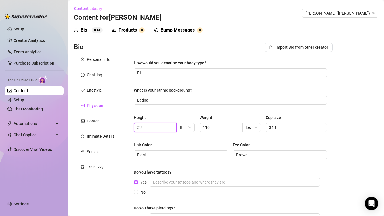
click at [149, 124] on input "5"8" at bounding box center [154, 127] width 35 height 6
type input "5"7"
click at [213, 126] on input "110" at bounding box center [220, 127] width 35 height 6
type input "127"
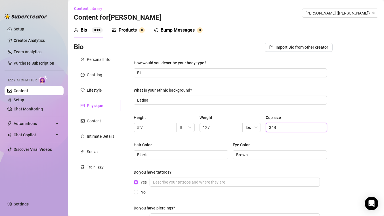
click at [290, 128] on input "34B" at bounding box center [295, 127] width 53 height 6
click at [277, 127] on input "34B" at bounding box center [295, 127] width 53 height 6
type input "34D"
click at [200, 142] on div "Hair Color" at bounding box center [181, 145] width 95 height 9
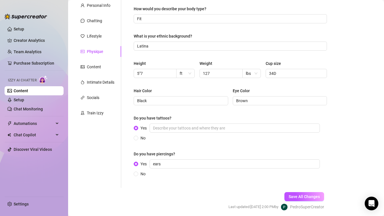
scroll to position [54, 0]
click at [138, 139] on input "No" at bounding box center [136, 138] width 2 height 4
radio input "true"
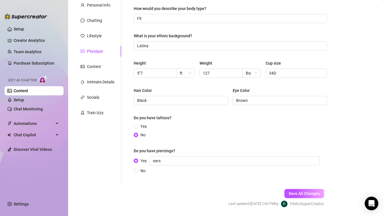
click at [193, 138] on div "Yes No" at bounding box center [230, 130] width 193 height 15
click at [299, 193] on span "Save All Changes" at bounding box center [304, 193] width 31 height 5
click at [94, 69] on div "Content" at bounding box center [94, 66] width 14 height 6
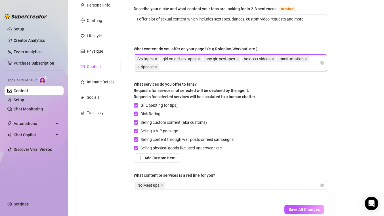
click at [156, 58] on icon "close" at bounding box center [156, 59] width 2 height 2
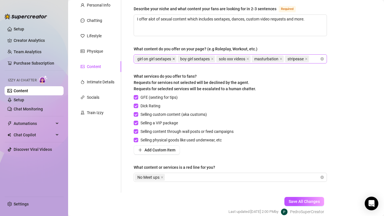
click at [174, 58] on icon "close" at bounding box center [174, 59] width 2 height 2
click at [169, 58] on icon "close" at bounding box center [169, 59] width 2 height 2
click at [166, 58] on icon "close" at bounding box center [166, 58] width 3 height 3
click at [166, 58] on span "masturbation" at bounding box center [151, 58] width 32 height 7
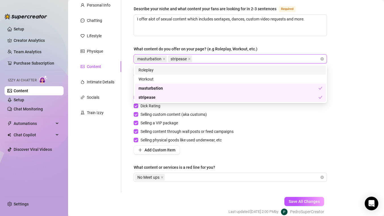
click at [162, 57] on span "masturbation" at bounding box center [151, 58] width 32 height 7
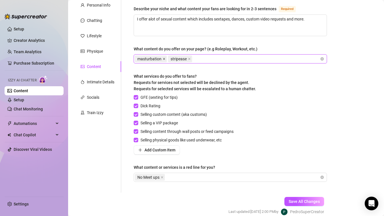
click at [163, 58] on icon "close" at bounding box center [164, 58] width 3 height 3
click at [155, 59] on icon "close" at bounding box center [156, 58] width 3 height 3
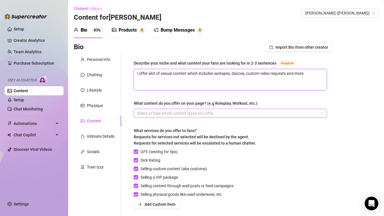
click at [165, 74] on textarea "I offer alot of sexual content which includes sextapes, dances, custom video re…" at bounding box center [230, 79] width 193 height 21
type textarea "I offer alot of content which includes sextapes, dances, custom video requests …"
click at [210, 73] on textarea "I offer alot of content which includes sextapes, dances, custom video requests …" at bounding box center [230, 79] width 193 height 21
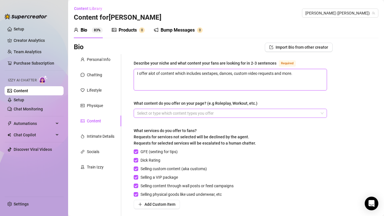
type textarea "I offer alot of content which includes s, dances, custom video requests and mor…"
type textarea "I offer alot of content which includes st, dances, custom video requests and mo…"
type textarea "I offer alot of content which includes str, dances, custom video requests and m…"
type textarea "I offer alot of content which includes stri, dances, custom video requests and …"
type textarea "I offer alot of content which includes strip, dances, custom video requests and…"
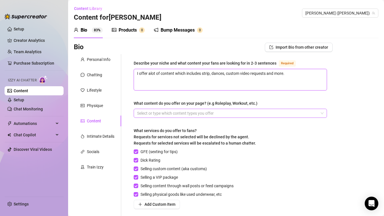
type textarea "I offer alot of content which includes stript, dances, custom video requests an…"
type textarea "I offer alot of content which includes stripte, dances, custom video requests a…"
type textarea "I offer alot of content which includes striptea, dances, custom video requests …"
type textarea "I offer alot of content which includes stripteas, dances, custom video requests…"
type textarea "I offer alot of content which includes stripteases, dances, custom video reques…"
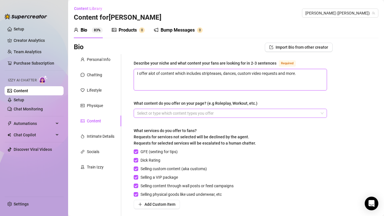
drag, startPoint x: 238, startPoint y: 72, endPoint x: 303, endPoint y: 80, distance: 65.2
click at [303, 80] on textarea "I offer alot of content which includes stripteases, dances, custom video reques…" at bounding box center [230, 79] width 193 height 21
type textarea "I offer alot of content which includes stripteases, dances, n"
type textarea "I offer alot of content which includes stripteases, dances, nak"
type textarea "I offer alot of content which includes stripteases, dances, nake"
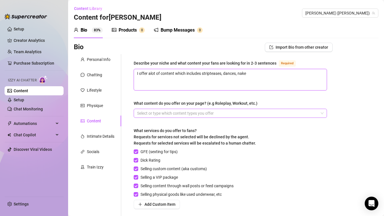
type textarea "I offer alot of content which includes stripteases, dances, naked"
type textarea "I offer alot of content which includes stripteases, dances, naked v"
type textarea "I offer alot of content which includes stripteases, dances, naked vi"
type textarea "I offer alot of content which includes stripteases, dances, naked vid"
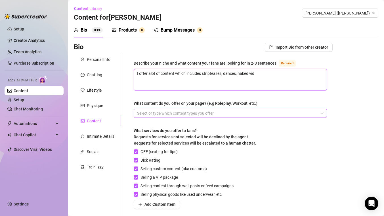
type textarea "I offer alot of content which includes stripteases, dances, naked vide"
type textarea "I offer alot of content which includes stripteases, dances, naked video"
type textarea "I offer alot of content which includes stripteases, dances, naked videos"
type textarea "I offer alot of content which includes stripteases, dances, naked videos."
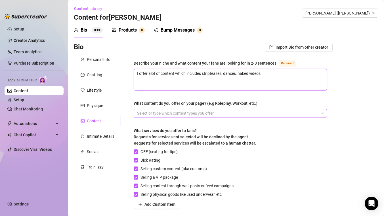
type textarea "I offer alot of content which includes stripteases, dances, naked videos. B"
type textarea "I offer alot of content which includes stripteases, dances, naked videos. Bo"
type textarea "I offer alot of content which includes stripteases, dances, naked videos. Boy"
type textarea "I offer alot of content which includes stripteases, dances, naked videos. Boy gi"
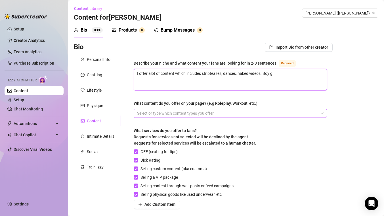
type textarea "I offer alot of content which includes stripteases, dances, naked videos. Boy g…"
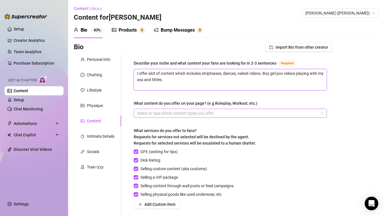
click at [253, 114] on div at bounding box center [227, 113] width 185 height 8
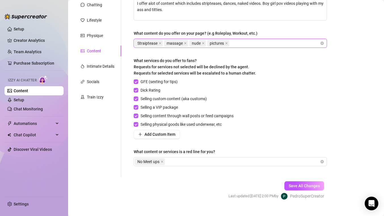
scroll to position [80, 0]
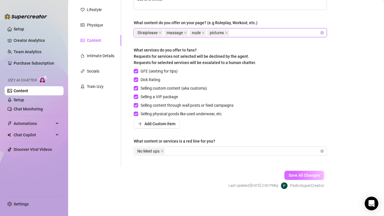
click at [298, 174] on span "Save All Changes" at bounding box center [304, 175] width 31 height 5
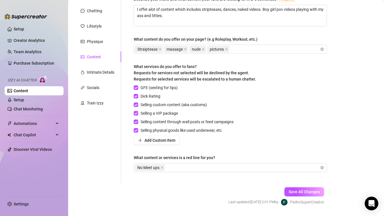
scroll to position [0, 0]
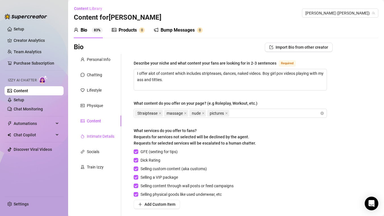
click at [97, 137] on div "Intimate Details" at bounding box center [101, 136] width 28 height 6
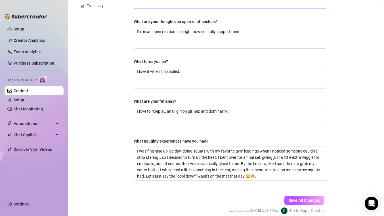
scroll to position [163, 0]
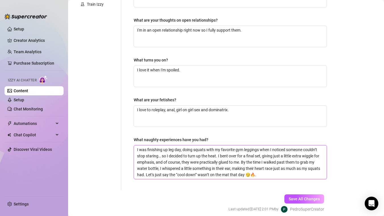
click at [167, 159] on textarea "I was finishing up leg day, doing squats with my favorite gym leggings when I n…" at bounding box center [230, 162] width 193 height 34
paste textarea "During a private bikini shoot, I was posing on a secluded beach when the photog…"
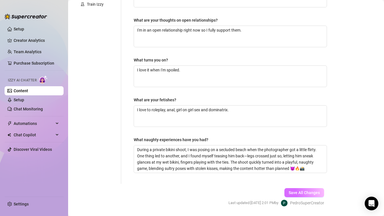
click at [300, 193] on span "Save All Changes" at bounding box center [304, 192] width 31 height 5
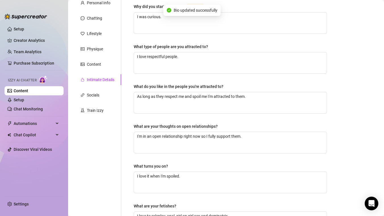
scroll to position [55, 0]
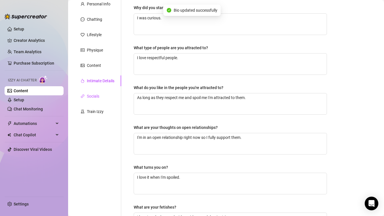
click at [97, 97] on div "Socials" at bounding box center [93, 96] width 13 height 6
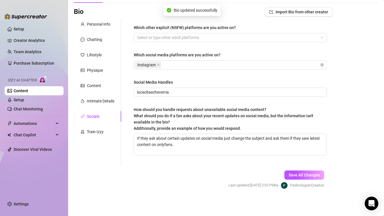
scroll to position [35, 0]
click at [158, 64] on icon "close" at bounding box center [158, 64] width 3 height 3
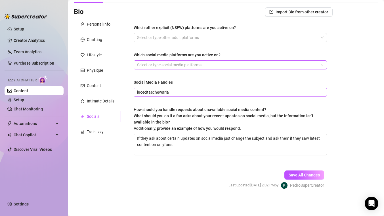
click at [155, 89] on span "lucecitaecheverria" at bounding box center [230, 92] width 193 height 9
click at [160, 93] on input "lucecitaecheverri" at bounding box center [230, 92] width 186 height 6
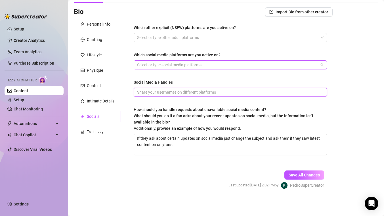
click at [173, 66] on div at bounding box center [227, 65] width 185 height 8
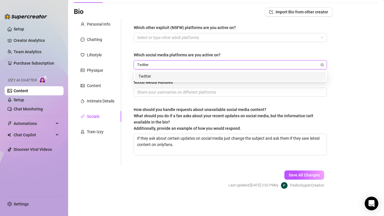
click at [169, 77] on div "Twitter" at bounding box center [231, 76] width 184 height 6
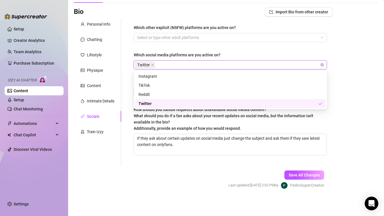
click at [143, 103] on div "Twitter" at bounding box center [229, 103] width 180 height 6
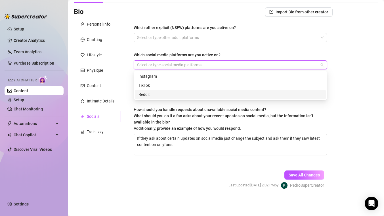
click at [121, 92] on div "Personal Info Chatting Lifestyle Physique Content Intimate Details Socials Trai…" at bounding box center [97, 92] width 47 height 147
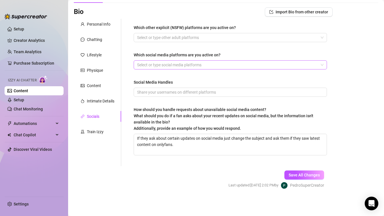
click at [167, 61] on div at bounding box center [227, 65] width 185 height 8
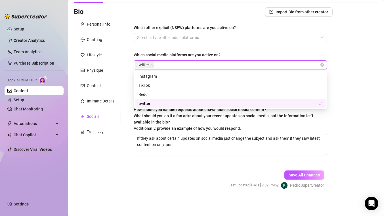
click at [146, 103] on div "twitter" at bounding box center [229, 103] width 180 height 6
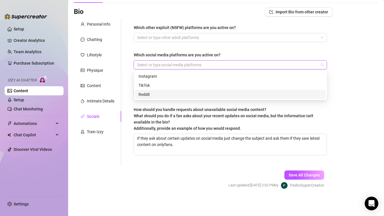
click at [352, 118] on div "Bio Import Bio from other creator Personal Info Chatting Lifestyle Physique Con…" at bounding box center [226, 102] width 305 height 191
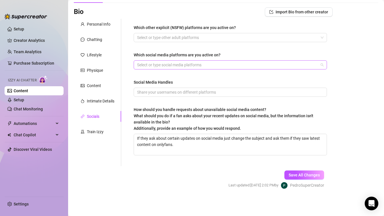
click at [299, 65] on div at bounding box center [227, 65] width 185 height 8
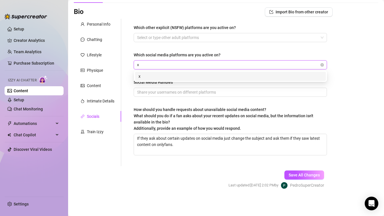
click at [263, 78] on div "x" at bounding box center [231, 76] width 184 height 6
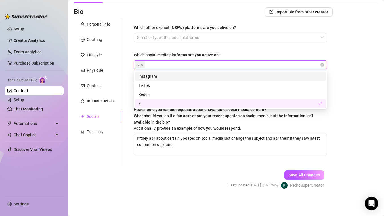
click at [342, 53] on div "Bio Import Bio from other creator Personal Info Chatting Lifestyle Physique Con…" at bounding box center [226, 102] width 305 height 191
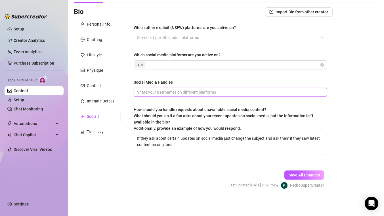
click at [199, 93] on input "Social Media Handles" at bounding box center [230, 92] width 186 height 6
click at [158, 90] on input "Social Media Handles" at bounding box center [230, 92] width 186 height 6
click at [350, 126] on div "Bio Import Bio from other creator Personal Info Chatting Lifestyle Physique Con…" at bounding box center [226, 102] width 305 height 191
click at [309, 176] on span "Save All Changes" at bounding box center [304, 174] width 31 height 5
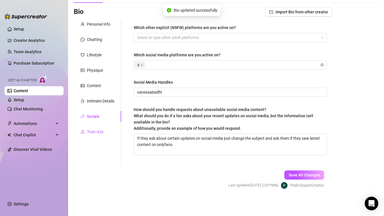
click at [98, 130] on div "Train Izzy" at bounding box center [95, 131] width 17 height 6
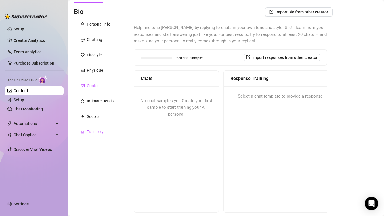
click at [88, 82] on div "Content" at bounding box center [94, 85] width 14 height 6
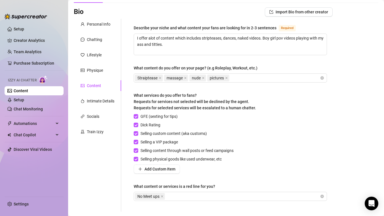
scroll to position [0, 0]
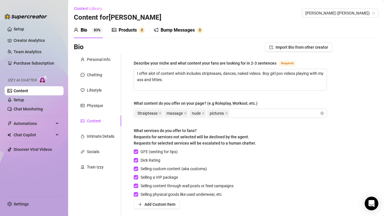
click at [128, 28] on div "Products" at bounding box center [128, 30] width 18 height 7
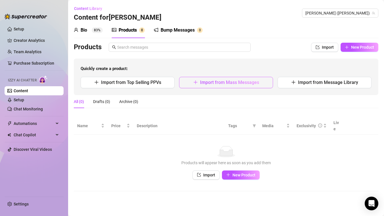
click at [196, 82] on icon "plus" at bounding box center [195, 82] width 5 height 5
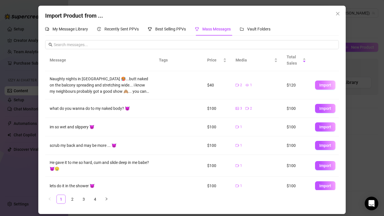
click at [322, 85] on span "Import" at bounding box center [326, 85] width 12 height 5
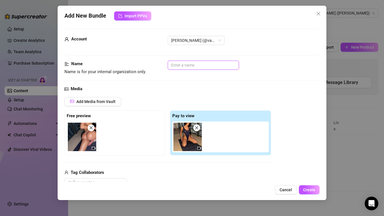
click at [178, 65] on input "text" at bounding box center [203, 65] width 71 height 9
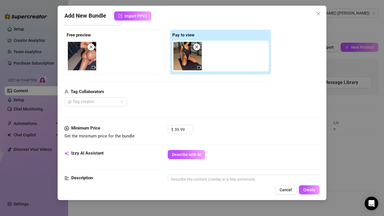
scroll to position [82, 0]
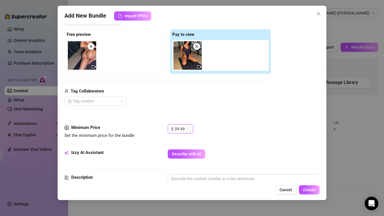
click at [181, 129] on input "39.99" at bounding box center [184, 128] width 18 height 9
click at [256, 141] on div "Minimum Price Set the minimum price for the bundle $ 100" at bounding box center [191, 136] width 255 height 25
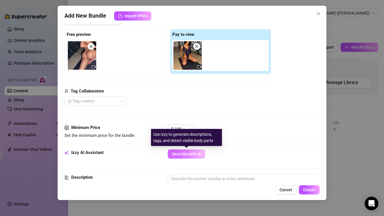
click at [191, 153] on span "Describe with AI" at bounding box center [186, 153] width 29 height 5
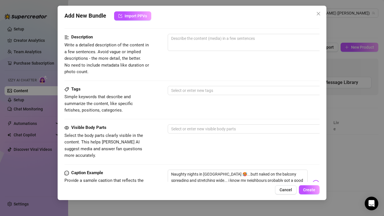
scroll to position [279, 0]
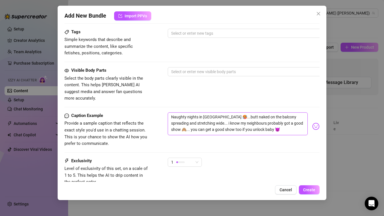
click at [215, 112] on textarea "Naughty nights in miami 🥵...butt naked on the balcony spreading and stretching …" at bounding box center [238, 123] width 140 height 23
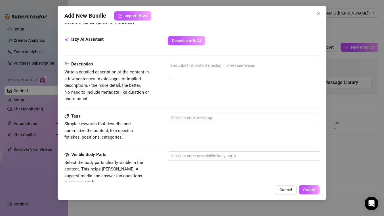
scroll to position [193, 0]
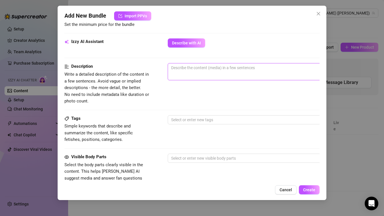
click at [208, 70] on textarea at bounding box center [267, 67] width 198 height 9
paste textarea "Naughty nights in miami 🥵...butt naked on the balcony spreading and stretching …"
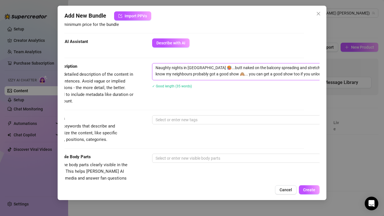
scroll to position [0, 0]
click at [180, 120] on div at bounding box center [248, 120] width 191 height 8
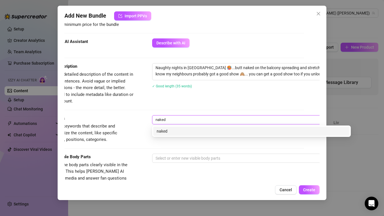
click at [178, 129] on div "naked" at bounding box center [252, 131] width 190 height 6
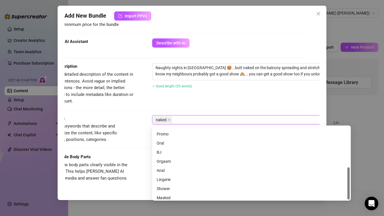
scroll to position [91, 0]
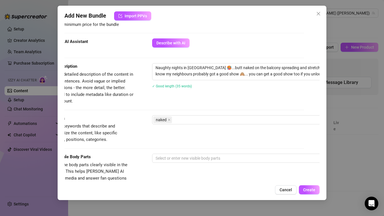
click at [180, 104] on div "Description Write a detailed description of the content in a few sentences. Avo…" at bounding box center [176, 83] width 255 height 41
click at [179, 119] on div "naked" at bounding box center [248, 120] width 191 height 8
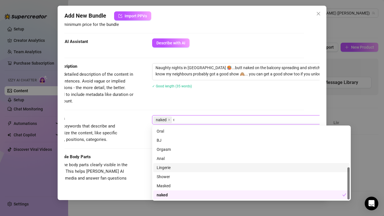
scroll to position [0, 0]
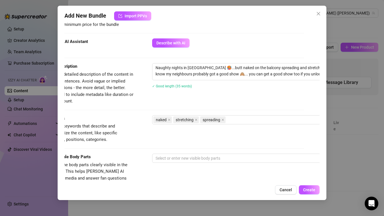
click at [205, 96] on div "Description Write a detailed description of the content in a few sentences. Avo…" at bounding box center [176, 83] width 255 height 41
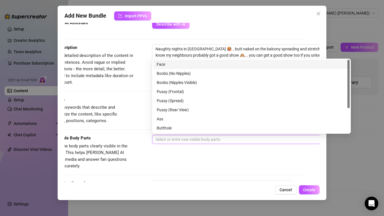
click at [186, 138] on div at bounding box center [248, 139] width 191 height 8
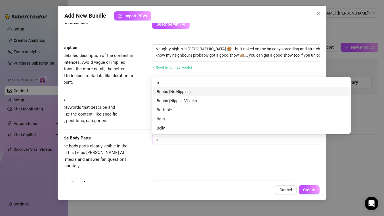
click at [186, 91] on div "Boobs (No Nipples)" at bounding box center [252, 91] width 190 height 6
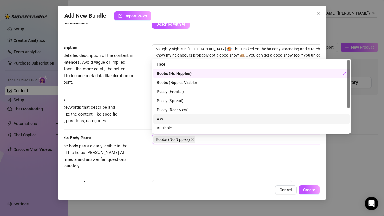
click at [170, 118] on div "Ass" at bounding box center [252, 119] width 190 height 6
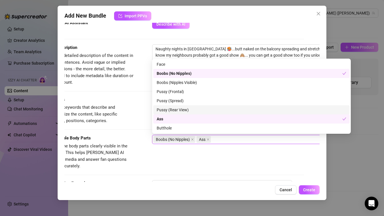
click at [180, 111] on div "Pussy (Rear View)" at bounding box center [252, 110] width 190 height 6
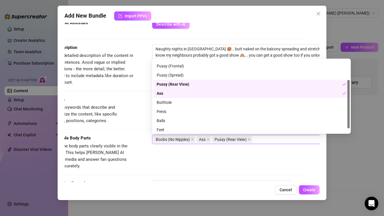
scroll to position [36, 0]
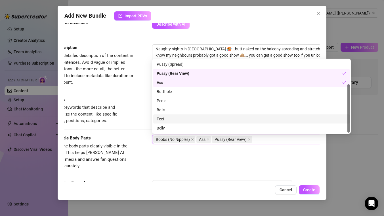
drag, startPoint x: 163, startPoint y: 120, endPoint x: 130, endPoint y: 129, distance: 34.6
click at [130, 129] on body "Setup Creator Analytics Team Analytics Purchase Subscription Izzy AI Chatter Co…" at bounding box center [192, 108] width 384 height 216
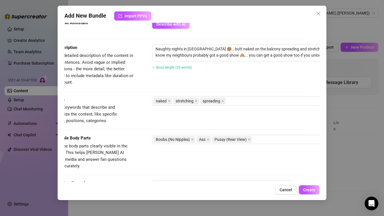
click at [151, 161] on div "Visible Body Parts Select the body parts clearly visible in the content. This h…" at bounding box center [176, 152] width 255 height 35
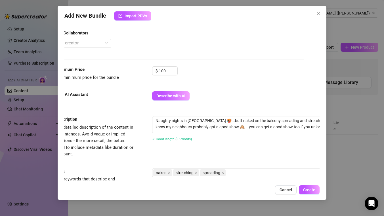
scroll to position [198, 16]
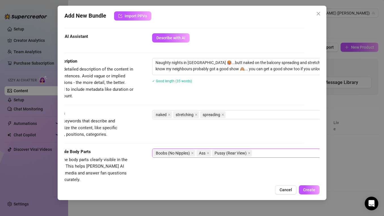
click at [261, 151] on div "Boobs (No Nipples) Ass Pussy (Rear View)" at bounding box center [248, 153] width 191 height 8
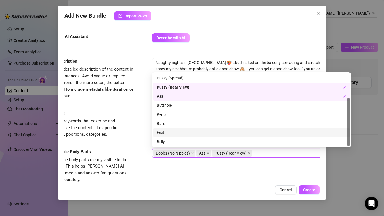
click at [189, 136] on div "Feet" at bounding box center [251, 132] width 197 height 9
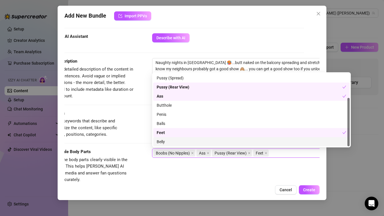
click at [187, 174] on div "Visible Body Parts Select the body parts clearly visible in the content. This h…" at bounding box center [176, 165] width 255 height 35
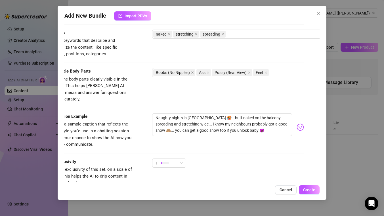
scroll to position [280, 16]
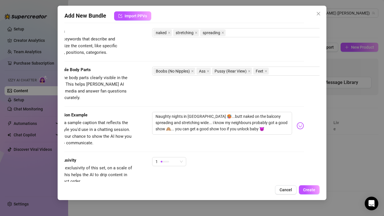
click at [180, 150] on div "Caption Example Provide a sample caption that reflects the exact style you'd us…" at bounding box center [176, 134] width 255 height 45
click at [178, 157] on span "1" at bounding box center [169, 161] width 27 height 9
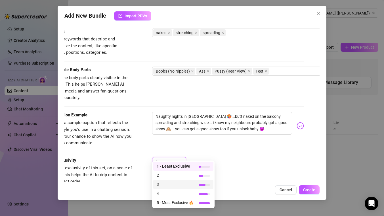
click at [168, 184] on span "3" at bounding box center [175, 184] width 37 height 6
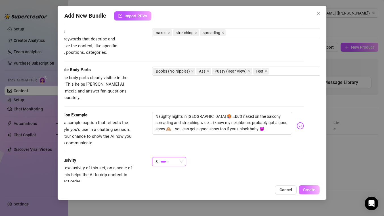
click at [311, 190] on span "Create" at bounding box center [309, 189] width 12 height 5
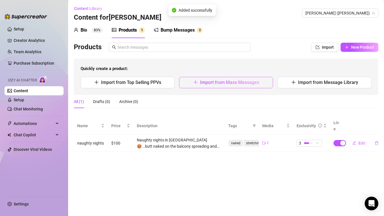
click at [208, 82] on span "Import from Mass Messages" at bounding box center [229, 82] width 59 height 5
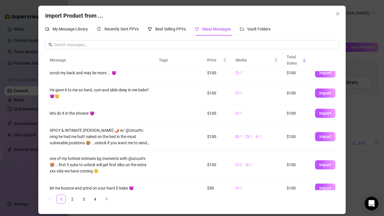
scroll to position [72, 0]
click at [325, 137] on span "Import" at bounding box center [326, 137] width 12 height 5
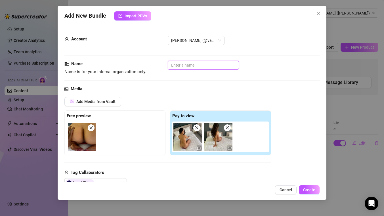
click at [195, 64] on input "text" at bounding box center [203, 65] width 71 height 9
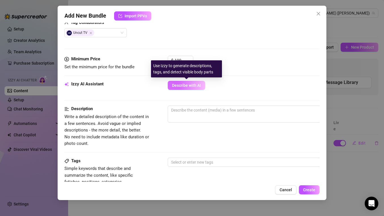
scroll to position [173, 0]
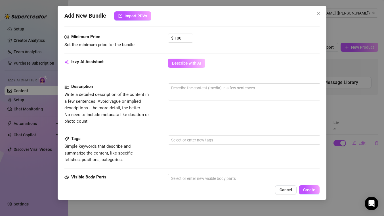
click at [192, 64] on span "Describe with AI" at bounding box center [186, 63] width 29 height 5
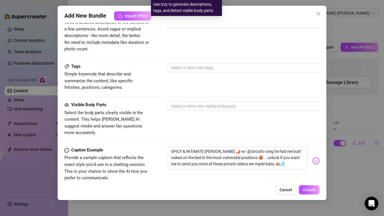
scroll to position [245, 0]
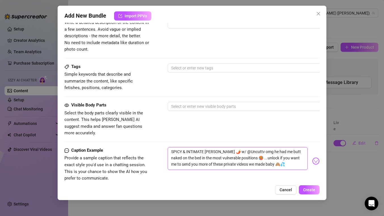
click at [191, 154] on textarea "SPICY & INTIMATE BUNDLE 🌶️ w/ @Uncuttv omg he had me butt naked on the bed in t…" at bounding box center [238, 158] width 140 height 23
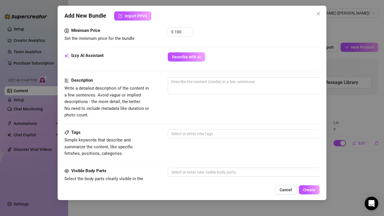
scroll to position [170, 0]
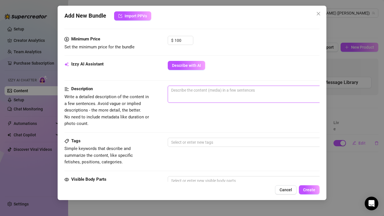
click at [190, 92] on textarea at bounding box center [267, 90] width 198 height 9
paste textarea "SPICY & INTIMATE BUNDLE 🌶️ w/ @Uncuttv omg he had me butt naked on the bed in t…"
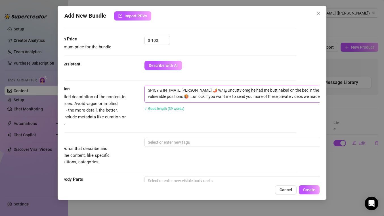
scroll to position [0, 0]
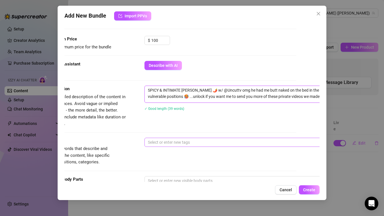
click at [163, 143] on div at bounding box center [241, 142] width 191 height 8
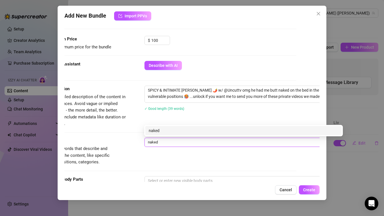
click at [164, 132] on div "naked" at bounding box center [244, 130] width 190 height 6
click at [160, 132] on div "Boy on Girl" at bounding box center [244, 130] width 190 height 6
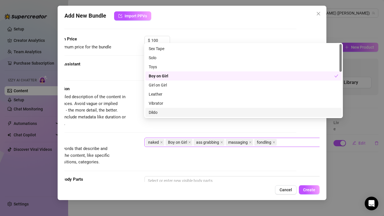
scroll to position [230, 23]
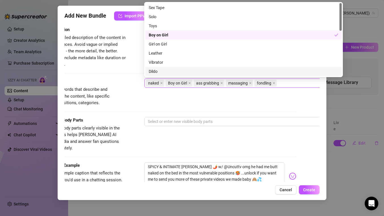
click at [147, 143] on div "Visible Body Parts Select the body parts clearly visible in the content. This h…" at bounding box center [168, 134] width 255 height 35
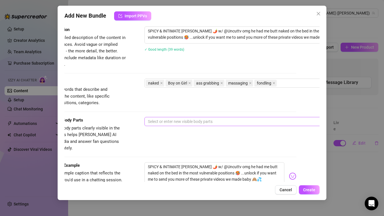
click at [164, 122] on div at bounding box center [241, 121] width 191 height 8
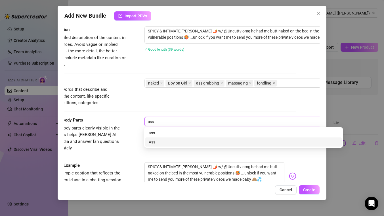
click at [155, 141] on div "Ass" at bounding box center [244, 142] width 190 height 6
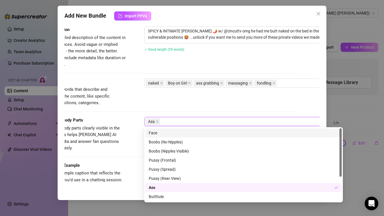
click at [166, 133] on div "Face" at bounding box center [244, 133] width 190 height 6
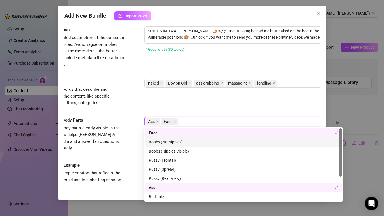
click at [169, 142] on div "Boobs (No Nipples)" at bounding box center [244, 142] width 190 height 6
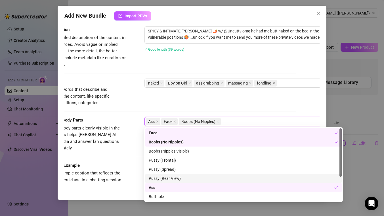
click at [167, 178] on div "Pussy (Rear View)" at bounding box center [244, 178] width 190 height 6
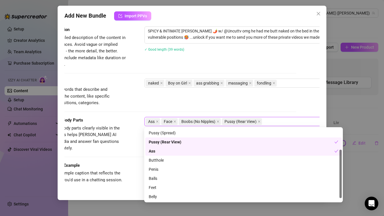
scroll to position [36, 0]
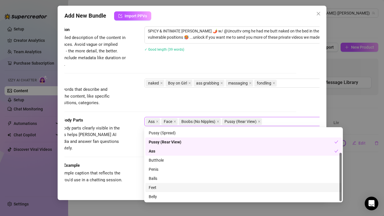
click at [162, 188] on div "Feet" at bounding box center [244, 187] width 190 height 6
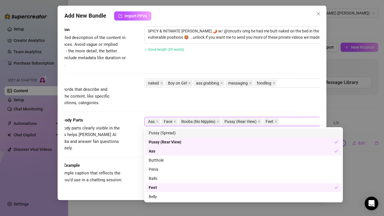
click at [153, 98] on div "Tags Simple keywords that describe and summarize the content, like specific fet…" at bounding box center [168, 92] width 255 height 28
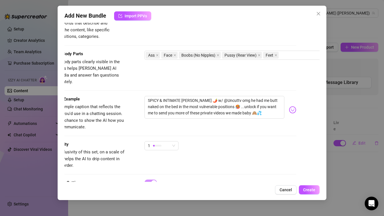
scroll to position [295, 23]
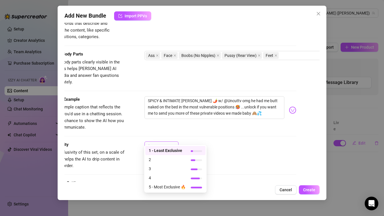
click at [168, 141] on div "1" at bounding box center [159, 145] width 22 height 9
click at [162, 187] on span "5 - Most Exclusive 🔥" at bounding box center [167, 187] width 37 height 6
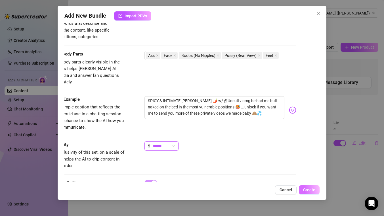
click at [308, 189] on span "Create" at bounding box center [309, 189] width 12 height 5
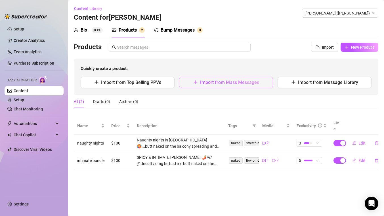
click at [240, 81] on span "Import from Mass Messages" at bounding box center [229, 82] width 59 height 5
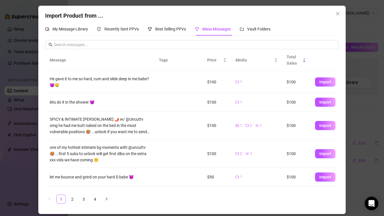
scroll to position [84, 0]
click at [324, 155] on span "Import" at bounding box center [326, 153] width 12 height 5
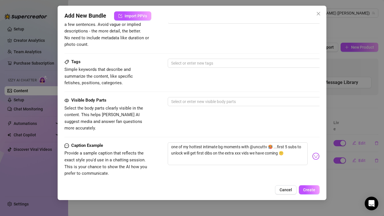
scroll to position [318, 0]
